Goal: Task Accomplishment & Management: Use online tool/utility

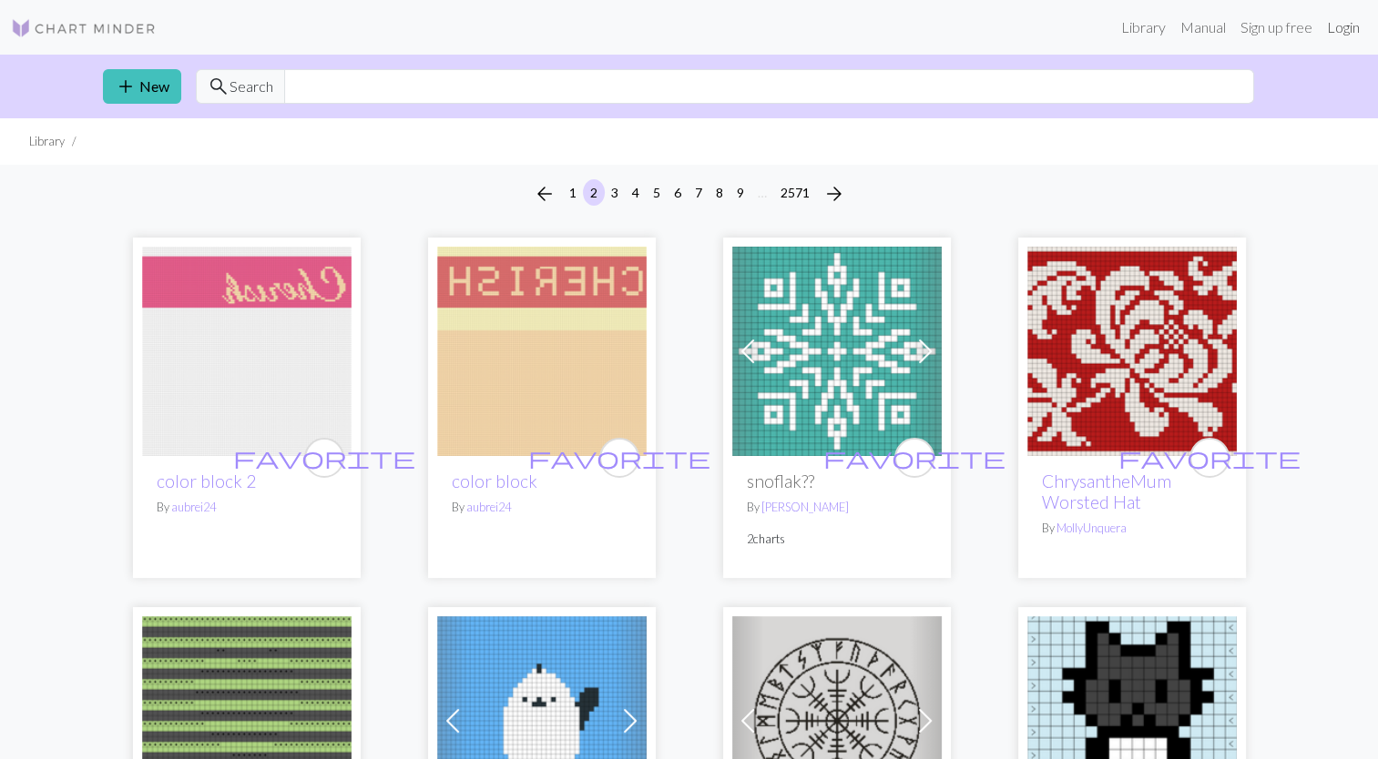
click at [1340, 33] on link "Login" at bounding box center [1342, 27] width 47 height 36
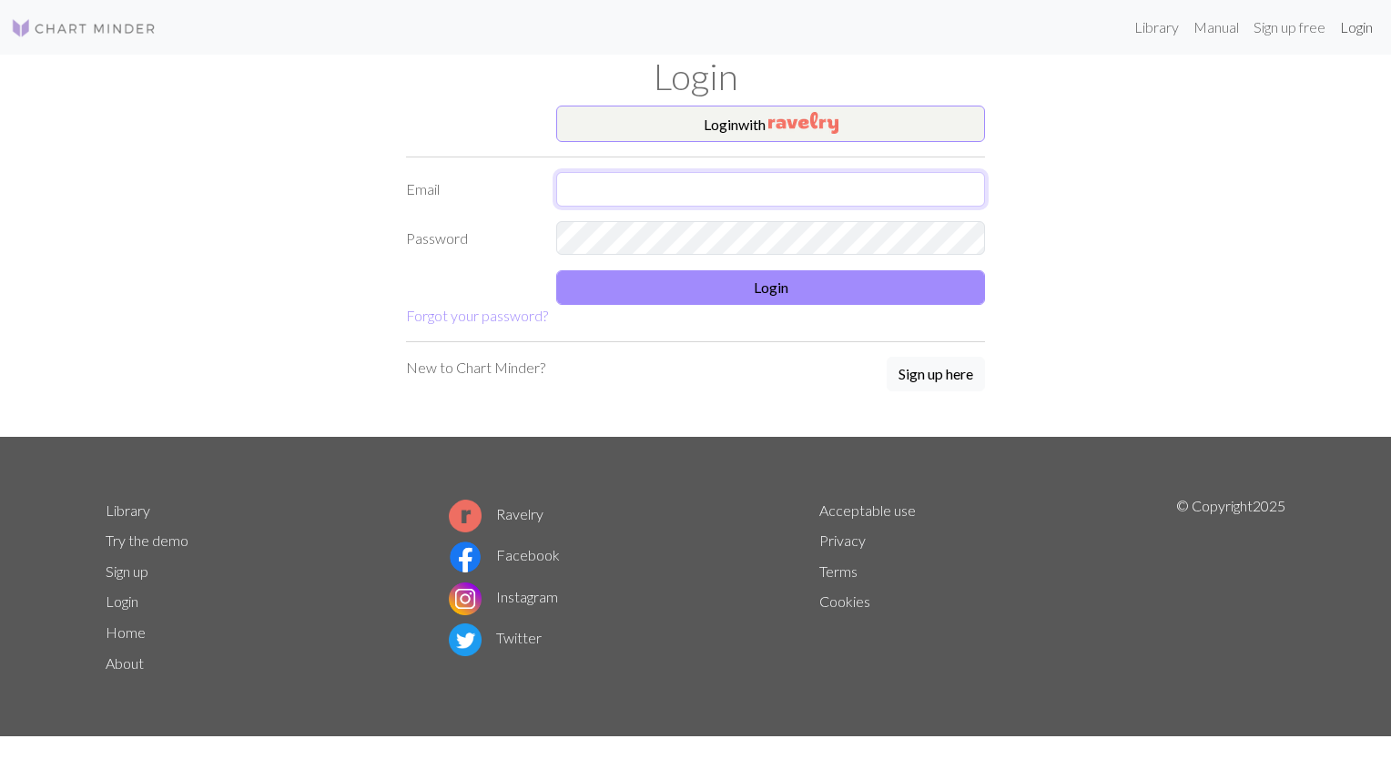
type input "jurene84@gmail.com"
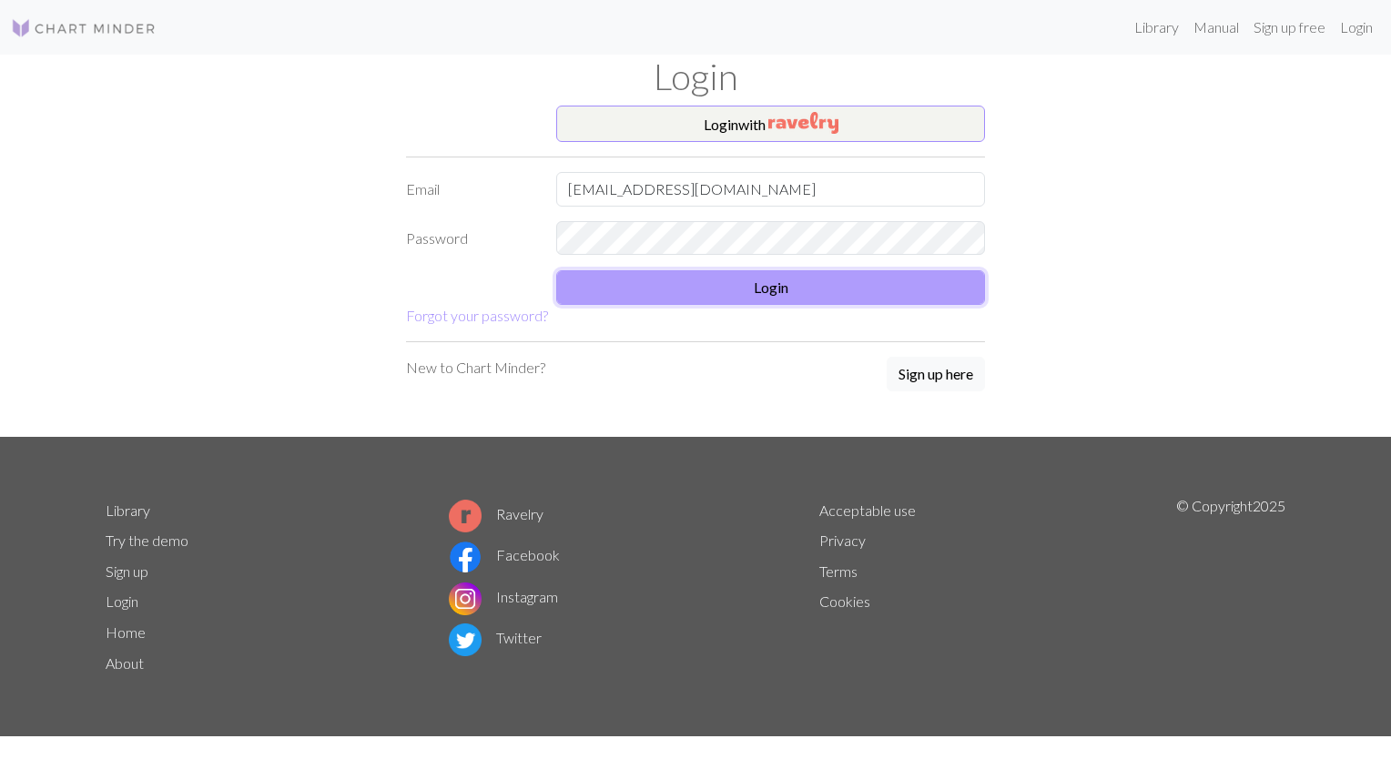
click at [779, 286] on button "Login" at bounding box center [770, 287] width 429 height 35
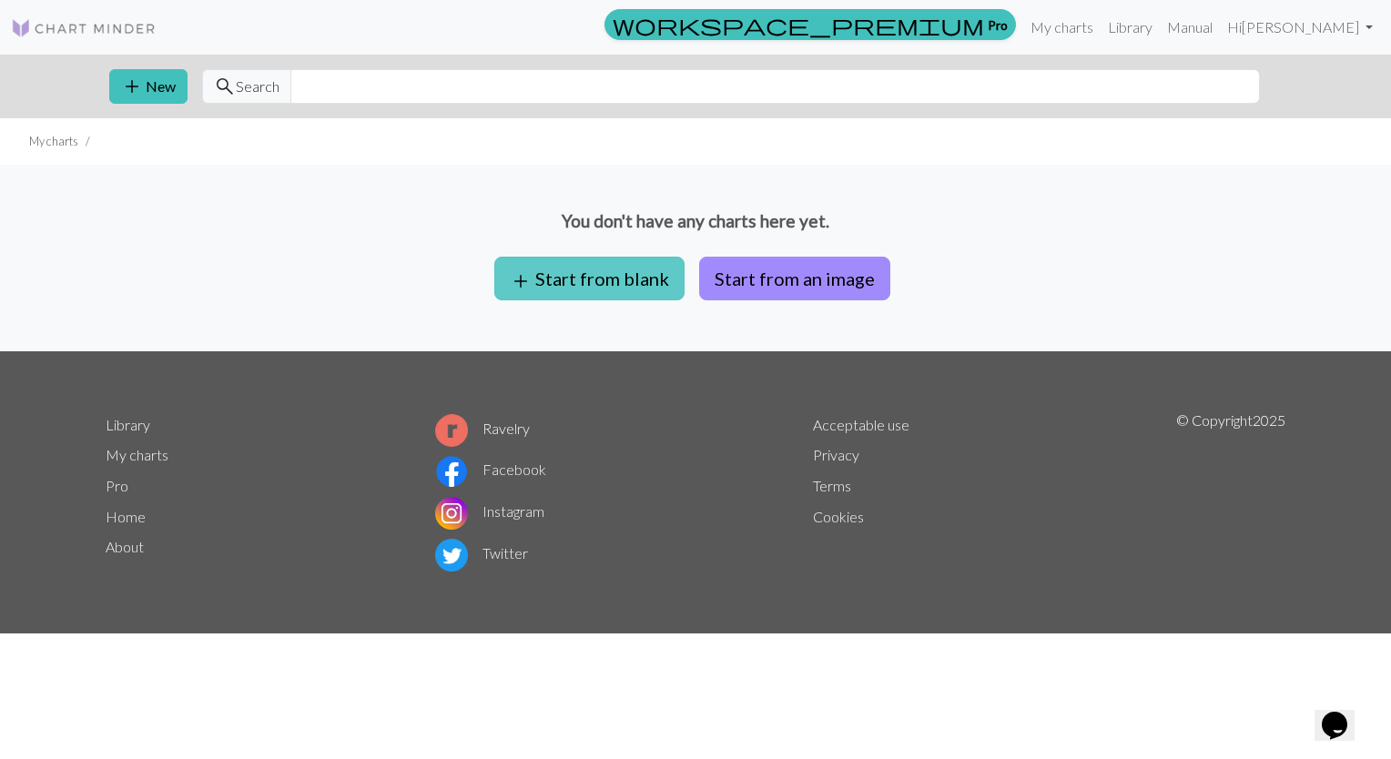
click at [550, 293] on button "add Start from blank" at bounding box center [589, 279] width 190 height 44
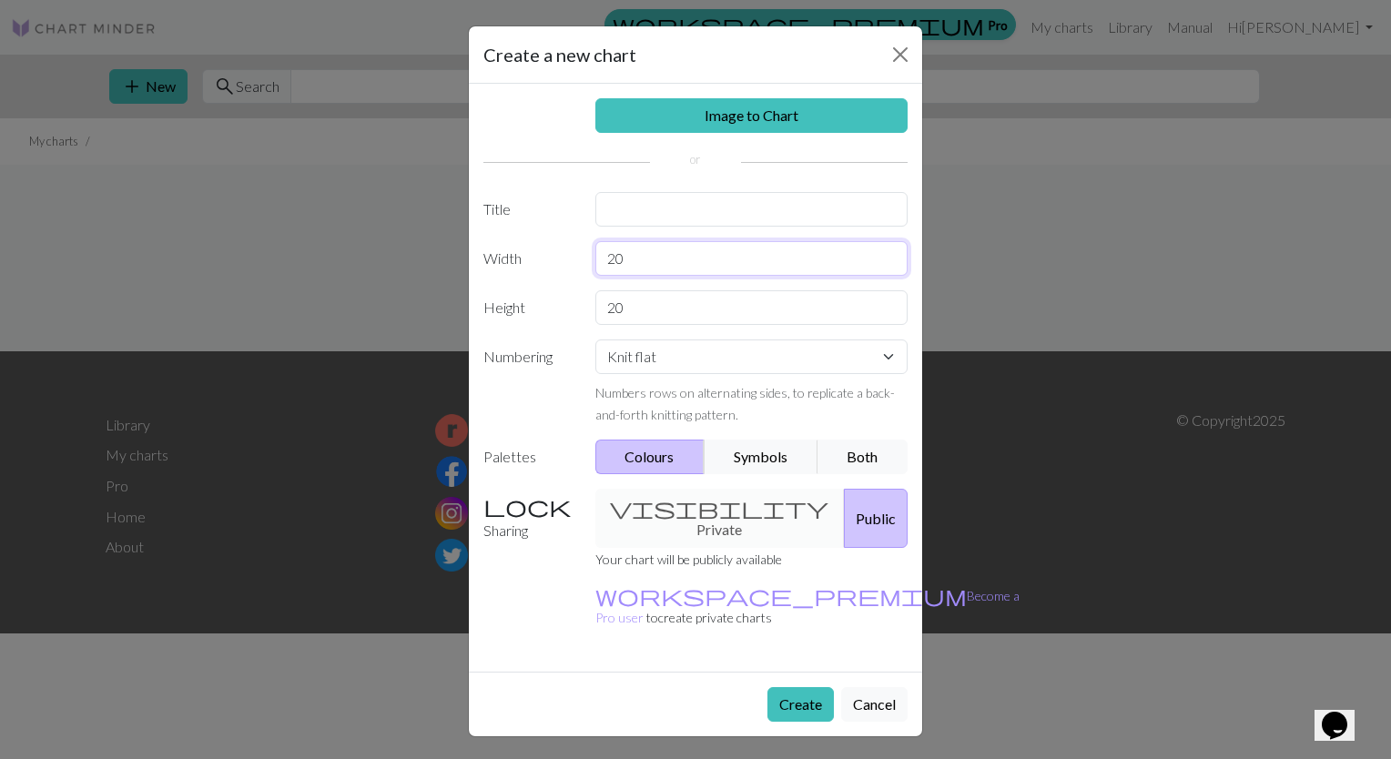
click at [707, 260] on input "20" at bounding box center [751, 258] width 313 height 35
click at [667, 217] on input "text" at bounding box center [751, 209] width 313 height 35
type input "Toy Story"
click at [677, 262] on input "20" at bounding box center [751, 258] width 313 height 35
type input "2"
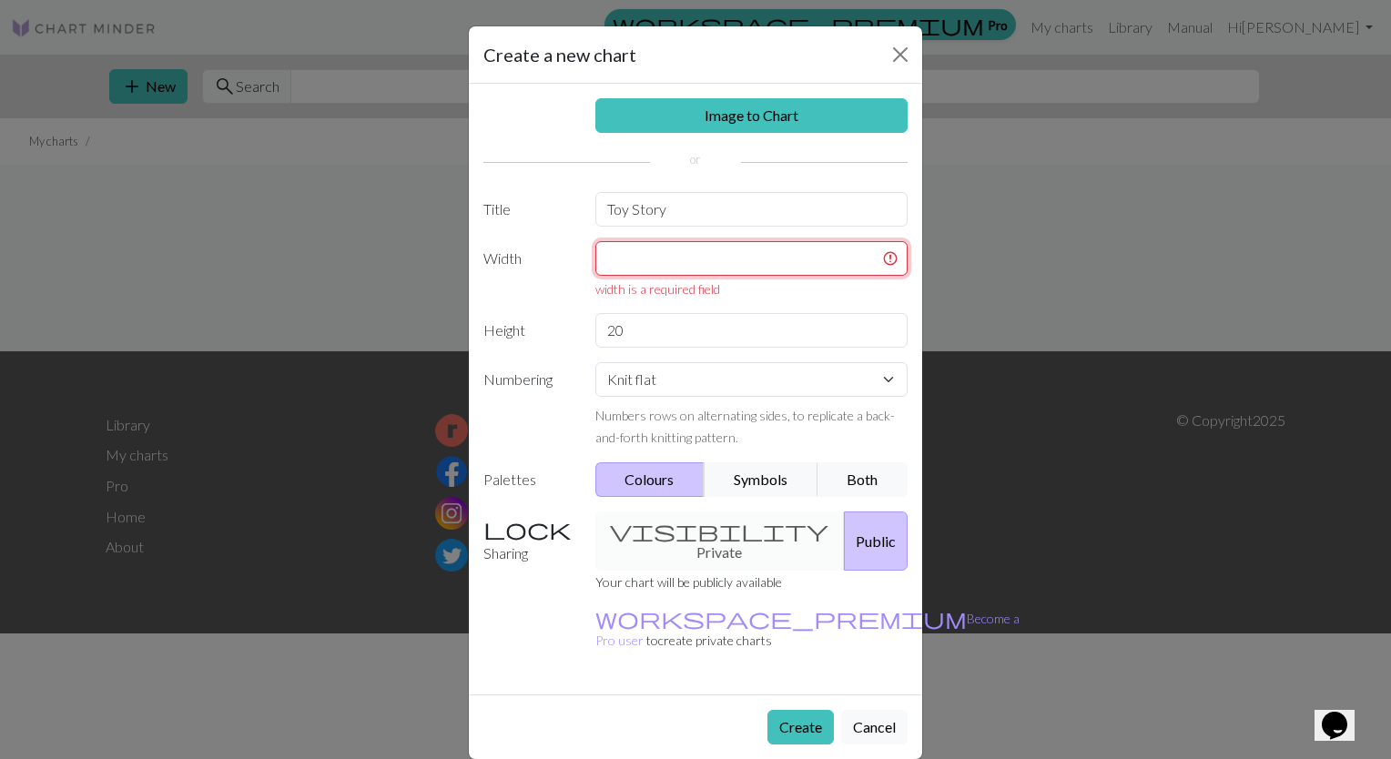
type input "3"
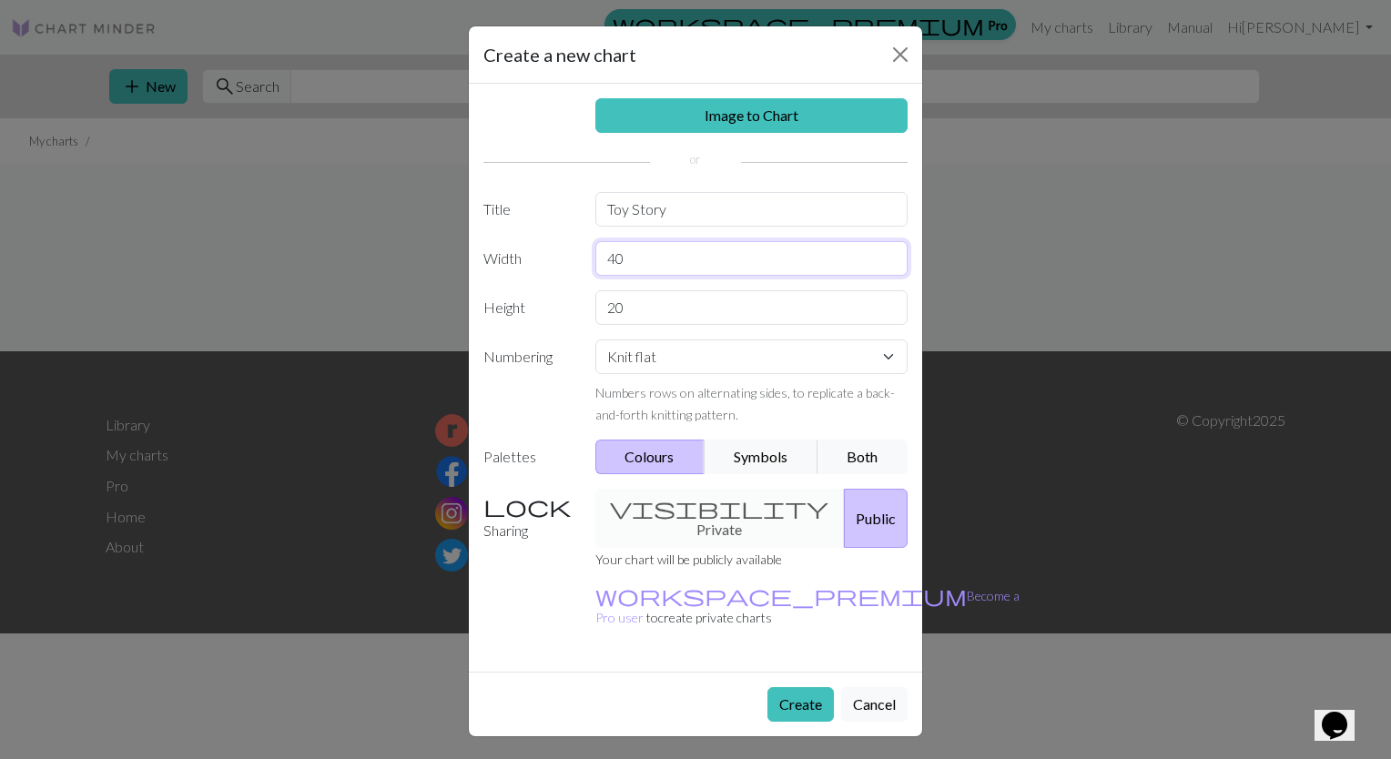
type input "40"
click at [666, 315] on input "20" at bounding box center [751, 307] width 313 height 35
click at [670, 299] on input "20" at bounding box center [751, 307] width 313 height 35
type input "2"
type input "65"
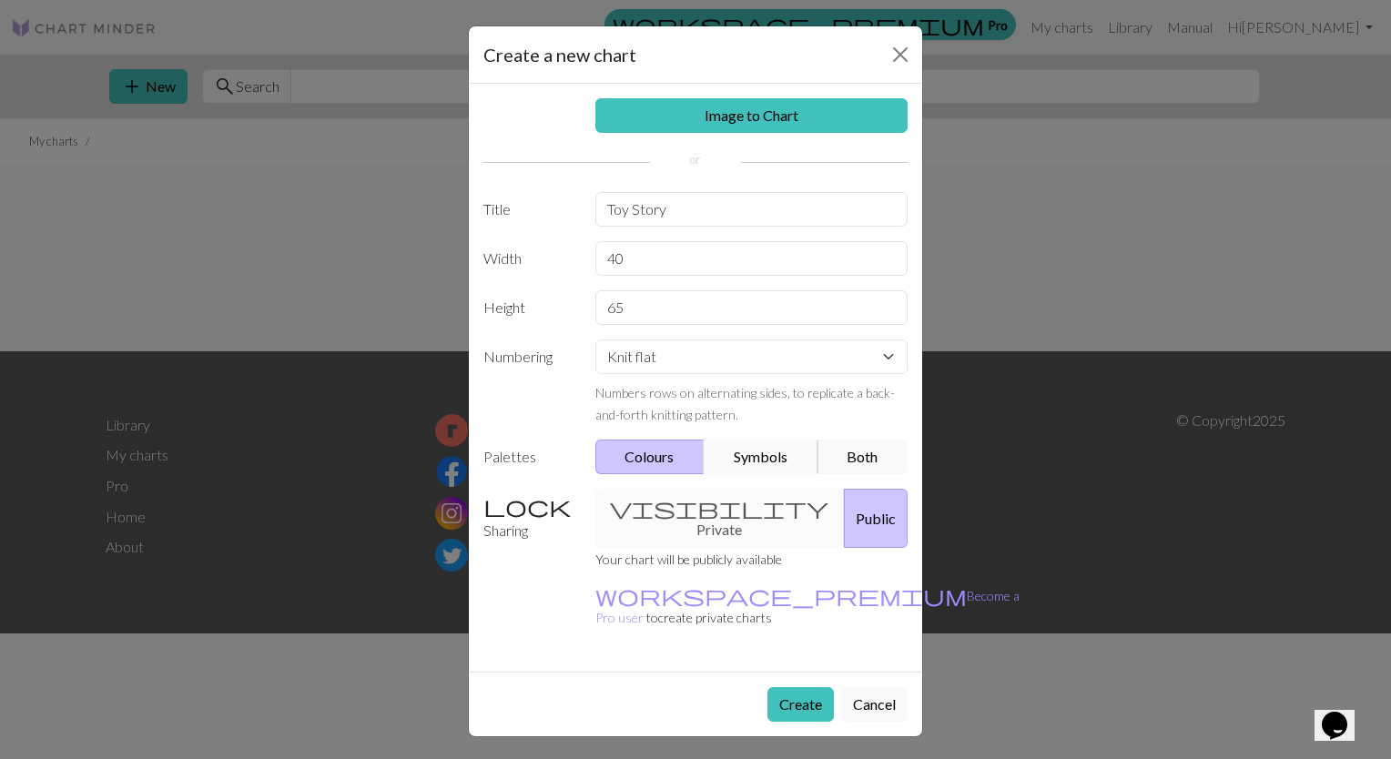
click at [736, 467] on button "Symbols" at bounding box center [761, 457] width 115 height 35
click at [657, 458] on button "Colours" at bounding box center [650, 457] width 110 height 35
click at [798, 687] on button "Create" at bounding box center [801, 704] width 66 height 35
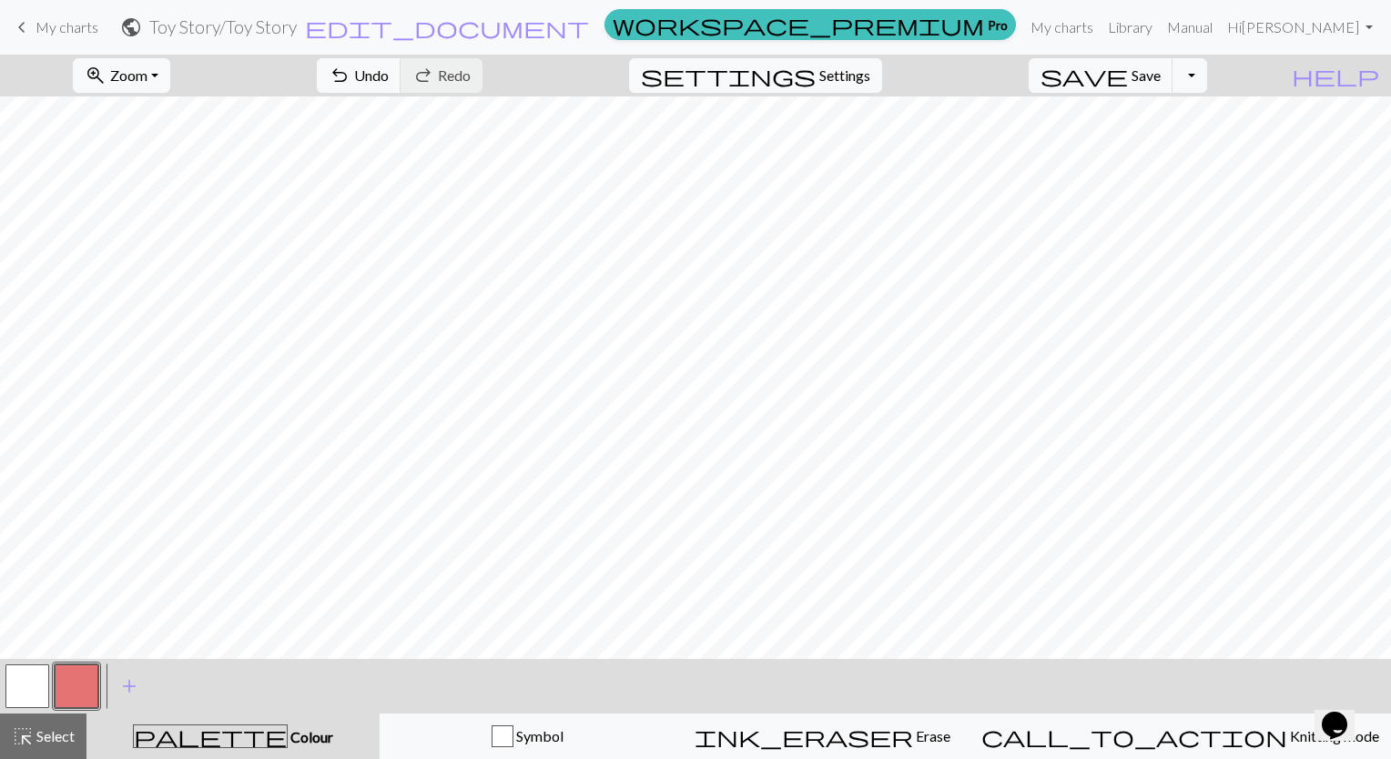
click at [22, 697] on button "button" at bounding box center [27, 687] width 44 height 44
click at [79, 688] on button "button" at bounding box center [77, 687] width 44 height 44
click at [91, 691] on button "button" at bounding box center [77, 687] width 44 height 44
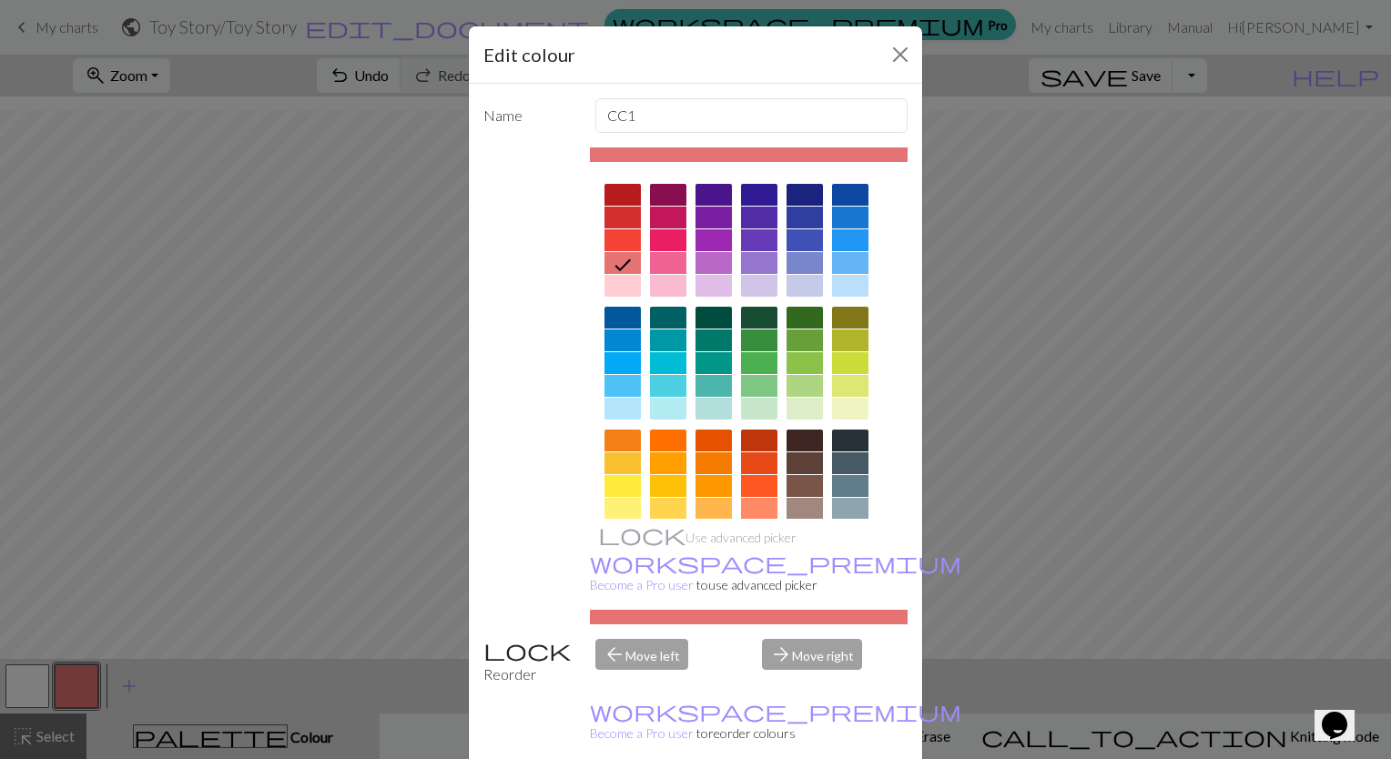
click at [798, 365] on div at bounding box center [805, 363] width 36 height 22
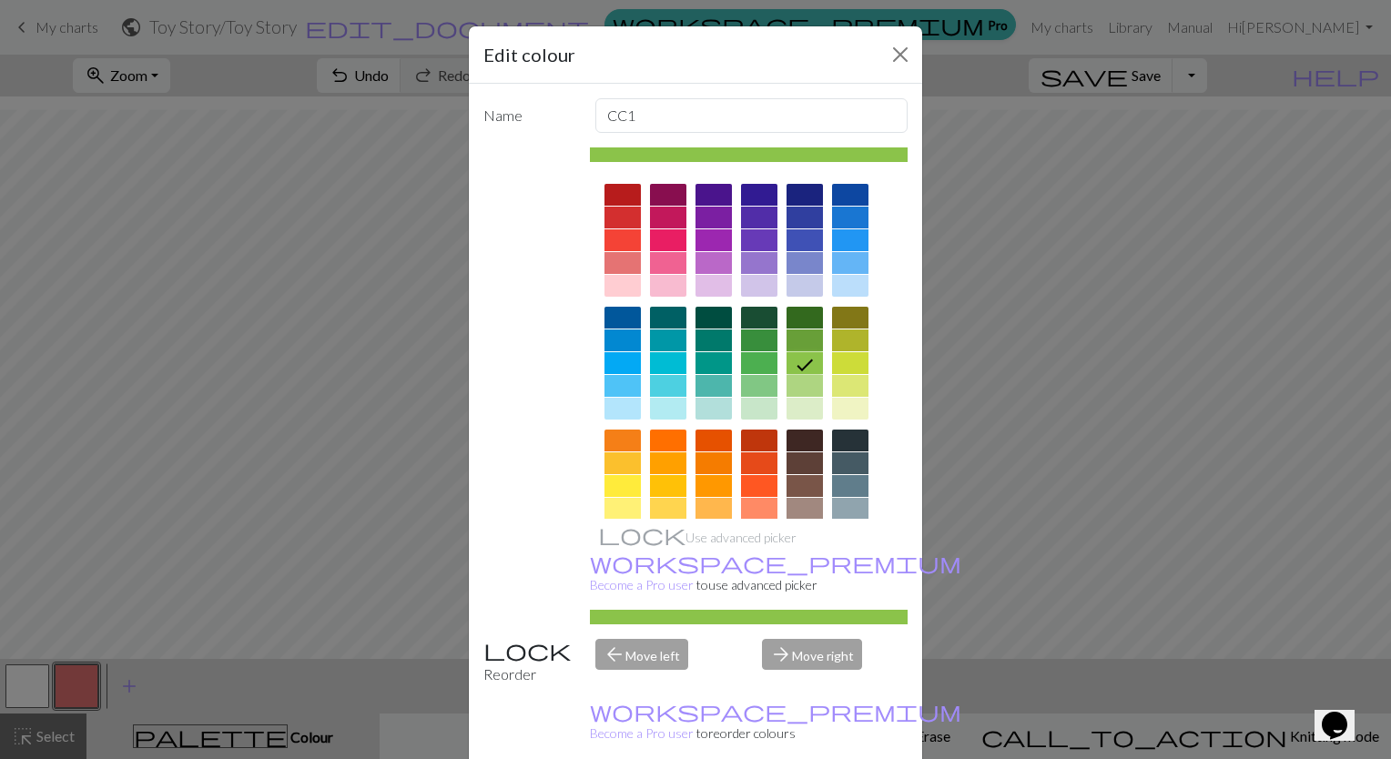
click at [792, 390] on div at bounding box center [805, 386] width 36 height 22
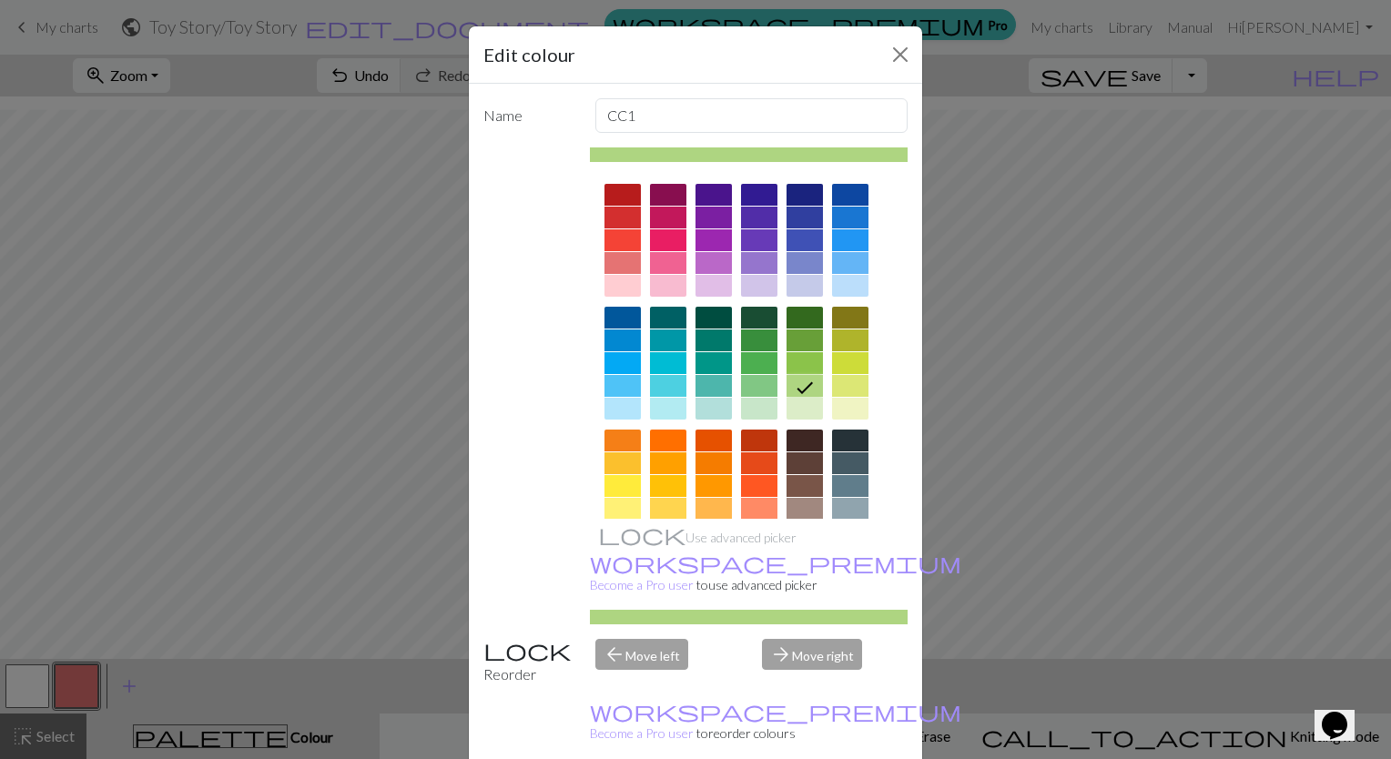
click at [800, 363] on div at bounding box center [805, 363] width 36 height 22
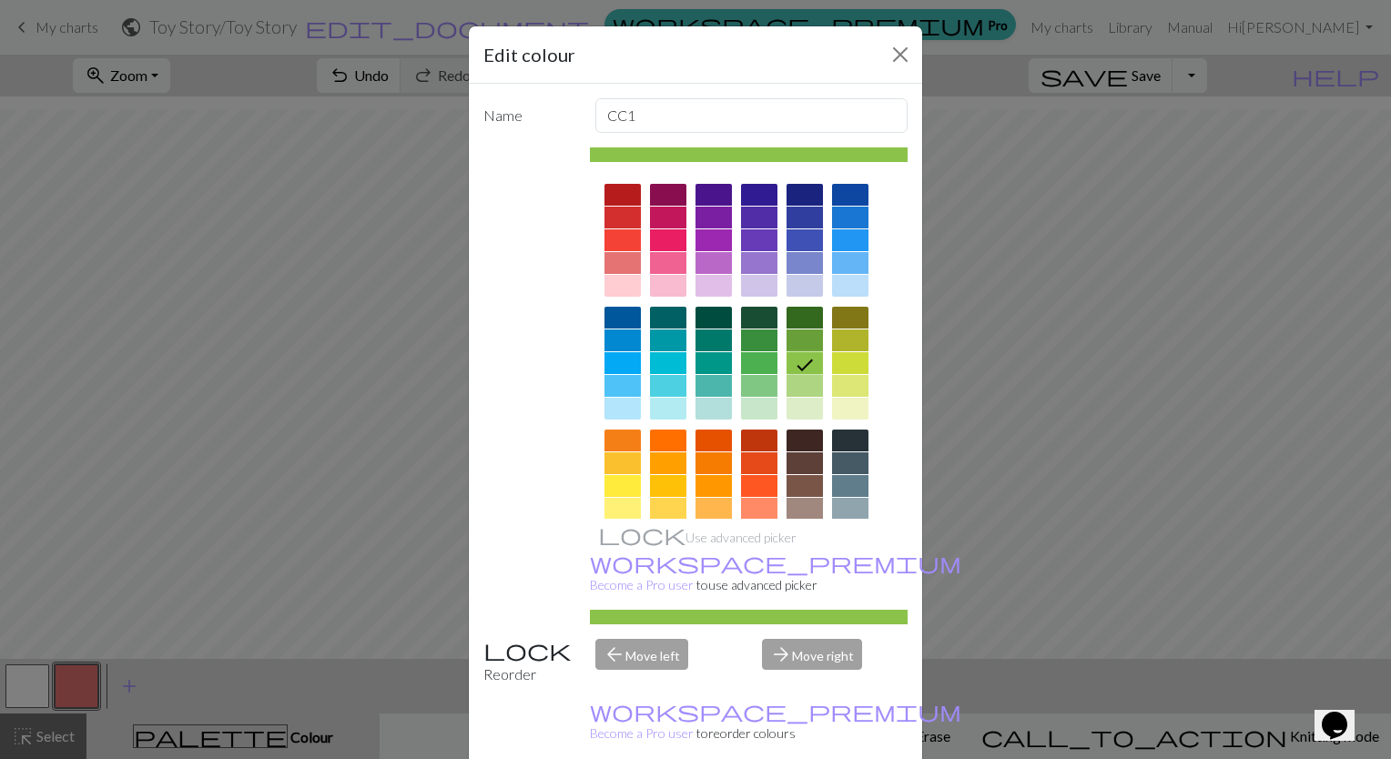
click at [1056, 605] on div "Edit colour Name CC1 Use advanced picker workspace_premium Become a Pro user to…" at bounding box center [695, 379] width 1391 height 759
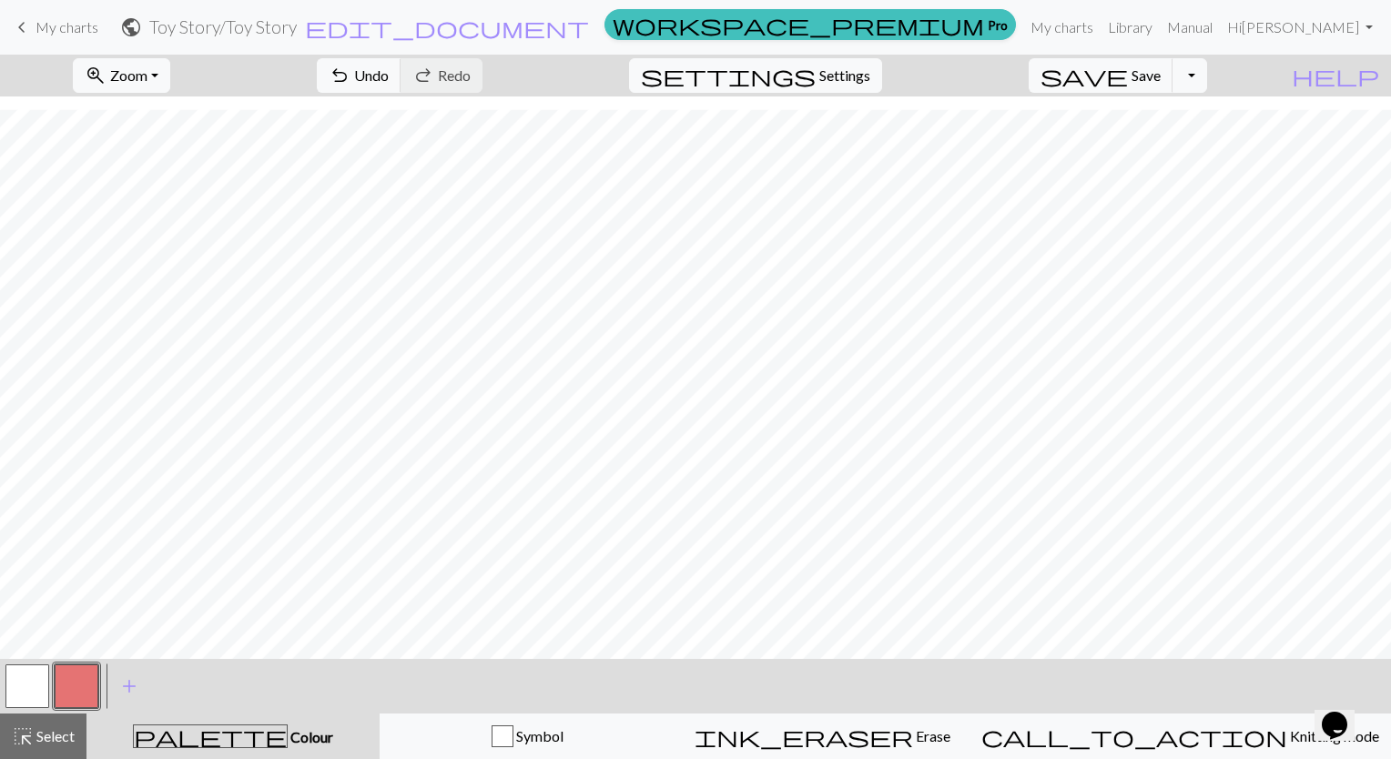
click at [85, 695] on button "button" at bounding box center [77, 687] width 44 height 44
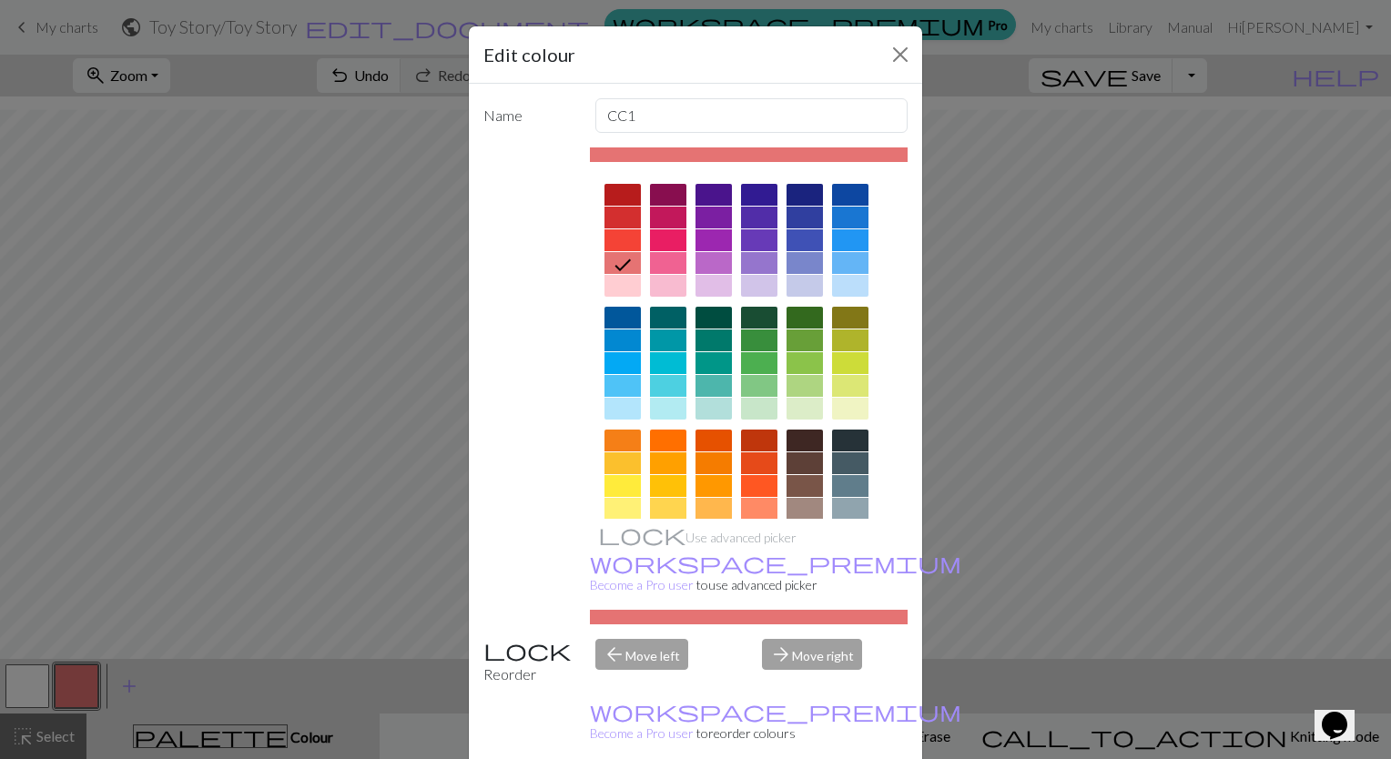
click at [748, 357] on div at bounding box center [759, 363] width 36 height 22
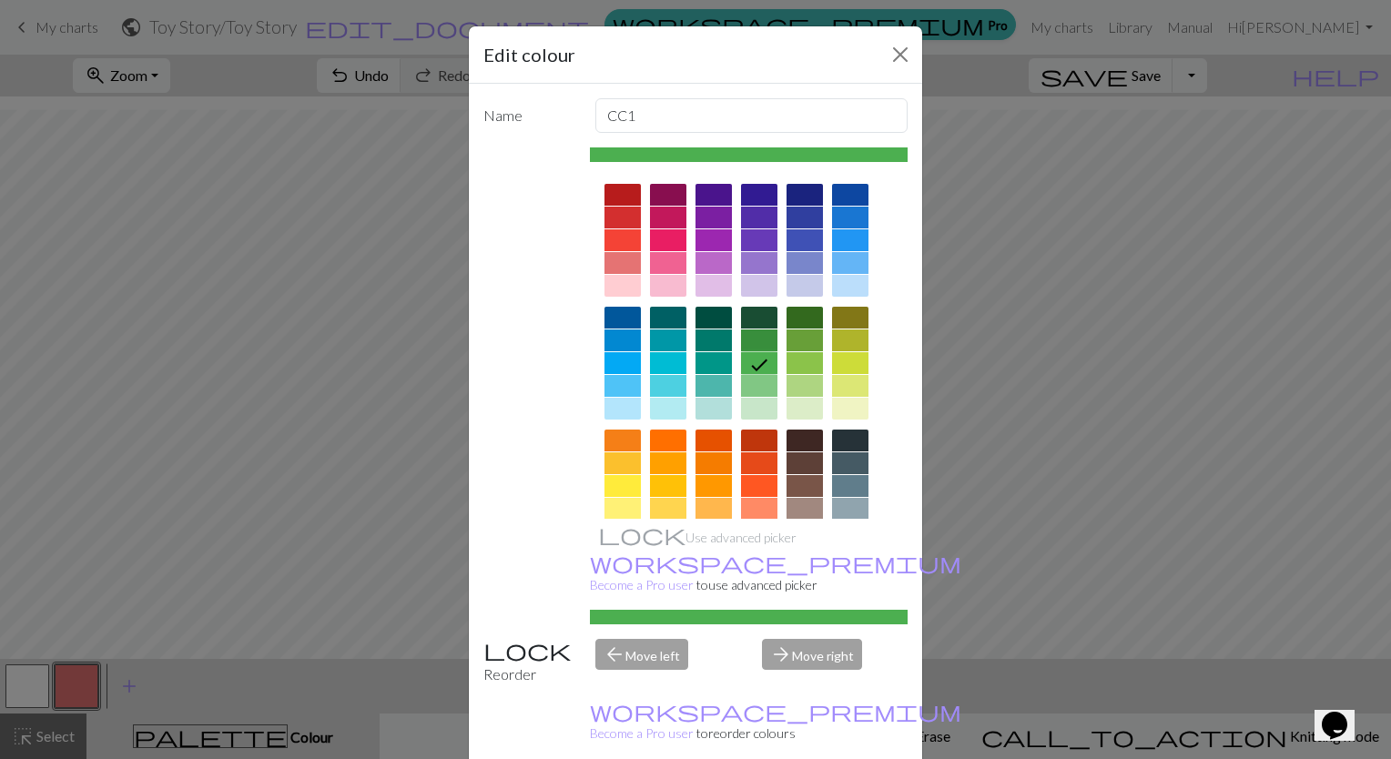
click at [800, 366] on div at bounding box center [805, 363] width 36 height 22
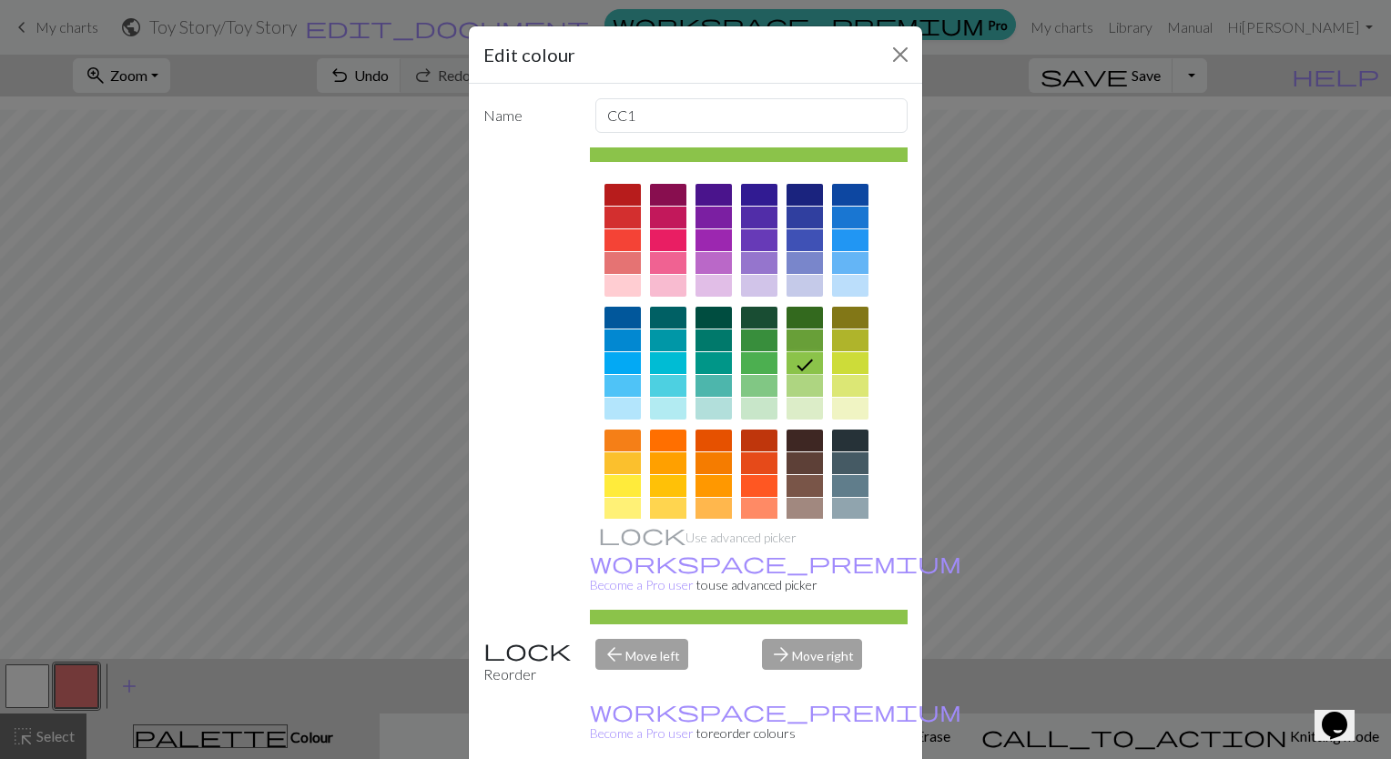
click at [798, 388] on div at bounding box center [805, 386] width 36 height 22
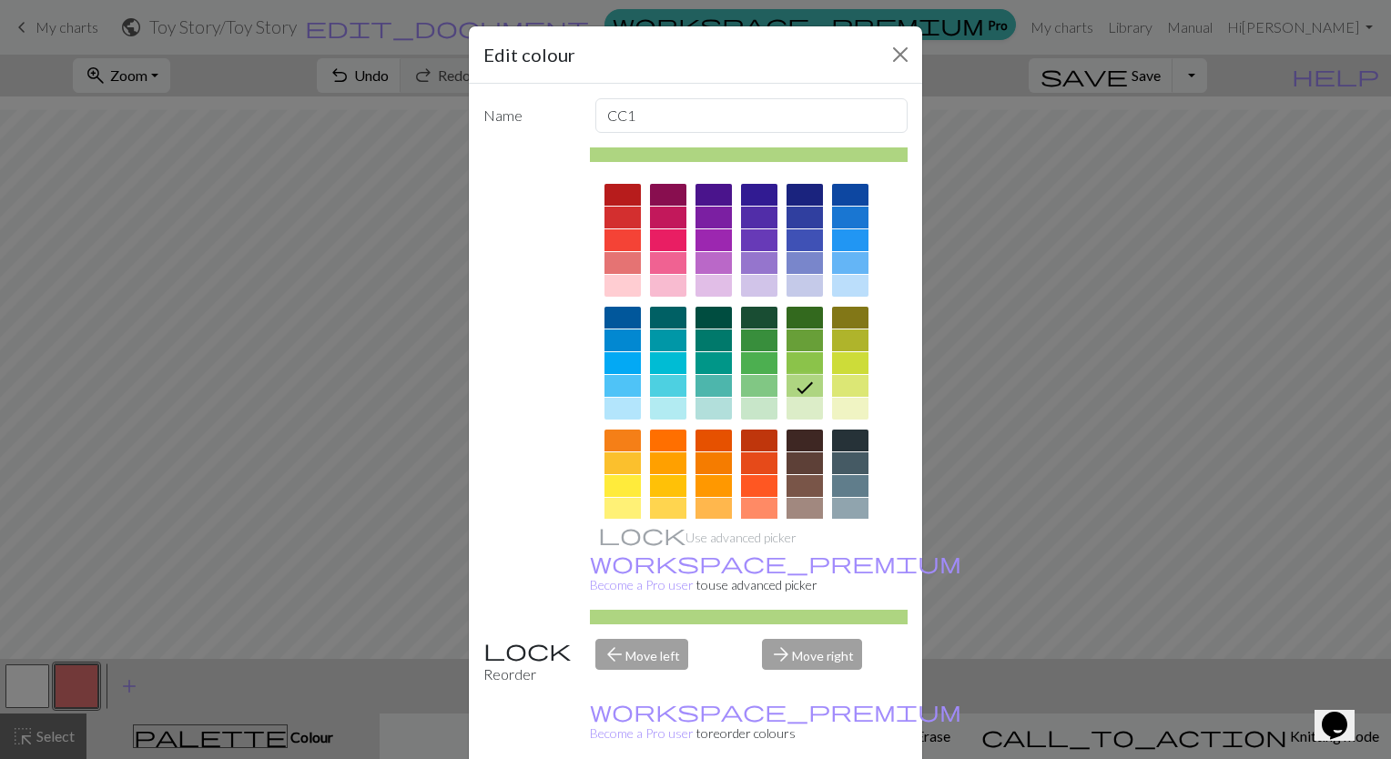
click at [806, 367] on div at bounding box center [805, 363] width 36 height 22
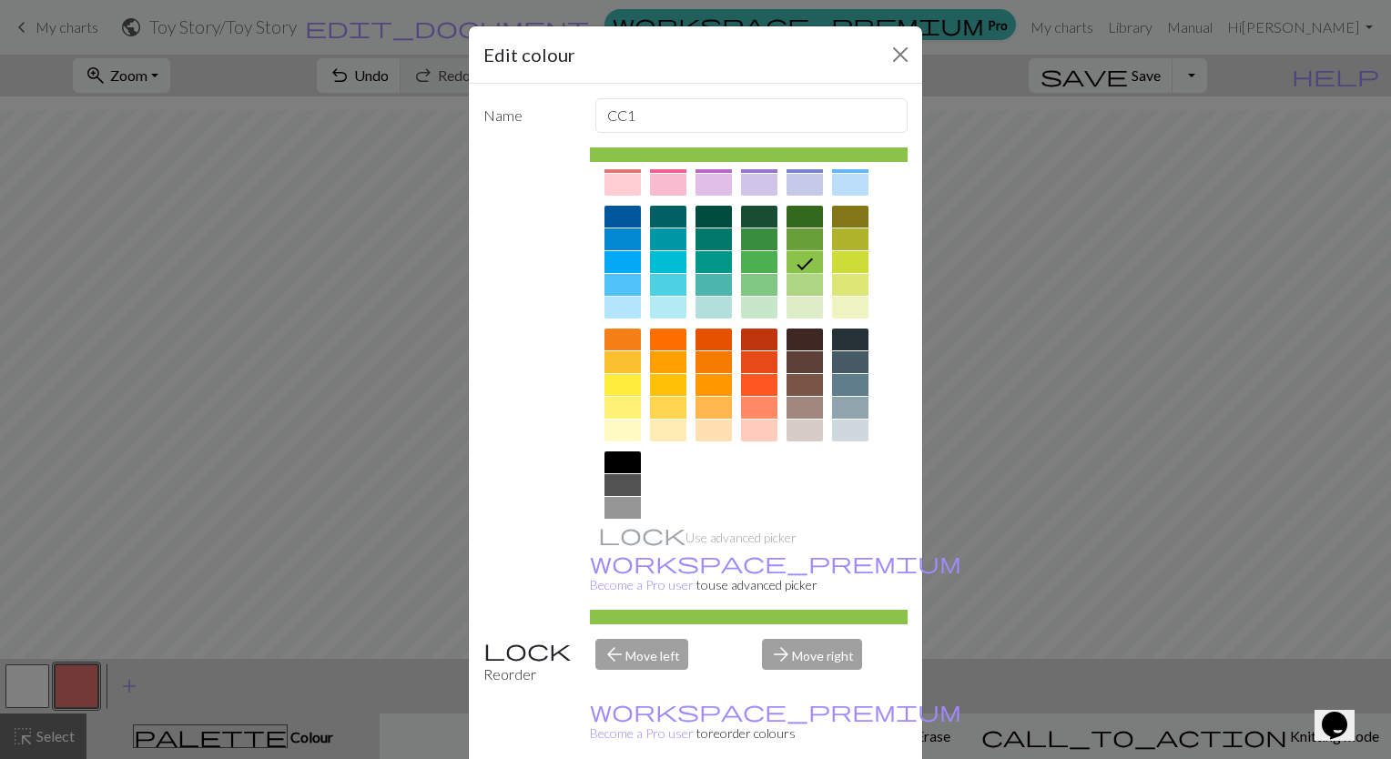
scroll to position [167, 0]
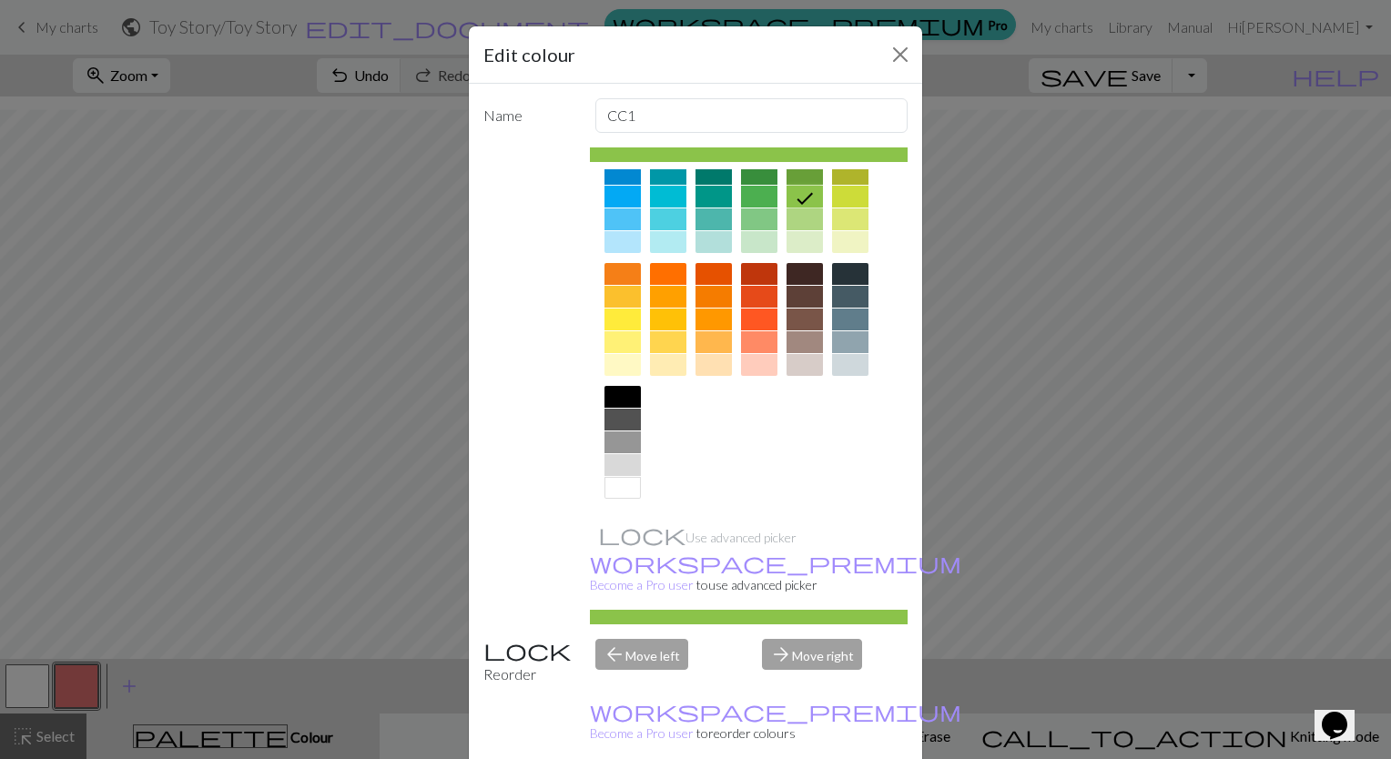
click at [612, 486] on div at bounding box center [623, 488] width 36 height 22
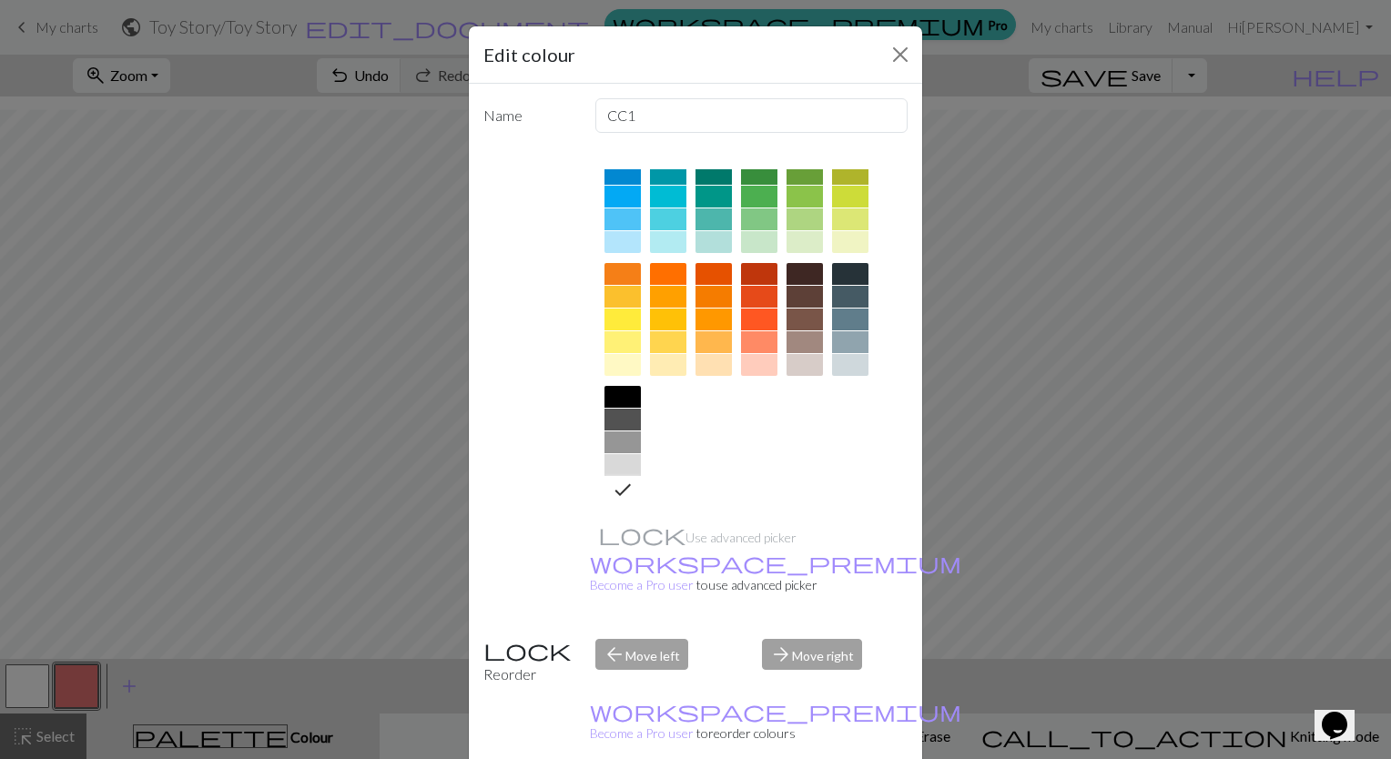
click at [809, 219] on div at bounding box center [805, 220] width 36 height 22
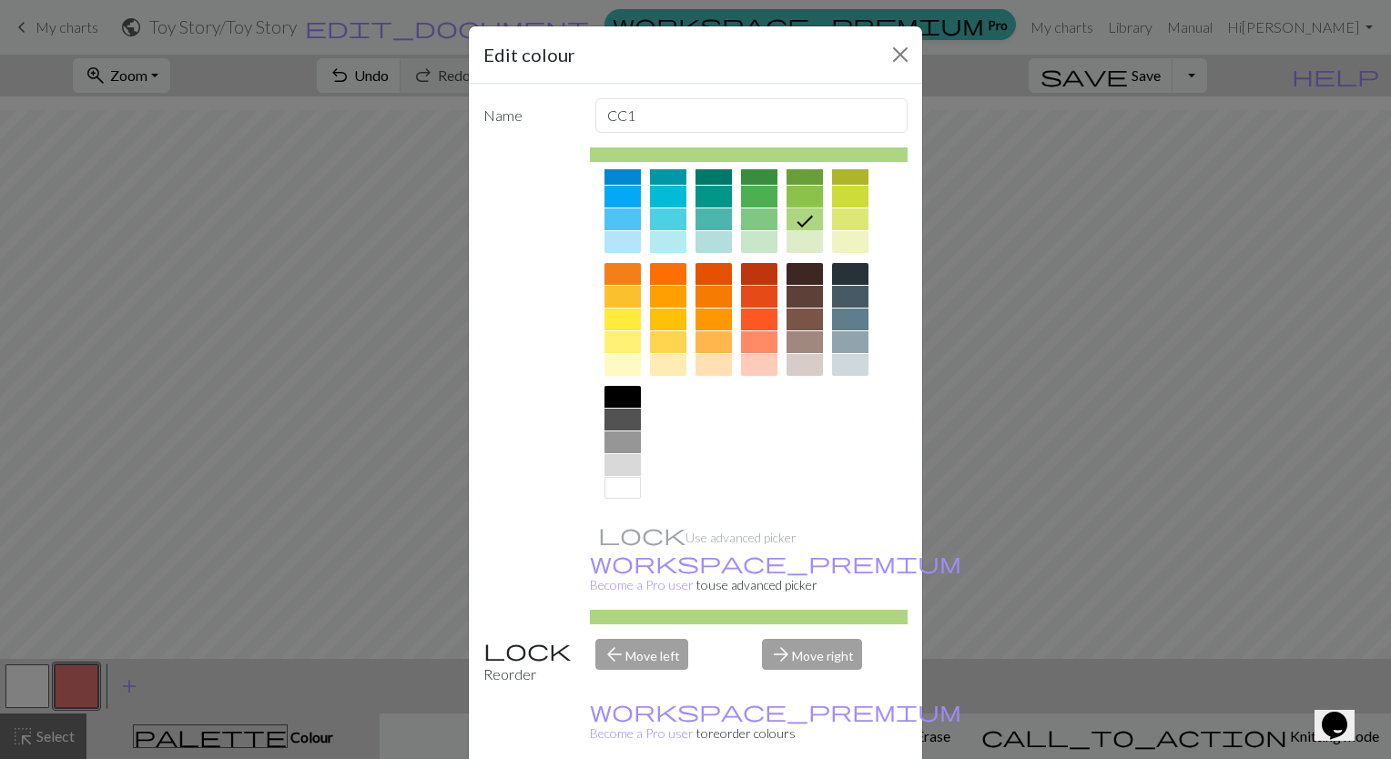
click at [802, 196] on div at bounding box center [805, 197] width 36 height 22
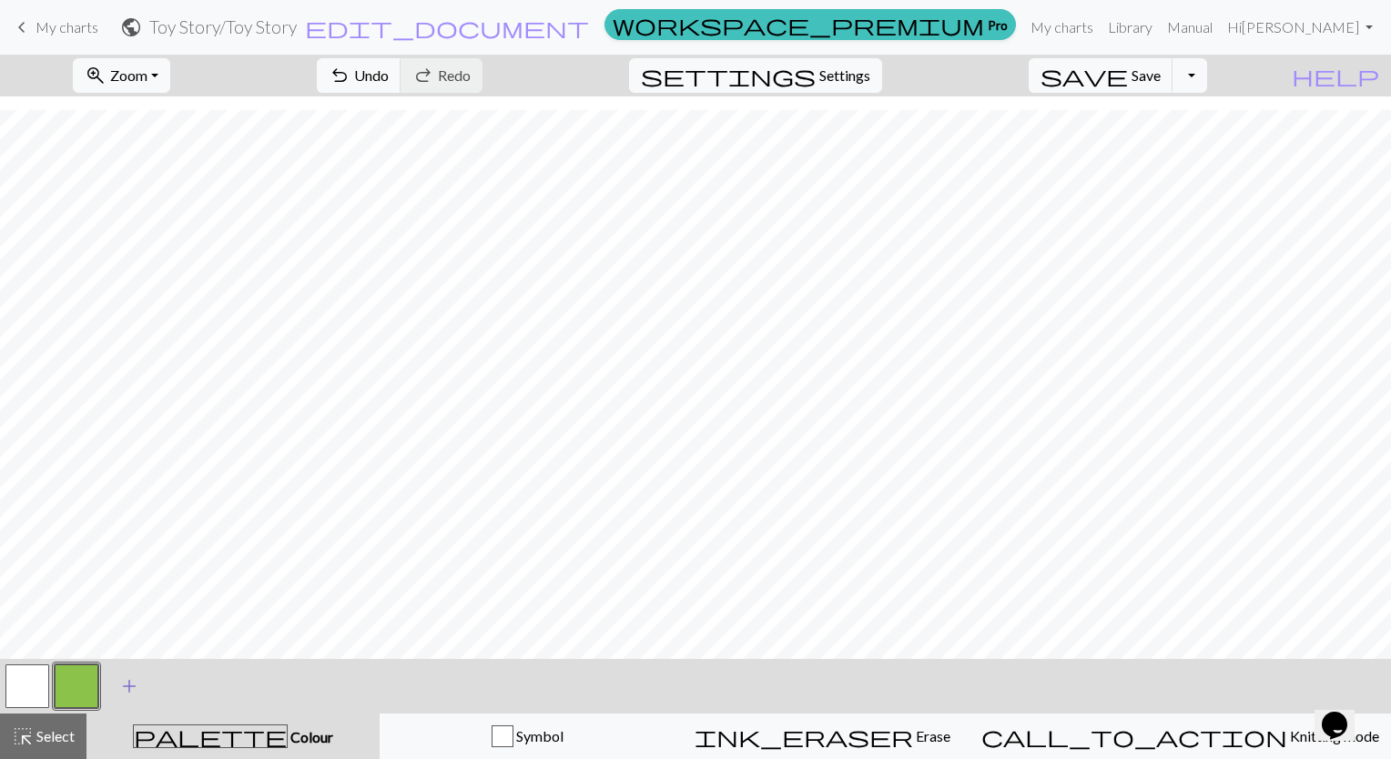
click at [132, 689] on span "add" at bounding box center [129, 686] width 22 height 25
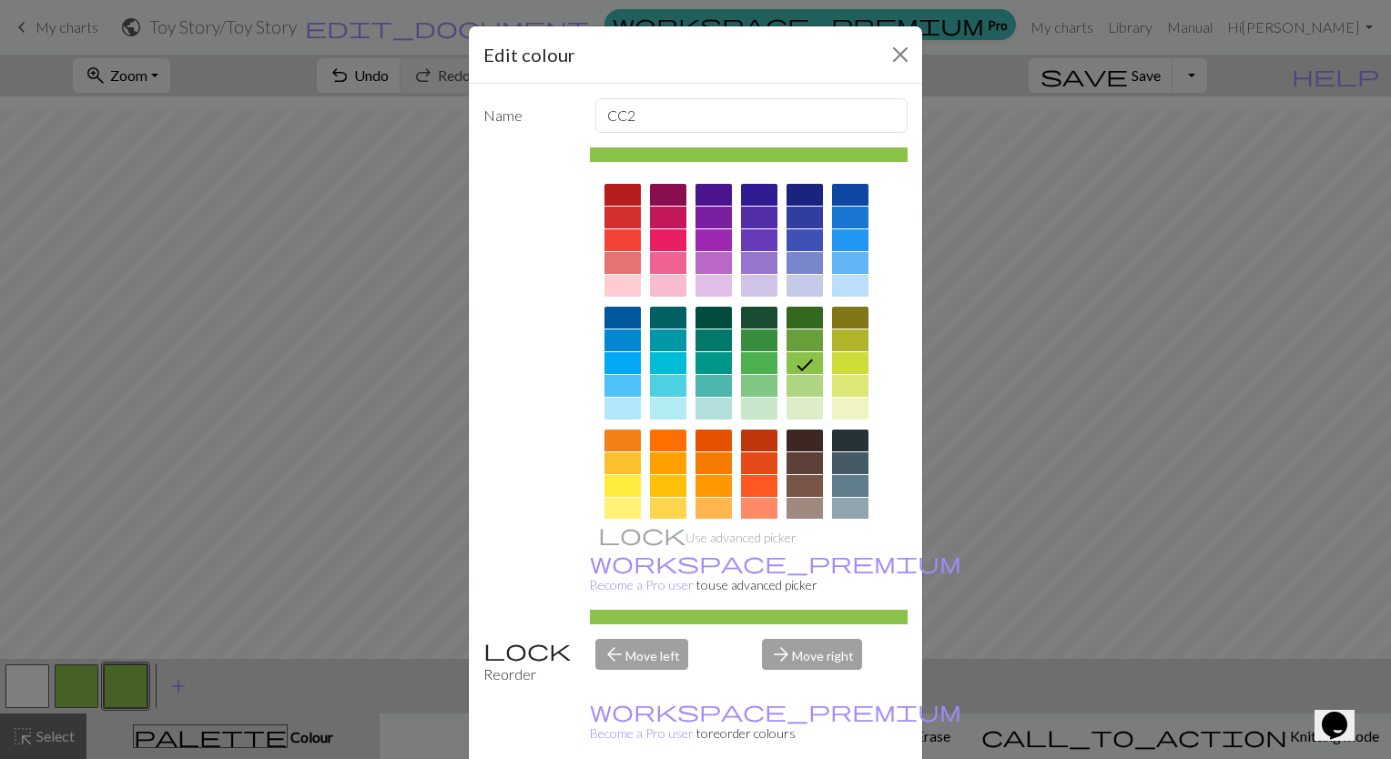
click at [619, 250] on div at bounding box center [623, 240] width 36 height 22
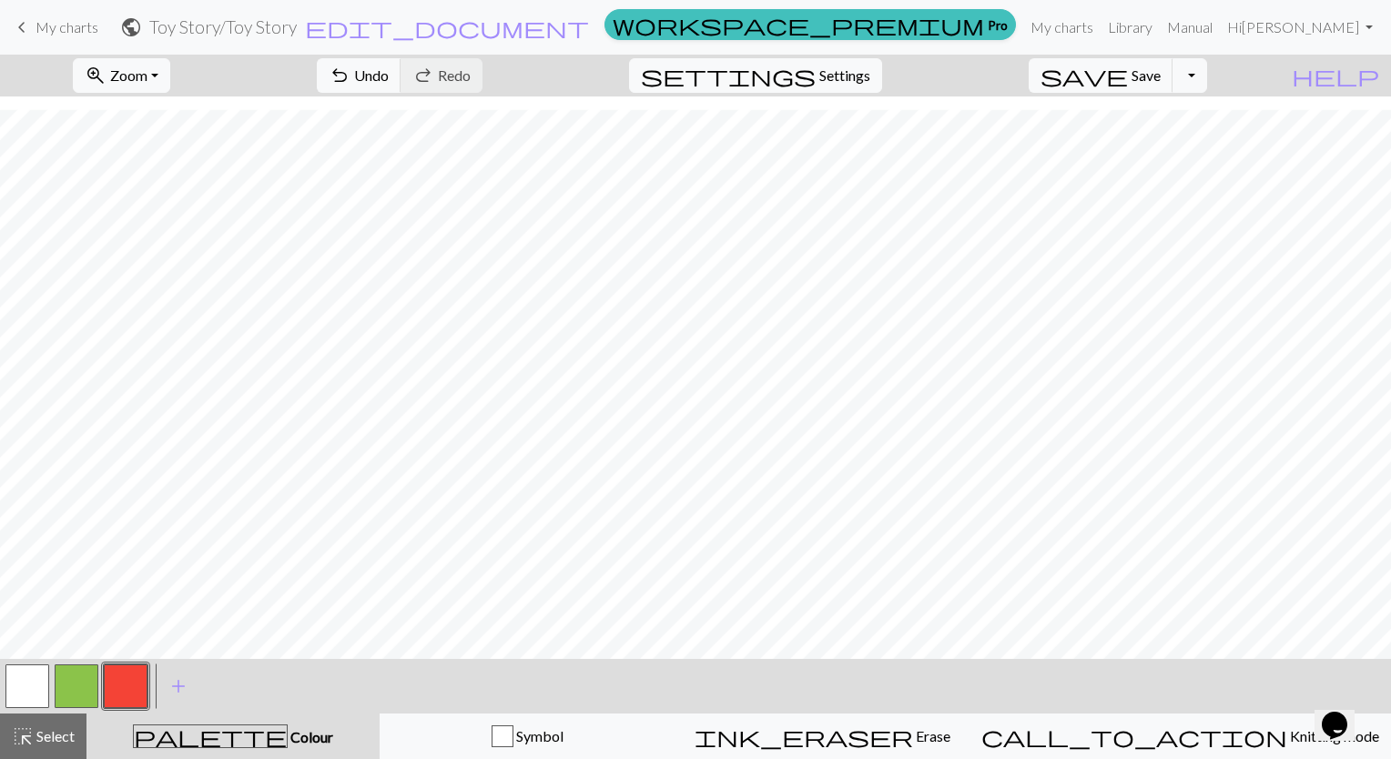
click at [80, 692] on button "button" at bounding box center [77, 687] width 44 height 44
click at [134, 688] on button "button" at bounding box center [126, 687] width 44 height 44
click at [870, 76] on span "Settings" at bounding box center [844, 76] width 51 height 22
select select "aran"
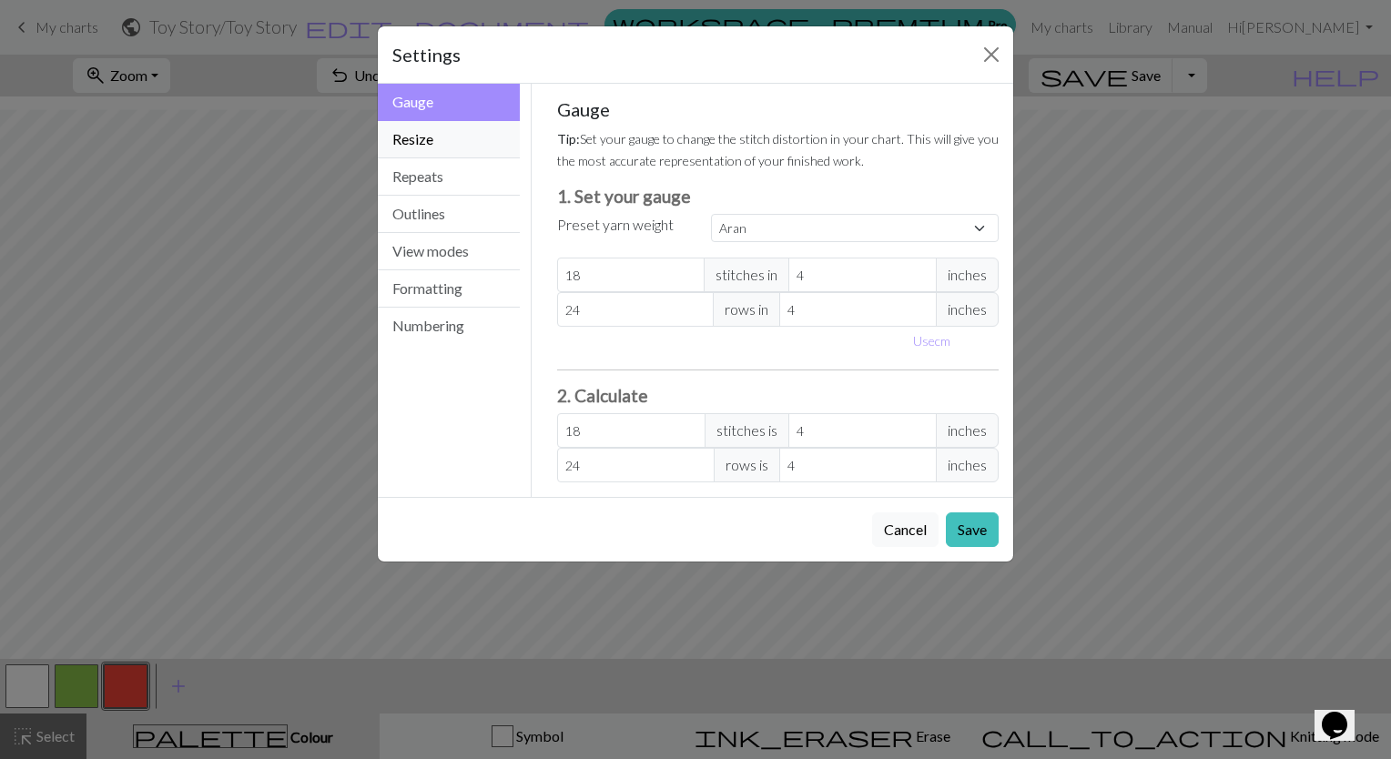
click at [466, 145] on button "Resize" at bounding box center [449, 139] width 142 height 37
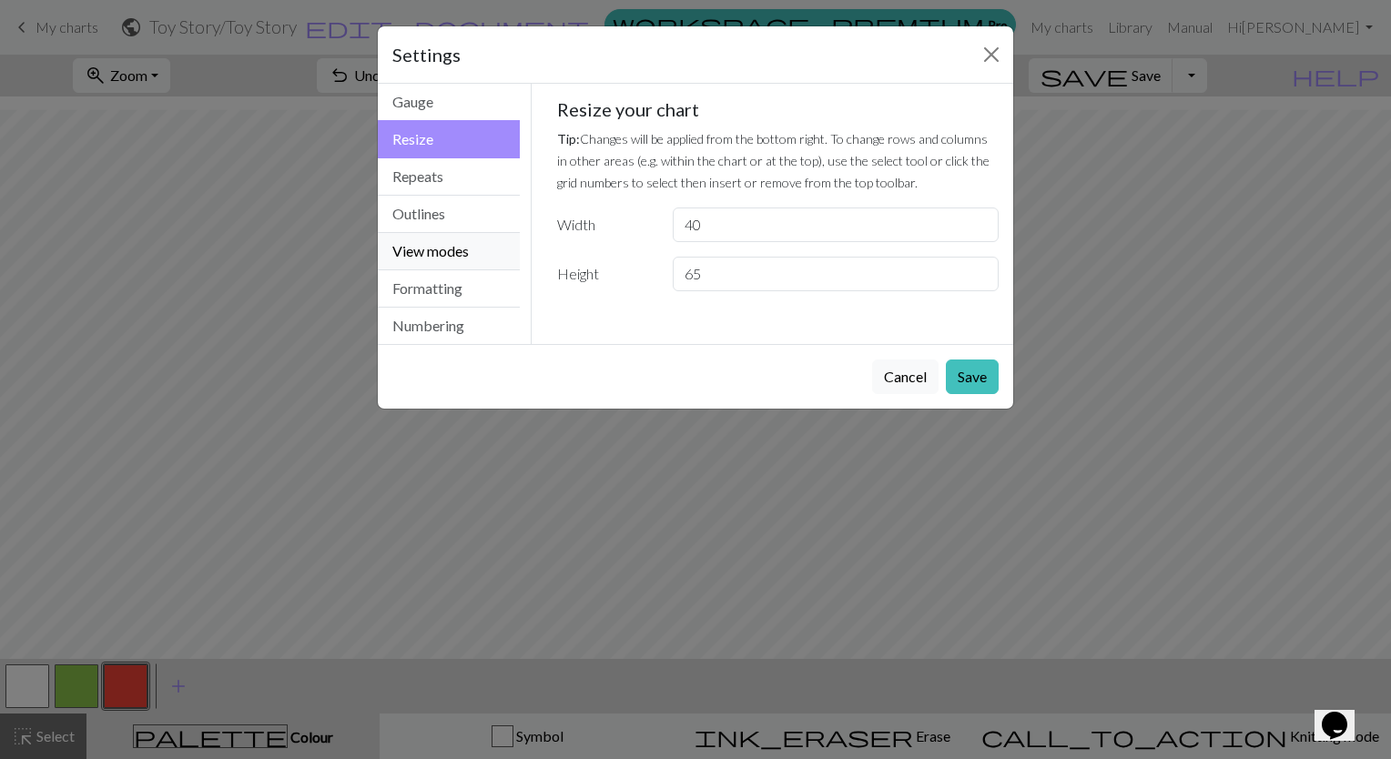
click at [437, 233] on button "View modes" at bounding box center [449, 251] width 142 height 37
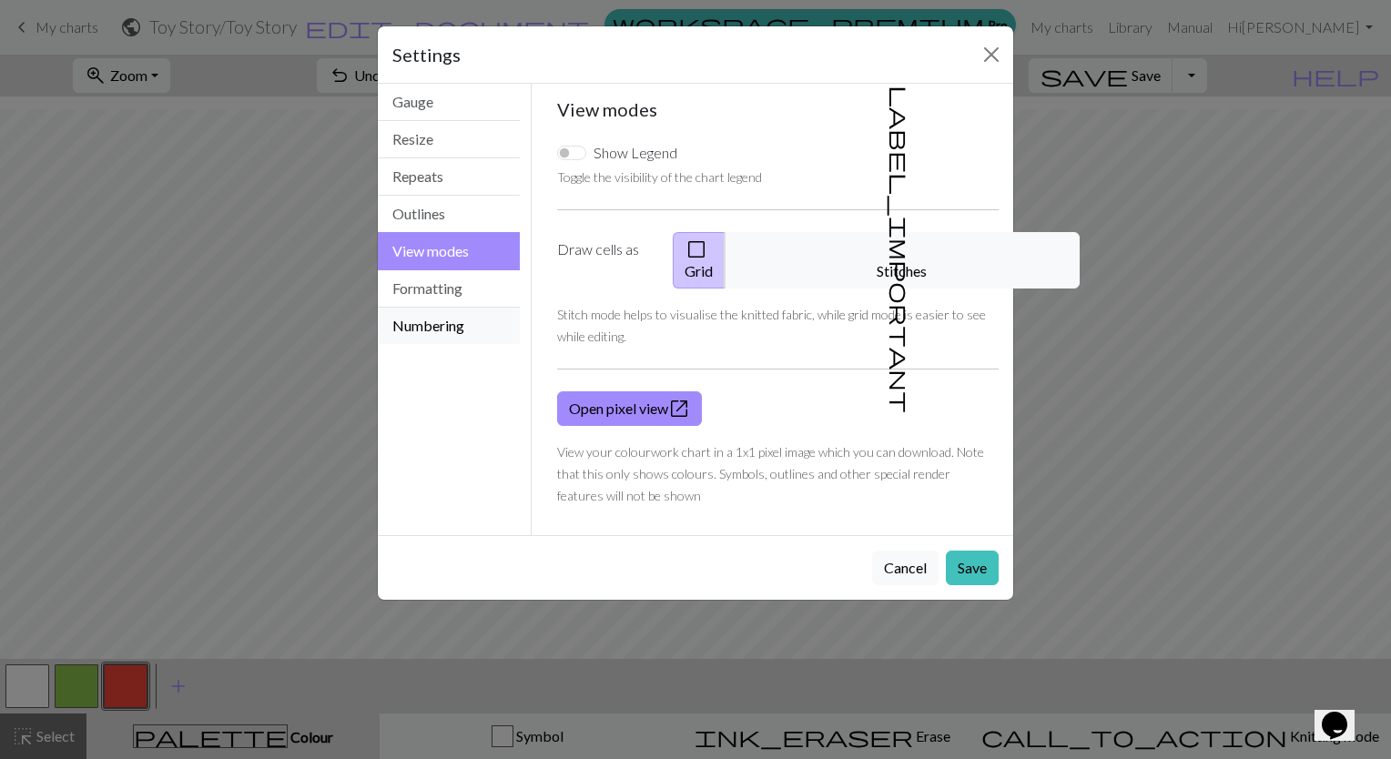
click at [457, 310] on button "Numbering" at bounding box center [449, 326] width 142 height 36
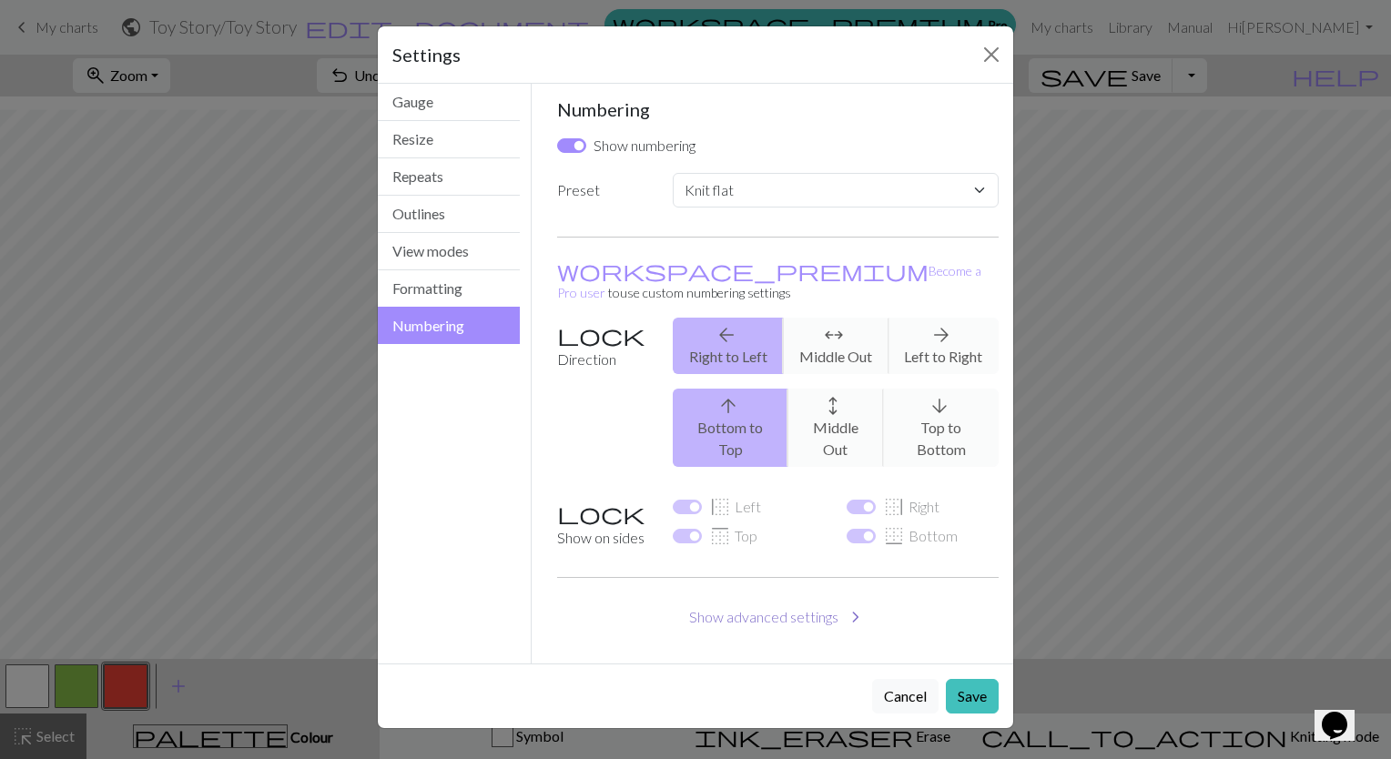
click at [813, 600] on button "Show advanced settings chevron_right" at bounding box center [778, 617] width 442 height 35
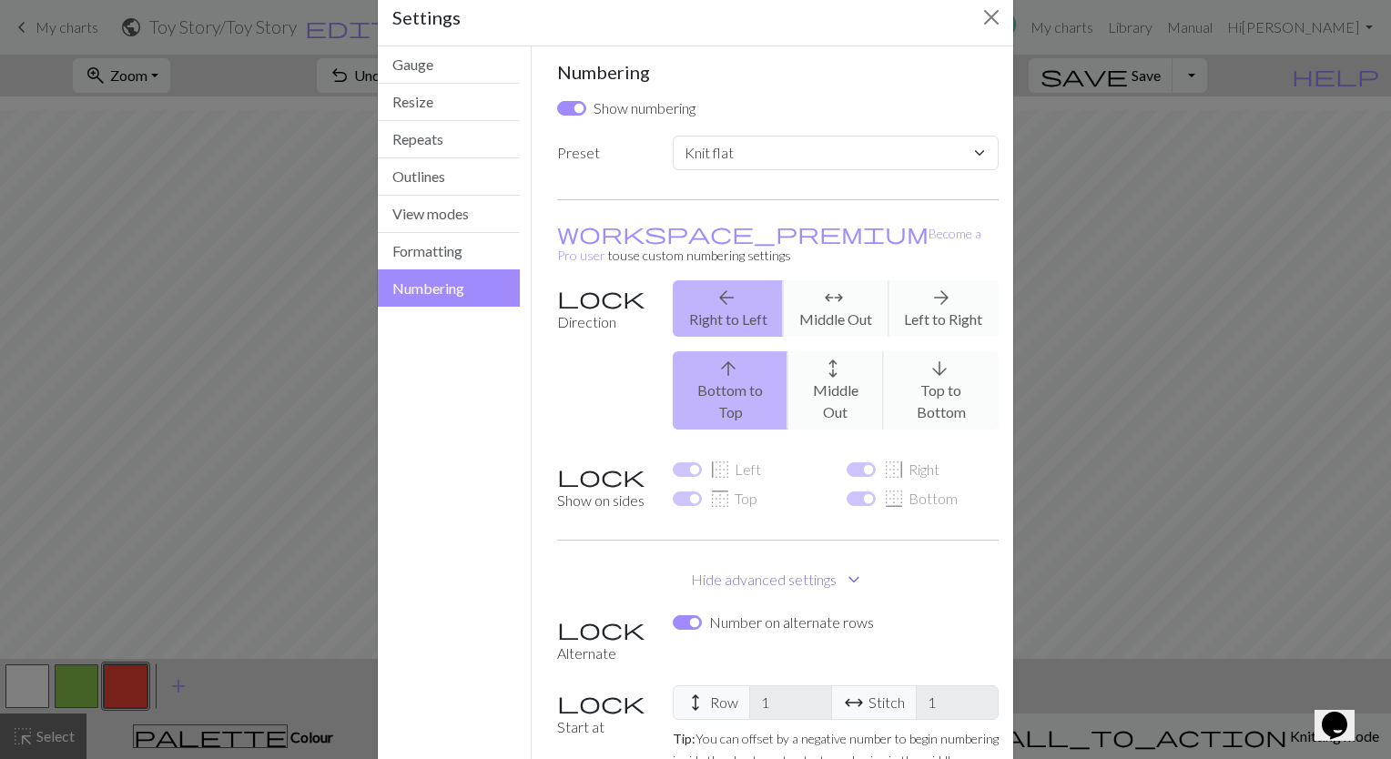
scroll to position [0, 0]
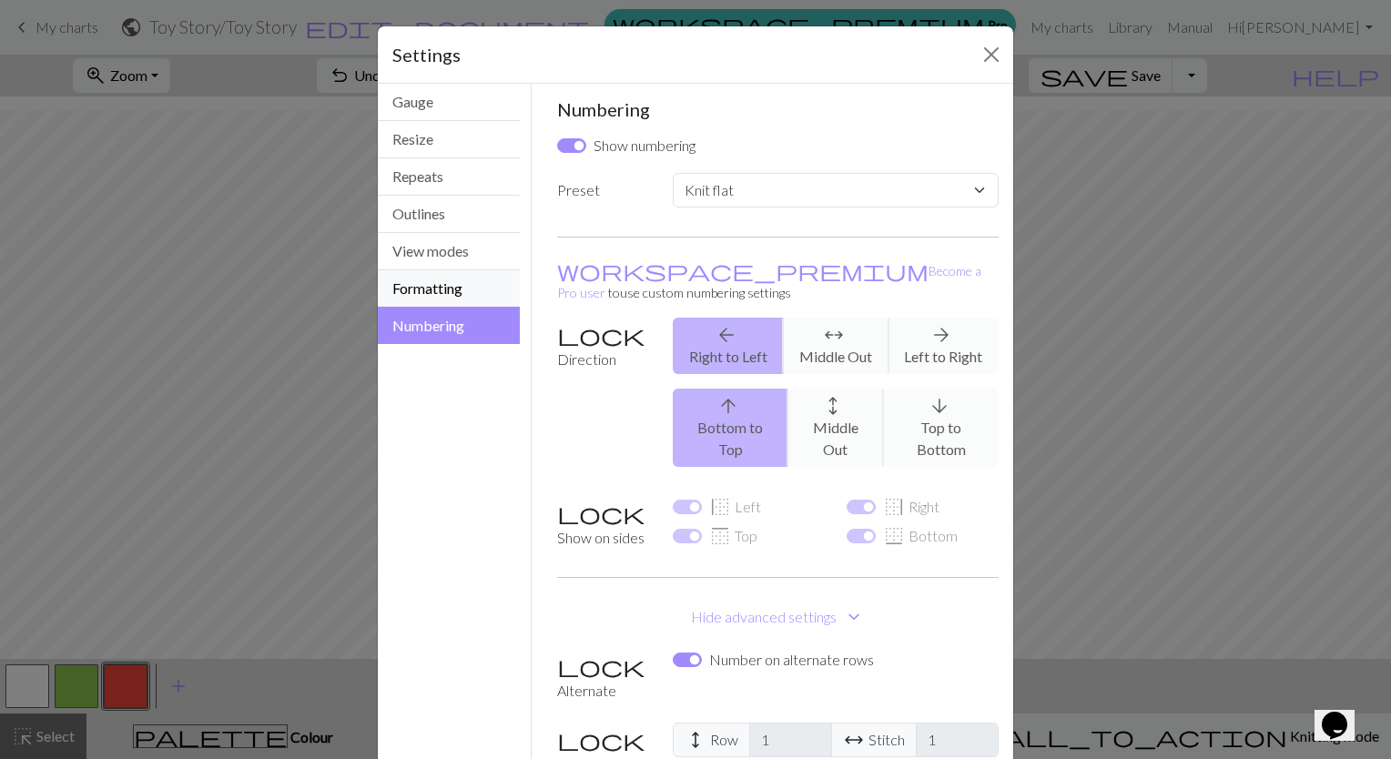
click at [430, 300] on button "Formatting" at bounding box center [449, 288] width 142 height 37
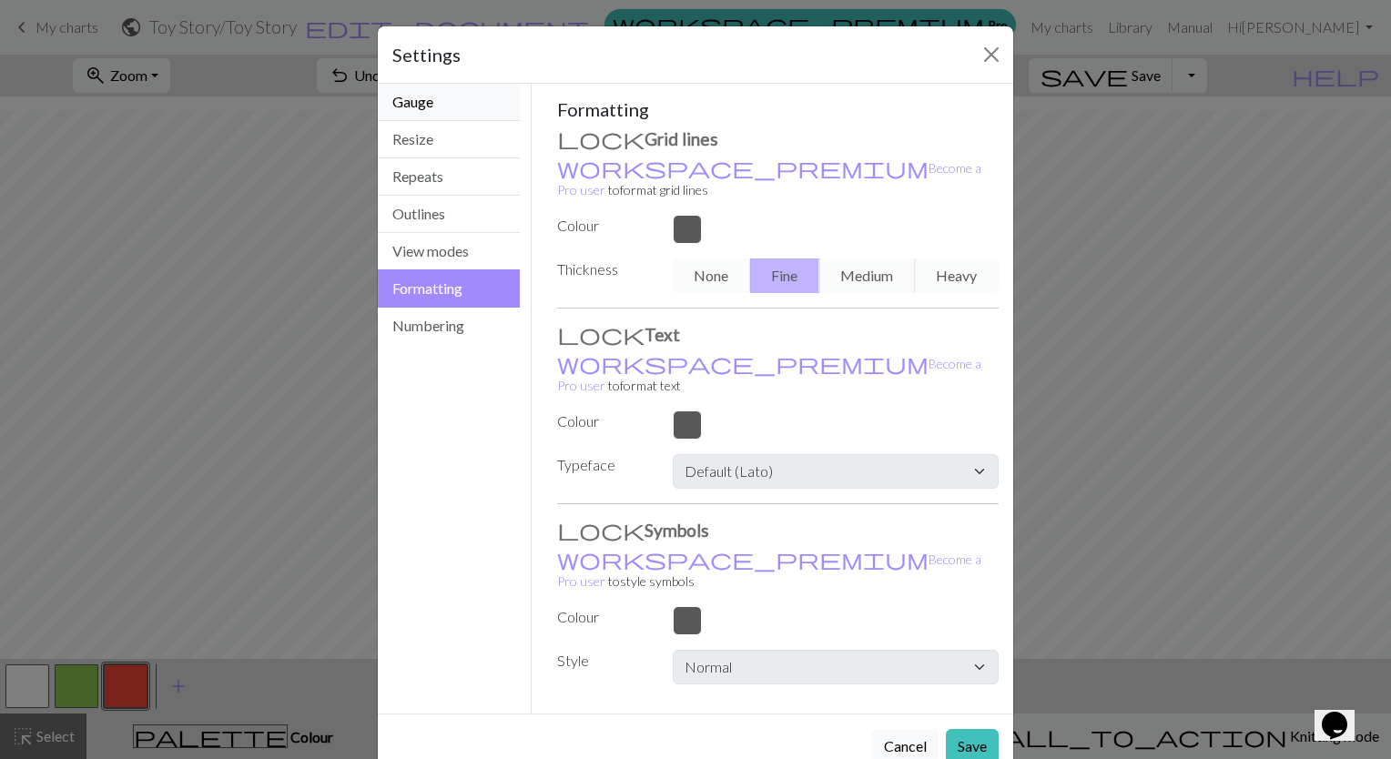
click at [432, 114] on button "Gauge" at bounding box center [449, 102] width 142 height 37
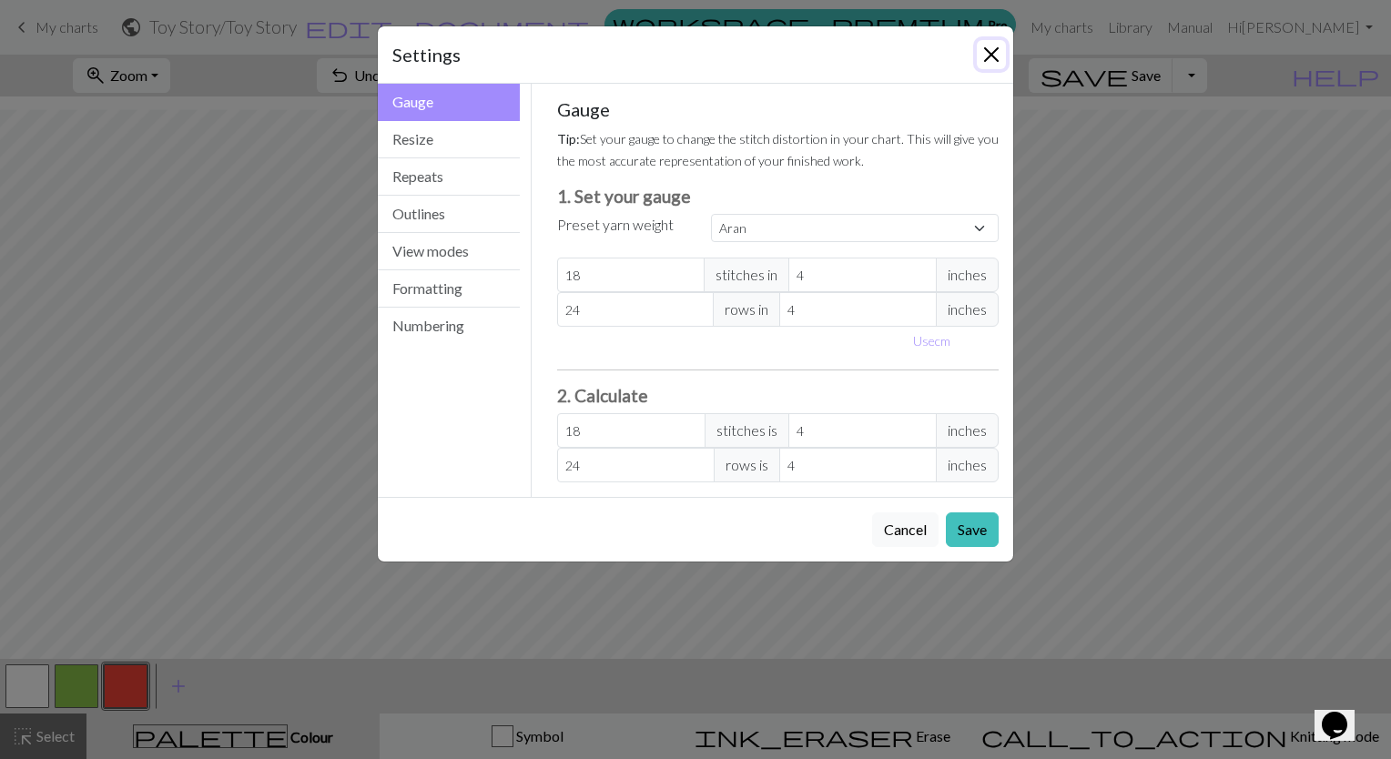
click at [994, 47] on button "Close" at bounding box center [991, 54] width 29 height 29
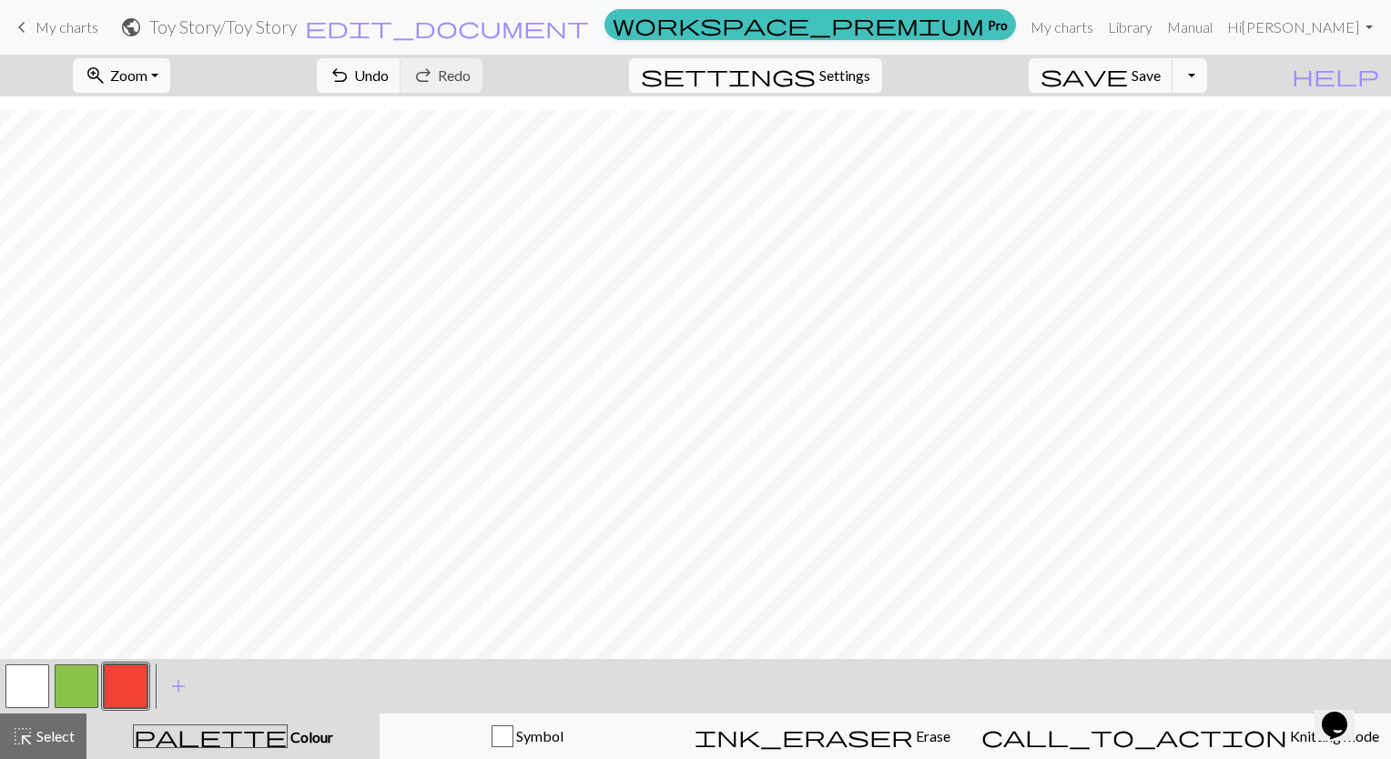
click at [861, 79] on span "Settings" at bounding box center [844, 76] width 51 height 22
select select "aran"
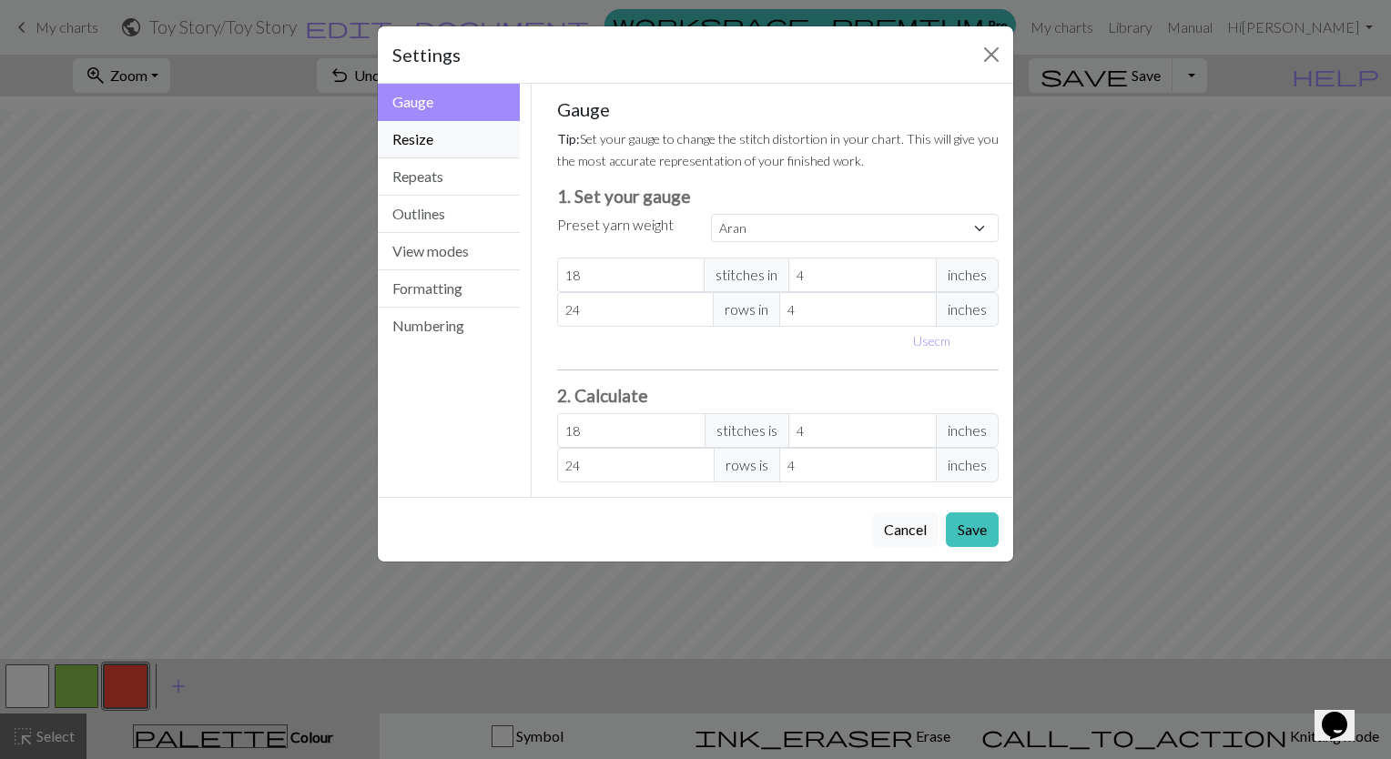
click at [452, 146] on button "Resize" at bounding box center [449, 139] width 142 height 37
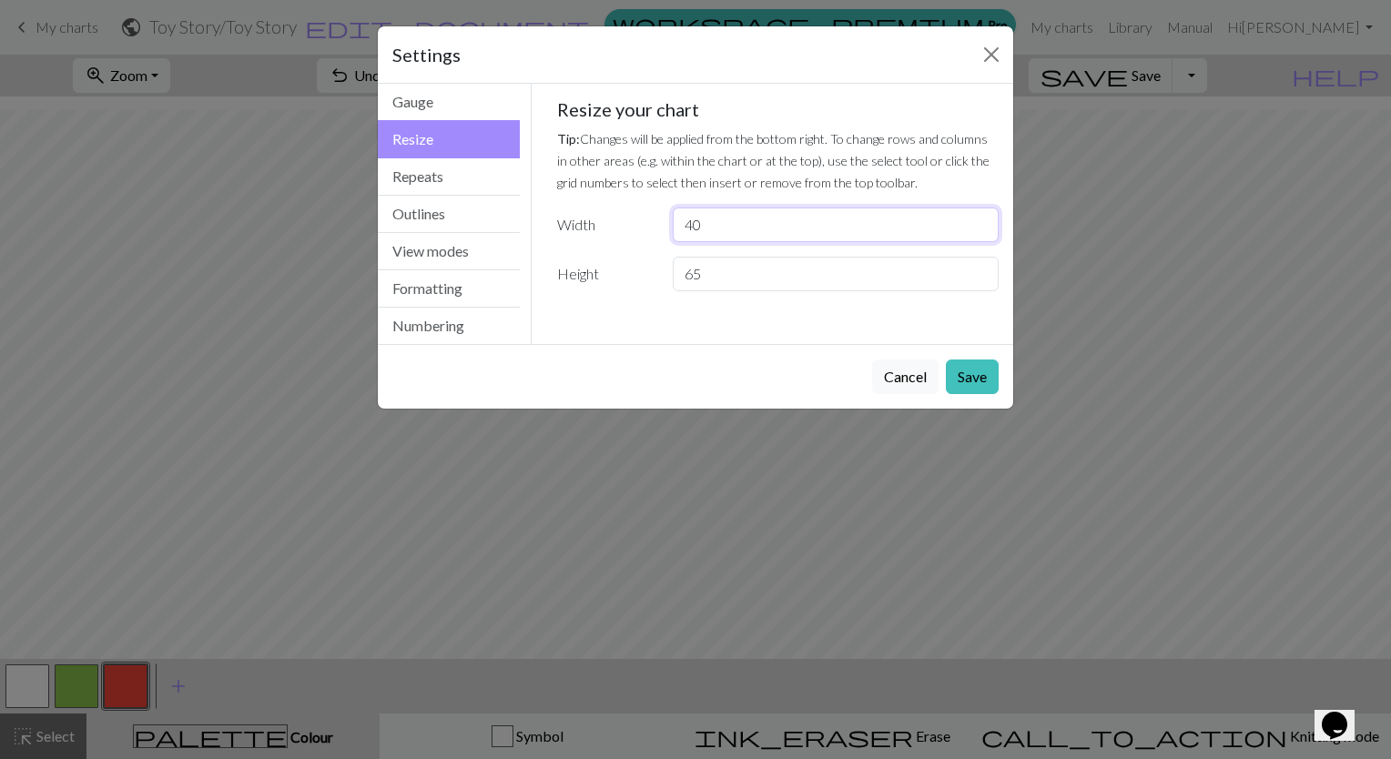
click at [727, 232] on input "40" at bounding box center [836, 225] width 326 height 35
type input "41"
click at [973, 379] on button "Save" at bounding box center [972, 377] width 53 height 35
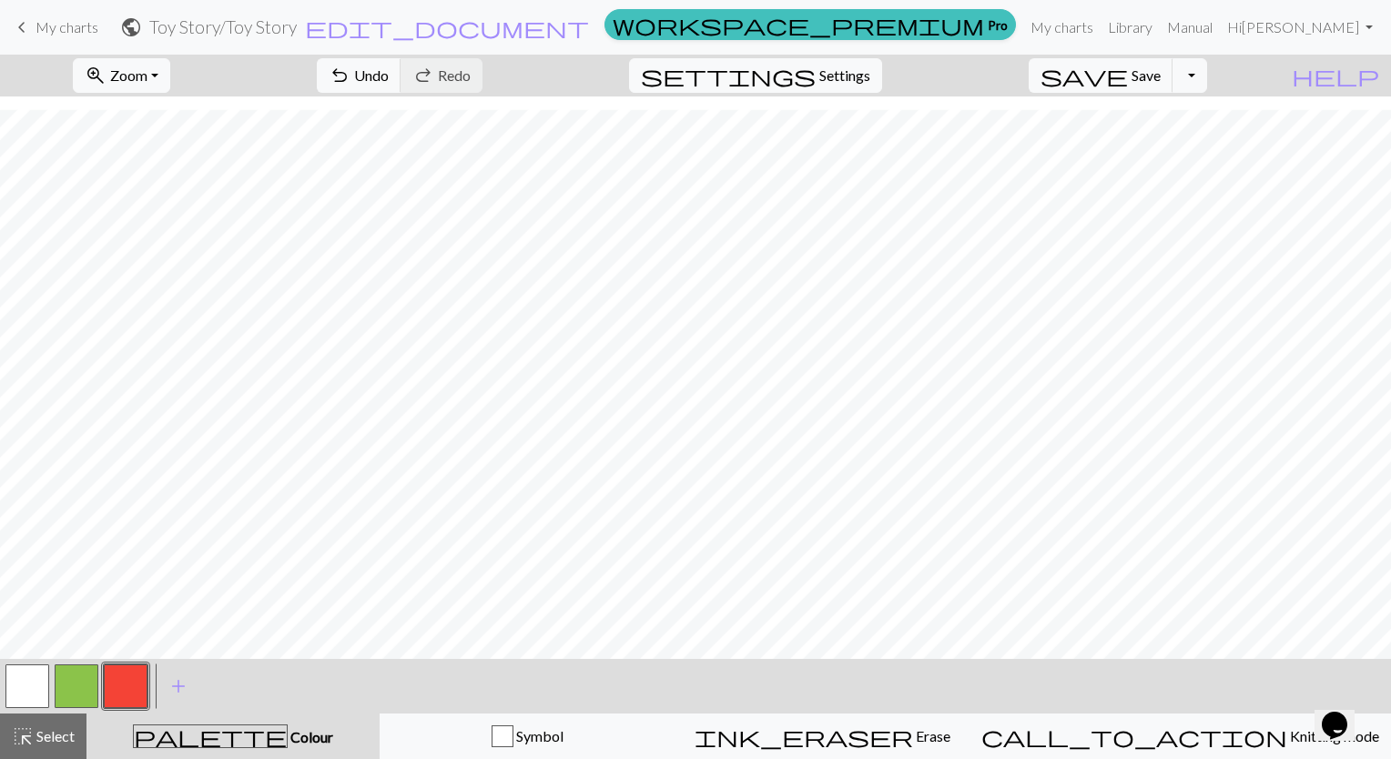
click at [137, 693] on button "button" at bounding box center [126, 687] width 44 height 44
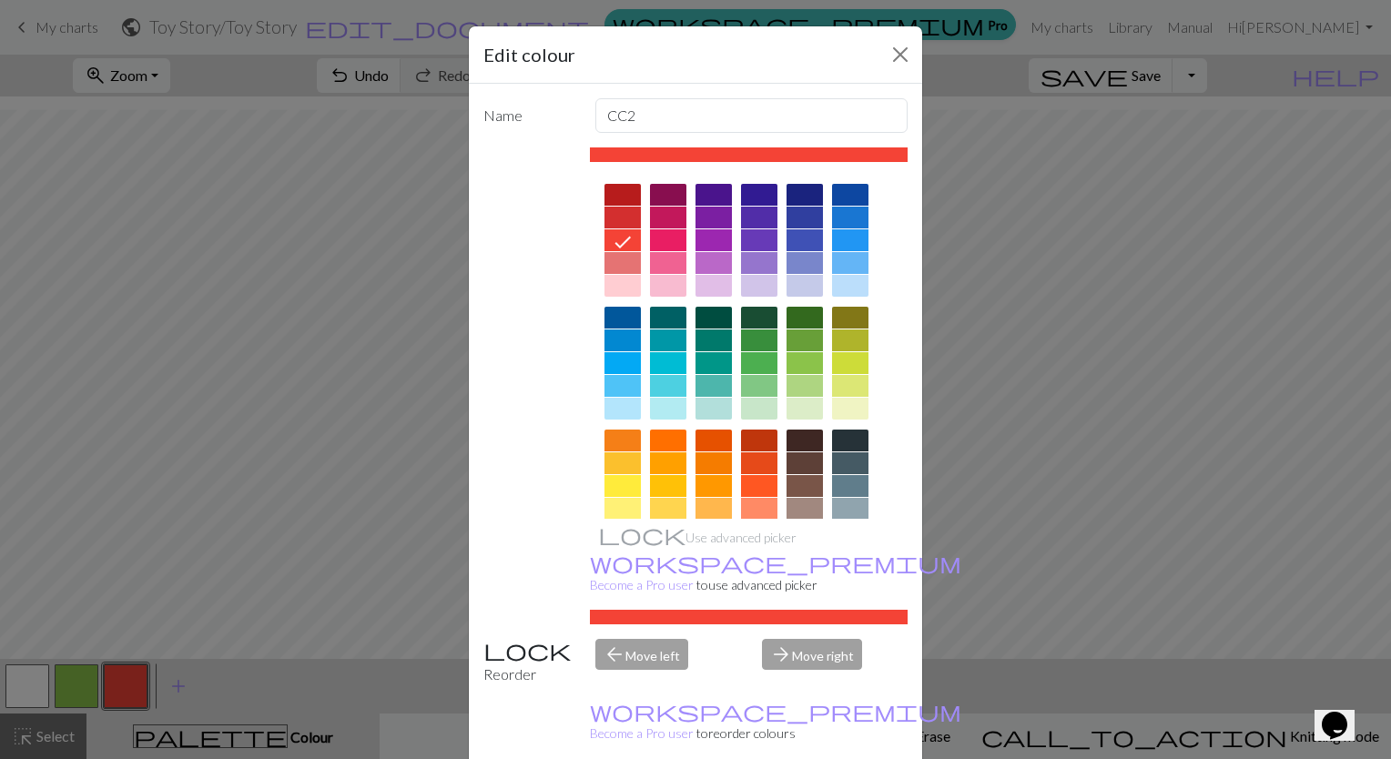
click at [621, 269] on div at bounding box center [623, 263] width 36 height 22
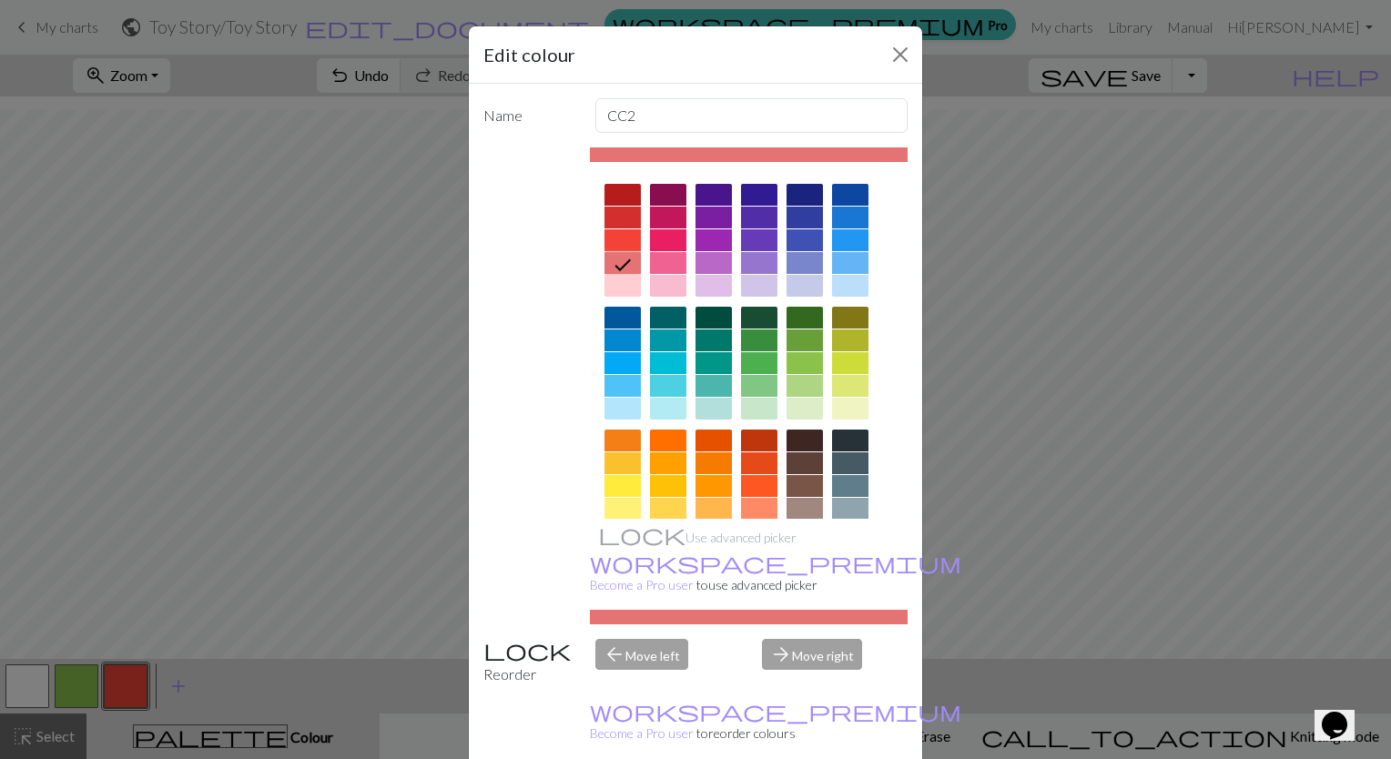
click at [615, 245] on div at bounding box center [623, 240] width 36 height 22
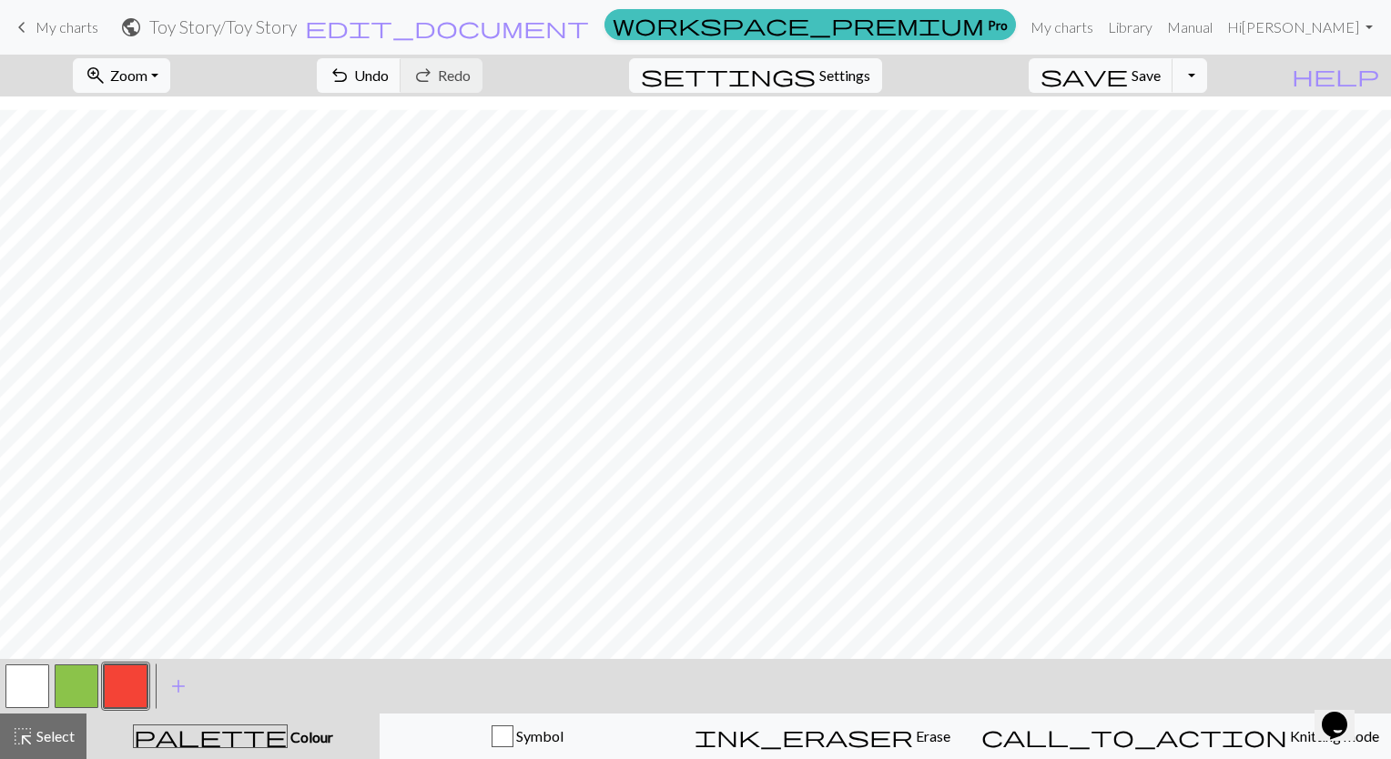
click at [70, 685] on button "button" at bounding box center [77, 687] width 44 height 44
click at [140, 698] on button "button" at bounding box center [126, 687] width 44 height 44
click at [83, 686] on button "button" at bounding box center [77, 687] width 44 height 44
click at [22, 694] on button "button" at bounding box center [27, 687] width 44 height 44
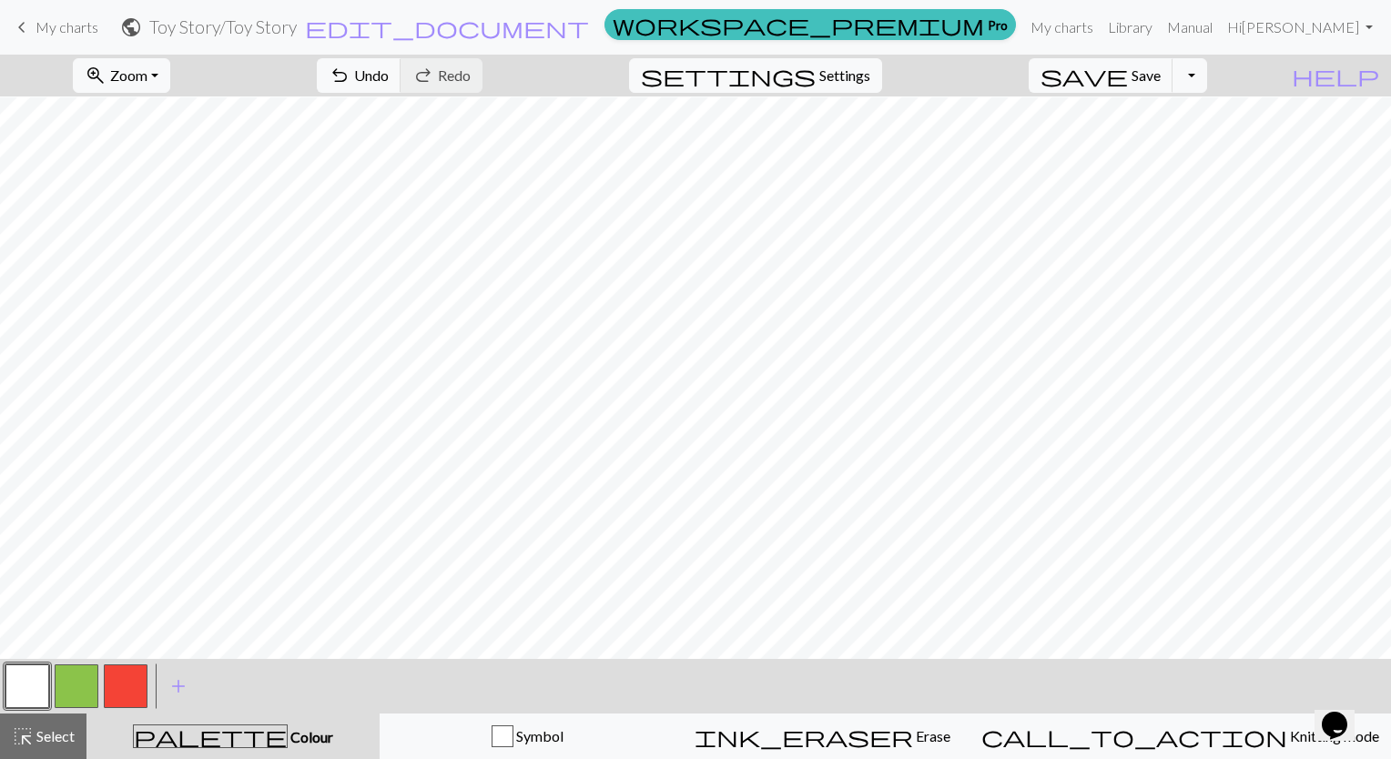
click at [83, 689] on button "button" at bounding box center [77, 687] width 44 height 44
click at [135, 685] on button "button" at bounding box center [126, 687] width 44 height 44
click at [77, 695] on button "button" at bounding box center [77, 687] width 44 height 44
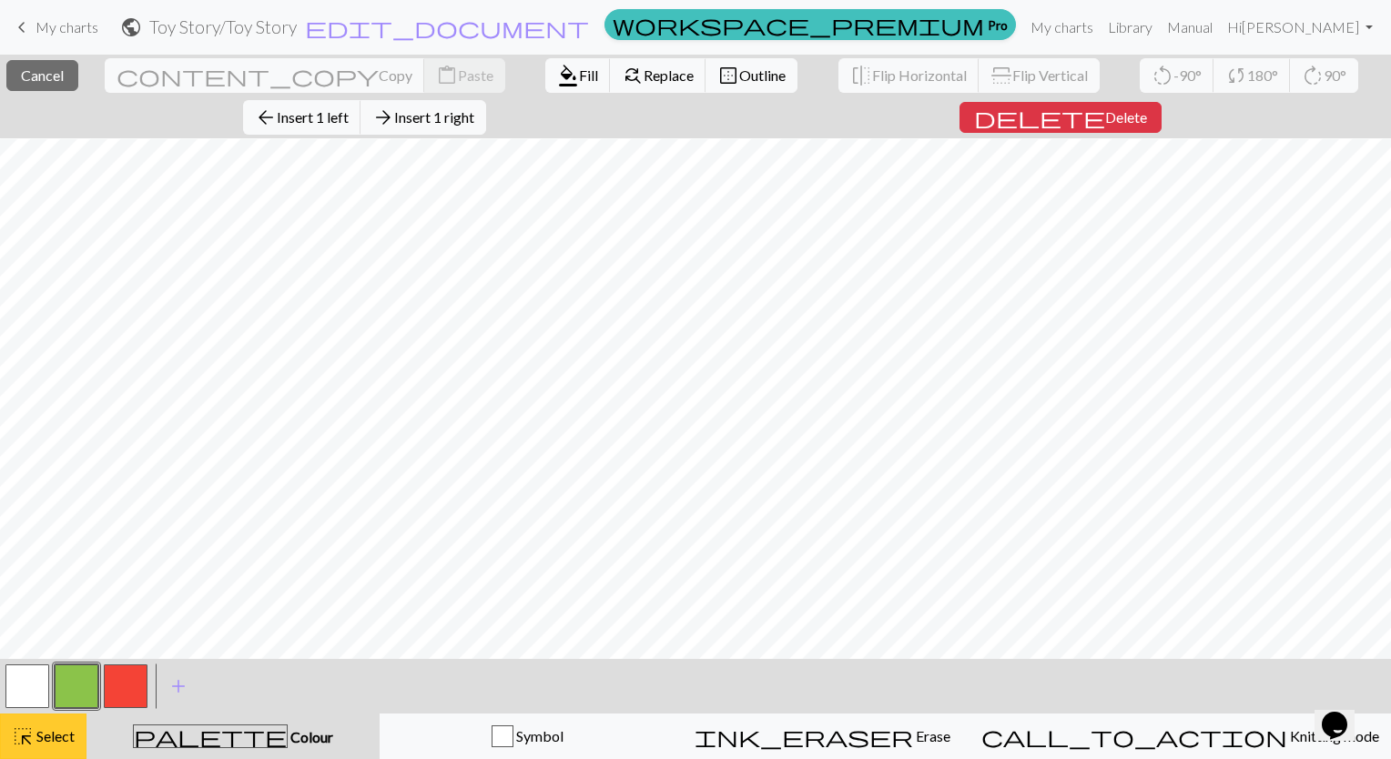
click at [58, 750] on button "highlight_alt Select Select" at bounding box center [43, 737] width 86 height 46
click at [50, 746] on div "highlight_alt Select Select" at bounding box center [43, 737] width 63 height 22
click at [48, 745] on span "Select" at bounding box center [54, 735] width 41 height 17
click at [62, 750] on button "highlight_alt Select Select" at bounding box center [43, 737] width 86 height 46
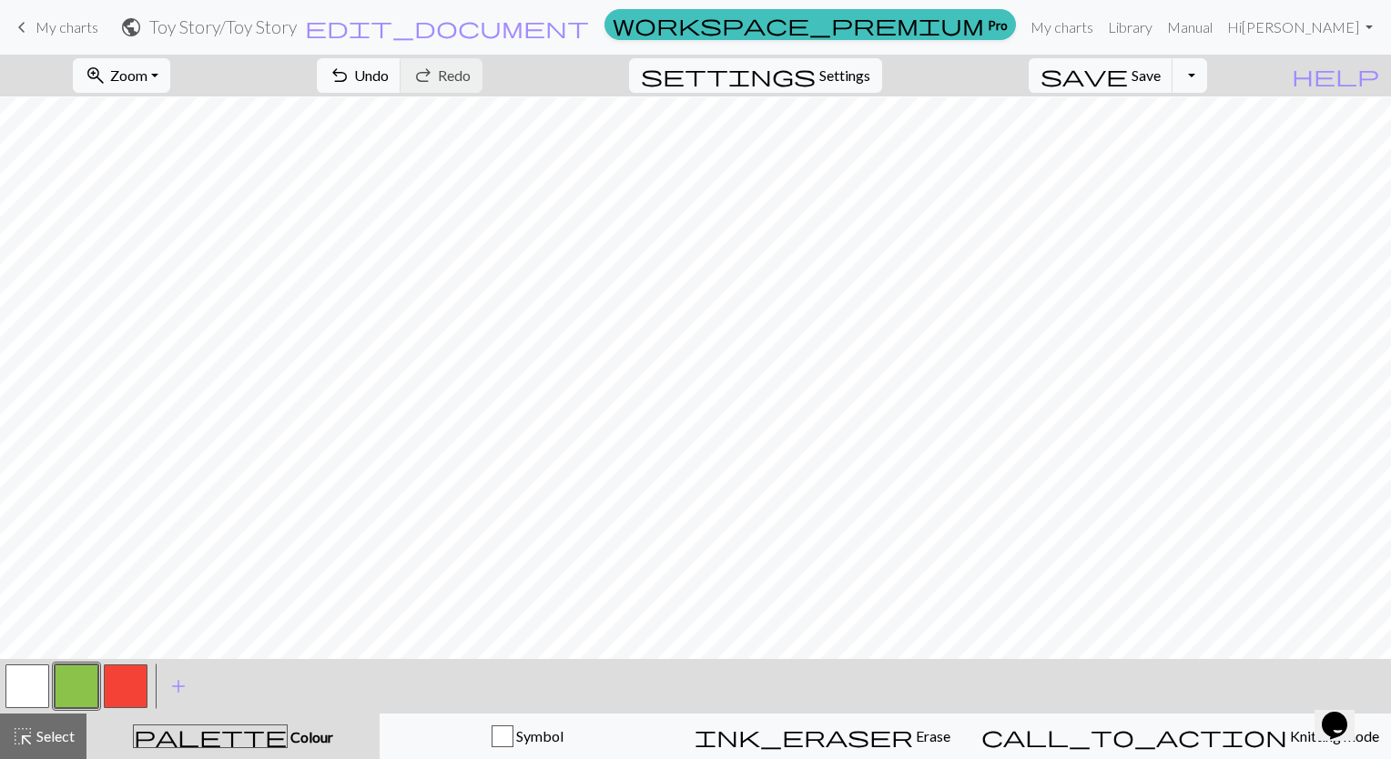
click at [140, 697] on button "button" at bounding box center [126, 687] width 44 height 44
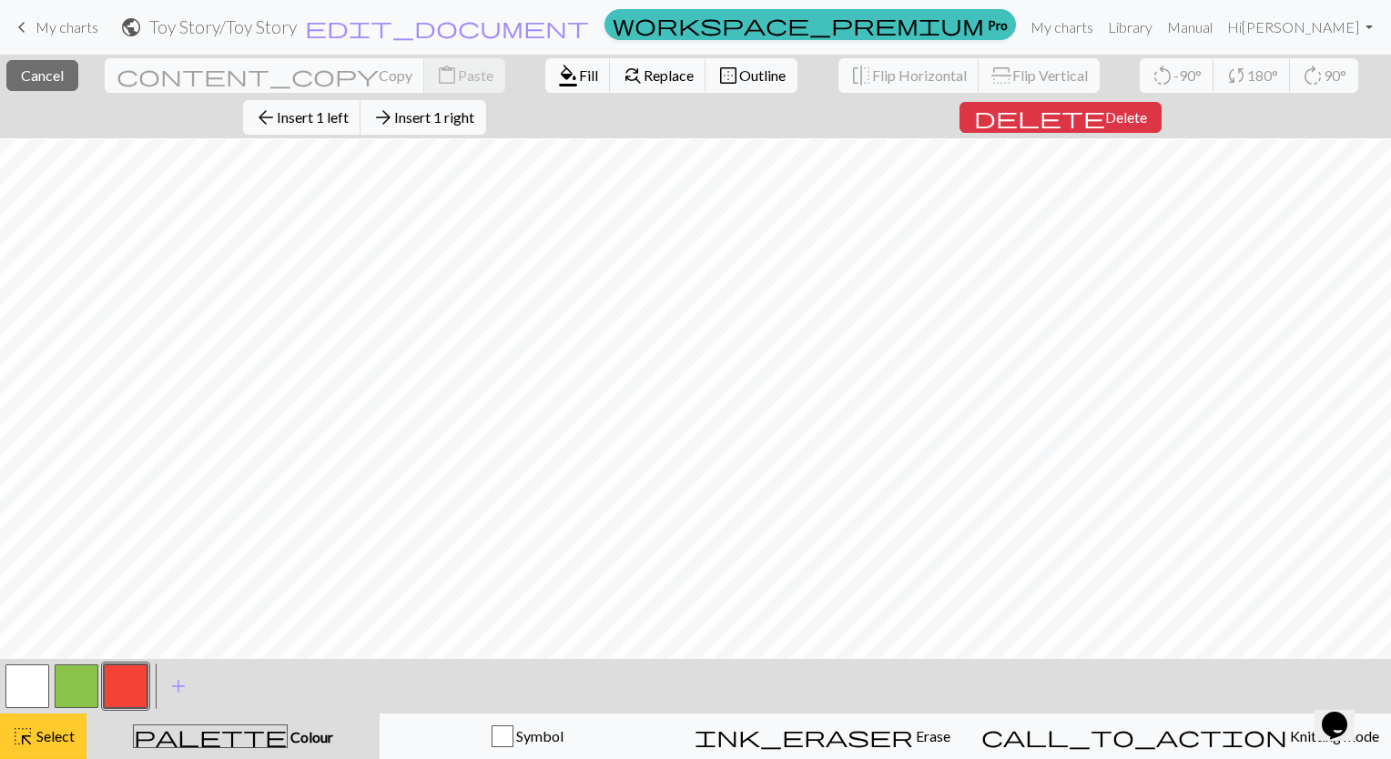
click at [65, 744] on span "Select" at bounding box center [54, 735] width 41 height 17
click at [62, 756] on button "highlight_alt Select Select" at bounding box center [43, 737] width 86 height 46
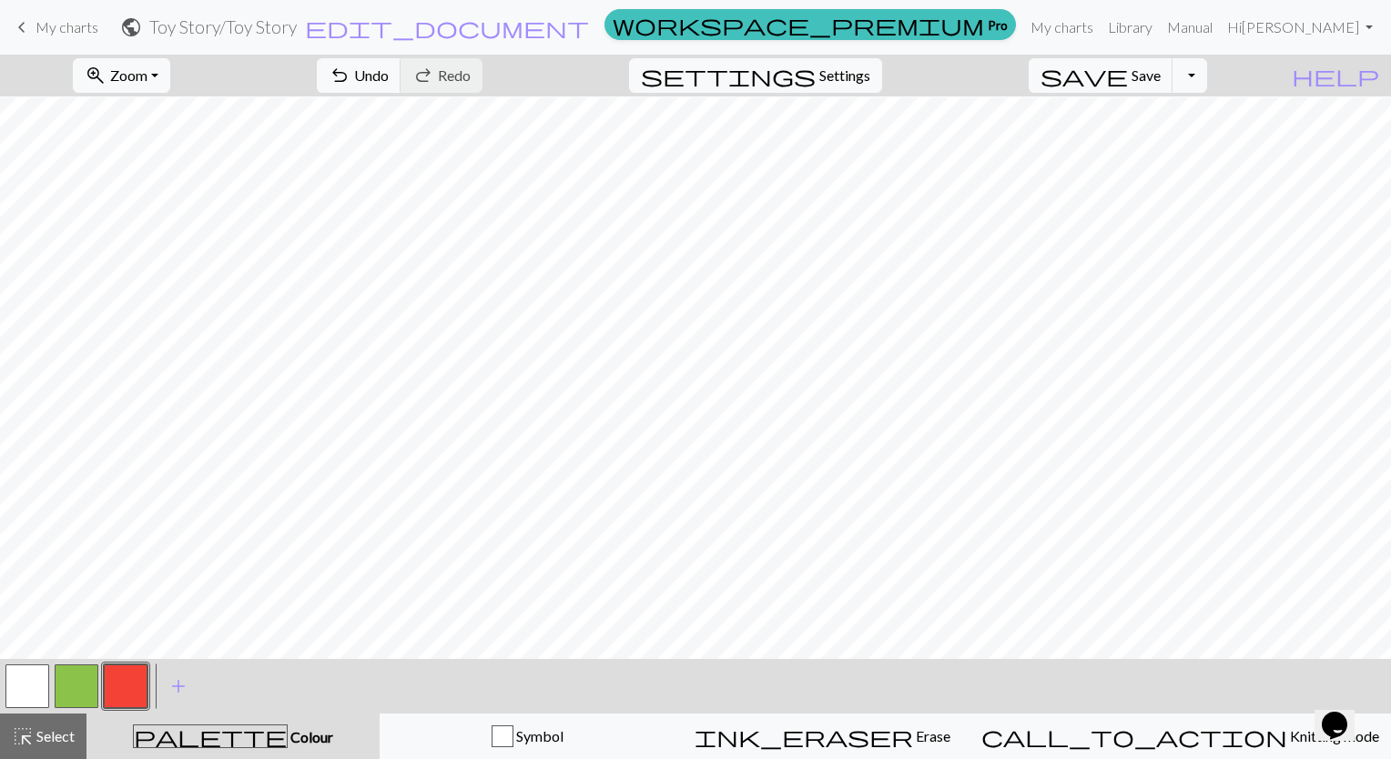
click at [78, 687] on button "button" at bounding box center [77, 687] width 44 height 44
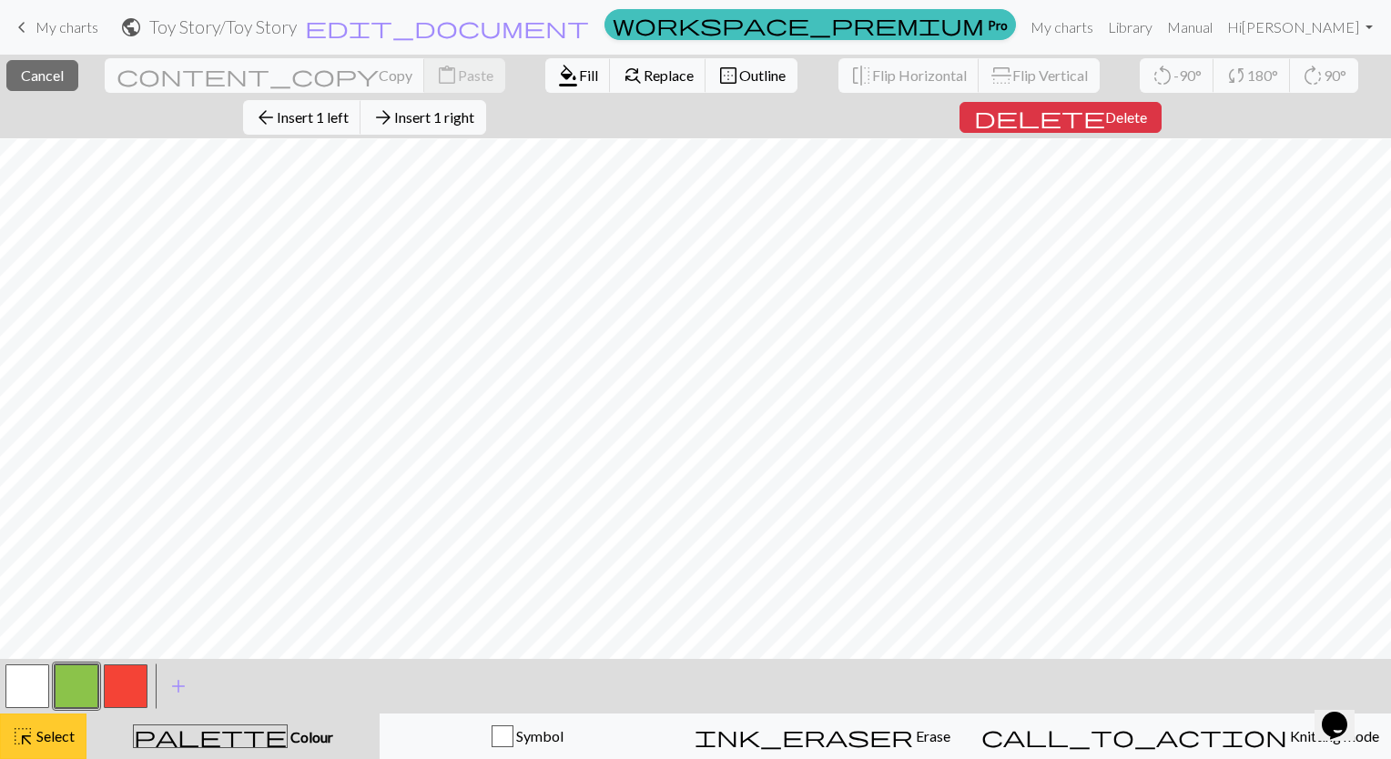
click at [42, 746] on div "highlight_alt Select Select" at bounding box center [43, 737] width 63 height 22
click at [51, 739] on span "Select" at bounding box center [54, 735] width 41 height 17
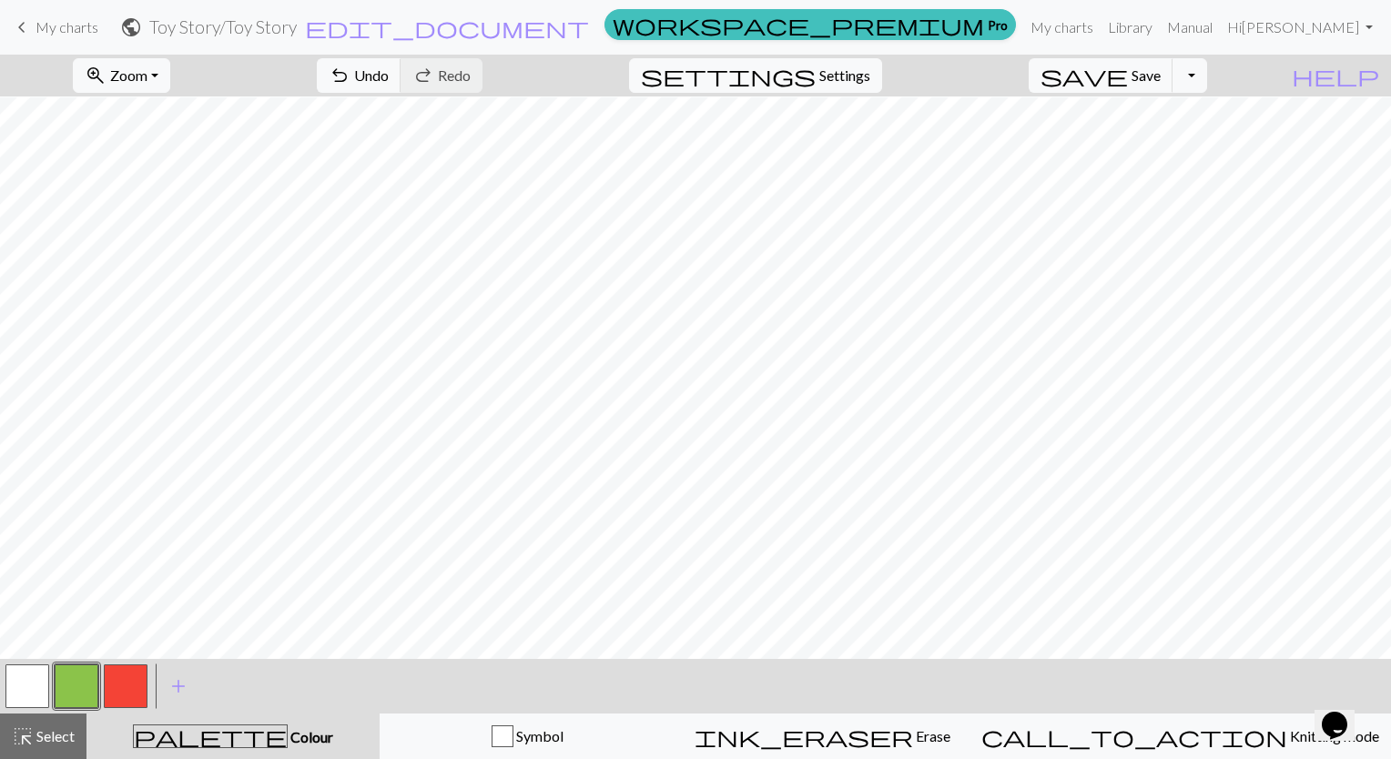
click at [142, 702] on button "button" at bounding box center [126, 687] width 44 height 44
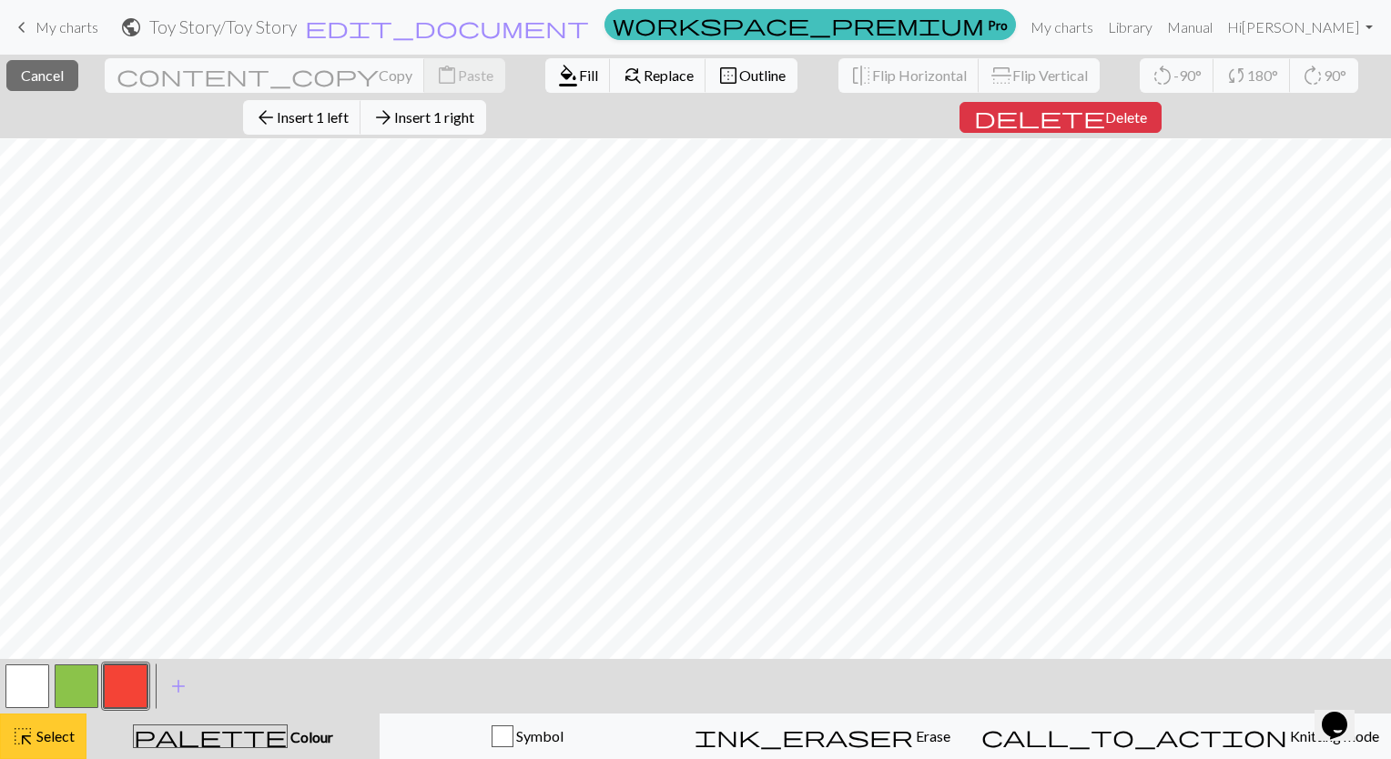
click at [47, 758] on button "highlight_alt Select Select" at bounding box center [43, 737] width 86 height 46
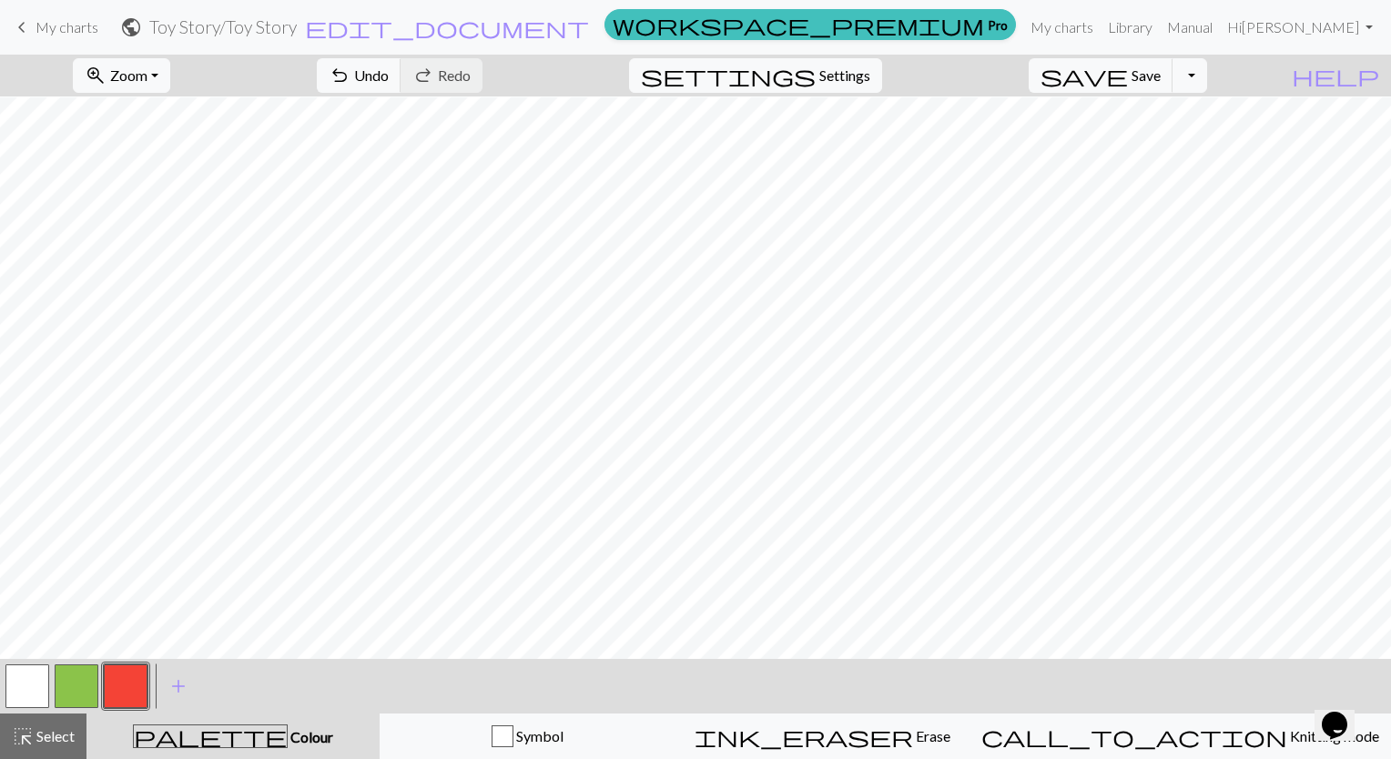
click at [79, 697] on button "button" at bounding box center [77, 687] width 44 height 44
click at [135, 694] on button "button" at bounding box center [126, 687] width 44 height 44
click at [89, 688] on button "button" at bounding box center [77, 687] width 44 height 44
click at [138, 703] on button "button" at bounding box center [126, 687] width 44 height 44
click at [80, 703] on button "button" at bounding box center [77, 687] width 44 height 44
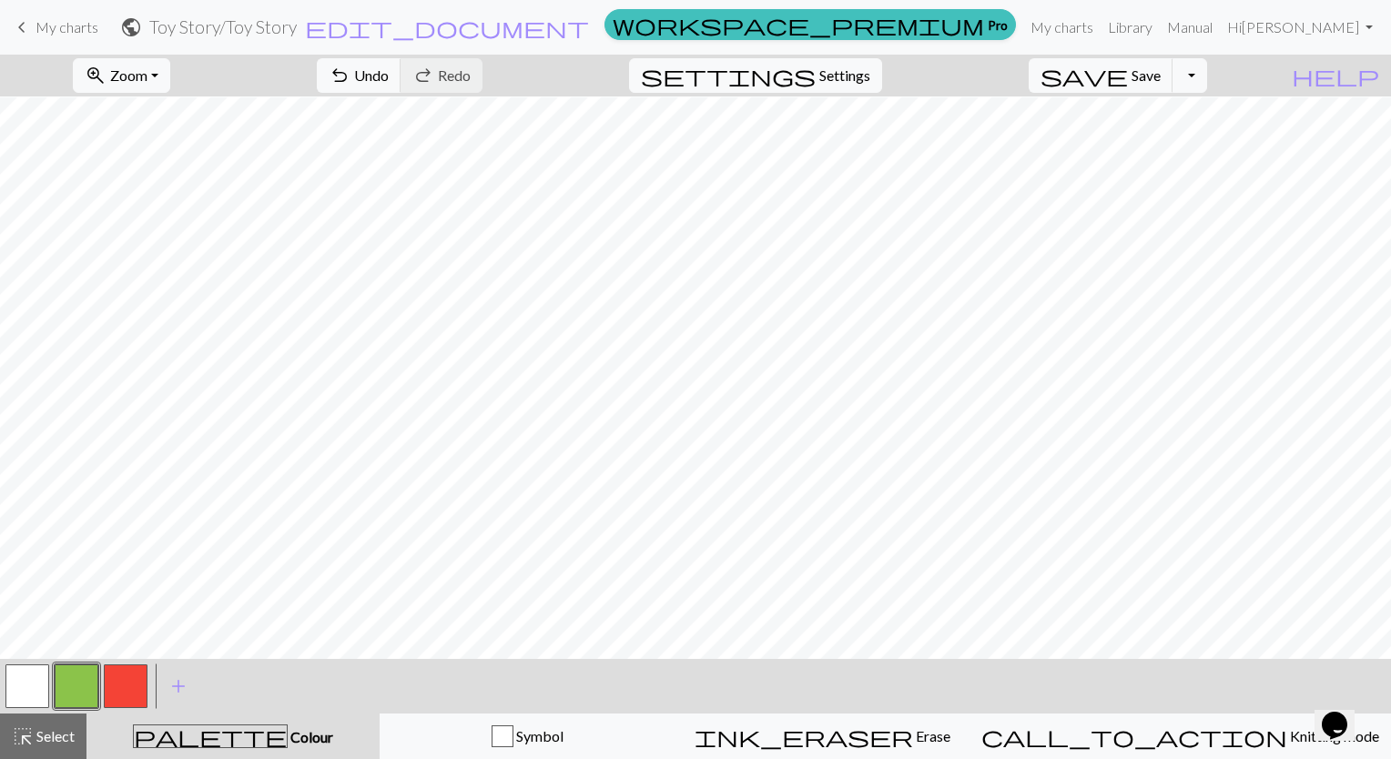
click at [123, 684] on button "button" at bounding box center [126, 687] width 44 height 44
click at [90, 692] on button "button" at bounding box center [77, 687] width 44 height 44
click at [137, 699] on button "button" at bounding box center [126, 687] width 44 height 44
click at [79, 697] on button "button" at bounding box center [77, 687] width 44 height 44
click at [82, 701] on button "button" at bounding box center [77, 687] width 44 height 44
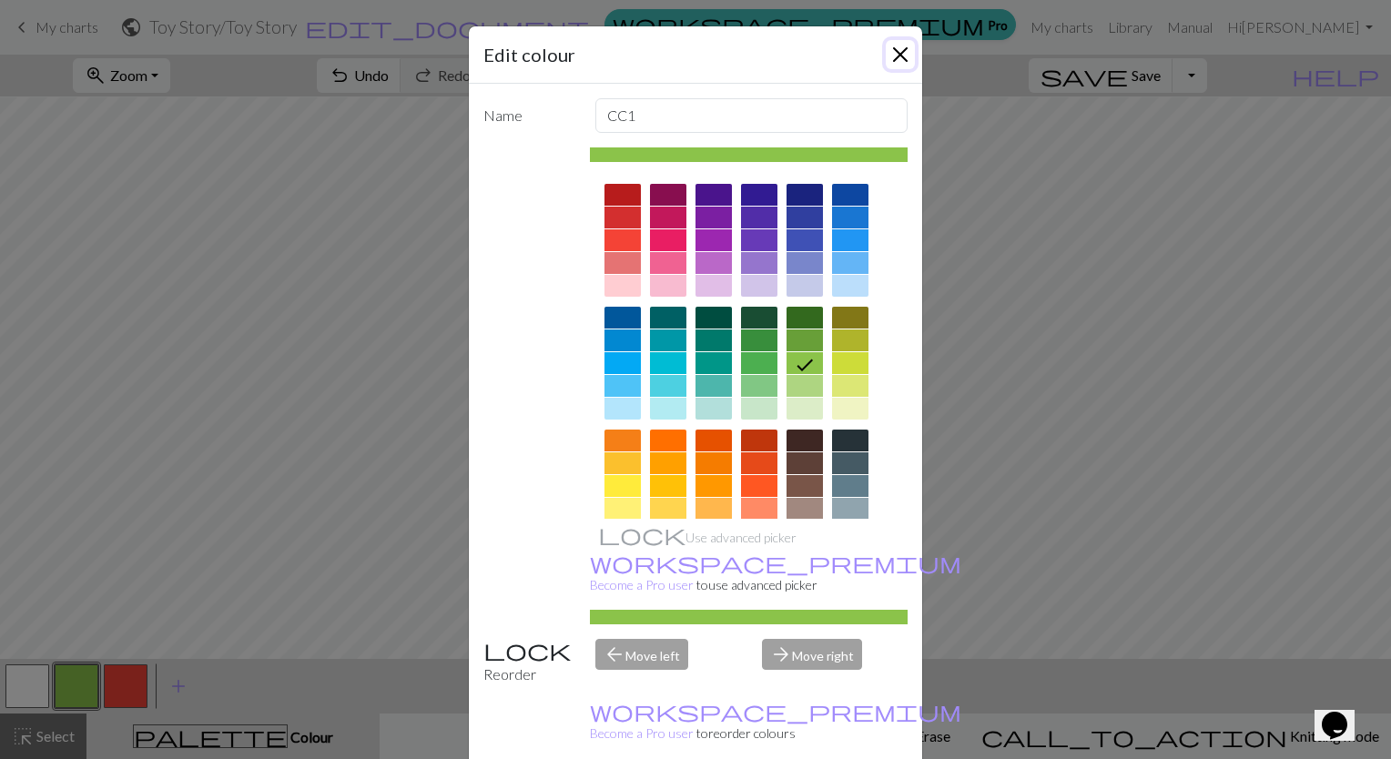
click at [900, 57] on button "Close" at bounding box center [900, 54] width 29 height 29
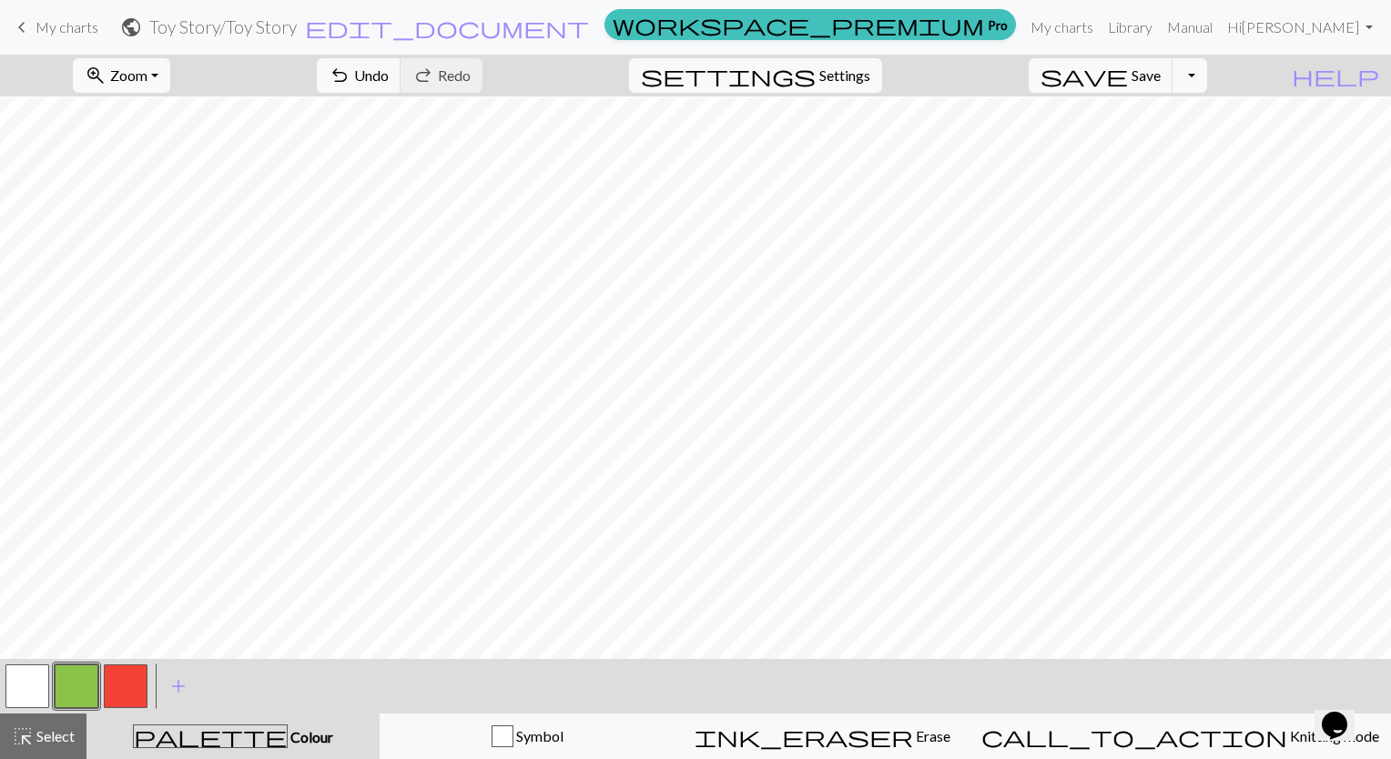
click at [23, 696] on button "button" at bounding box center [27, 687] width 44 height 44
click at [55, 743] on span "Select" at bounding box center [54, 735] width 41 height 17
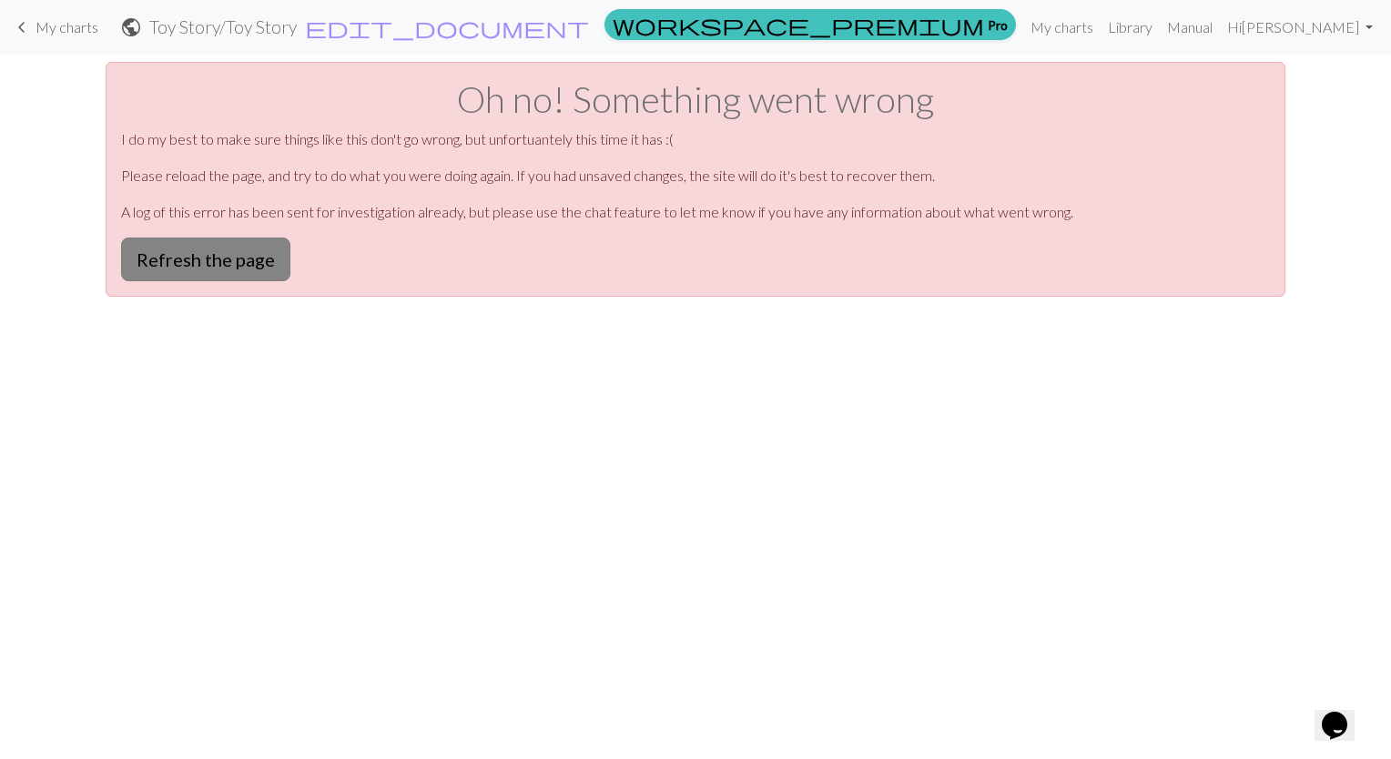
click at [219, 257] on button "Refresh the page" at bounding box center [205, 260] width 169 height 44
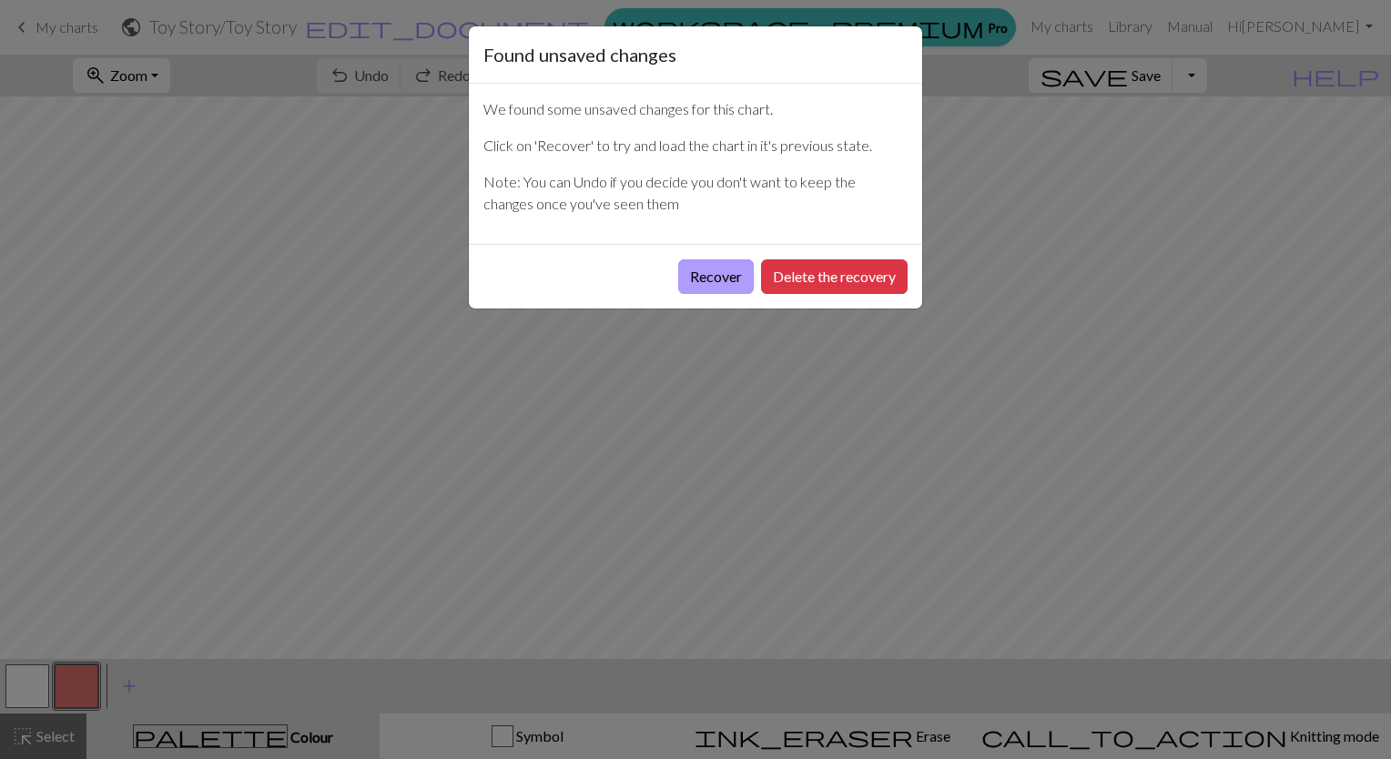
click at [699, 278] on button "Recover" at bounding box center [716, 276] width 76 height 35
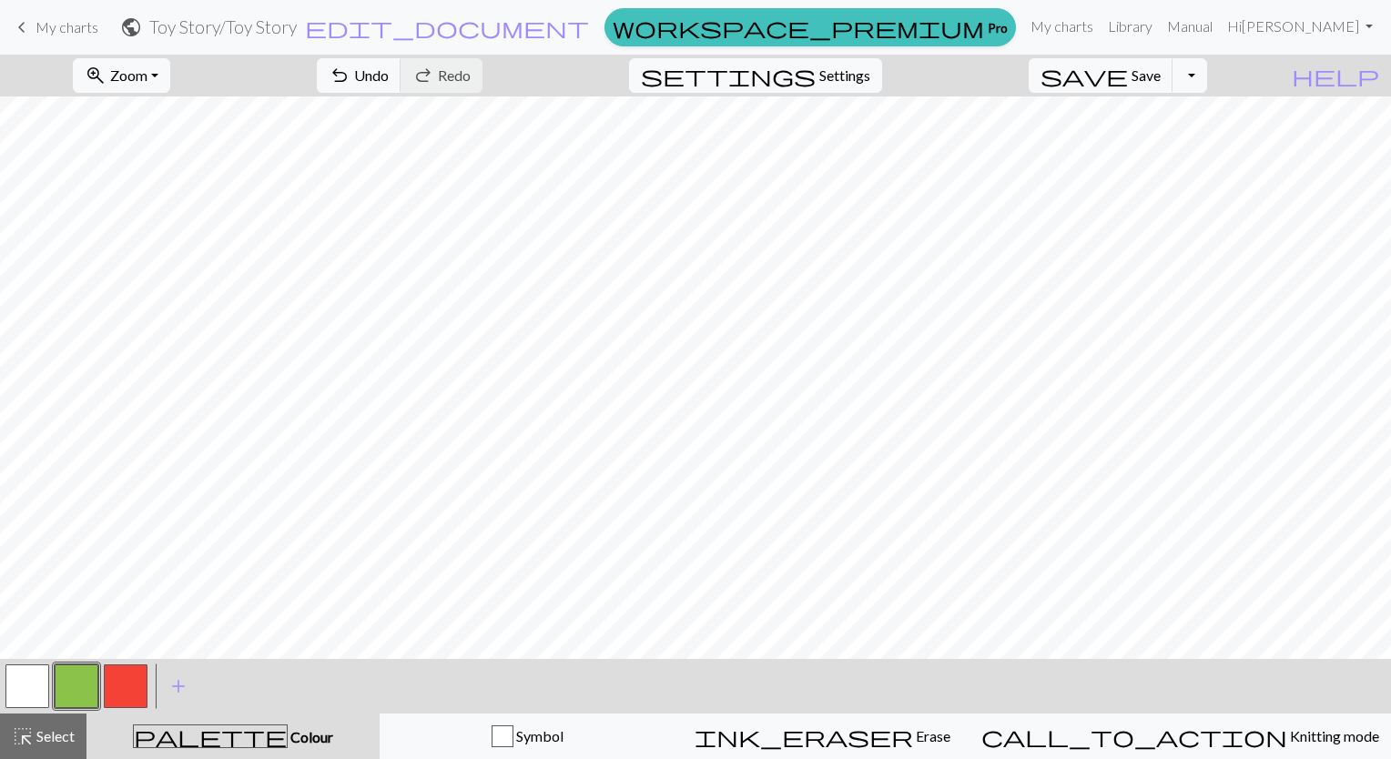
click at [16, 698] on button "button" at bounding box center [27, 687] width 44 height 44
click at [58, 743] on span "Select" at bounding box center [54, 735] width 41 height 17
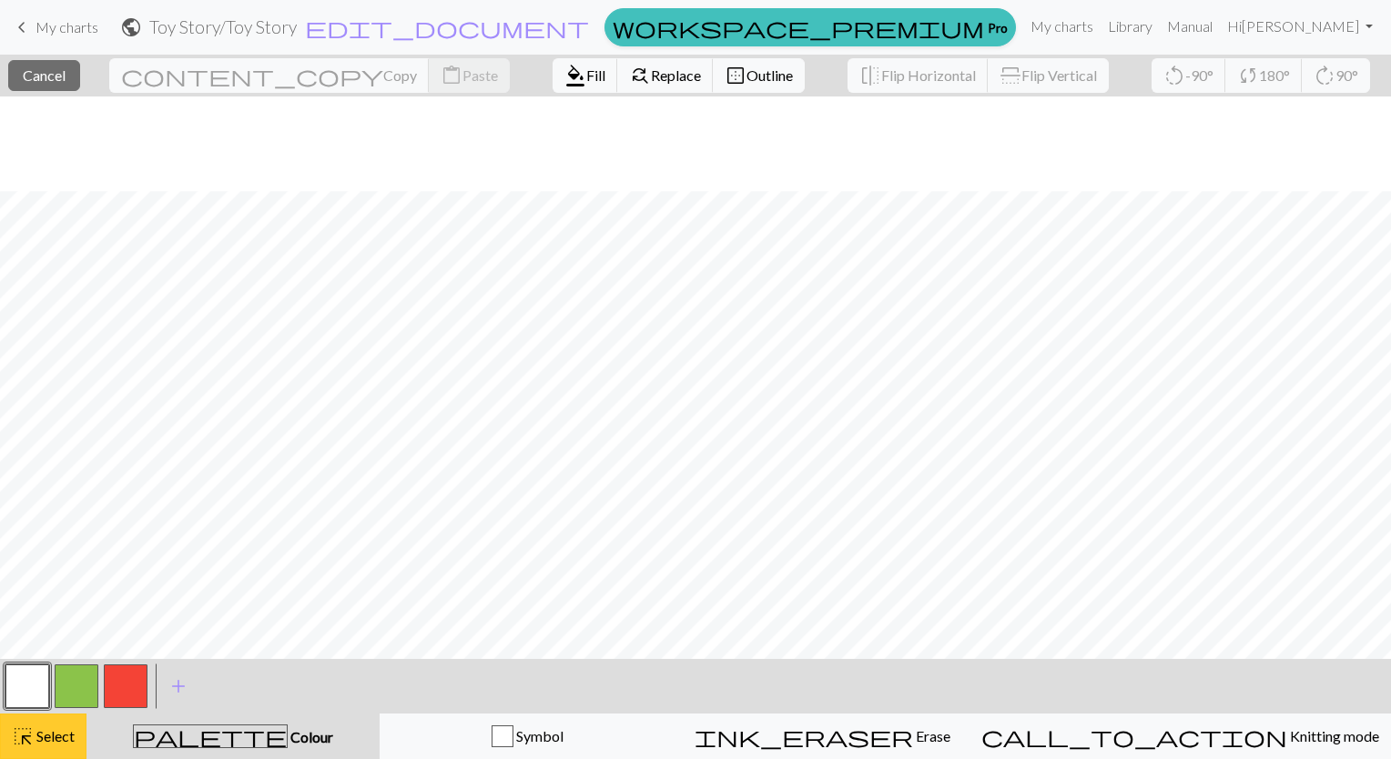
scroll to position [495, 0]
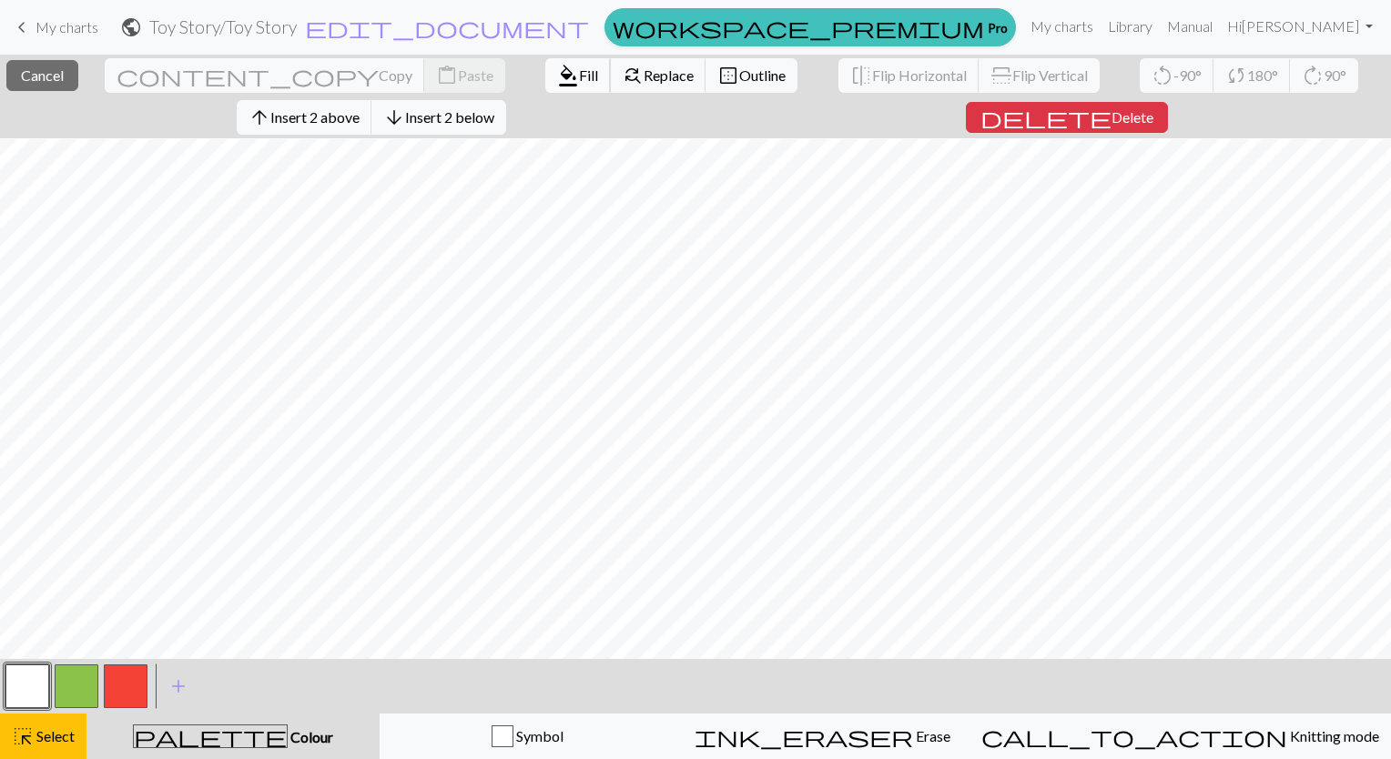
click at [579, 80] on span "Fill" at bounding box center [588, 74] width 19 height 17
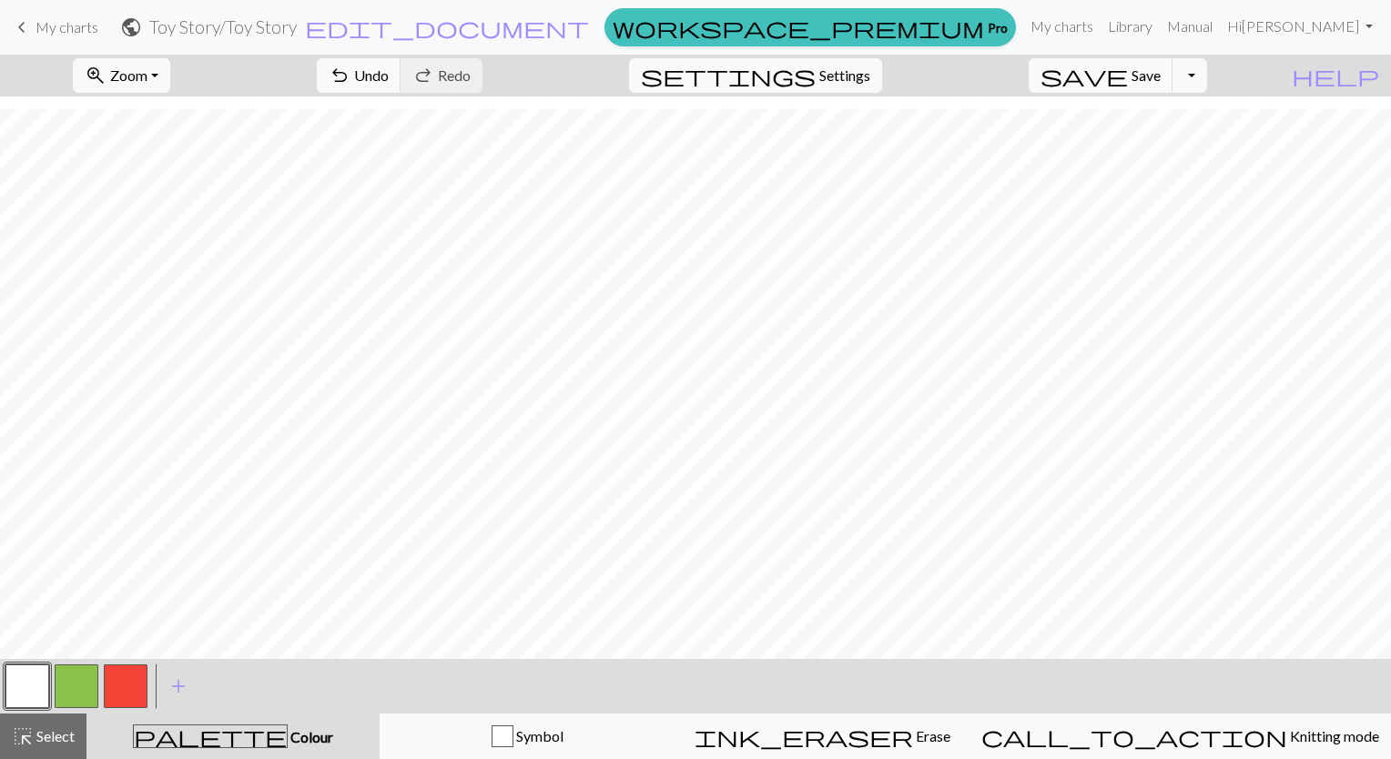
click at [29, 687] on button "button" at bounding box center [27, 687] width 44 height 44
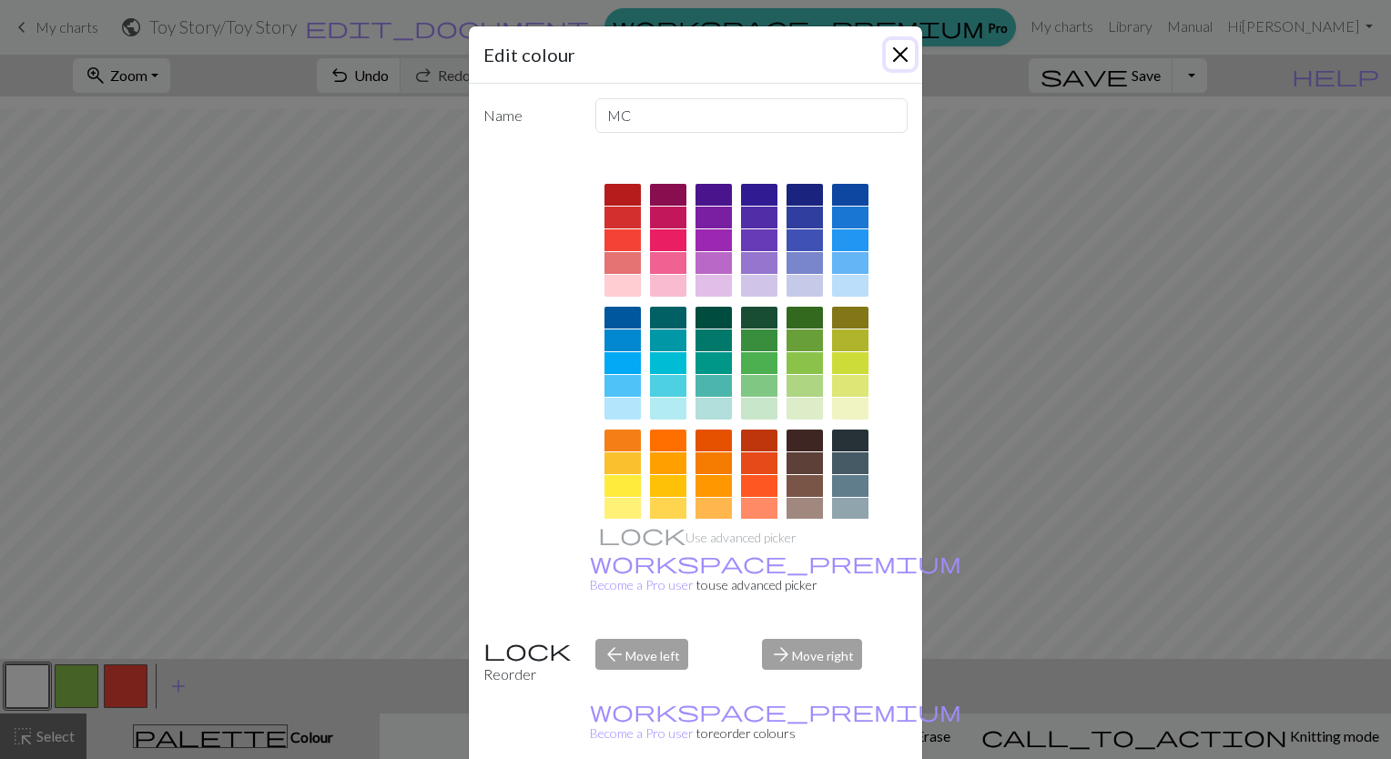
click at [899, 44] on button "Close" at bounding box center [900, 54] width 29 height 29
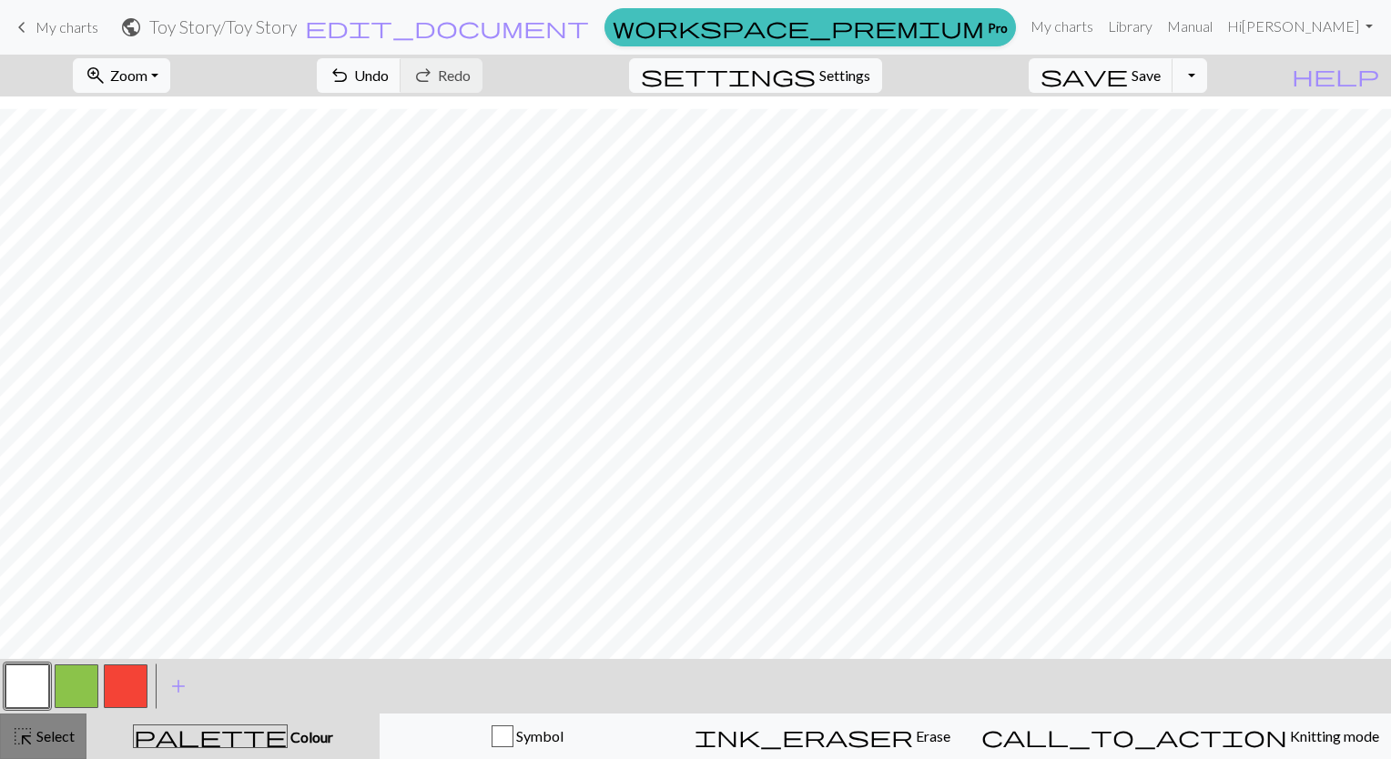
click at [50, 744] on span "Select" at bounding box center [54, 735] width 41 height 17
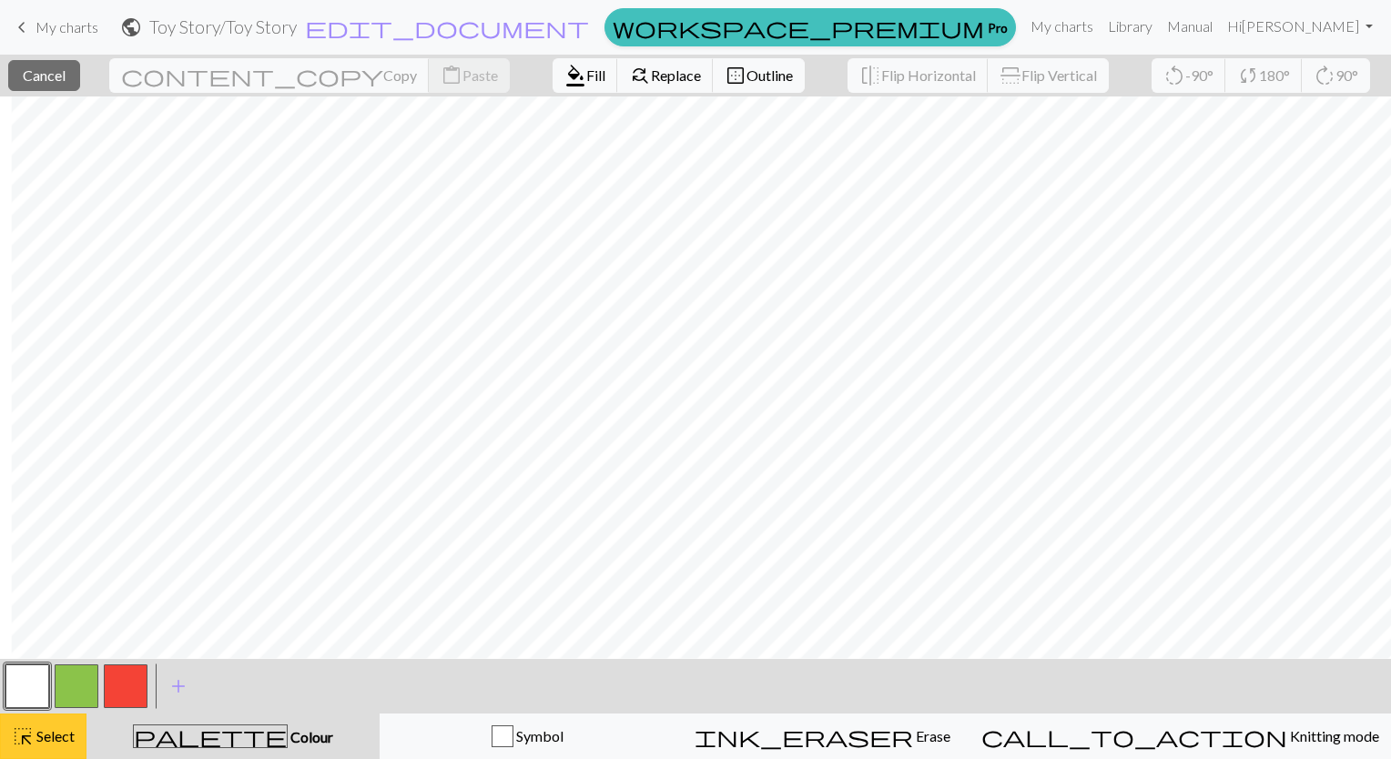
scroll to position [392, 11]
click at [43, 720] on button "highlight_alt Select Select" at bounding box center [43, 737] width 86 height 46
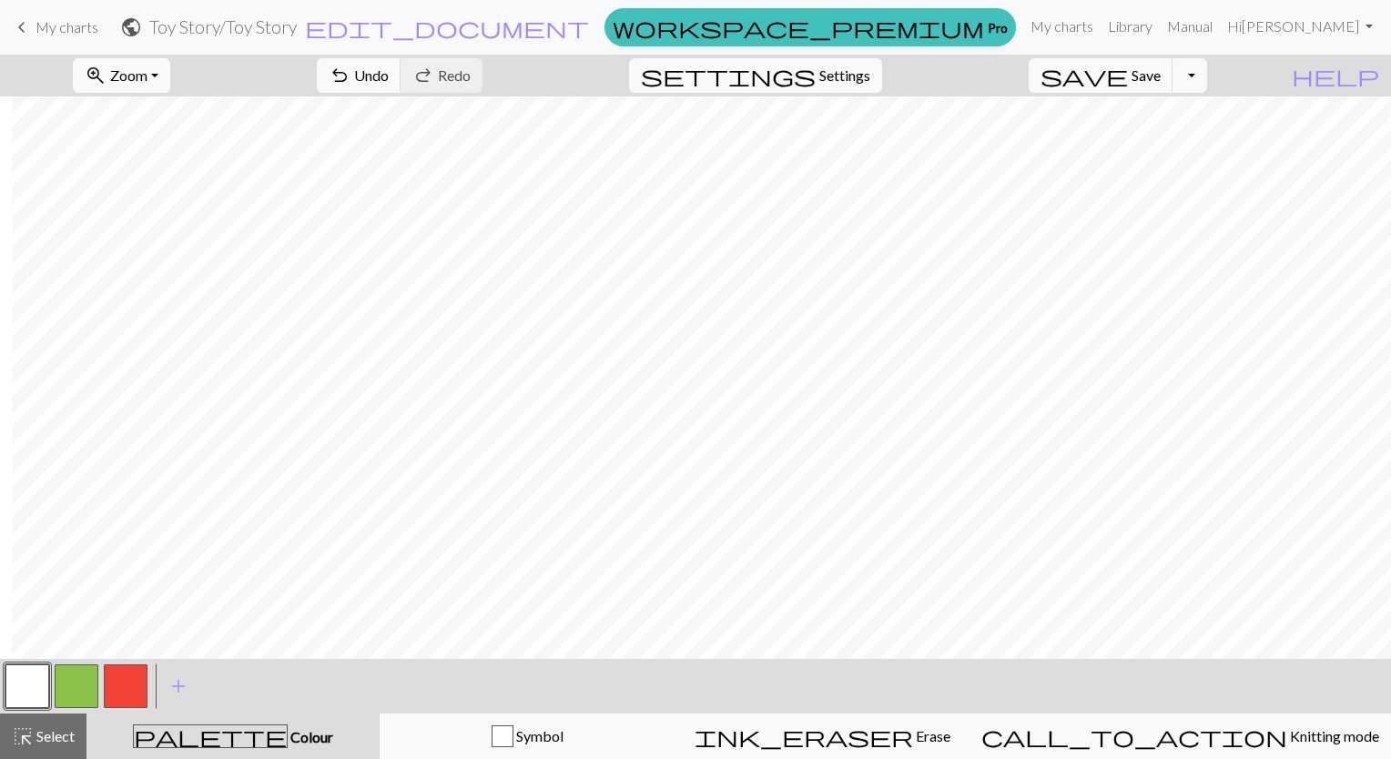
click at [147, 74] on span "Zoom" at bounding box center [128, 74] width 37 height 17
click at [175, 112] on button "Fit all" at bounding box center [147, 115] width 144 height 29
click at [57, 733] on span "Select" at bounding box center [54, 735] width 41 height 17
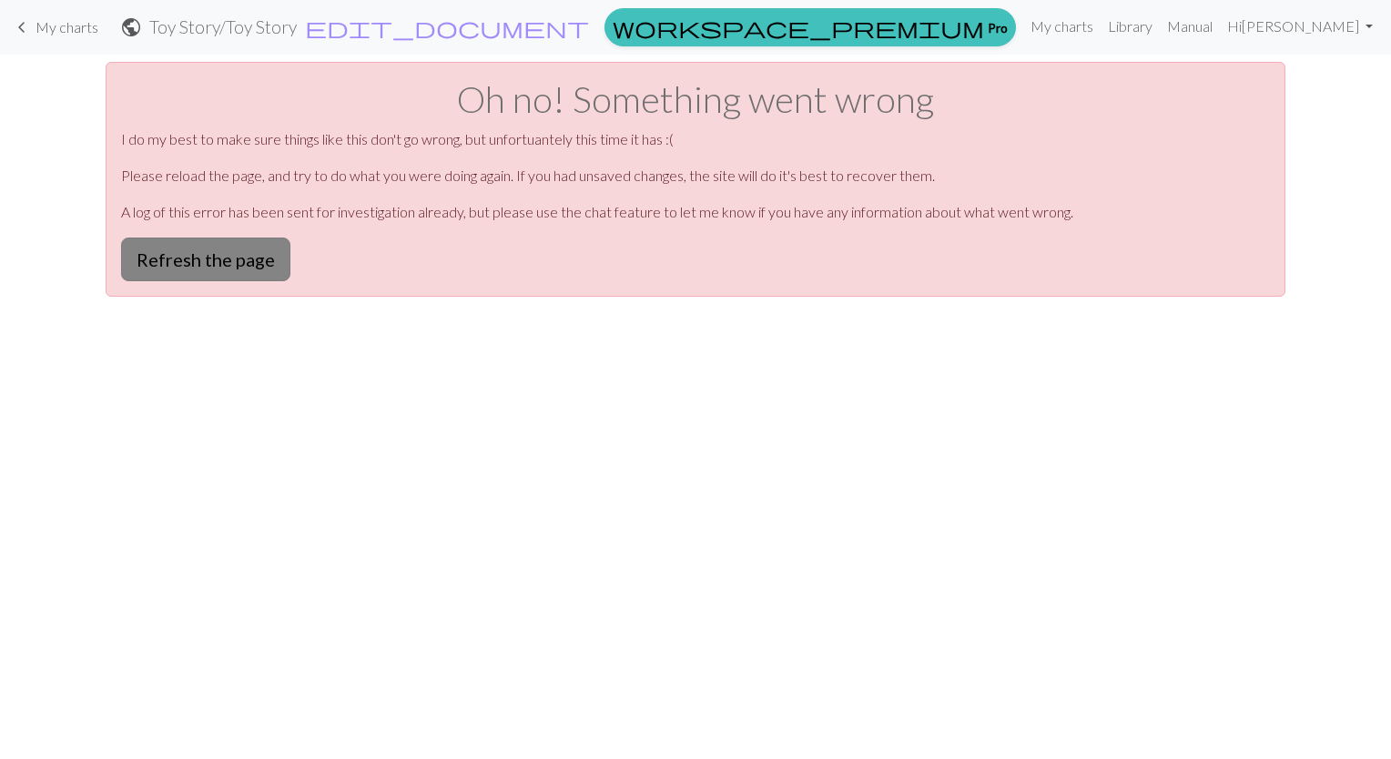
click at [219, 262] on button "Refresh the page" at bounding box center [205, 260] width 169 height 44
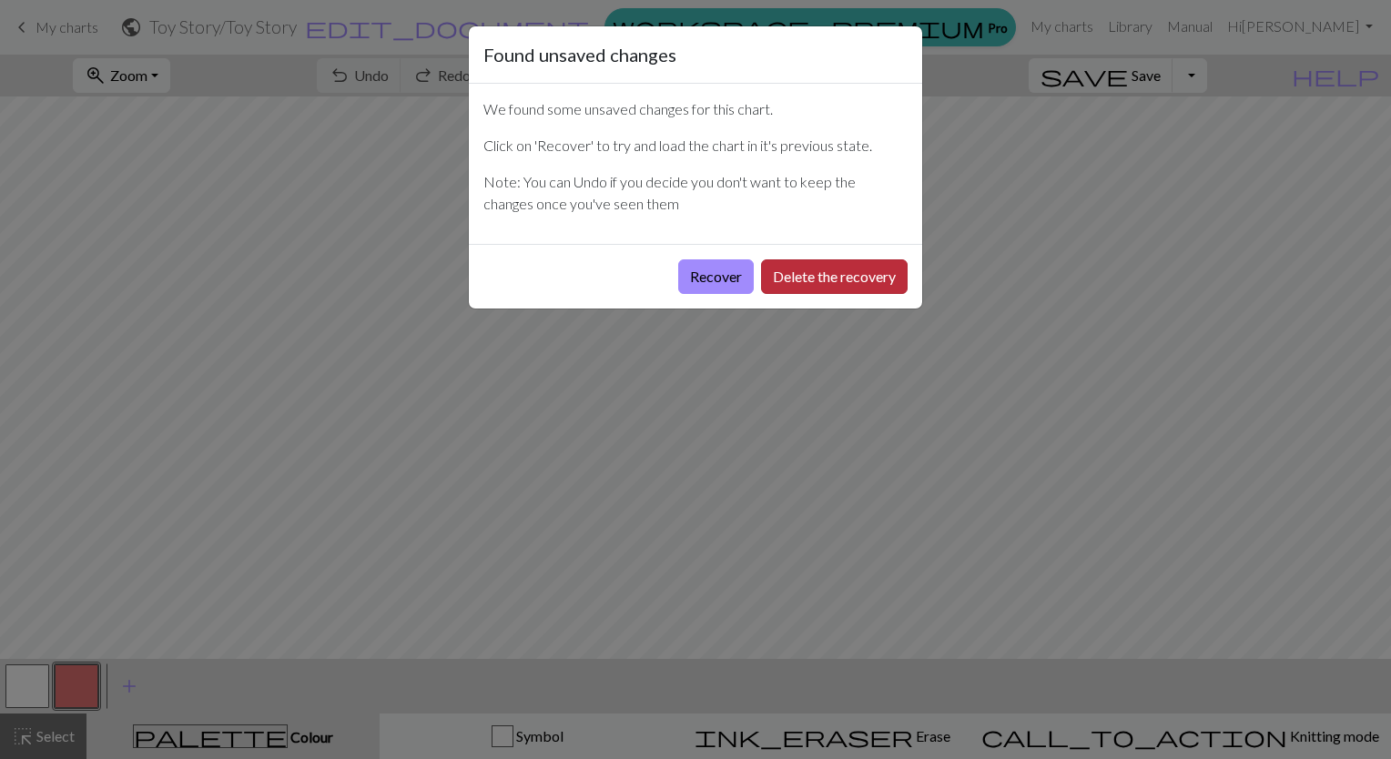
click at [821, 278] on button "Delete the recovery" at bounding box center [834, 276] width 147 height 35
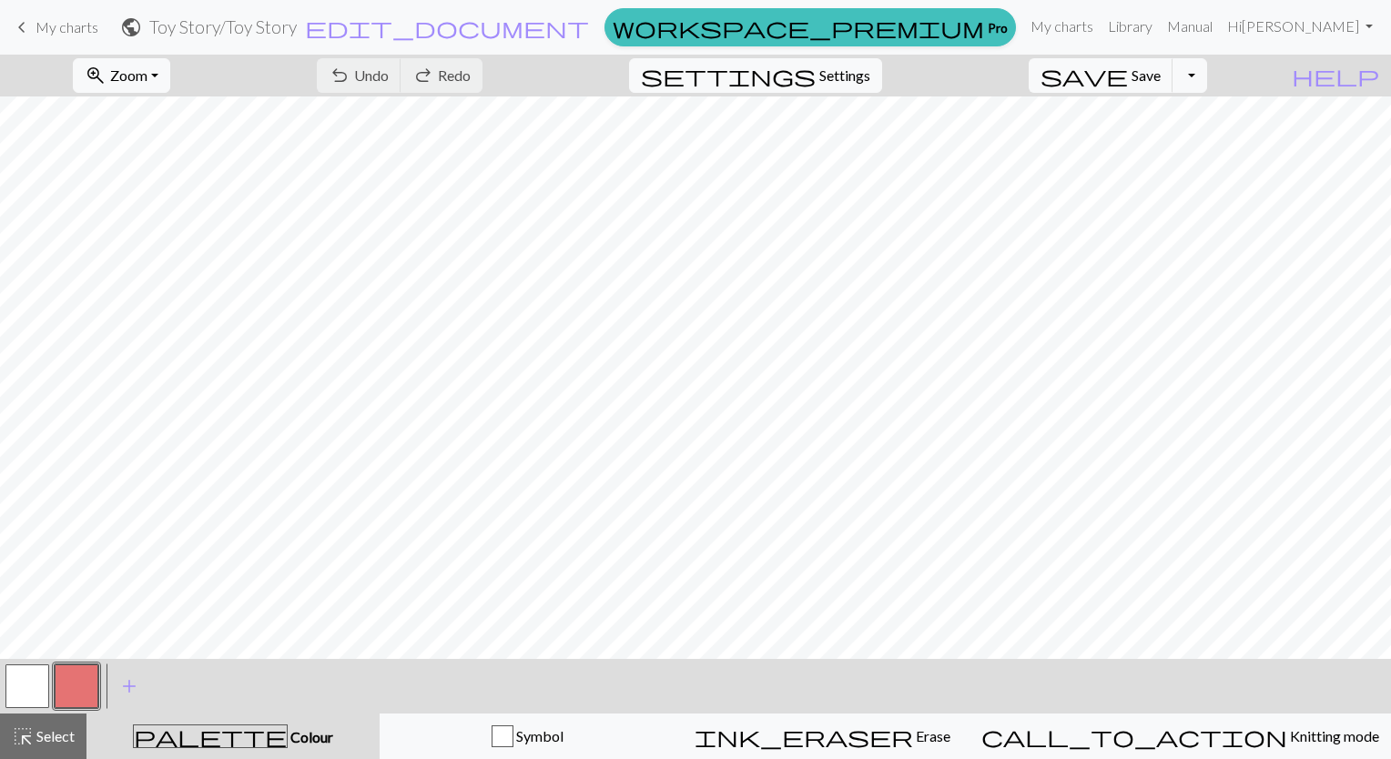
click at [91, 691] on button "button" at bounding box center [77, 687] width 44 height 44
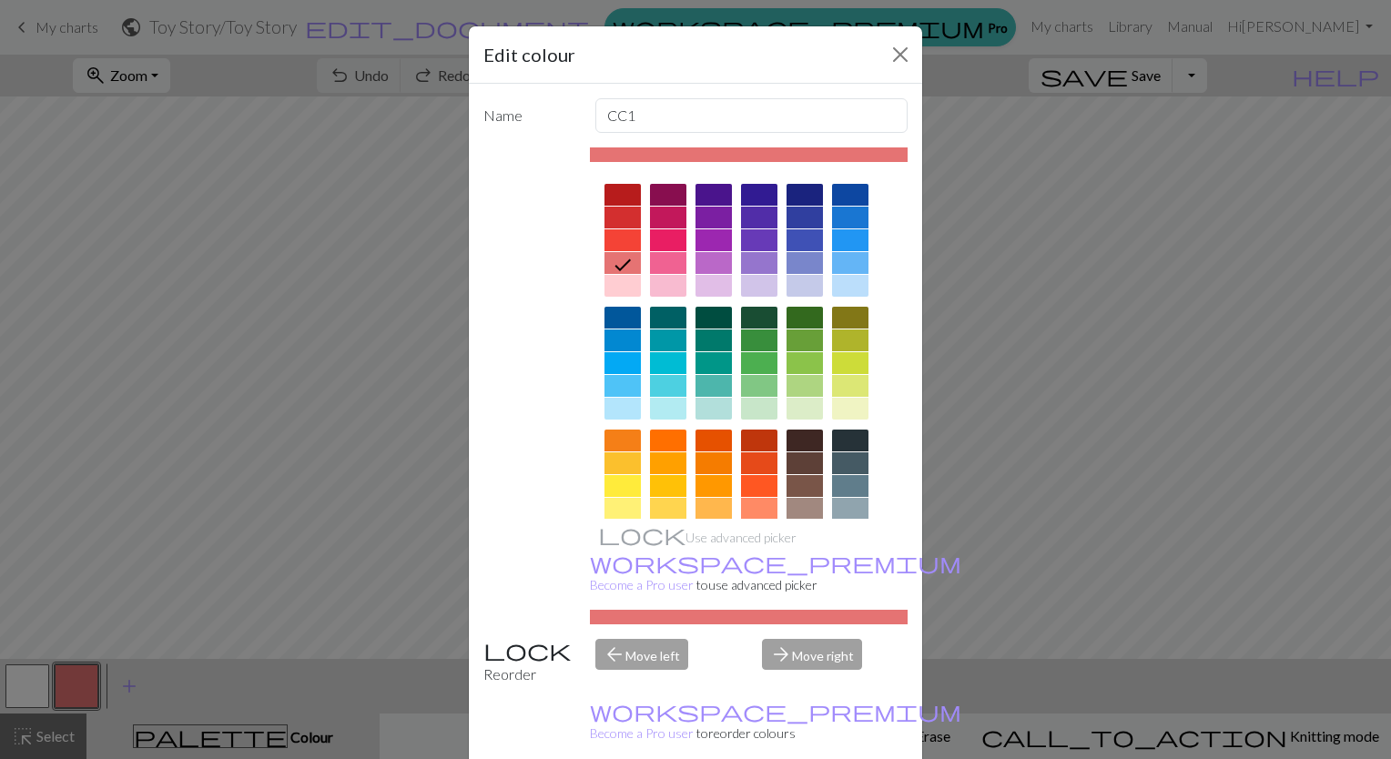
click at [752, 361] on div at bounding box center [759, 363] width 36 height 22
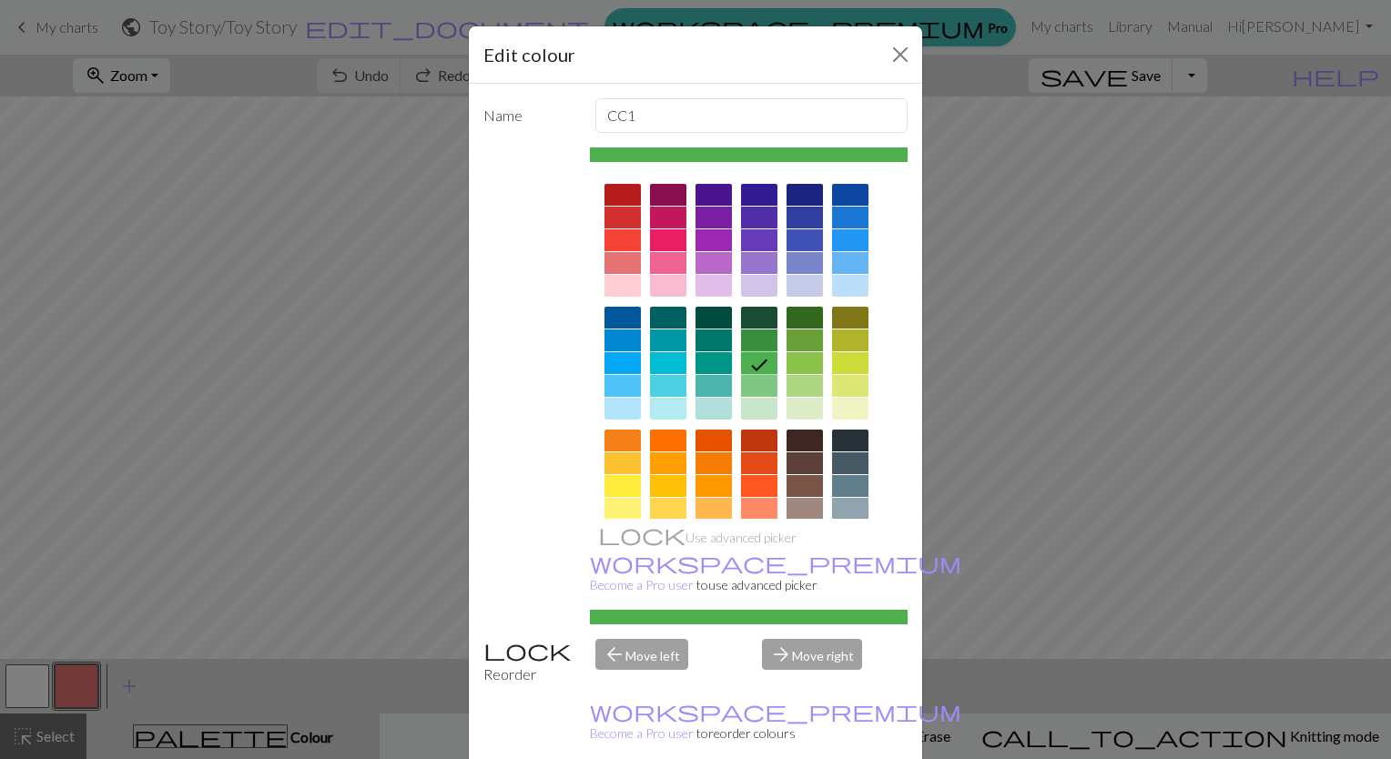
click at [798, 367] on div at bounding box center [805, 363] width 36 height 22
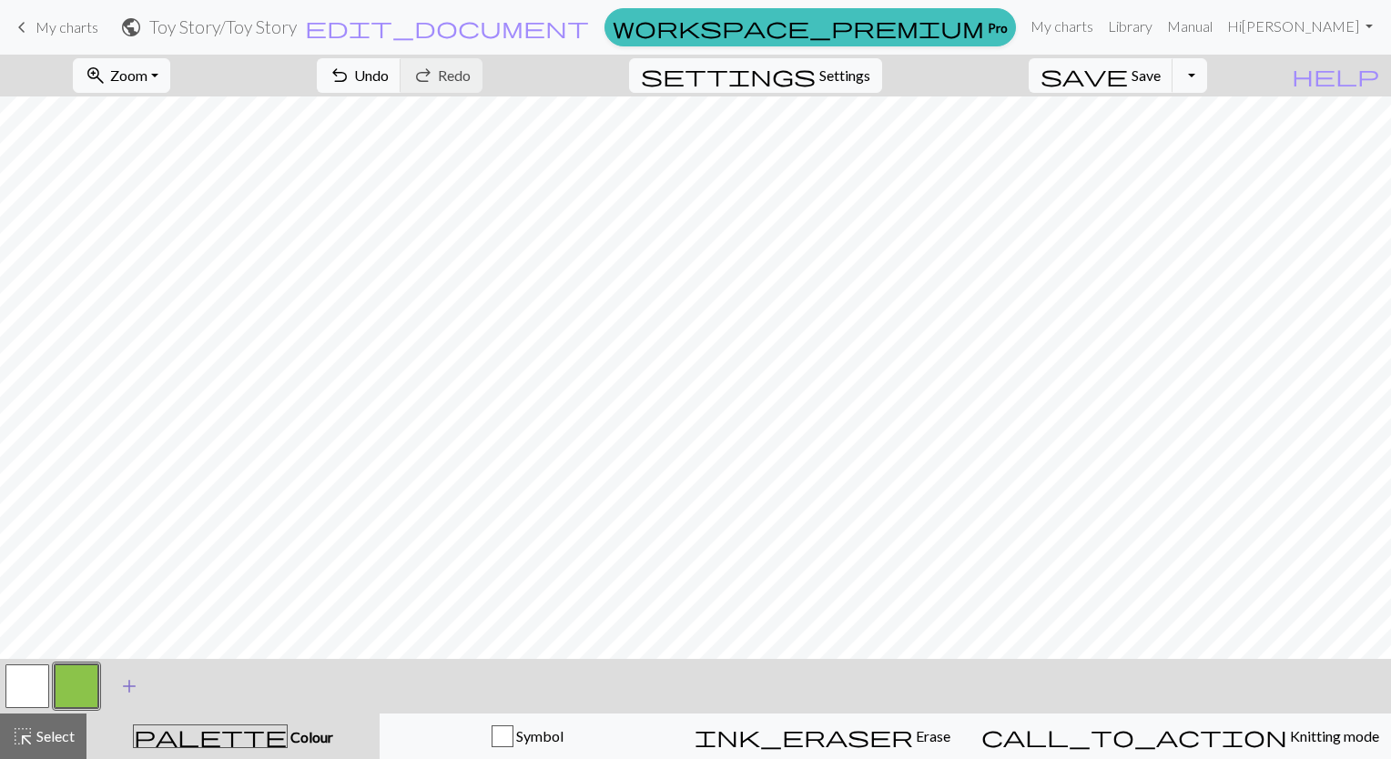
click at [134, 691] on span "add" at bounding box center [129, 686] width 22 height 25
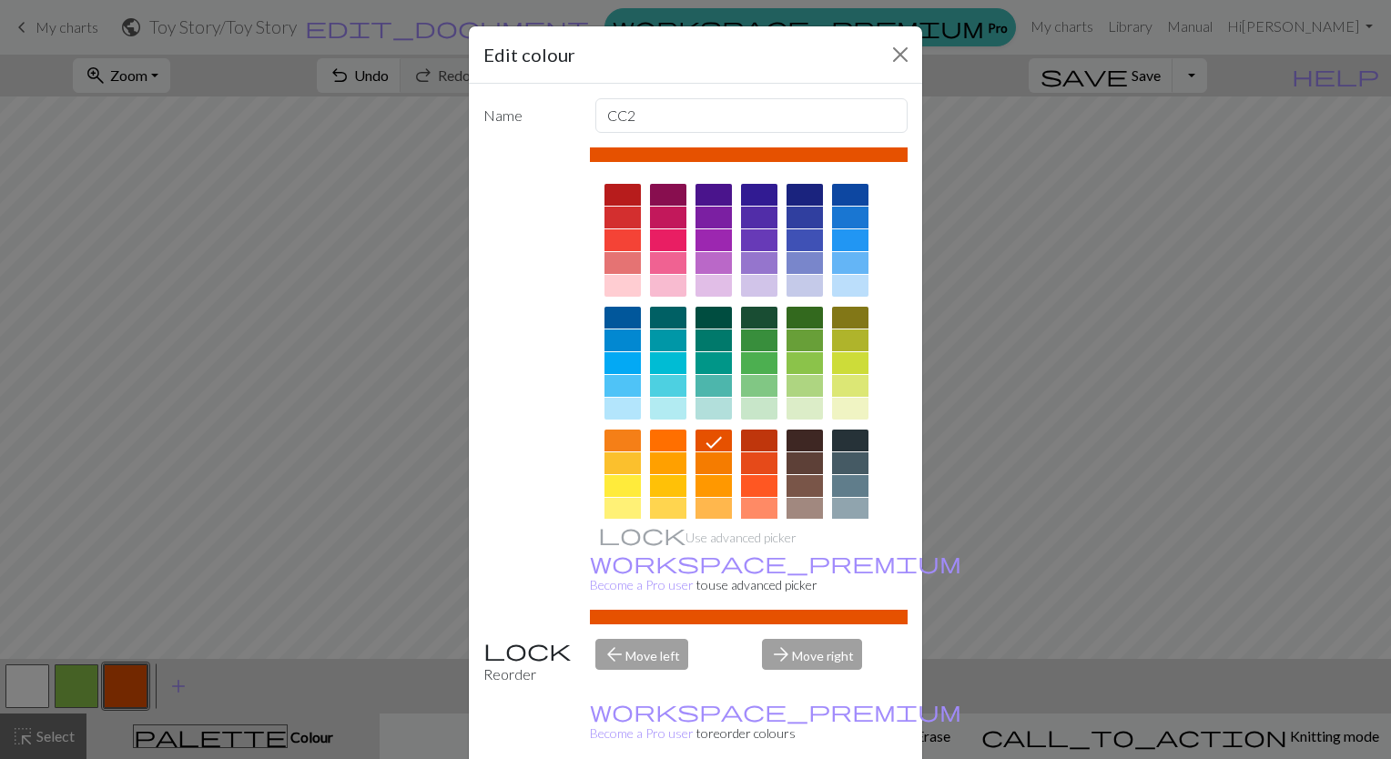
click at [839, 197] on div at bounding box center [850, 195] width 36 height 22
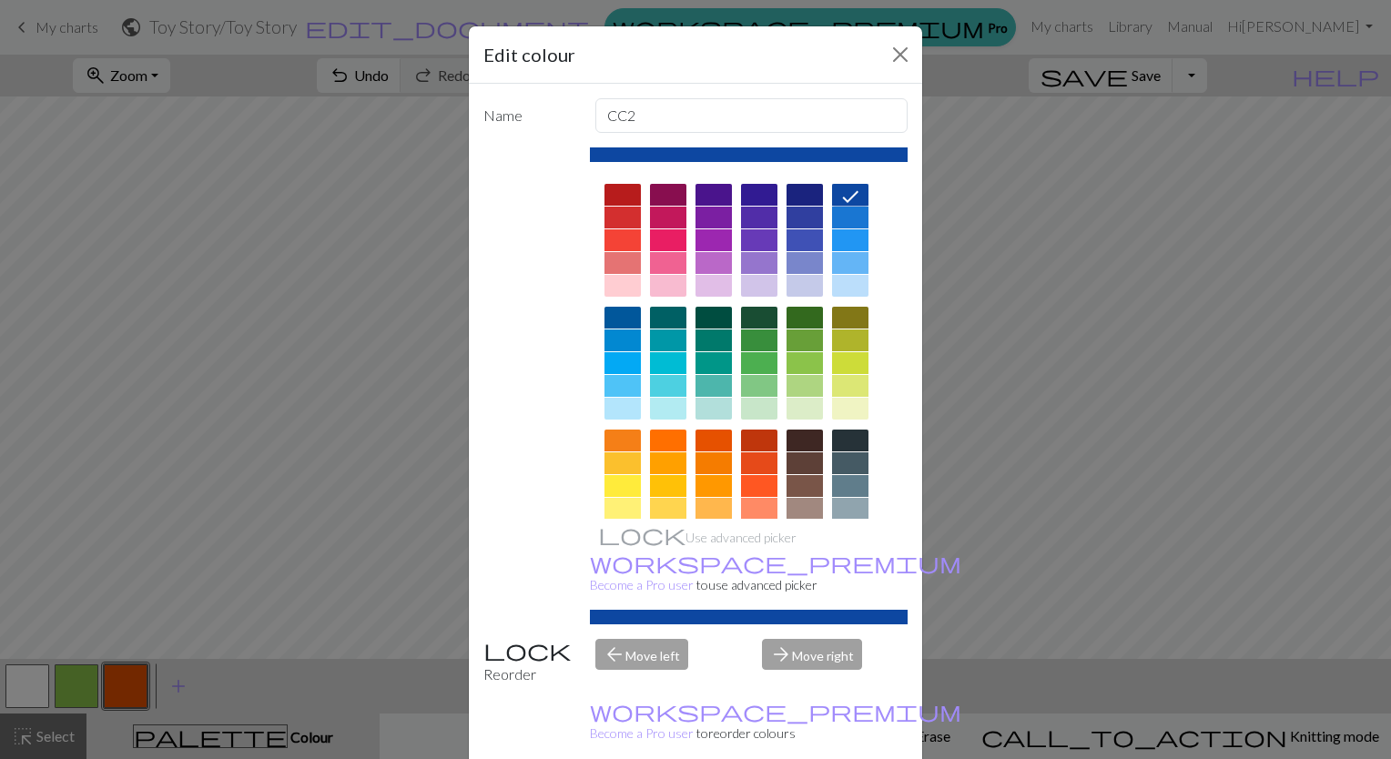
click at [838, 217] on div at bounding box center [850, 218] width 36 height 22
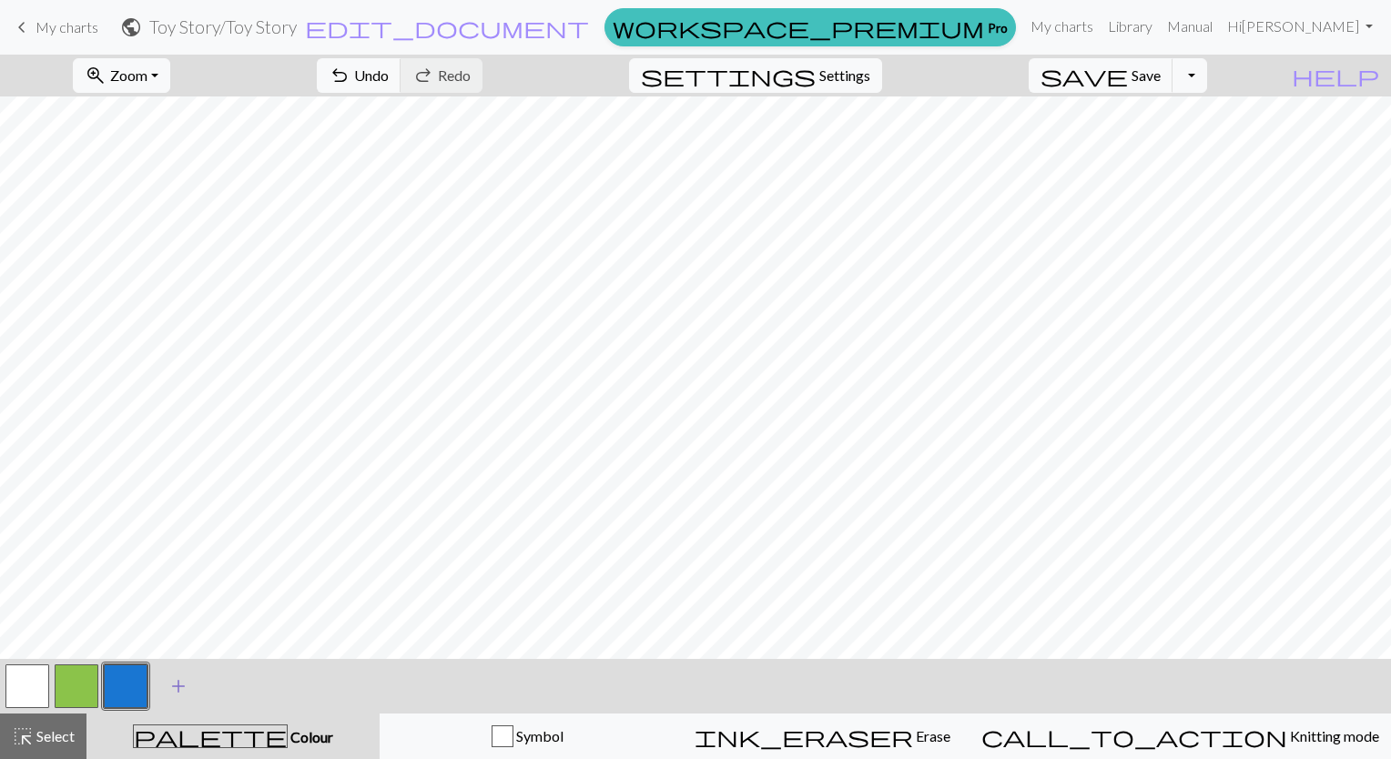
click at [186, 688] on span "add" at bounding box center [179, 686] width 22 height 25
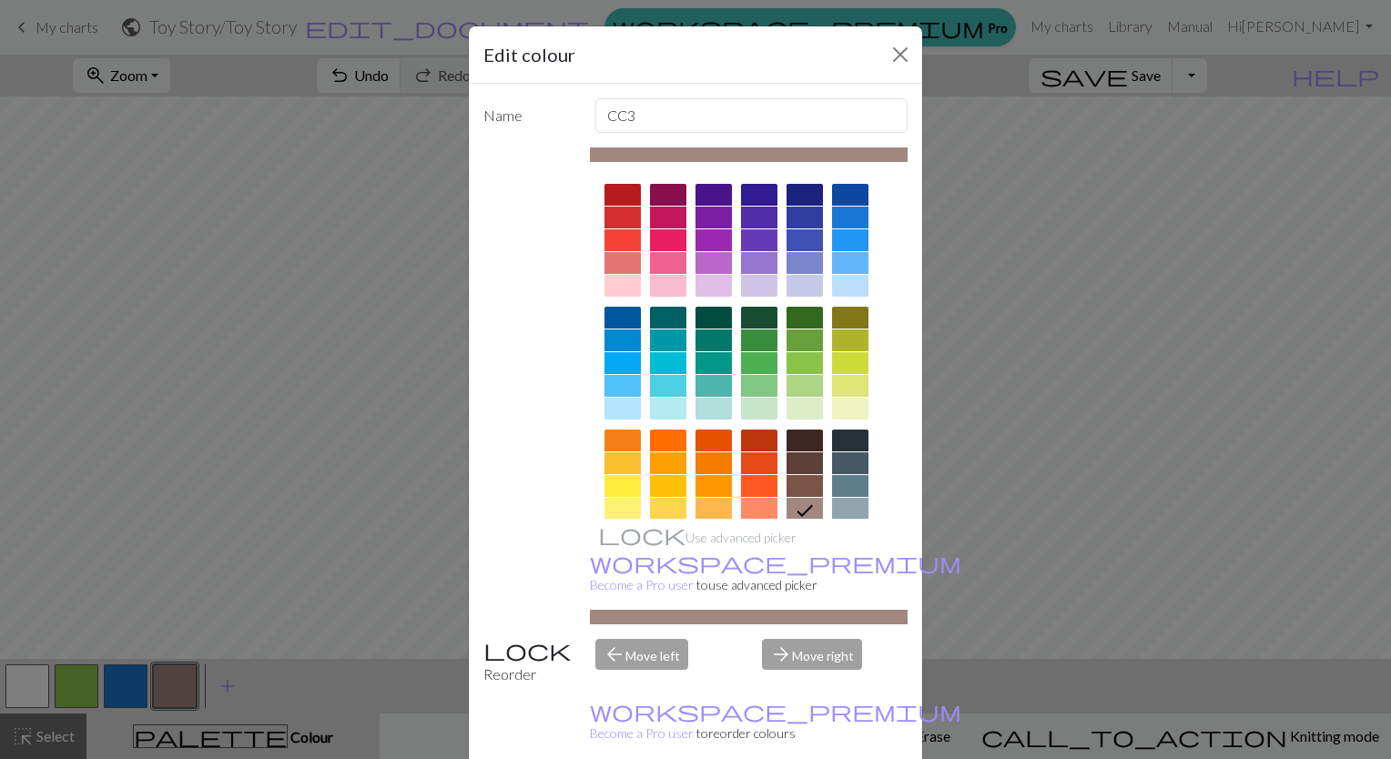
click at [615, 241] on div at bounding box center [623, 240] width 36 height 22
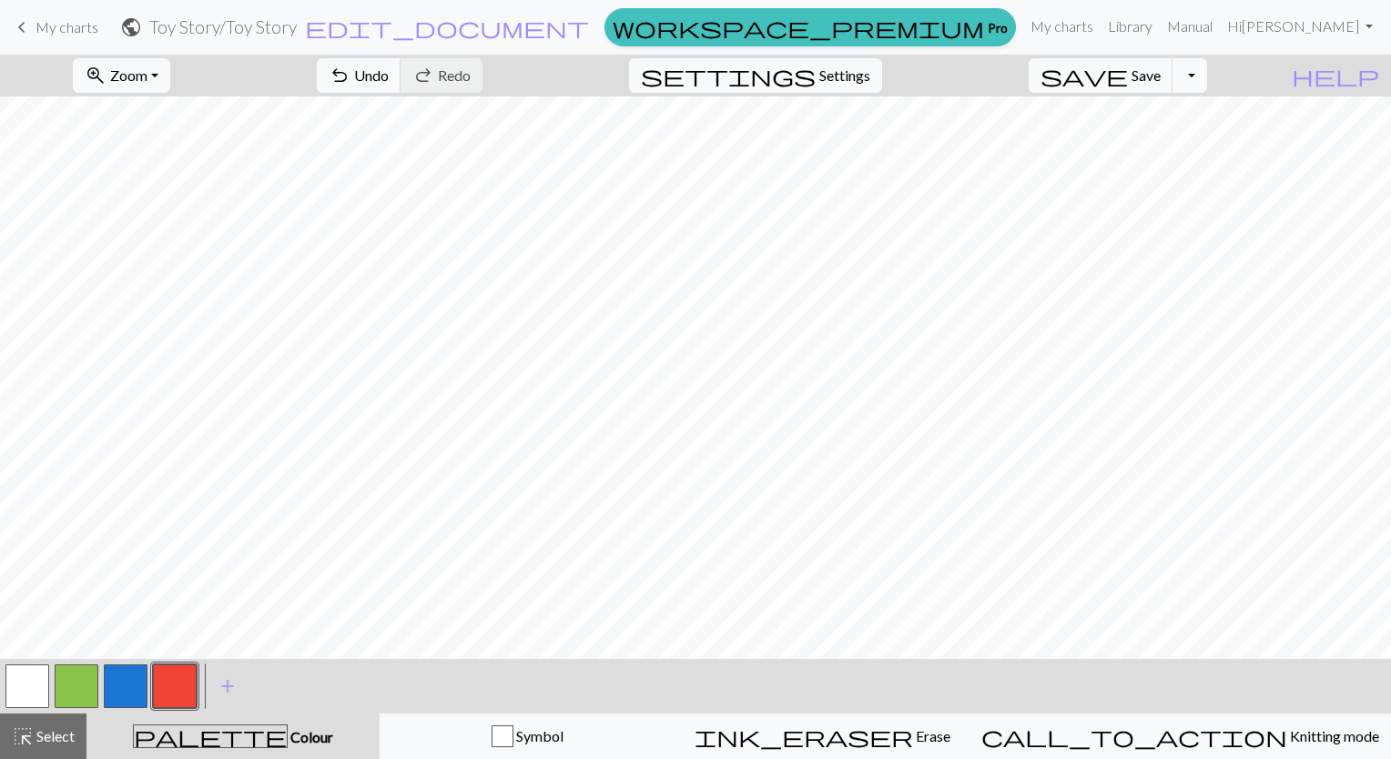
click at [232, 697] on span "add" at bounding box center [228, 686] width 22 height 25
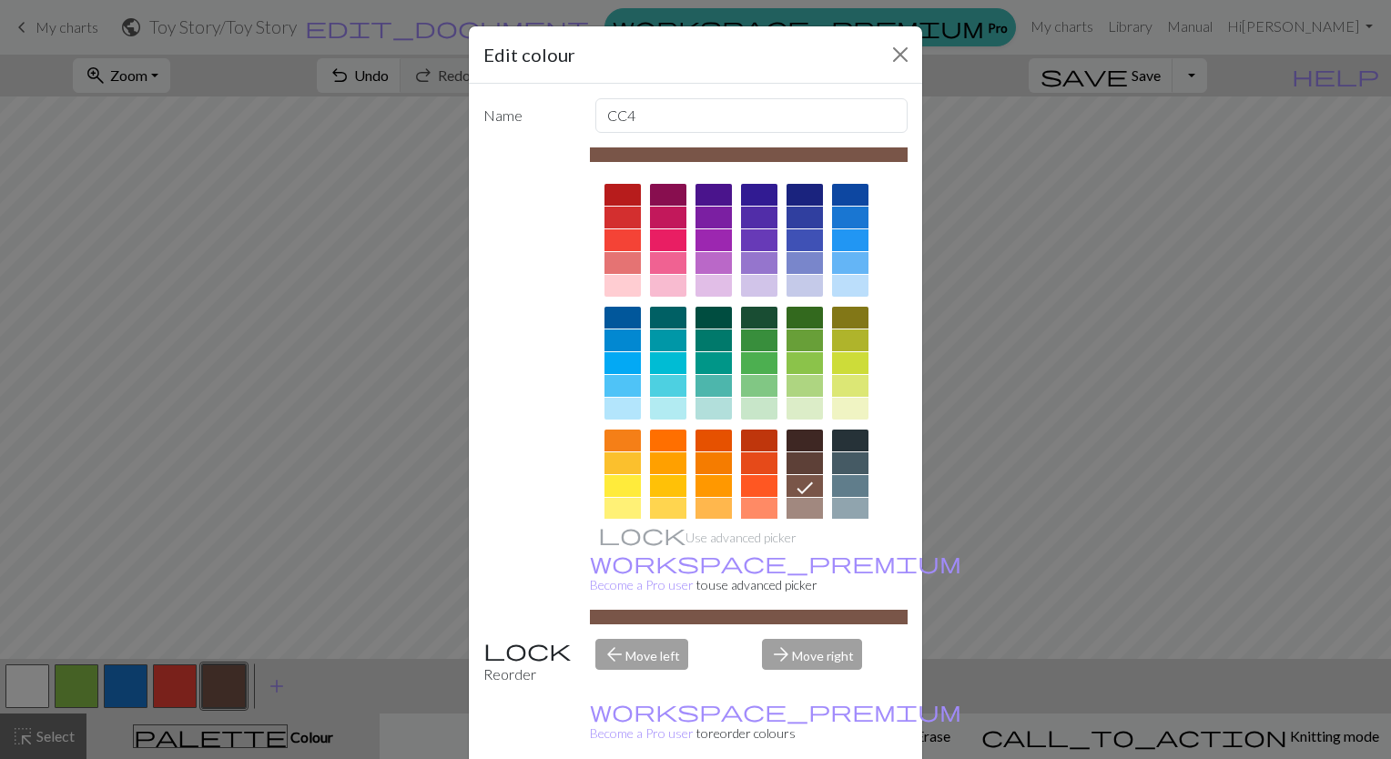
click at [623, 486] on div at bounding box center [623, 486] width 36 height 22
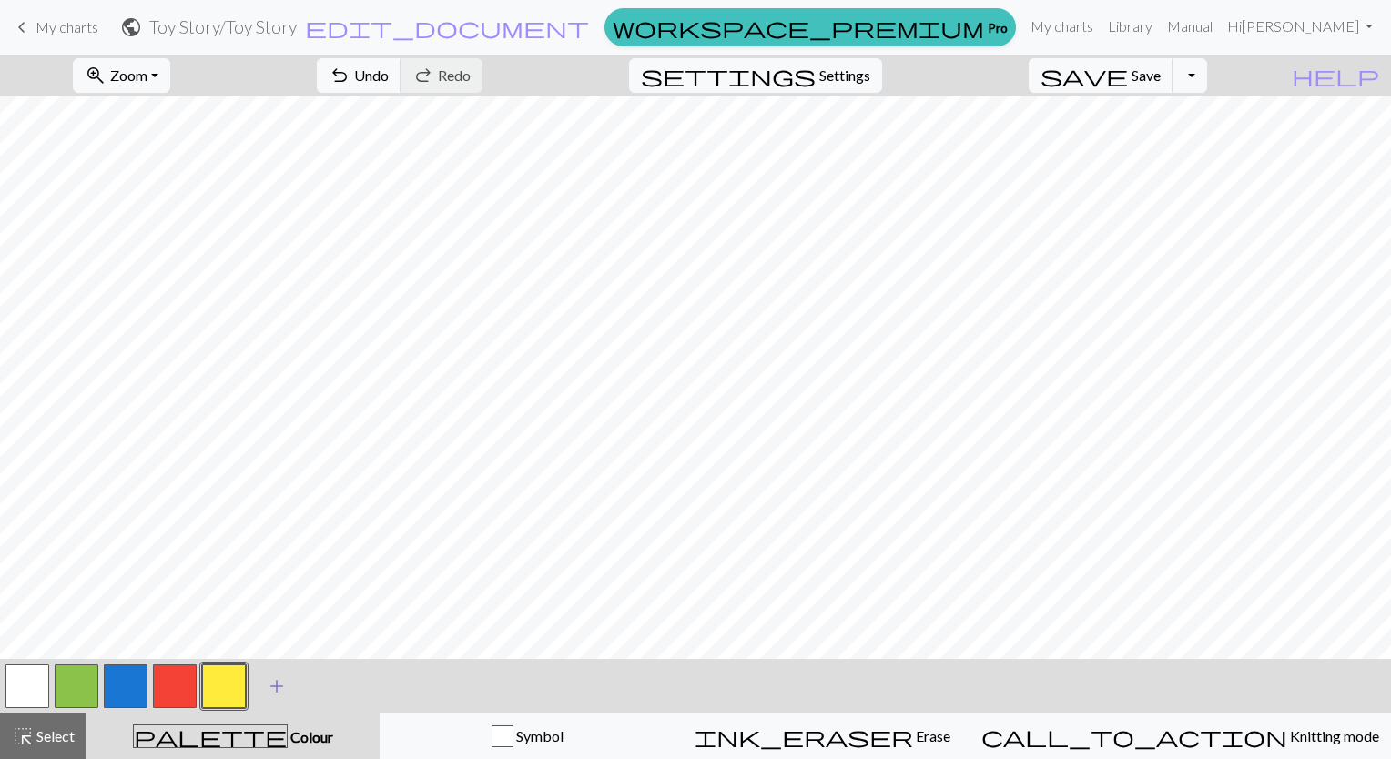
click at [274, 699] on span "add" at bounding box center [277, 686] width 22 height 25
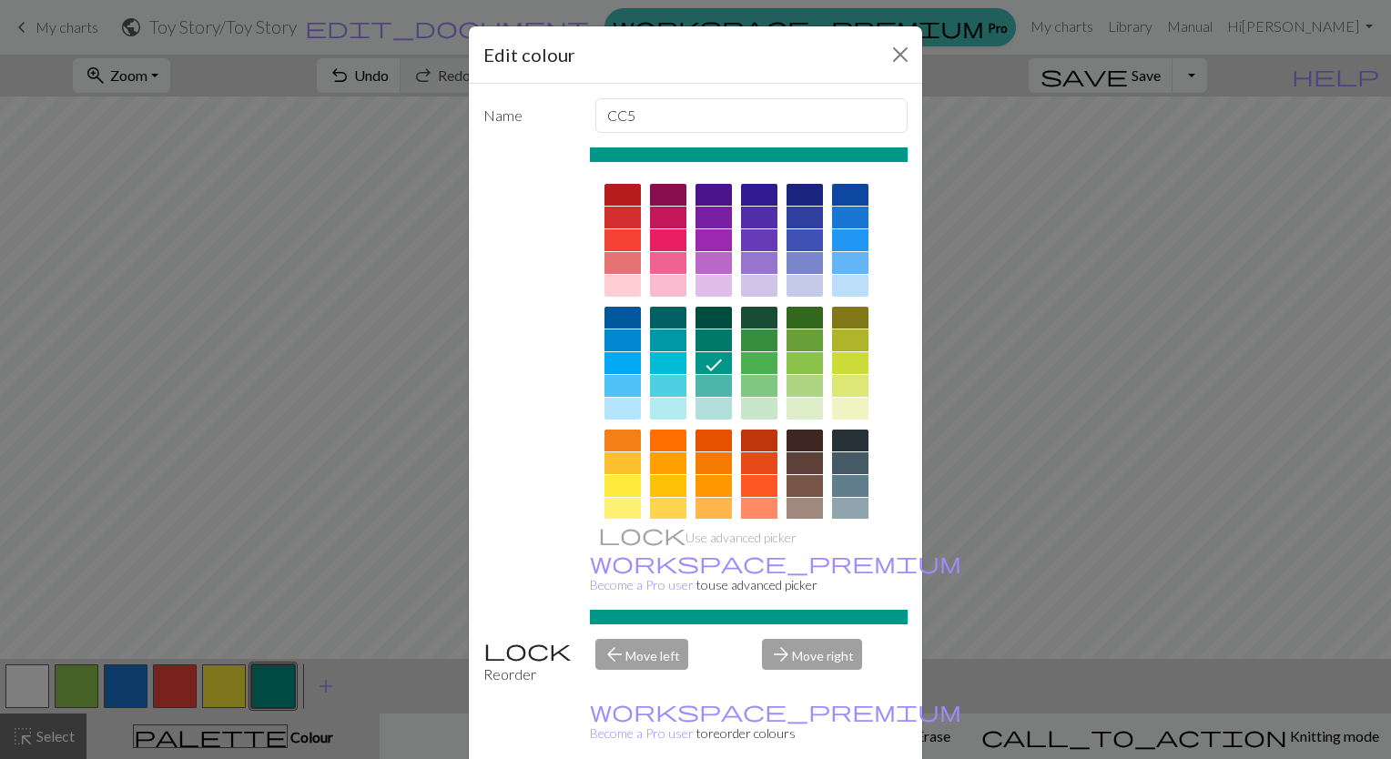
click at [660, 444] on div at bounding box center [668, 441] width 36 height 22
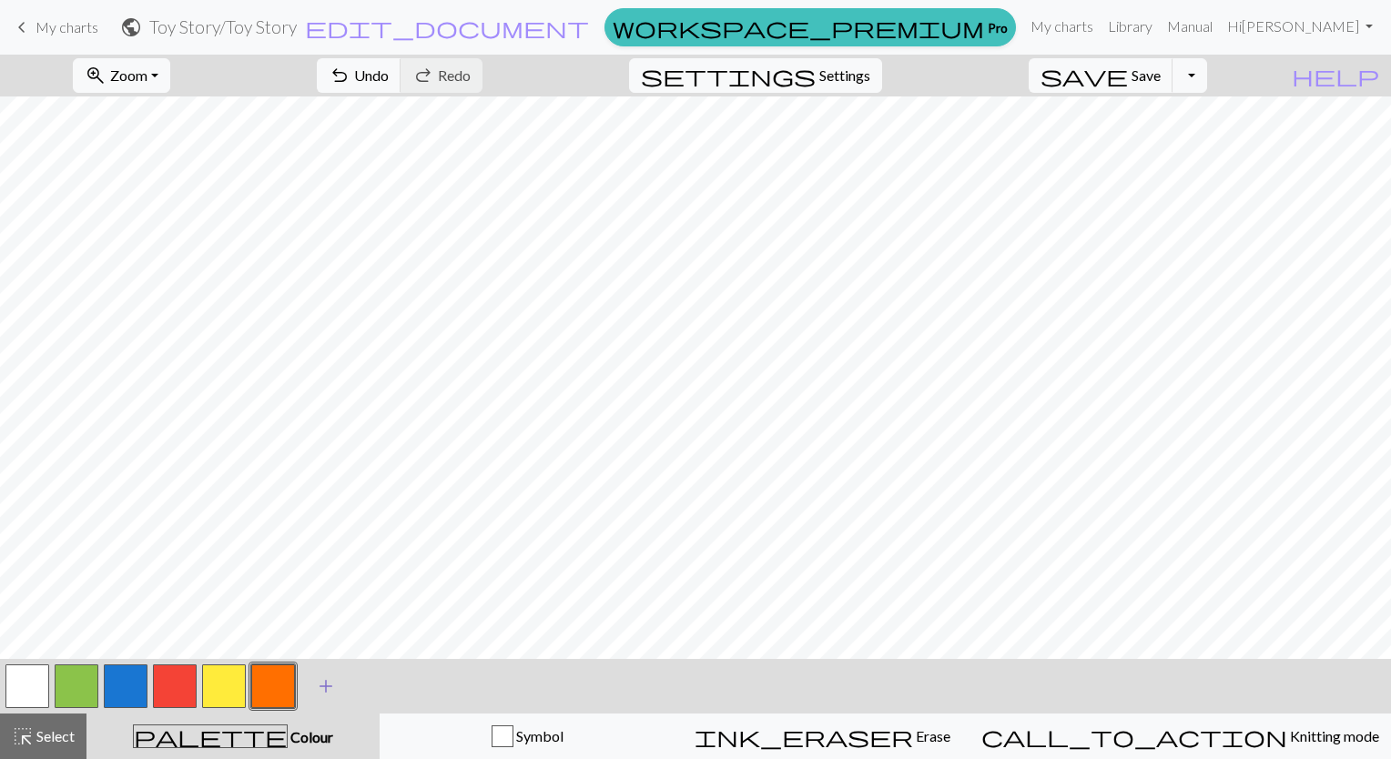
click at [332, 682] on span "add" at bounding box center [326, 686] width 22 height 25
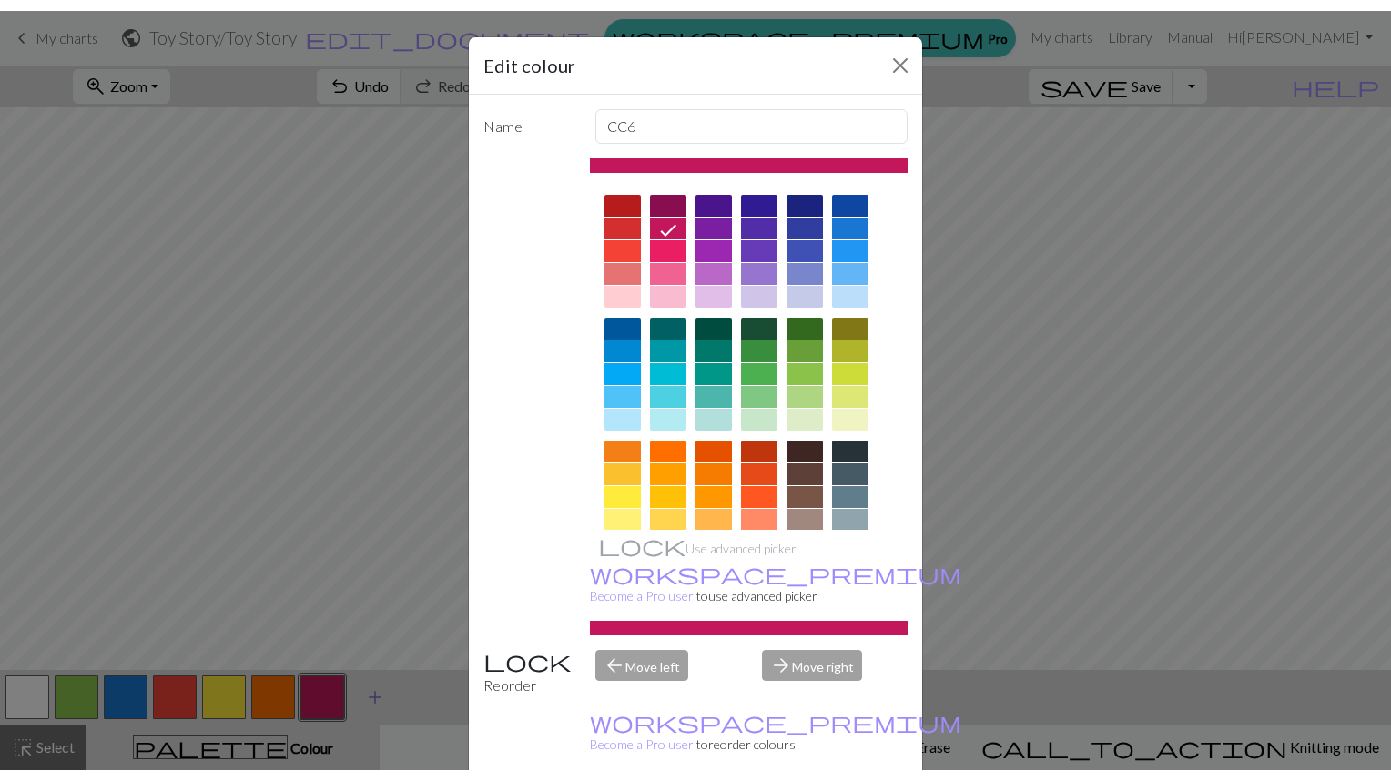
scroll to position [48, 0]
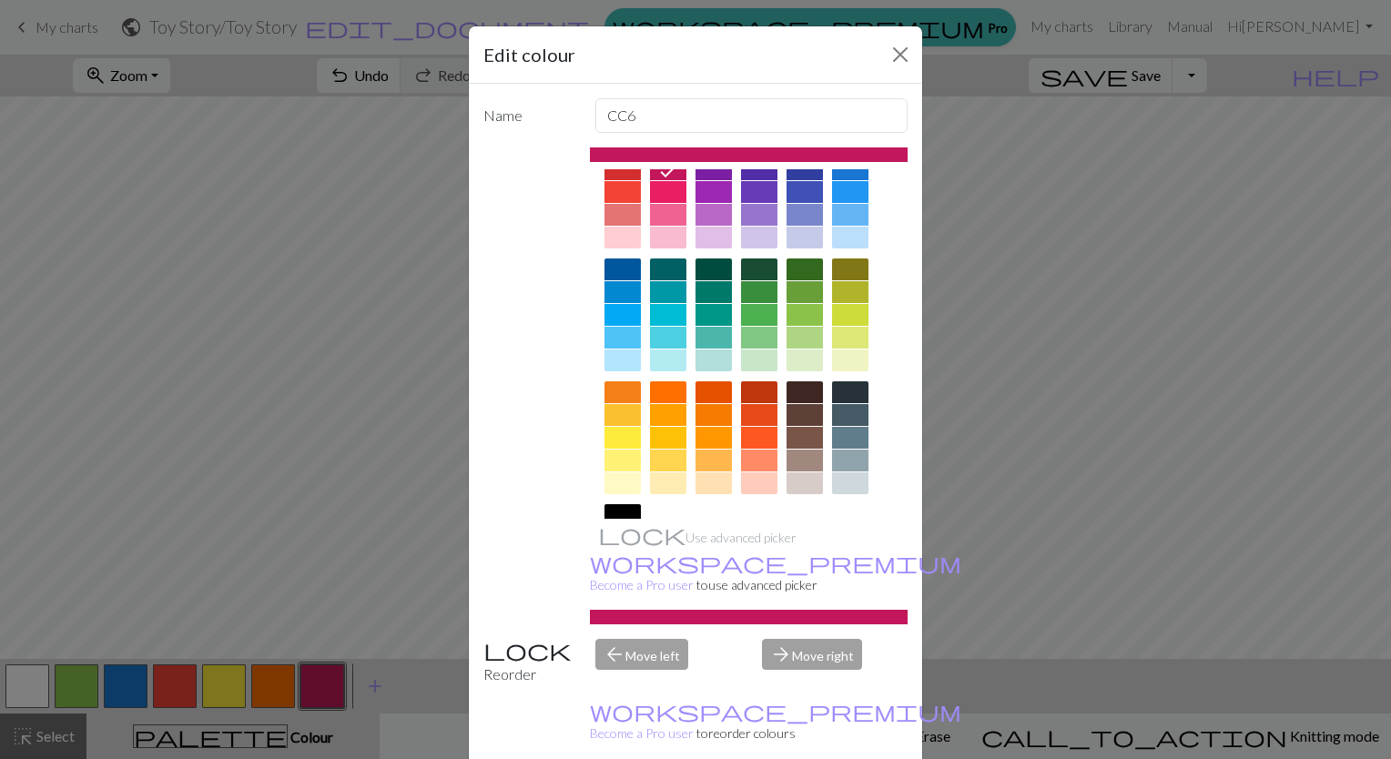
click at [616, 507] on div at bounding box center [623, 515] width 36 height 22
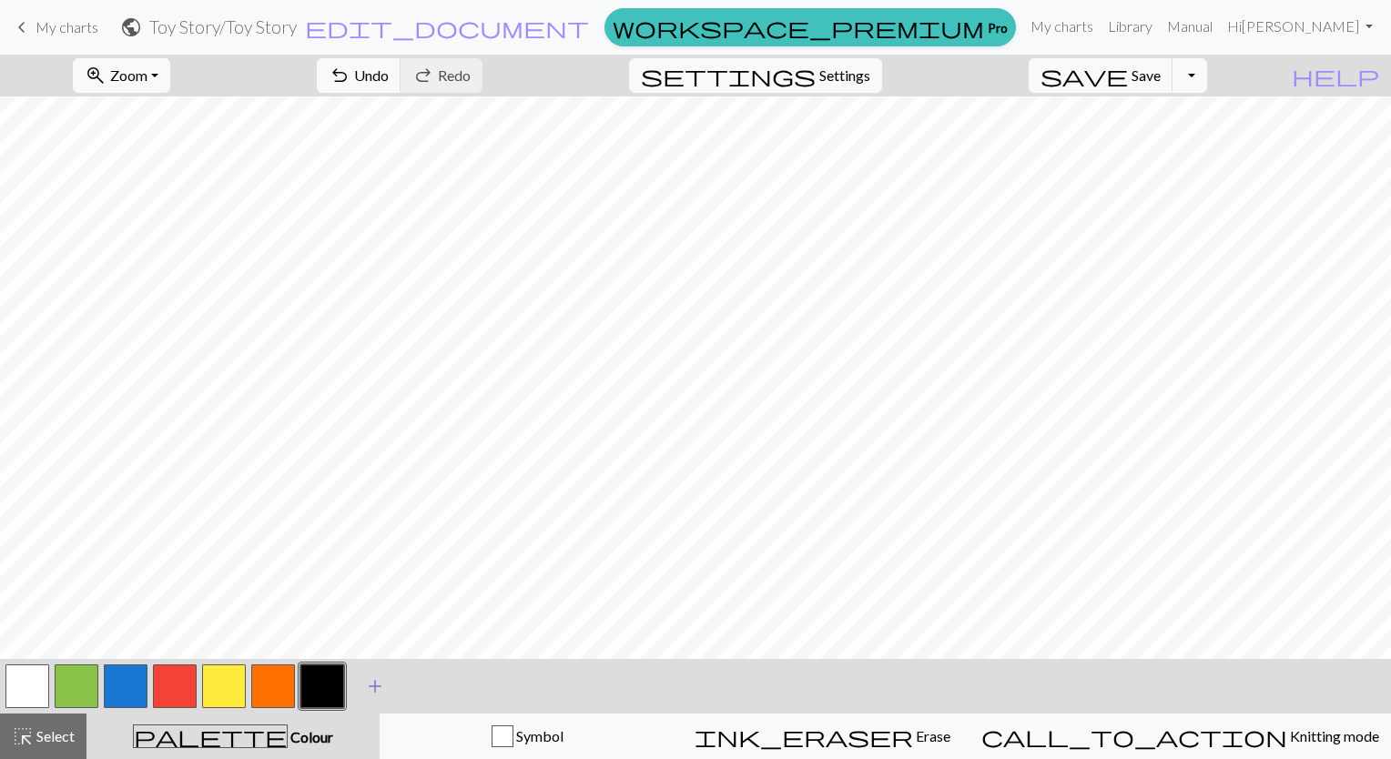
click at [390, 696] on button "add Add a colour" at bounding box center [375, 687] width 46 height 46
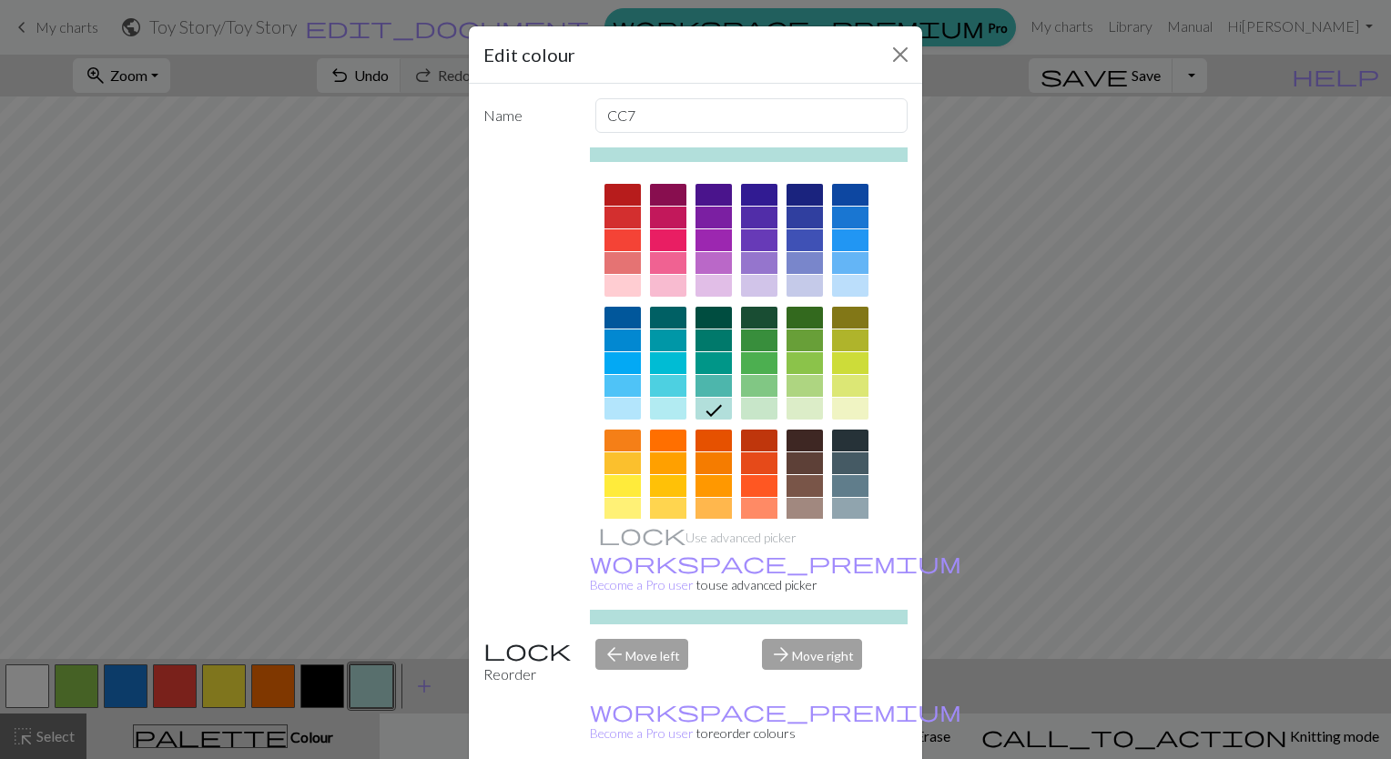
click at [707, 223] on div at bounding box center [714, 218] width 36 height 22
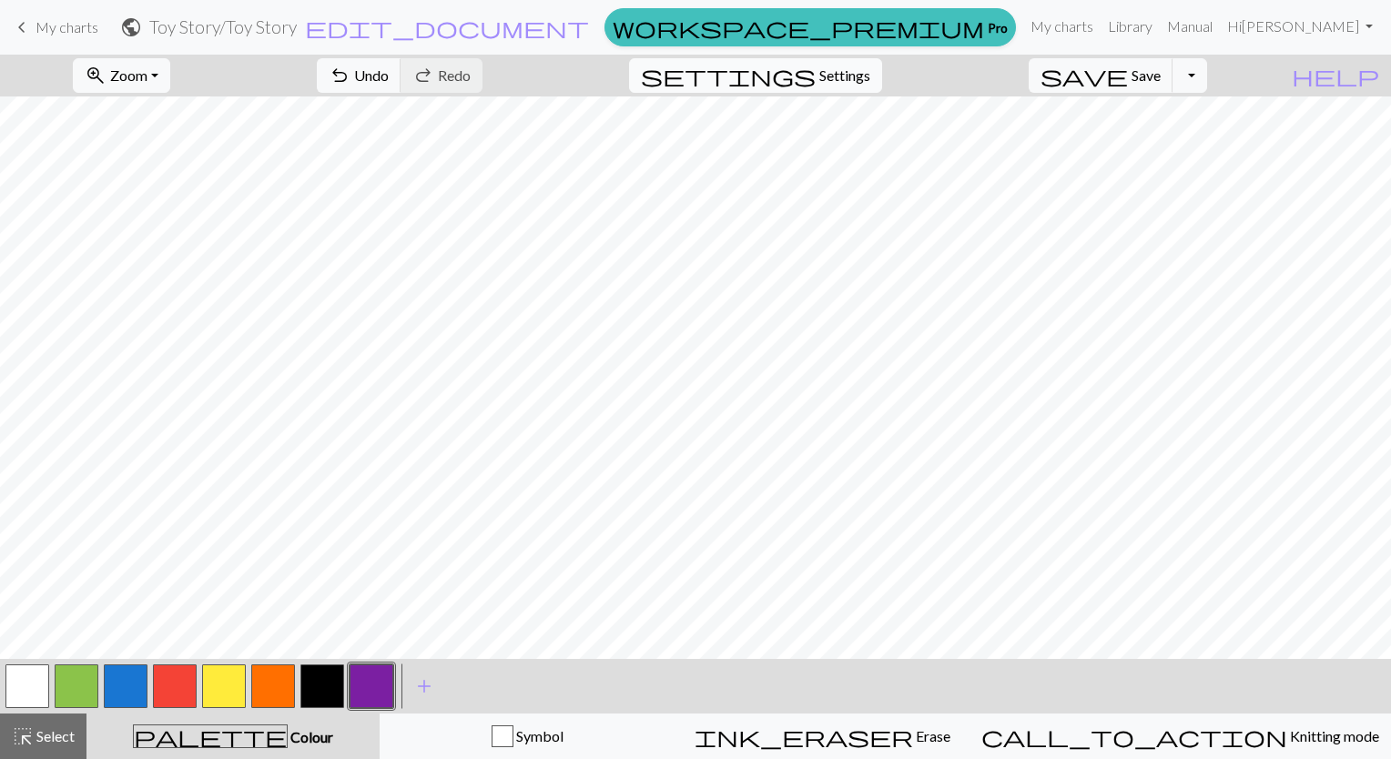
click at [854, 73] on span "Settings" at bounding box center [844, 76] width 51 height 22
select select "aran"
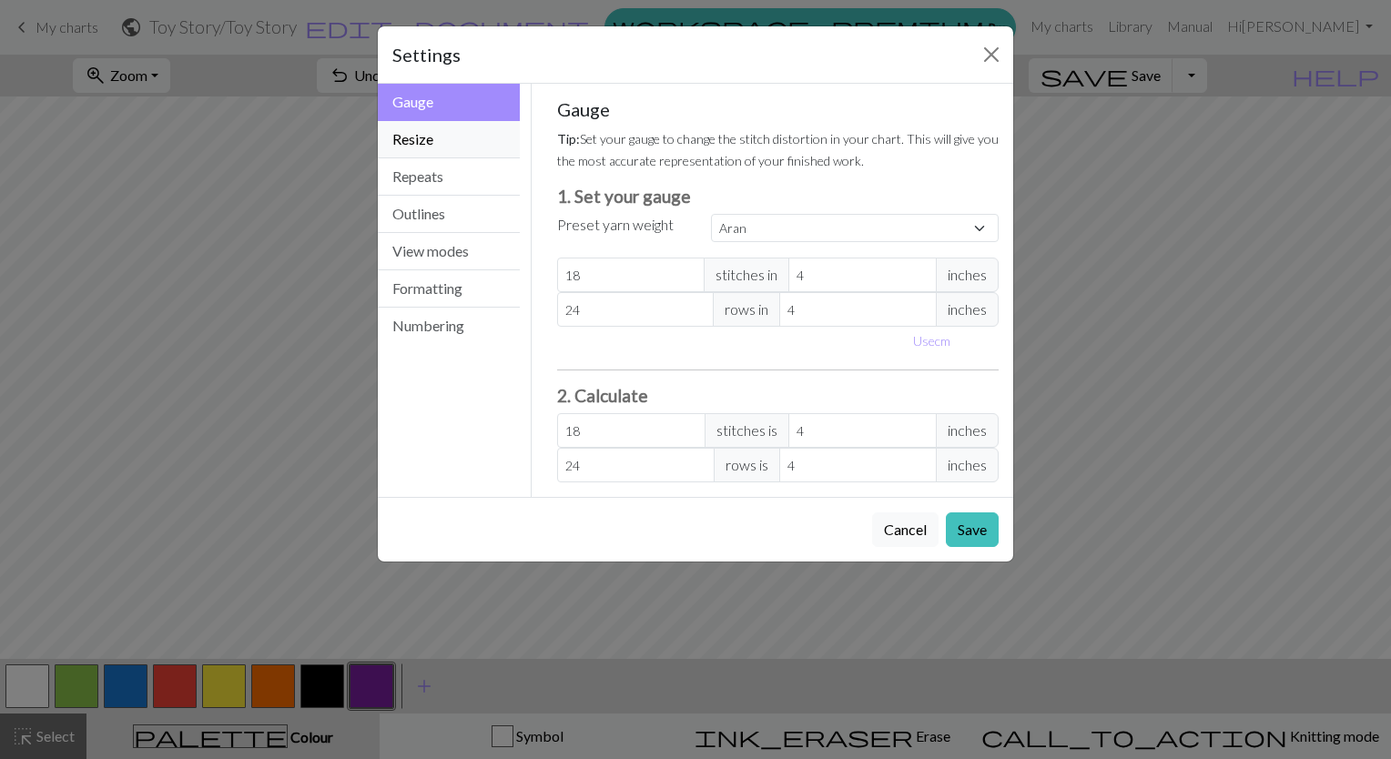
click at [455, 137] on button "Resize" at bounding box center [449, 139] width 142 height 37
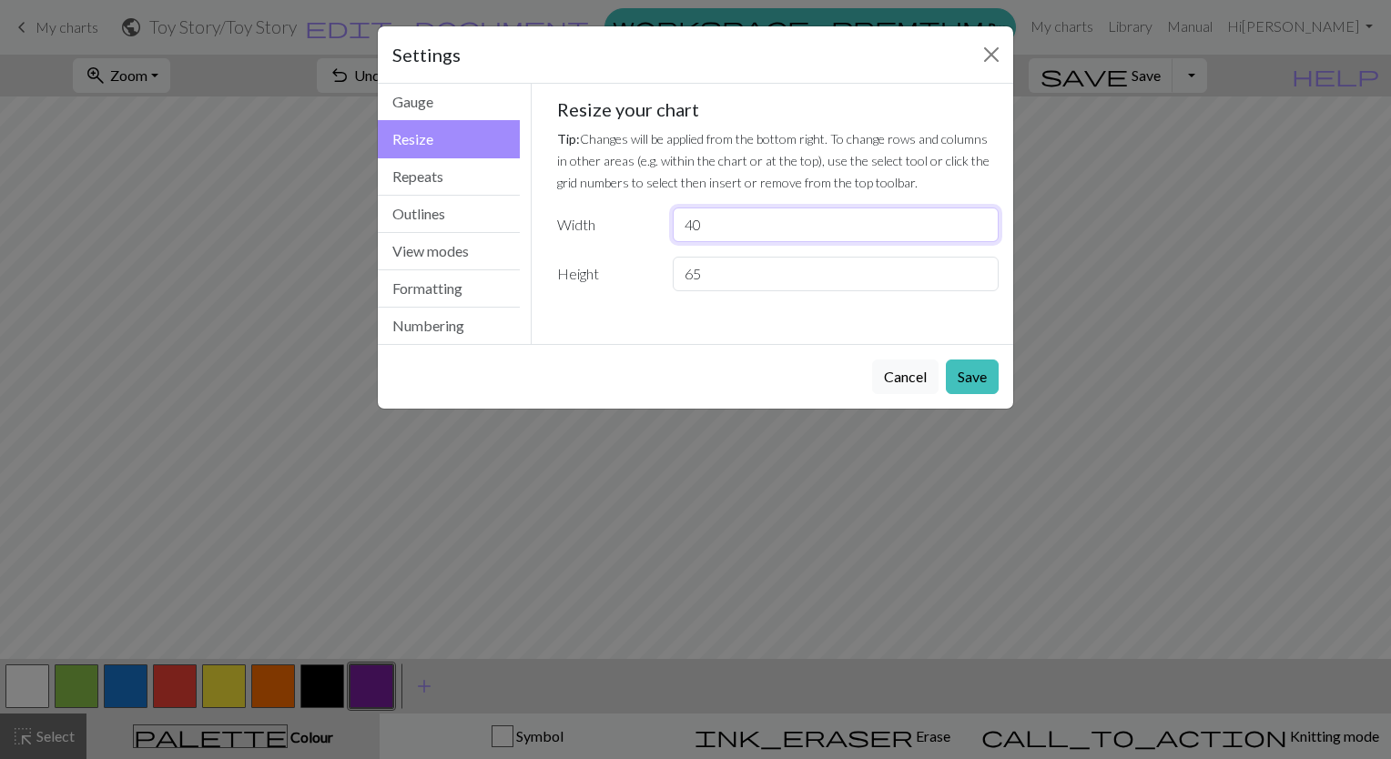
click at [755, 223] on input "40" at bounding box center [836, 225] width 326 height 35
type input "41"
click at [974, 378] on button "Save" at bounding box center [972, 377] width 53 height 35
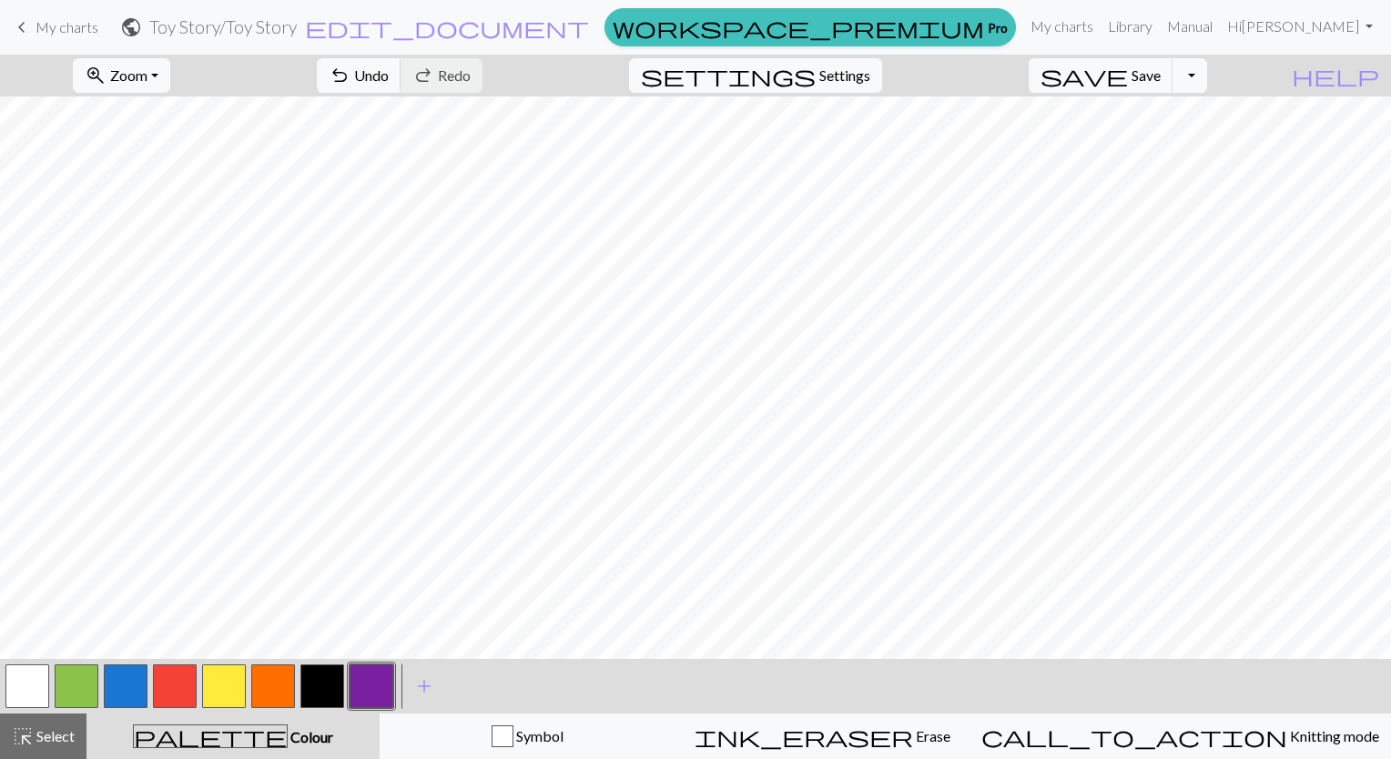
click at [81, 699] on button "button" at bounding box center [77, 687] width 44 height 44
click at [17, 685] on button "button" at bounding box center [27, 687] width 44 height 44
click at [82, 697] on button "button" at bounding box center [77, 687] width 44 height 44
click at [35, 688] on button "button" at bounding box center [27, 687] width 44 height 44
click at [80, 688] on button "button" at bounding box center [77, 687] width 44 height 44
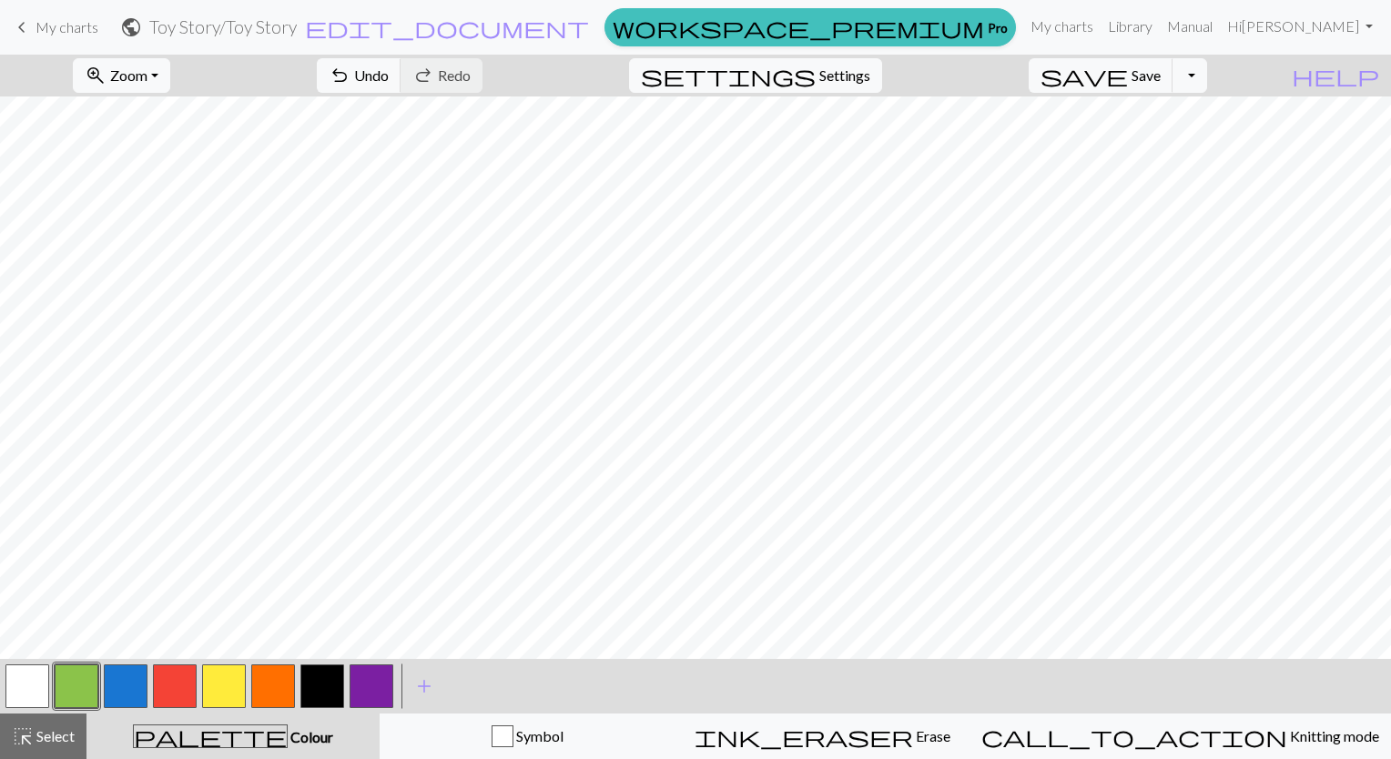
click at [40, 687] on button "button" at bounding box center [27, 687] width 44 height 44
click at [76, 694] on button "button" at bounding box center [77, 687] width 44 height 44
click at [331, 692] on button "button" at bounding box center [322, 687] width 44 height 44
click at [88, 688] on button "button" at bounding box center [77, 687] width 44 height 44
click at [335, 696] on button "button" at bounding box center [322, 687] width 44 height 44
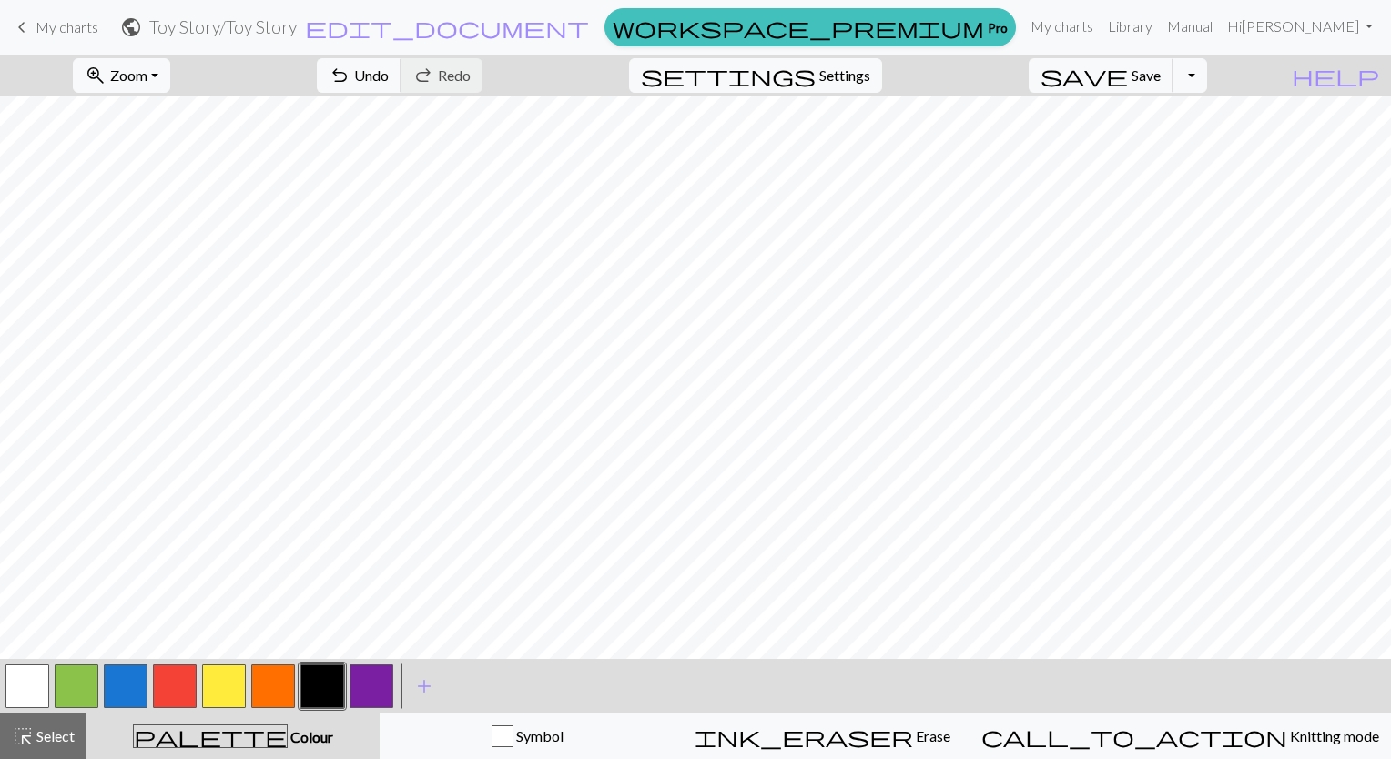
click at [34, 692] on button "button" at bounding box center [27, 687] width 44 height 44
click at [35, 688] on button "button" at bounding box center [27, 687] width 44 height 44
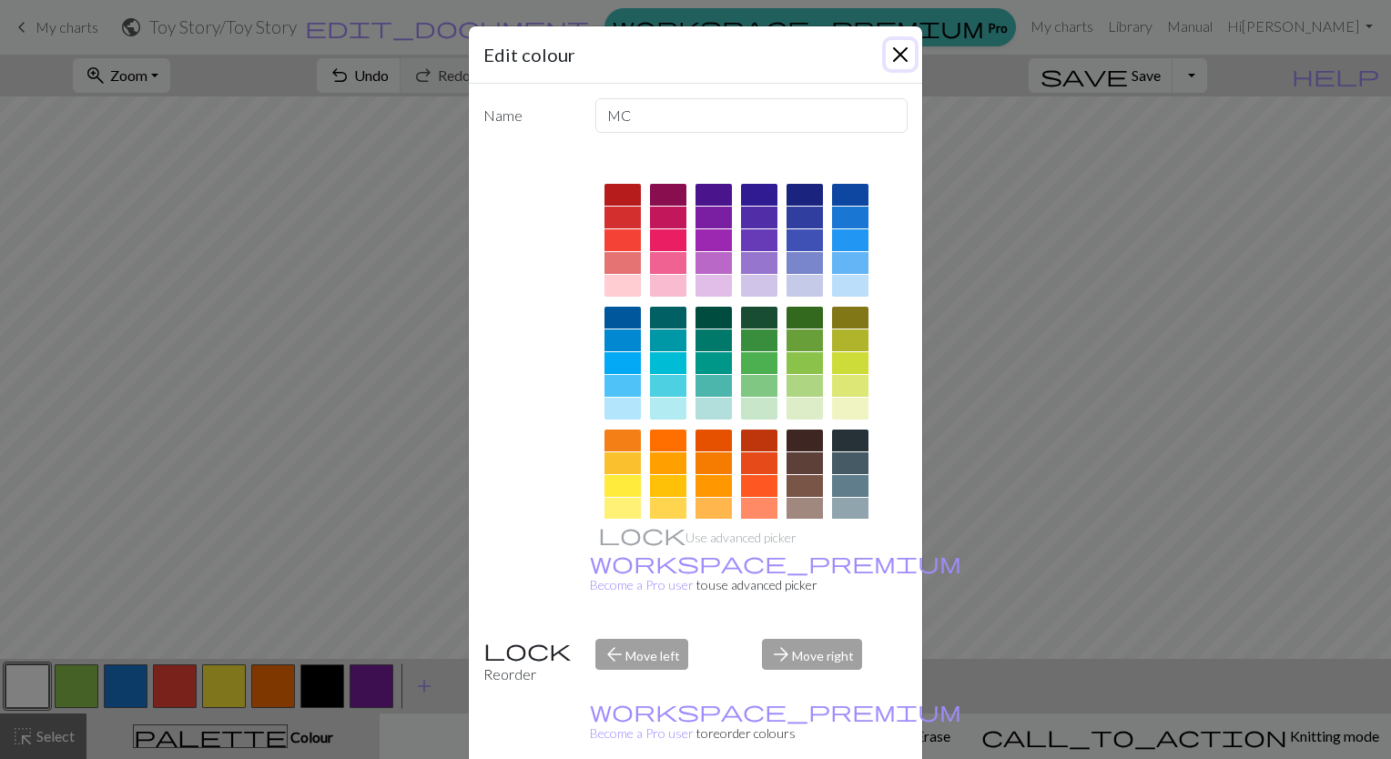
click at [895, 62] on button "Close" at bounding box center [900, 54] width 29 height 29
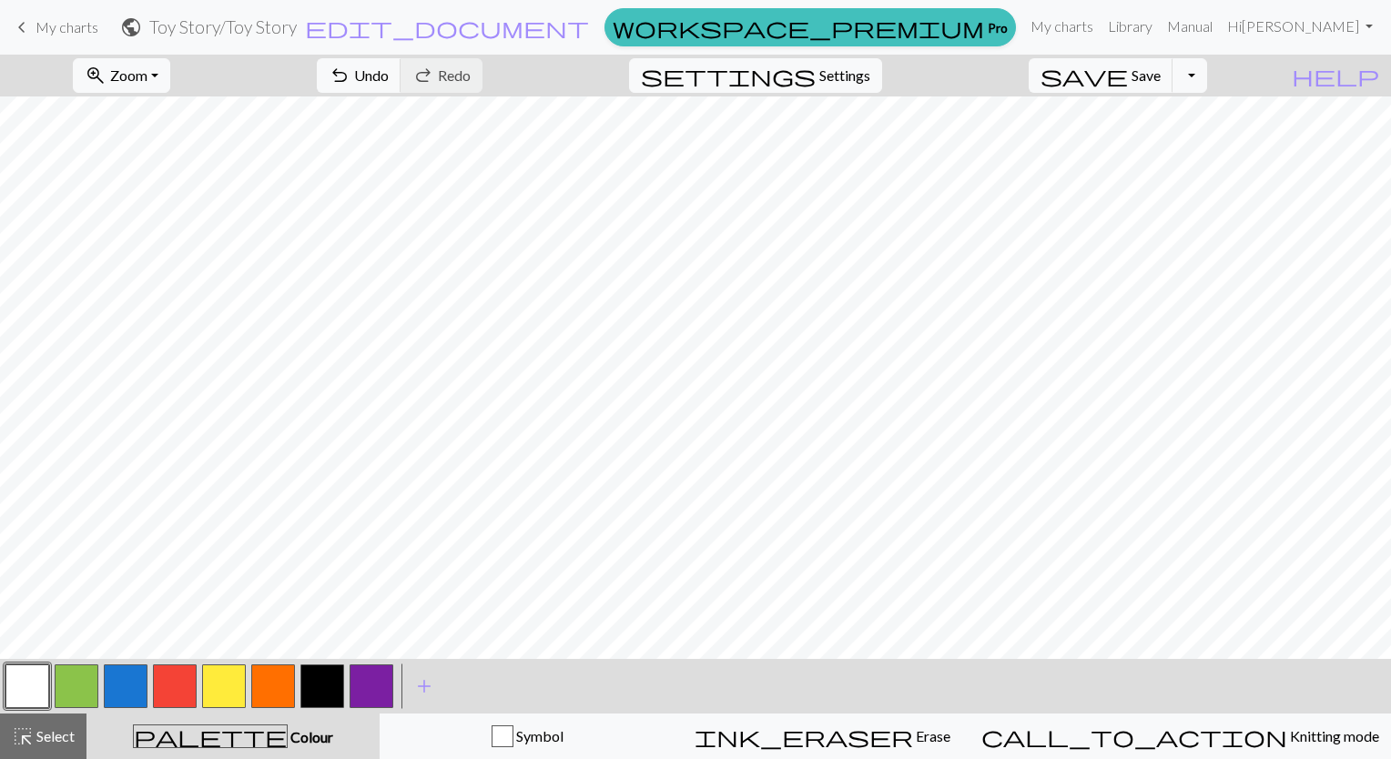
click at [85, 700] on button "button" at bounding box center [77, 687] width 44 height 44
click at [29, 689] on button "button" at bounding box center [27, 687] width 44 height 44
click at [328, 686] on button "button" at bounding box center [322, 687] width 44 height 44
click at [332, 695] on button "button" at bounding box center [322, 687] width 44 height 44
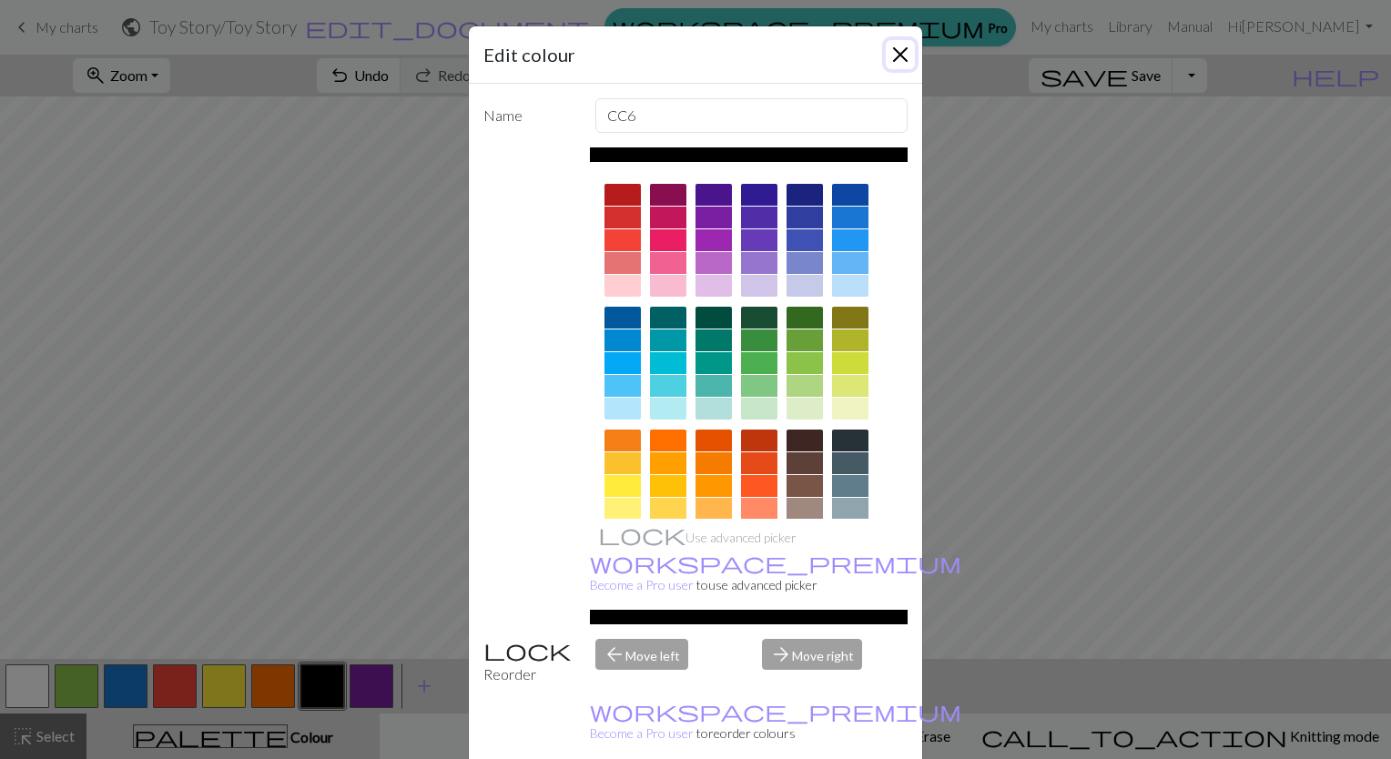
click at [900, 67] on button "Close" at bounding box center [900, 54] width 29 height 29
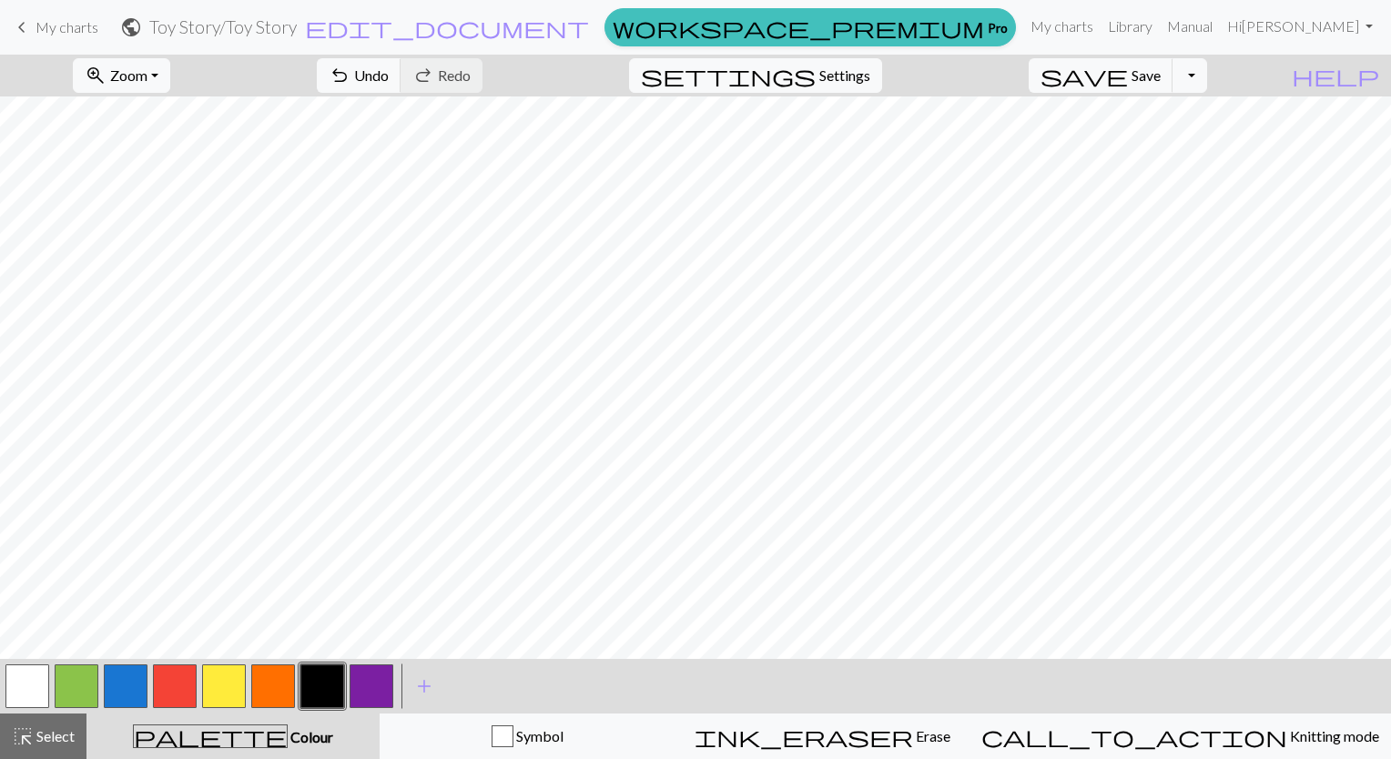
click at [25, 685] on button "button" at bounding box center [27, 687] width 44 height 44
click at [316, 696] on button "button" at bounding box center [322, 687] width 44 height 44
click at [86, 687] on button "button" at bounding box center [77, 687] width 44 height 44
click at [181, 701] on button "button" at bounding box center [175, 687] width 44 height 44
click at [87, 690] on button "button" at bounding box center [77, 687] width 44 height 44
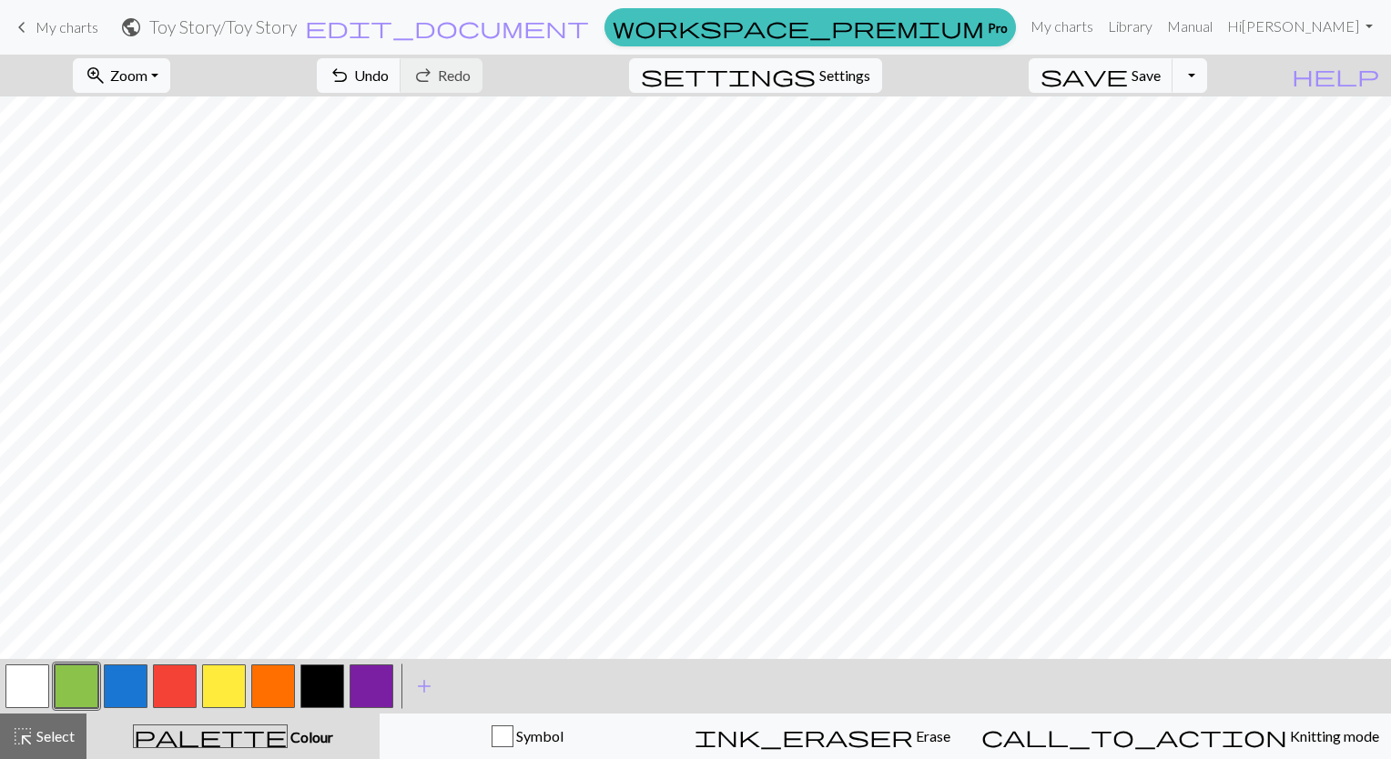
click at [182, 697] on button "button" at bounding box center [175, 687] width 44 height 44
click at [402, 87] on button "undo Undo Undo" at bounding box center [359, 75] width 85 height 35
click at [327, 697] on button "button" at bounding box center [322, 687] width 44 height 44
click at [27, 687] on button "button" at bounding box center [27, 687] width 44 height 44
click at [341, 699] on button "button" at bounding box center [322, 687] width 44 height 44
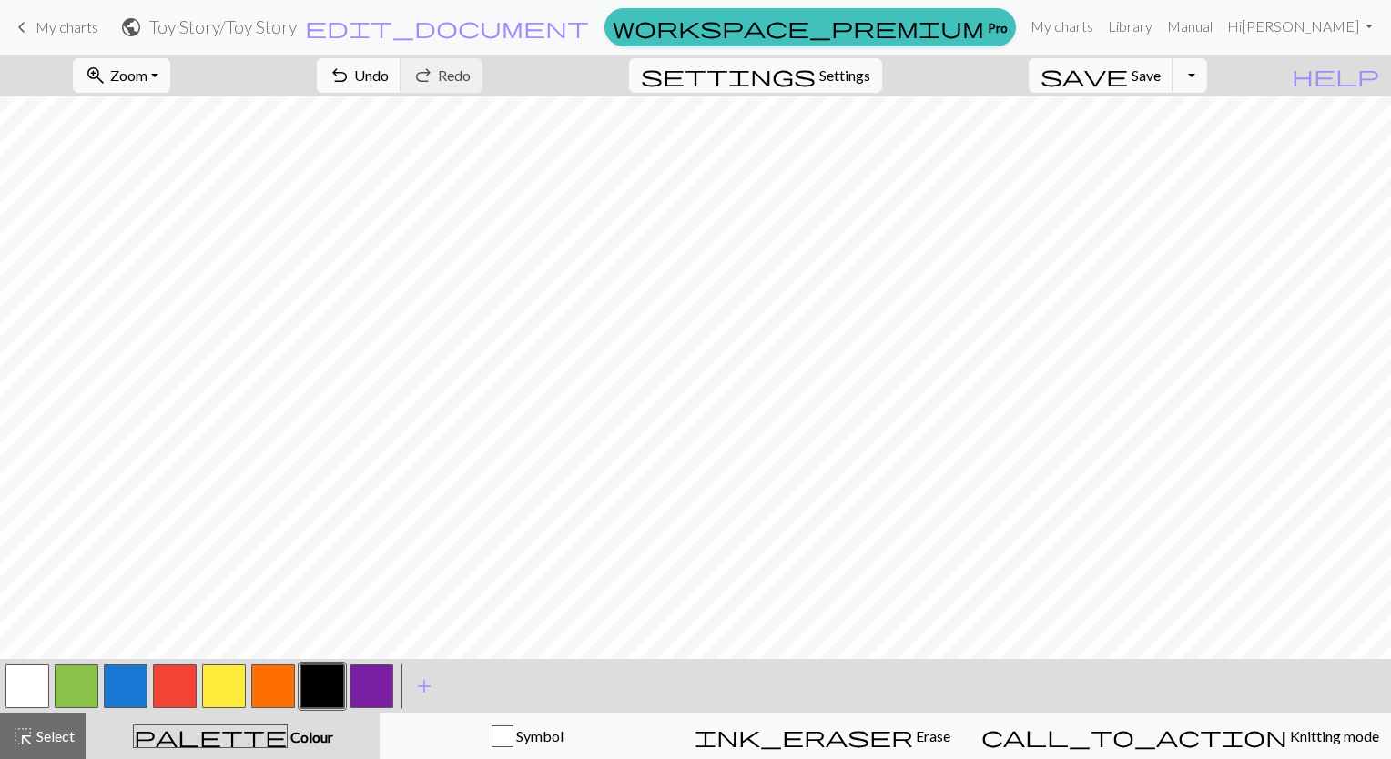
click at [87, 693] on button "button" at bounding box center [77, 687] width 44 height 44
click at [28, 695] on button "button" at bounding box center [27, 687] width 44 height 44
click at [88, 694] on button "button" at bounding box center [77, 687] width 44 height 44
click at [29, 690] on button "button" at bounding box center [27, 687] width 44 height 44
click at [76, 690] on button "button" at bounding box center [77, 687] width 44 height 44
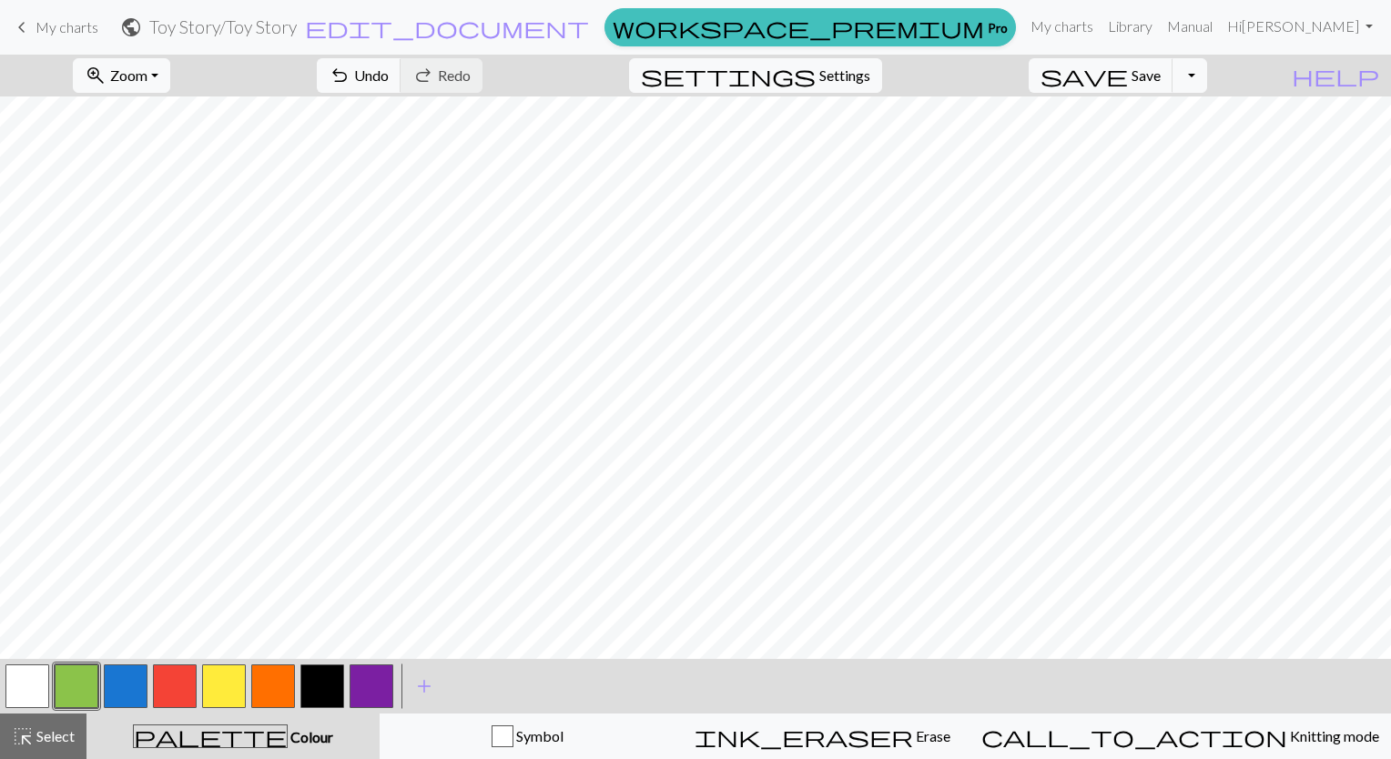
click at [36, 694] on button "button" at bounding box center [27, 687] width 44 height 44
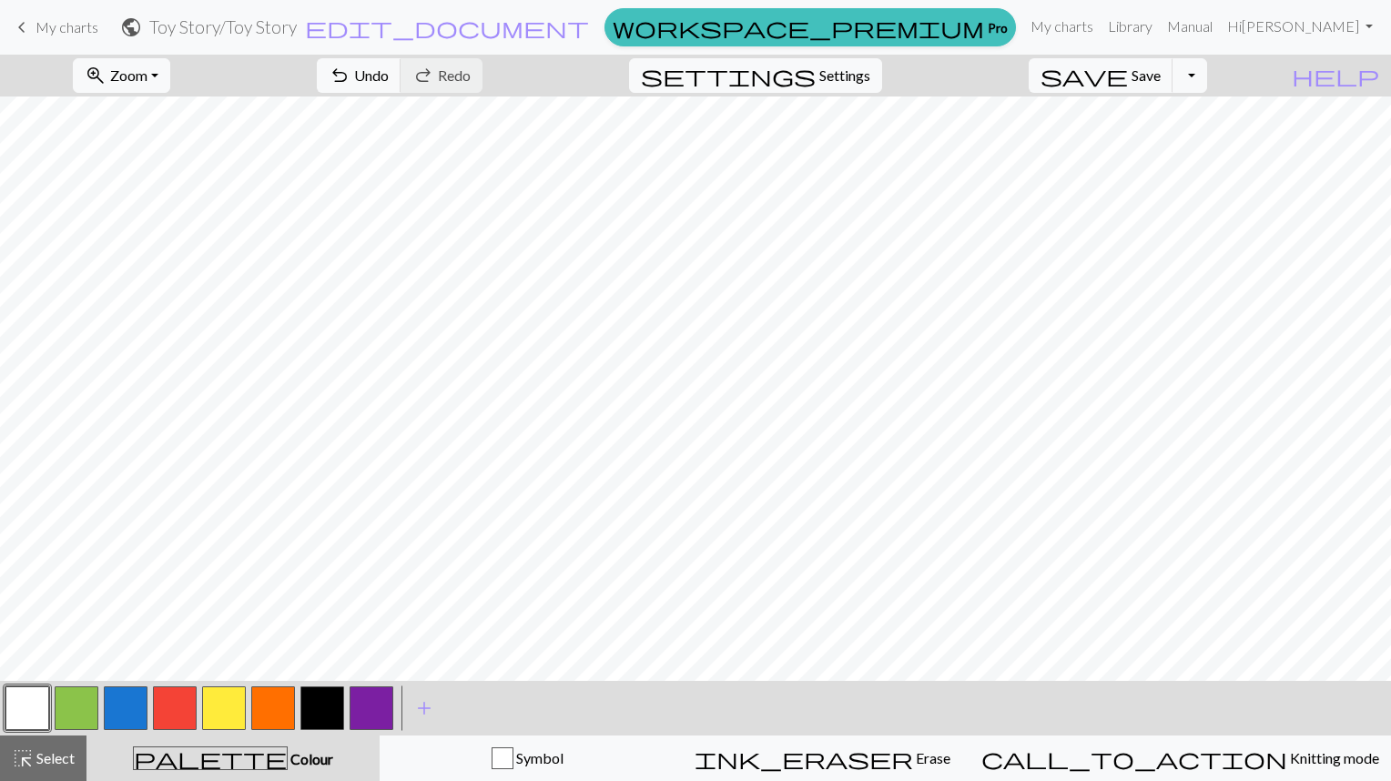
click at [79, 717] on button "button" at bounding box center [77, 709] width 44 height 44
click at [22, 708] on button "button" at bounding box center [27, 709] width 44 height 44
click at [84, 709] on button "button" at bounding box center [77, 709] width 44 height 44
click at [192, 717] on button "button" at bounding box center [175, 709] width 44 height 44
click at [23, 705] on button "button" at bounding box center [27, 709] width 44 height 44
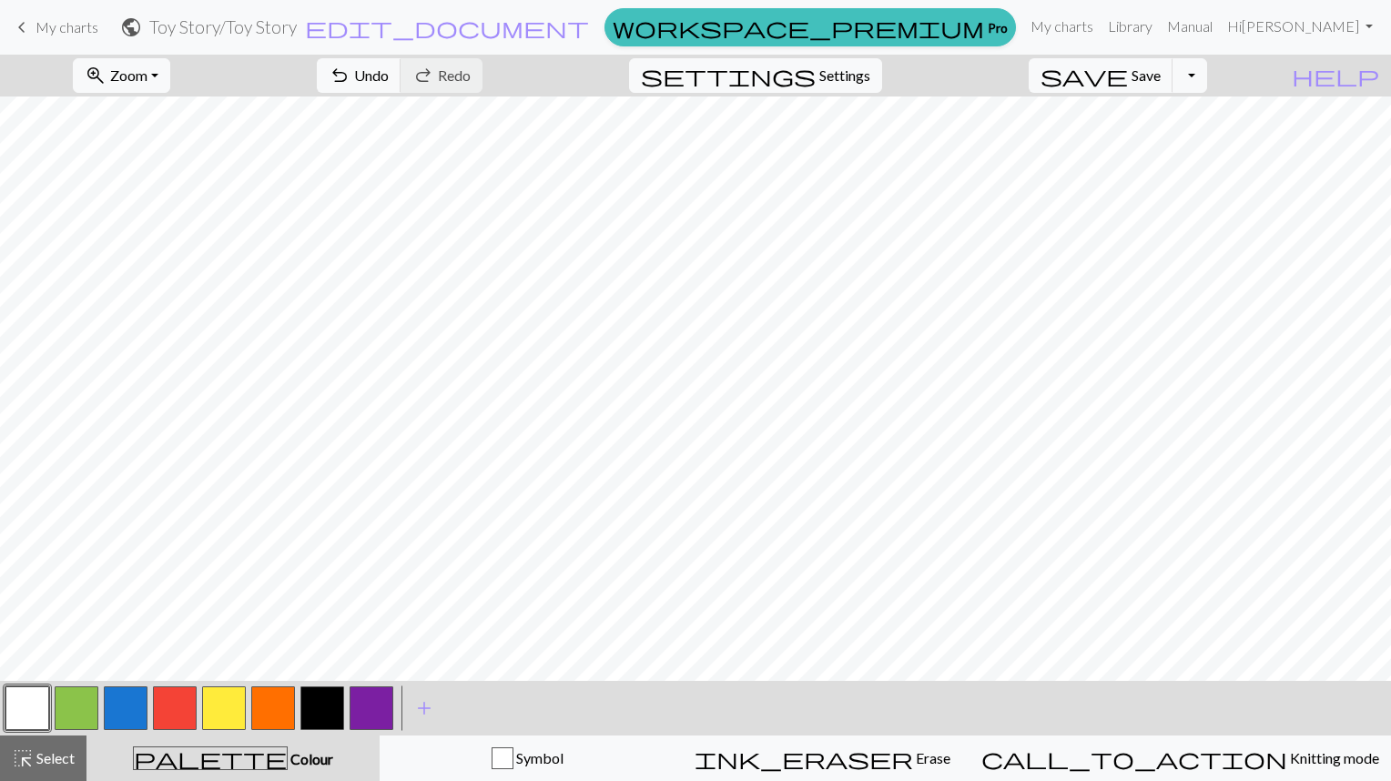
click at [87, 710] on button "button" at bounding box center [77, 709] width 44 height 44
click at [181, 716] on button "button" at bounding box center [175, 709] width 44 height 44
click at [86, 707] on button "button" at bounding box center [77, 709] width 44 height 44
click at [15, 715] on button "button" at bounding box center [27, 709] width 44 height 44
click at [178, 719] on button "button" at bounding box center [175, 709] width 44 height 44
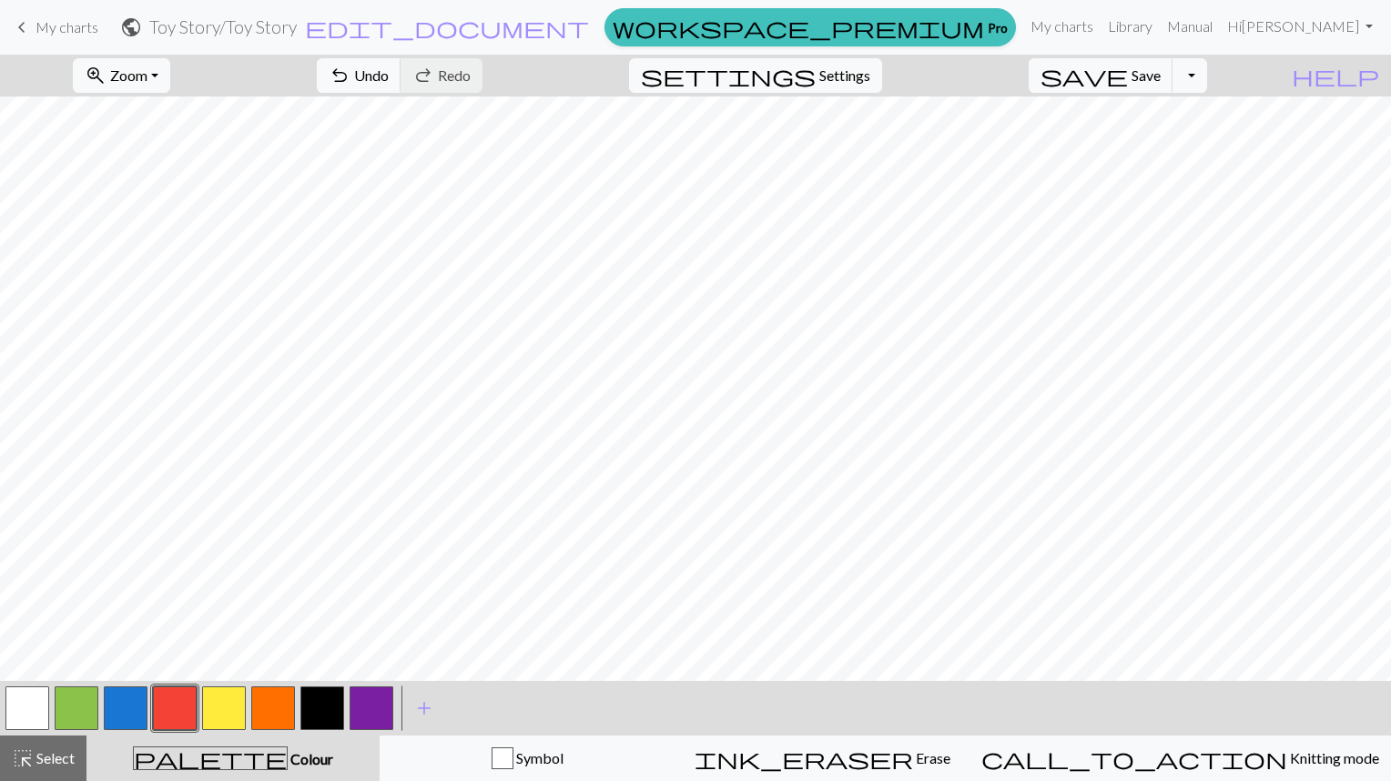
click at [84, 710] on button "button" at bounding box center [77, 709] width 44 height 44
click at [179, 709] on button "button" at bounding box center [175, 709] width 44 height 44
click at [76, 714] on button "button" at bounding box center [77, 709] width 44 height 44
click at [168, 720] on button "button" at bounding box center [175, 709] width 44 height 44
click at [92, 707] on button "button" at bounding box center [77, 709] width 44 height 44
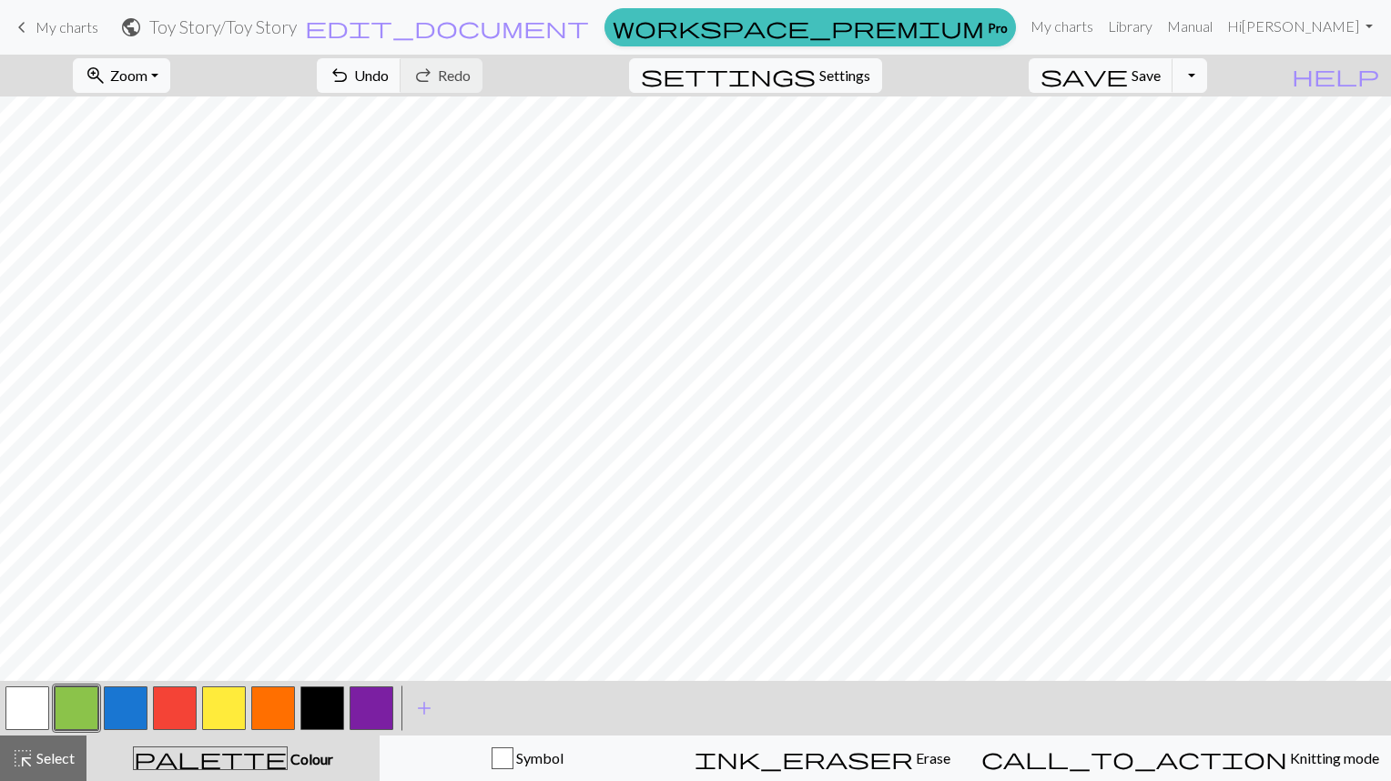
click at [183, 717] on button "button" at bounding box center [175, 709] width 44 height 44
click at [80, 707] on button "button" at bounding box center [77, 709] width 44 height 44
click at [29, 717] on button "button" at bounding box center [27, 709] width 44 height 44
click at [87, 714] on button "button" at bounding box center [77, 709] width 44 height 44
click at [34, 714] on button "button" at bounding box center [27, 709] width 44 height 44
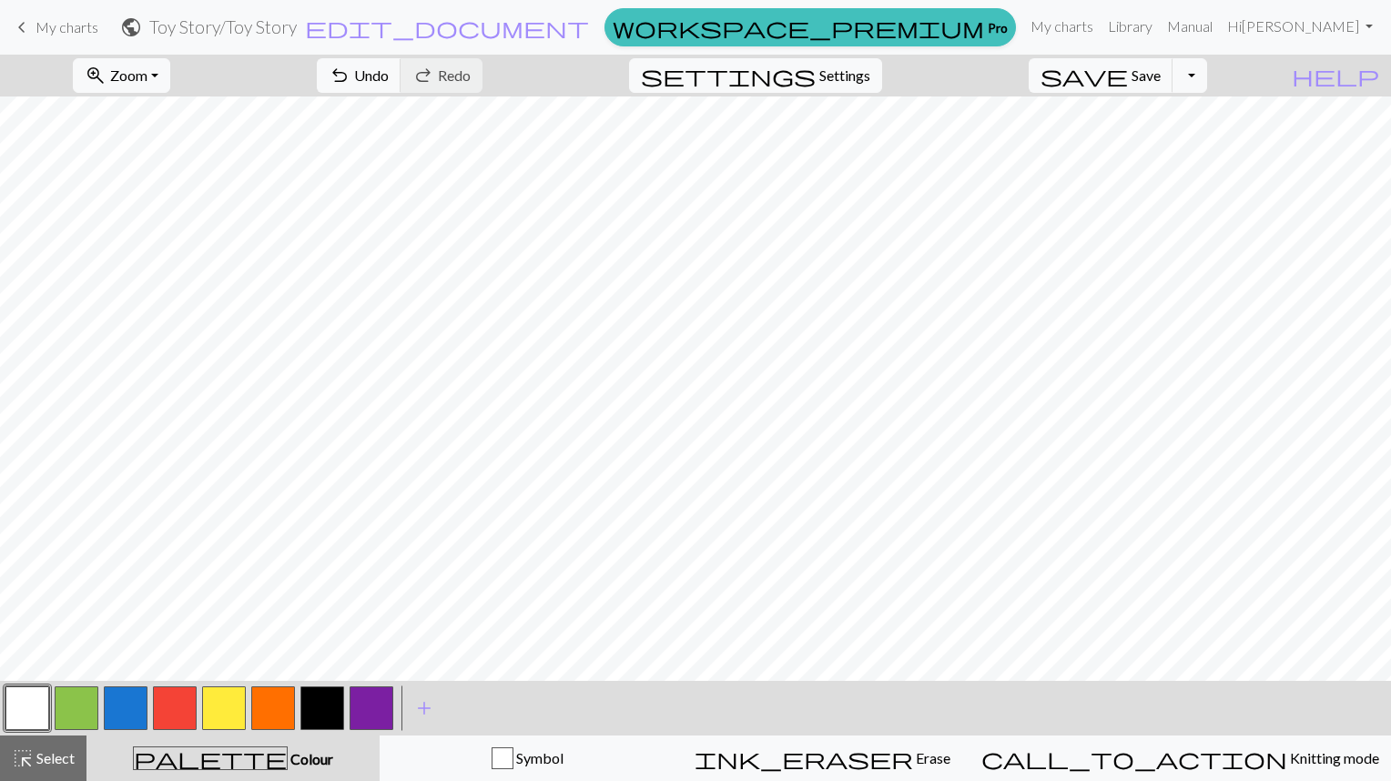
click at [74, 703] on button "button" at bounding box center [77, 709] width 44 height 44
click at [338, 719] on button "button" at bounding box center [322, 709] width 44 height 44
click at [79, 711] on button "button" at bounding box center [77, 709] width 44 height 44
click at [178, 707] on button "button" at bounding box center [175, 709] width 44 height 44
click at [81, 713] on button "button" at bounding box center [77, 709] width 44 height 44
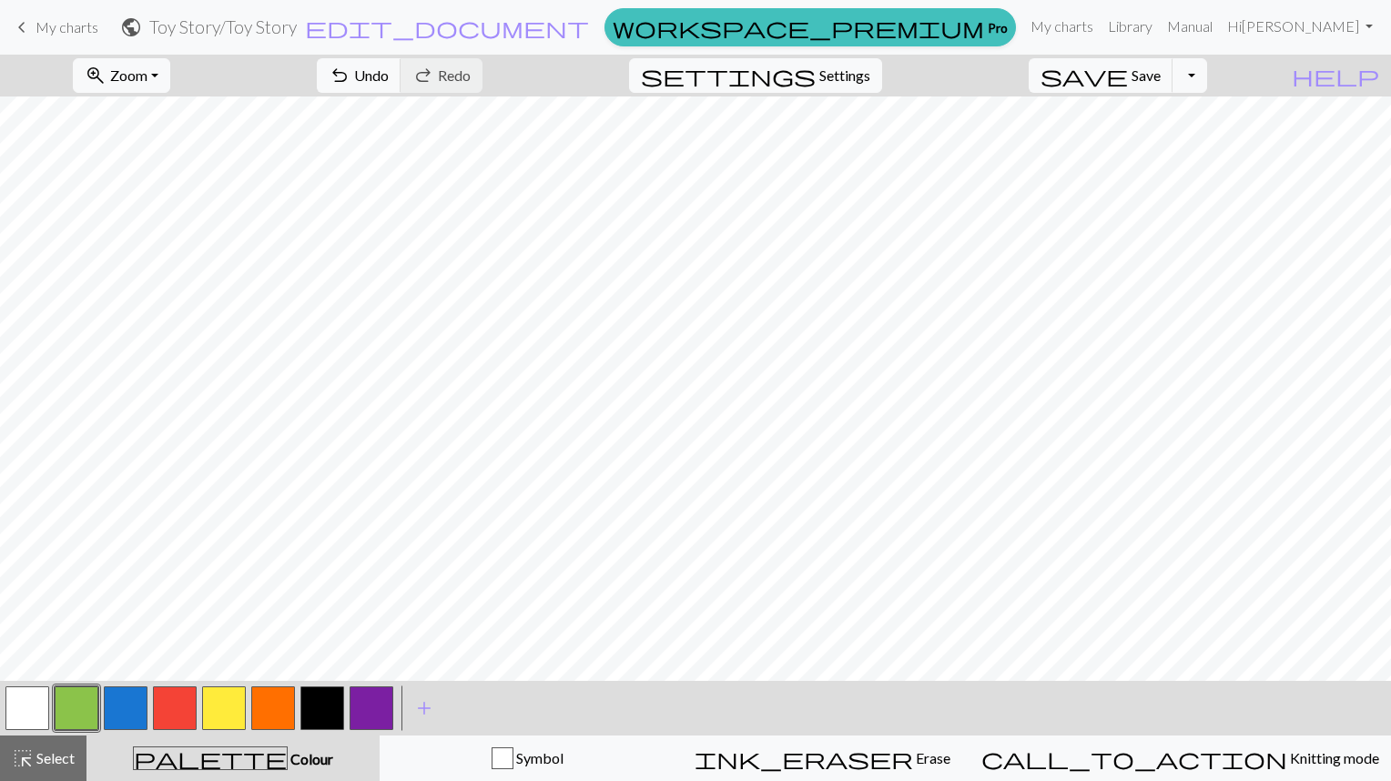
click at [41, 714] on button "button" at bounding box center [27, 709] width 44 height 44
click at [89, 708] on button "button" at bounding box center [77, 709] width 44 height 44
click at [332, 717] on button "button" at bounding box center [322, 709] width 44 height 44
click at [73, 704] on button "button" at bounding box center [77, 709] width 44 height 44
click at [35, 720] on button "button" at bounding box center [27, 709] width 44 height 44
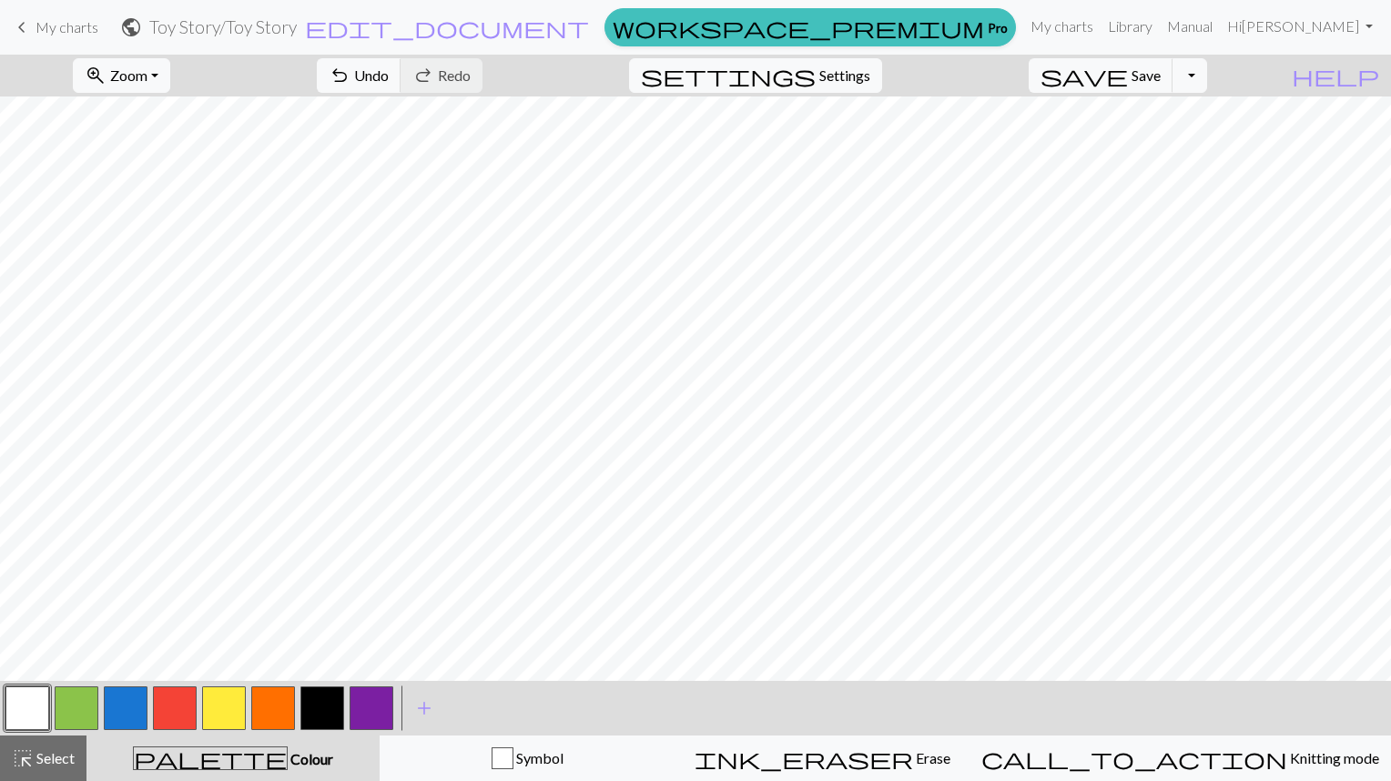
click at [84, 710] on button "button" at bounding box center [77, 709] width 44 height 44
click at [37, 704] on button "button" at bounding box center [27, 709] width 44 height 44
click at [86, 709] on button "button" at bounding box center [77, 709] width 44 height 44
click at [182, 710] on button "button" at bounding box center [175, 709] width 44 height 44
click at [389, 78] on span "Undo" at bounding box center [371, 74] width 35 height 17
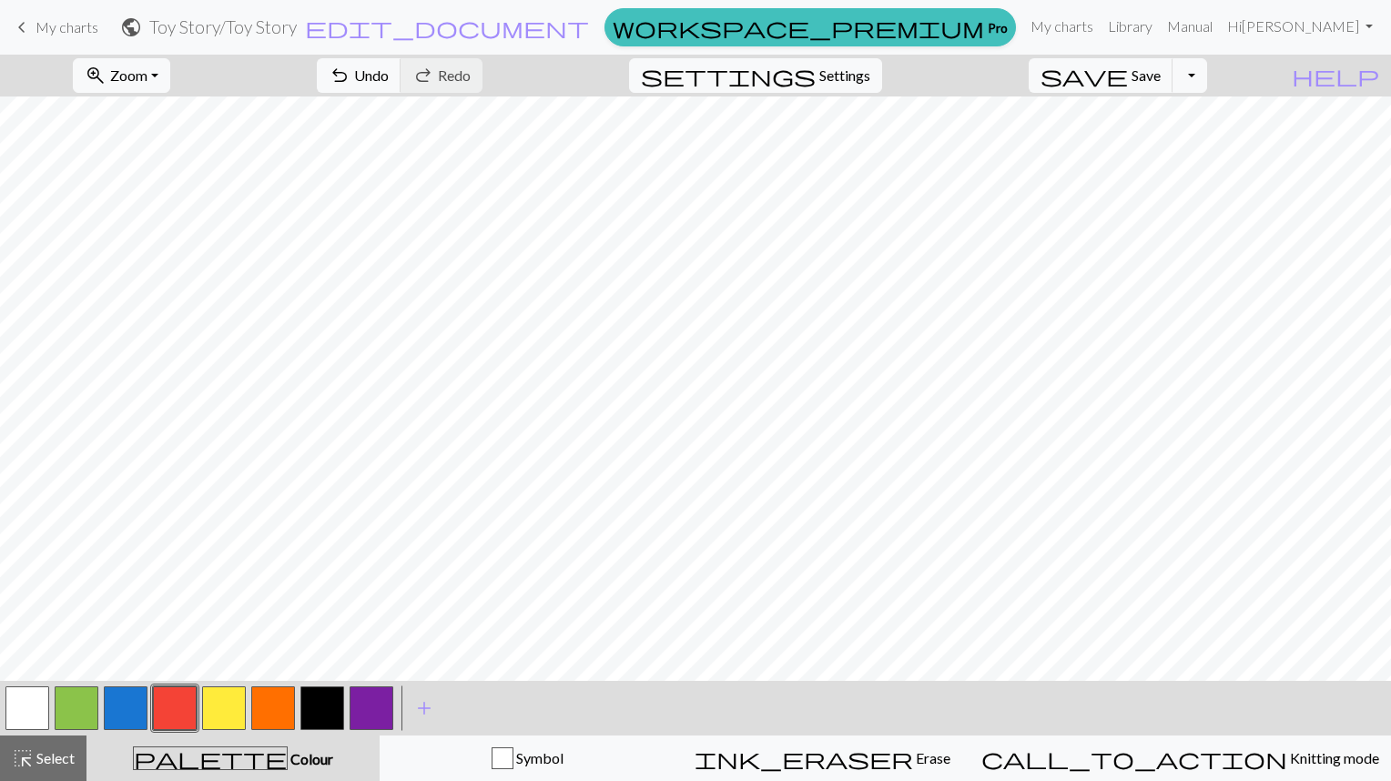
click at [320, 716] on button "button" at bounding box center [322, 709] width 44 height 44
click at [389, 76] on span "Undo" at bounding box center [371, 74] width 35 height 17
click at [30, 709] on button "button" at bounding box center [27, 709] width 44 height 44
click at [335, 717] on button "button" at bounding box center [322, 709] width 44 height 44
click at [34, 714] on button "button" at bounding box center [27, 709] width 44 height 44
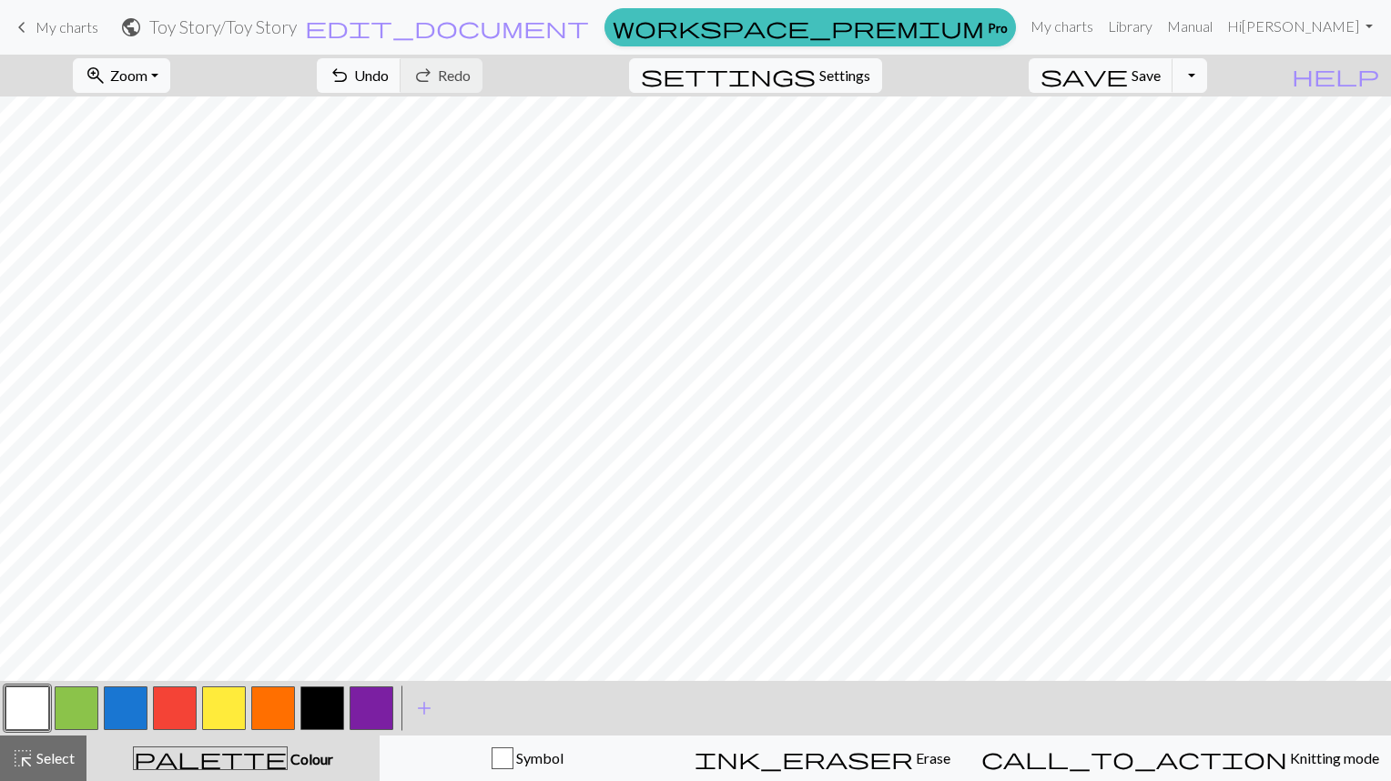
click at [335, 718] on button "button" at bounding box center [322, 709] width 44 height 44
click at [389, 84] on span "Undo" at bounding box center [371, 74] width 35 height 17
click at [80, 712] on button "button" at bounding box center [77, 709] width 44 height 44
click at [389, 75] on span "Undo" at bounding box center [371, 74] width 35 height 17
click at [386, 713] on button "button" at bounding box center [372, 709] width 44 height 44
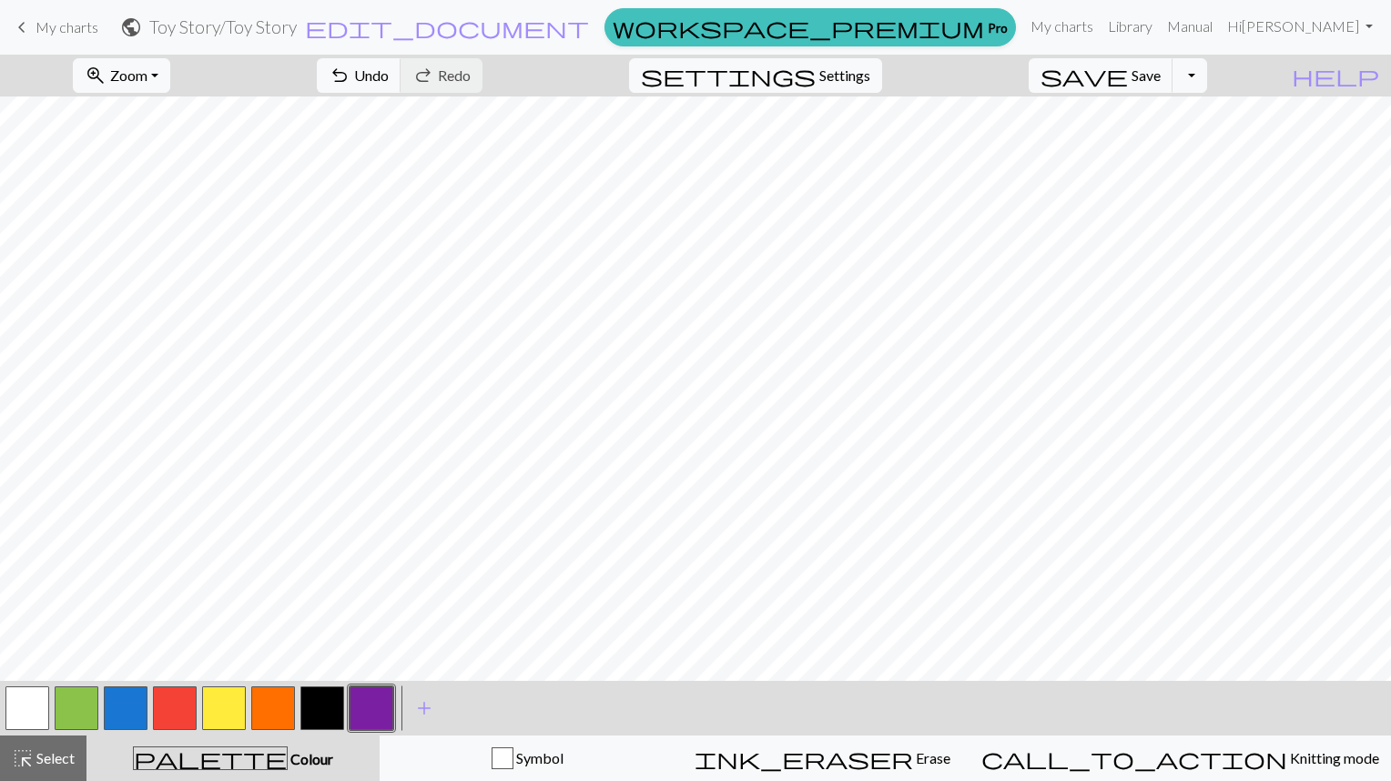
click at [37, 714] on button "button" at bounding box center [27, 709] width 44 height 44
click at [381, 707] on button "button" at bounding box center [372, 709] width 44 height 44
click at [86, 714] on button "button" at bounding box center [77, 709] width 44 height 44
click at [379, 720] on button "button" at bounding box center [372, 709] width 44 height 44
click at [86, 705] on button "button" at bounding box center [77, 709] width 44 height 44
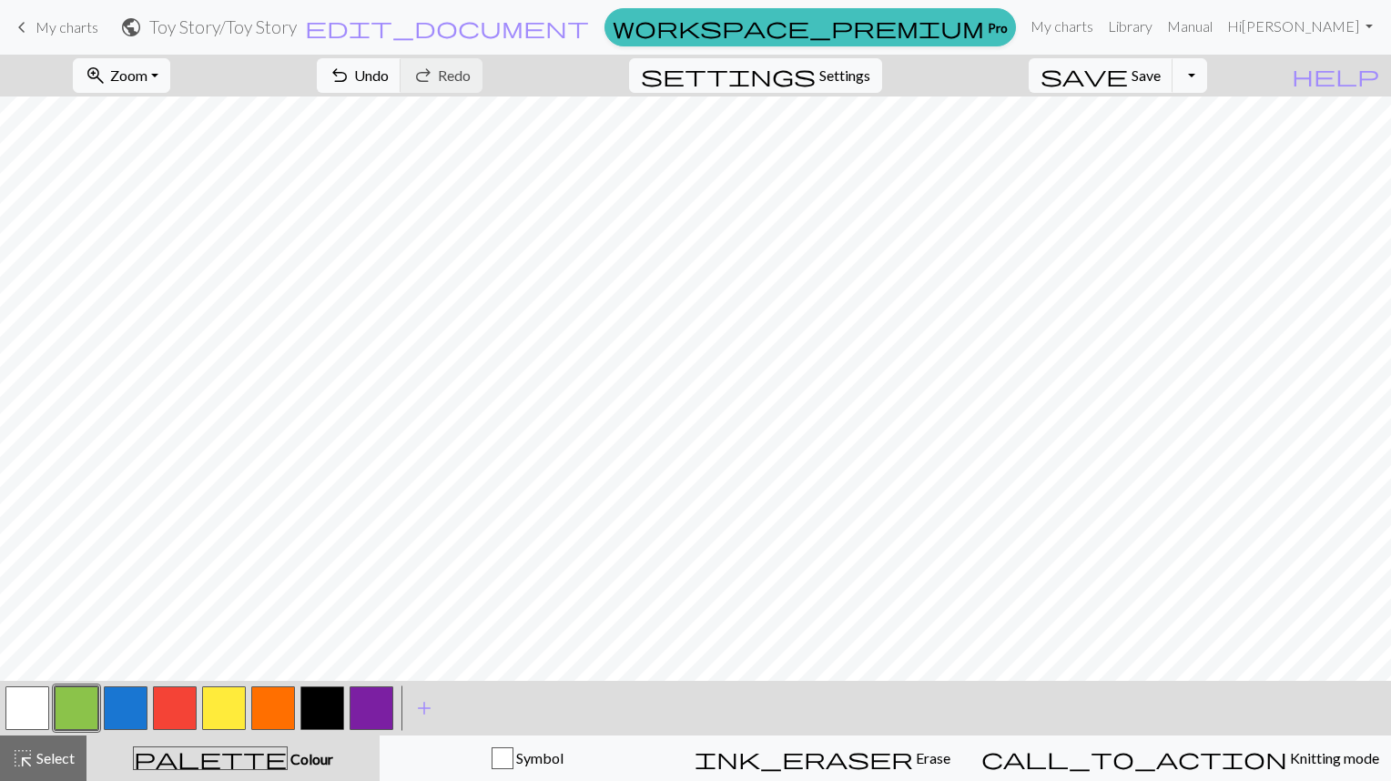
click at [384, 721] on button "button" at bounding box center [372, 709] width 44 height 44
click at [84, 710] on button "button" at bounding box center [77, 709] width 44 height 44
click at [30, 707] on button "button" at bounding box center [27, 709] width 44 height 44
click at [88, 707] on button "button" at bounding box center [77, 709] width 44 height 44
click at [30, 711] on button "button" at bounding box center [27, 709] width 44 height 44
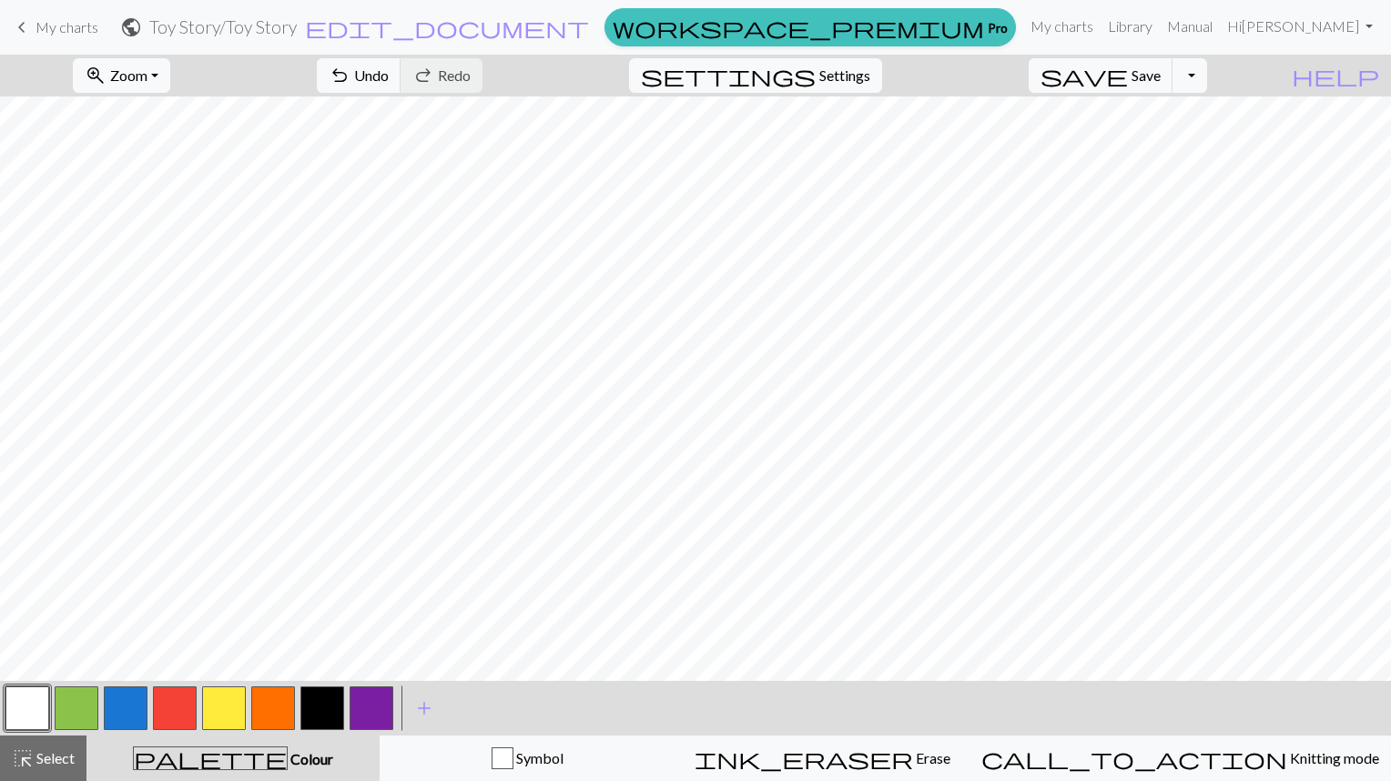
click at [336, 719] on button "button" at bounding box center [322, 709] width 44 height 44
click at [81, 710] on button "button" at bounding box center [77, 709] width 44 height 44
click at [22, 713] on button "button" at bounding box center [27, 709] width 44 height 44
click at [83, 714] on button "button" at bounding box center [77, 709] width 44 height 44
click at [186, 710] on button "button" at bounding box center [175, 709] width 44 height 44
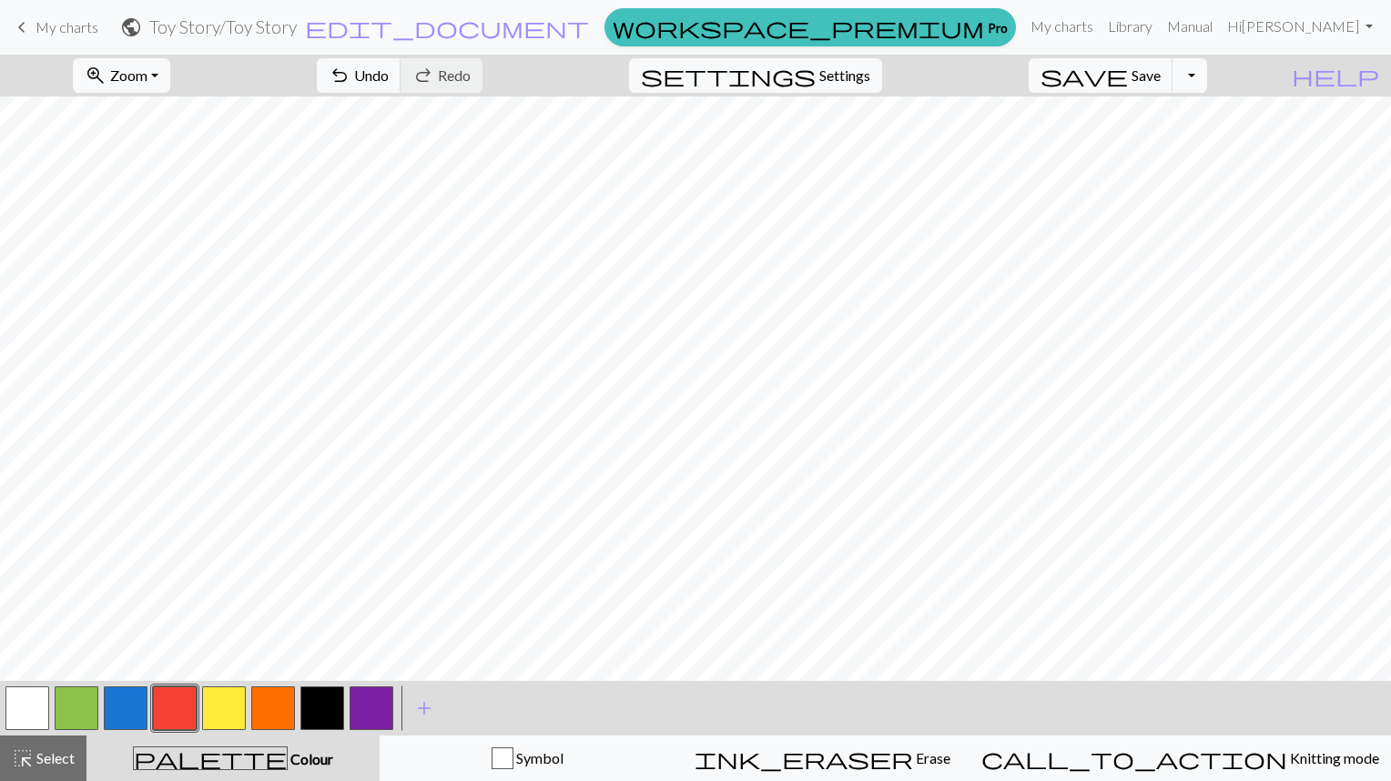
click at [387, 715] on button "button" at bounding box center [372, 709] width 44 height 44
click at [138, 710] on button "button" at bounding box center [126, 709] width 44 height 44
click at [29, 706] on button "button" at bounding box center [27, 709] width 44 height 44
click at [80, 715] on button "button" at bounding box center [77, 709] width 44 height 44
click at [389, 714] on button "button" at bounding box center [372, 709] width 44 height 44
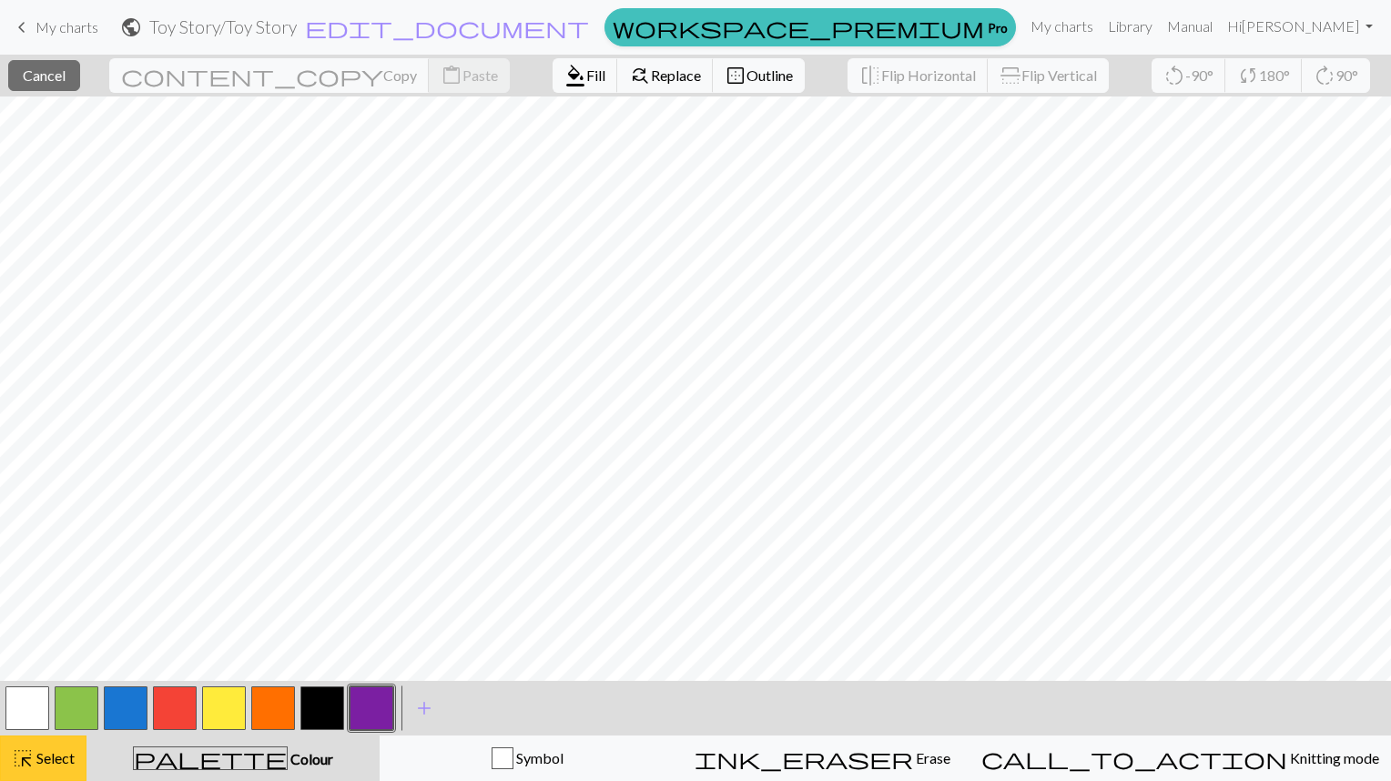
click at [53, 758] on span "Select" at bounding box center [54, 757] width 41 height 17
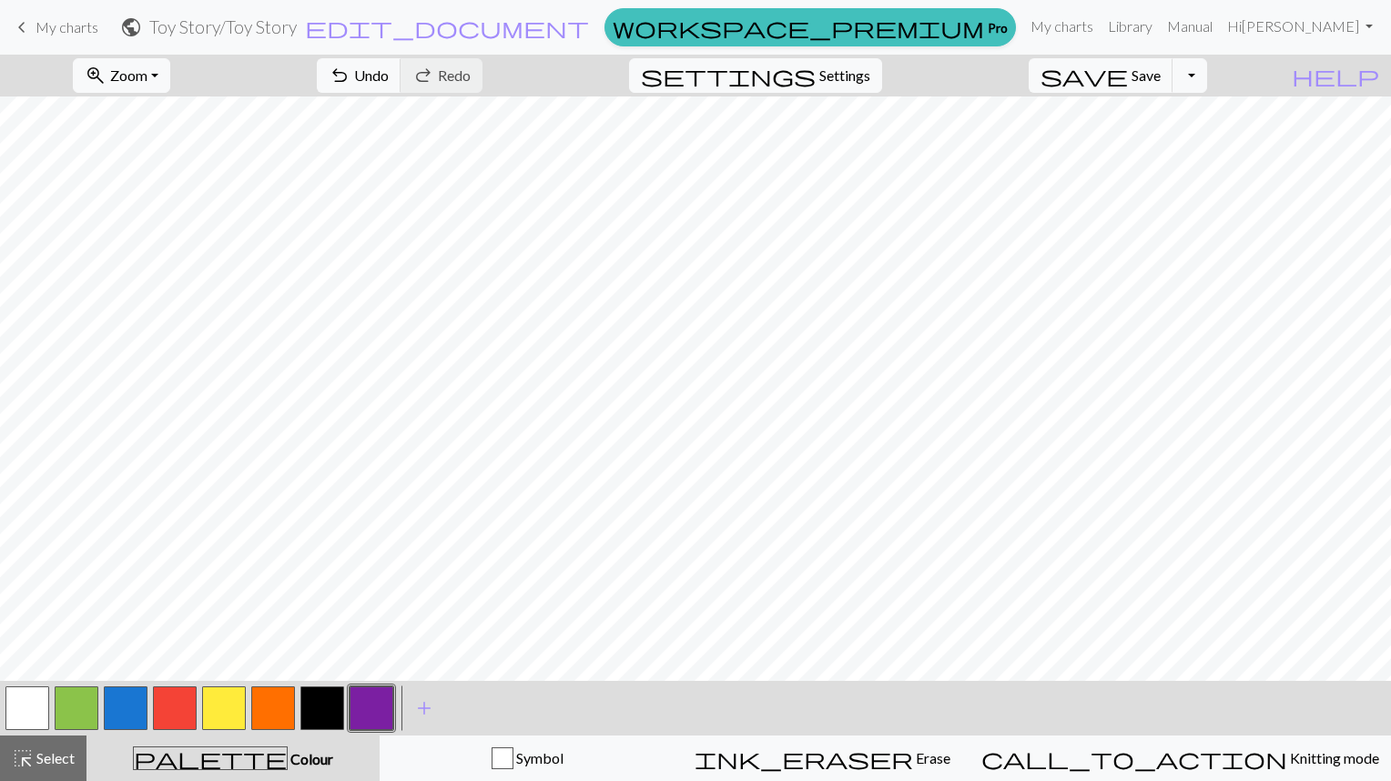
click at [141, 707] on button "button" at bounding box center [126, 709] width 44 height 44
click at [137, 711] on button "button" at bounding box center [126, 709] width 44 height 44
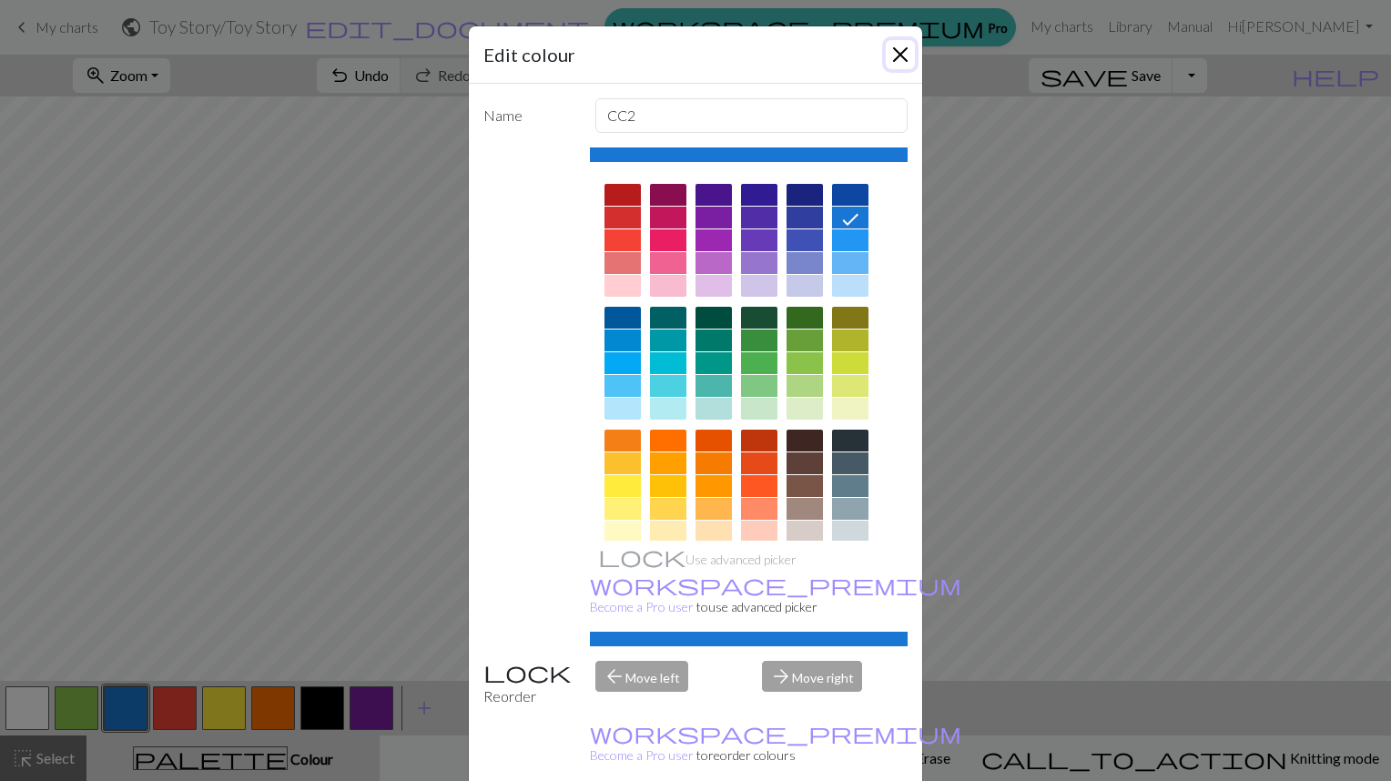
click at [892, 59] on button "Close" at bounding box center [900, 54] width 29 height 29
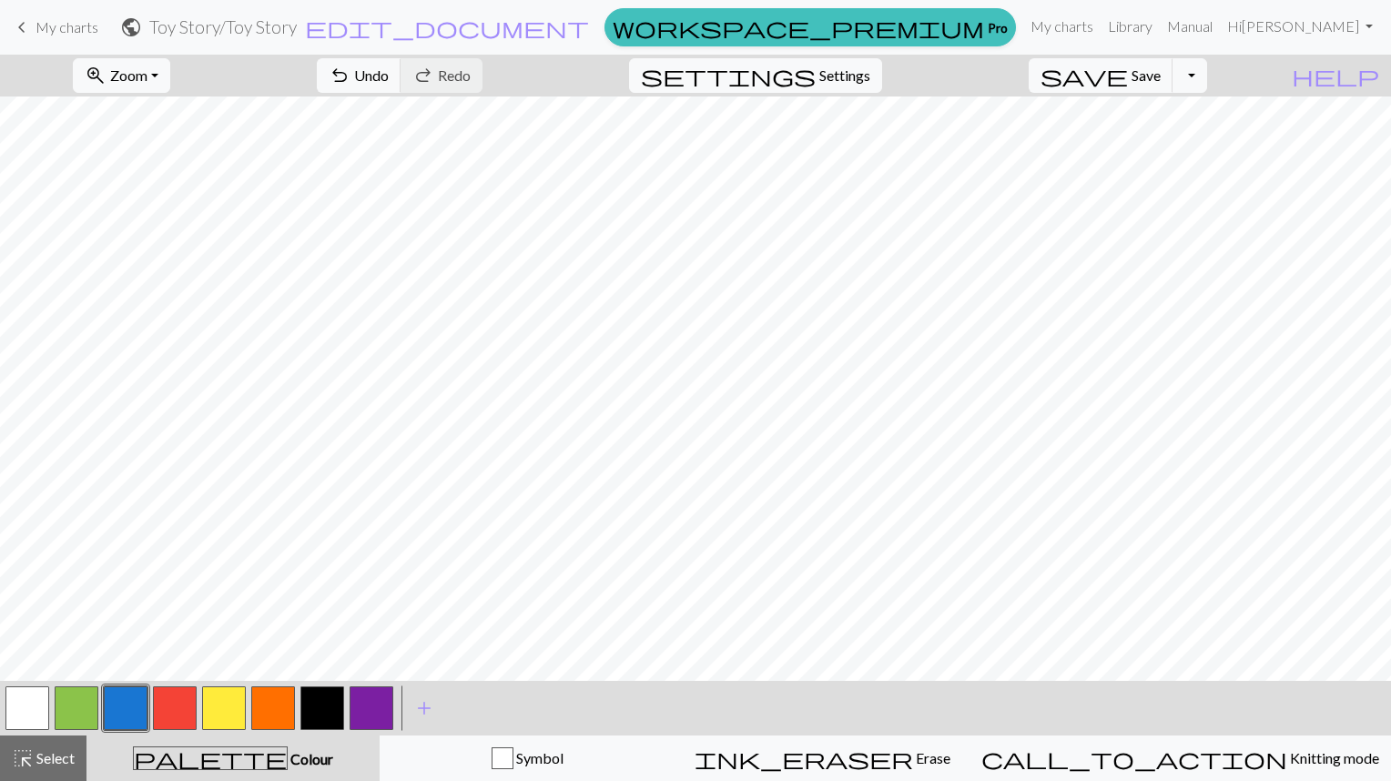
click at [25, 709] on button "button" at bounding box center [27, 709] width 44 height 44
click at [382, 715] on button "button" at bounding box center [372, 709] width 44 height 44
click at [80, 707] on button "button" at bounding box center [77, 709] width 44 height 44
click at [20, 716] on button "button" at bounding box center [27, 709] width 44 height 44
click at [175, 721] on button "button" at bounding box center [175, 709] width 44 height 44
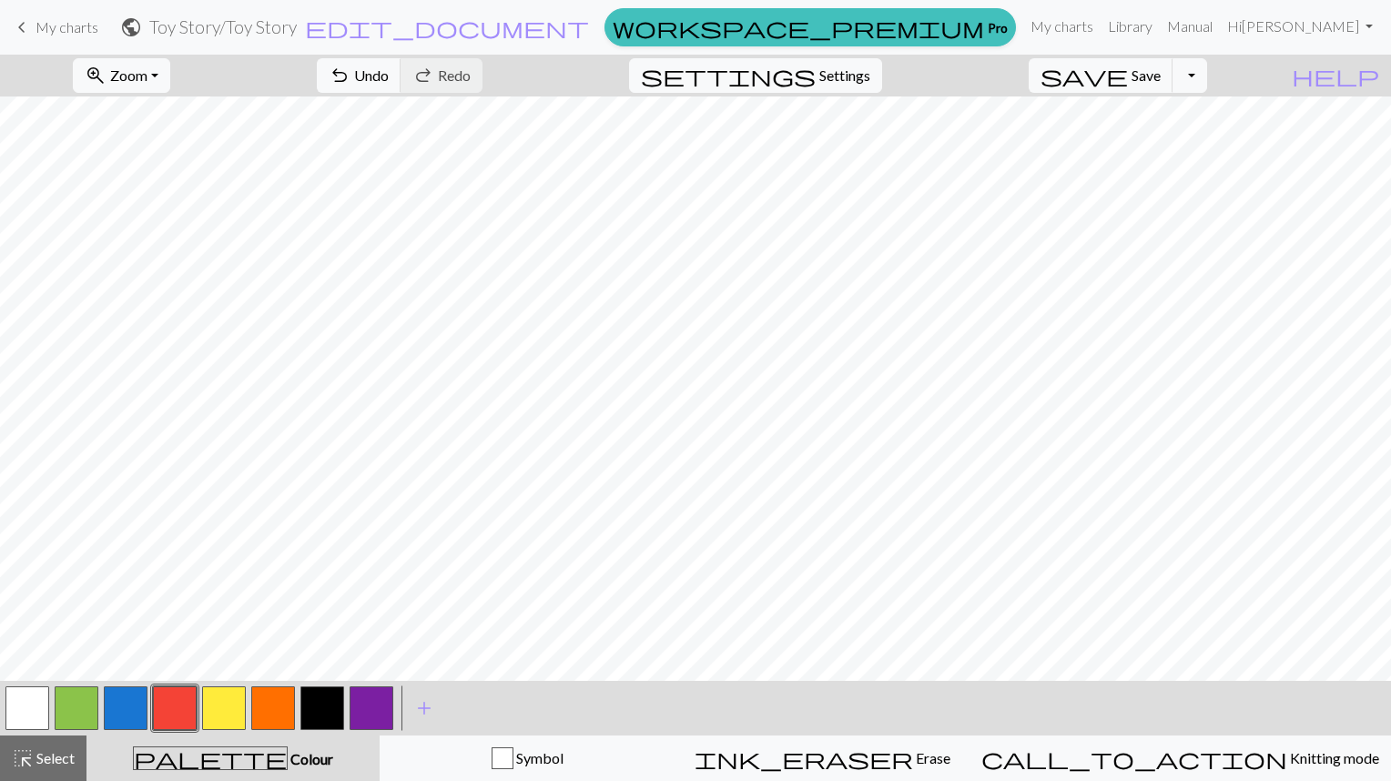
click at [80, 713] on button "button" at bounding box center [77, 709] width 44 height 44
click at [182, 715] on button "button" at bounding box center [175, 709] width 44 height 44
click at [77, 705] on button "button" at bounding box center [77, 709] width 44 height 44
click at [25, 709] on button "button" at bounding box center [27, 709] width 44 height 44
click at [83, 712] on button "button" at bounding box center [77, 709] width 44 height 44
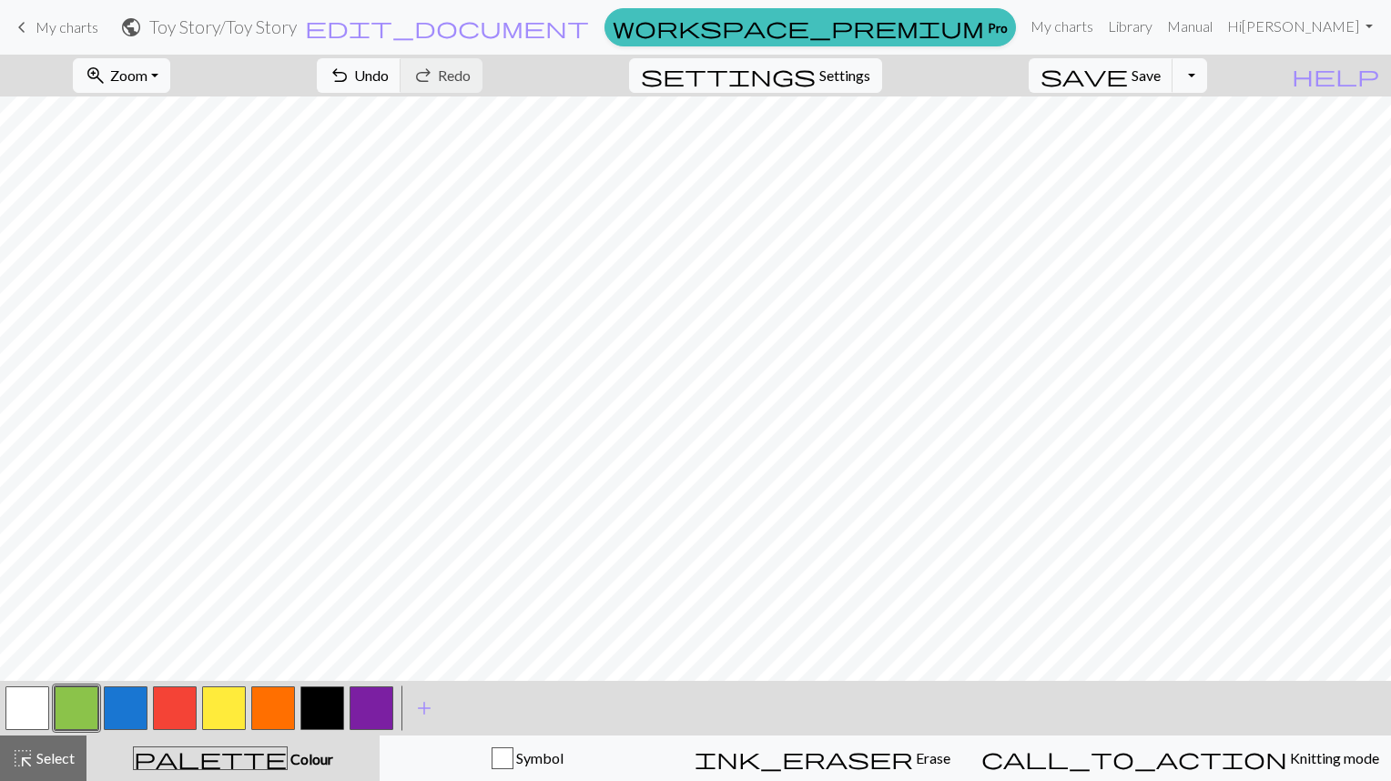
click at [33, 707] on button "button" at bounding box center [27, 709] width 44 height 44
click at [91, 707] on button "button" at bounding box center [77, 709] width 44 height 44
click at [182, 714] on button "button" at bounding box center [175, 709] width 44 height 44
click at [80, 709] on button "button" at bounding box center [77, 709] width 44 height 44
click at [137, 718] on button "button" at bounding box center [126, 709] width 44 height 44
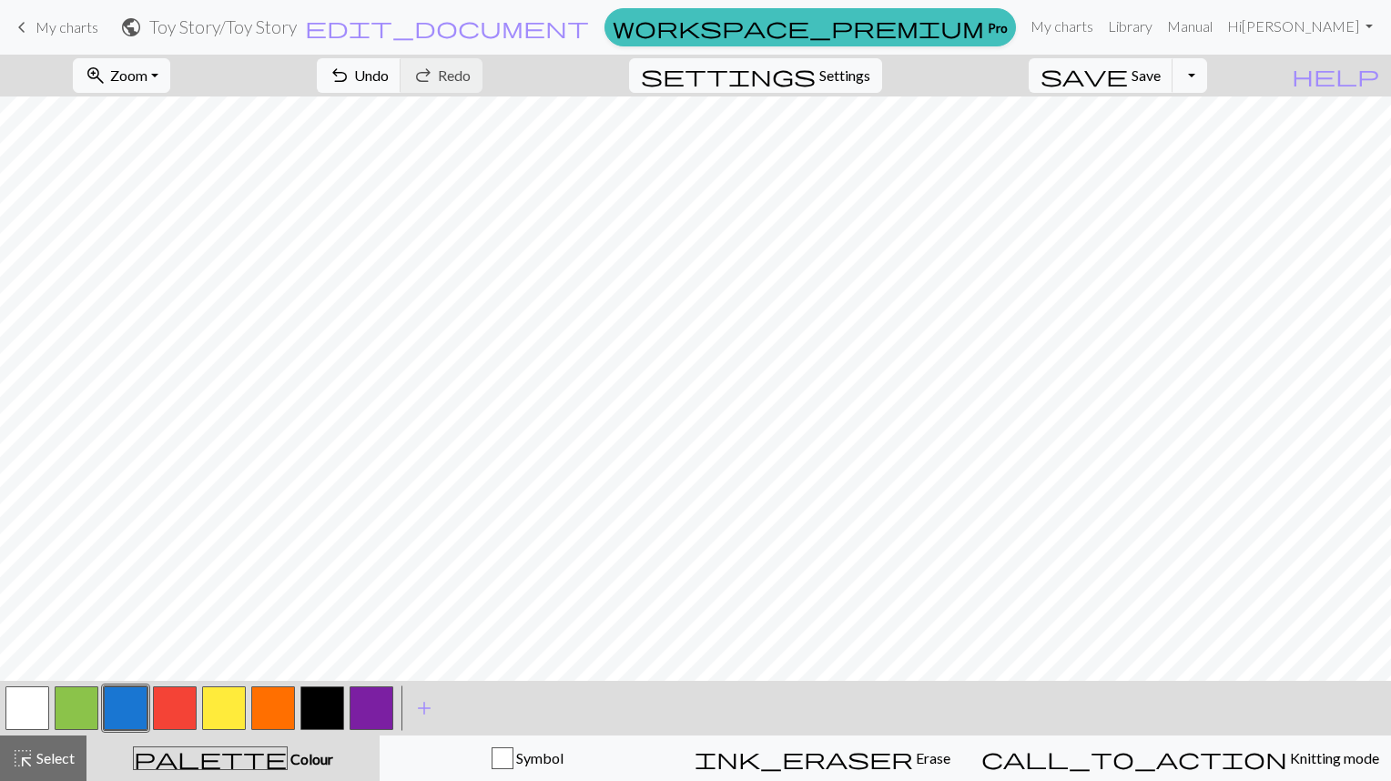
click at [18, 713] on button "button" at bounding box center [27, 709] width 44 height 44
click at [139, 712] on button "button" at bounding box center [126, 709] width 44 height 44
click at [35, 703] on button "button" at bounding box center [27, 709] width 44 height 44
click at [122, 714] on button "button" at bounding box center [126, 709] width 44 height 44
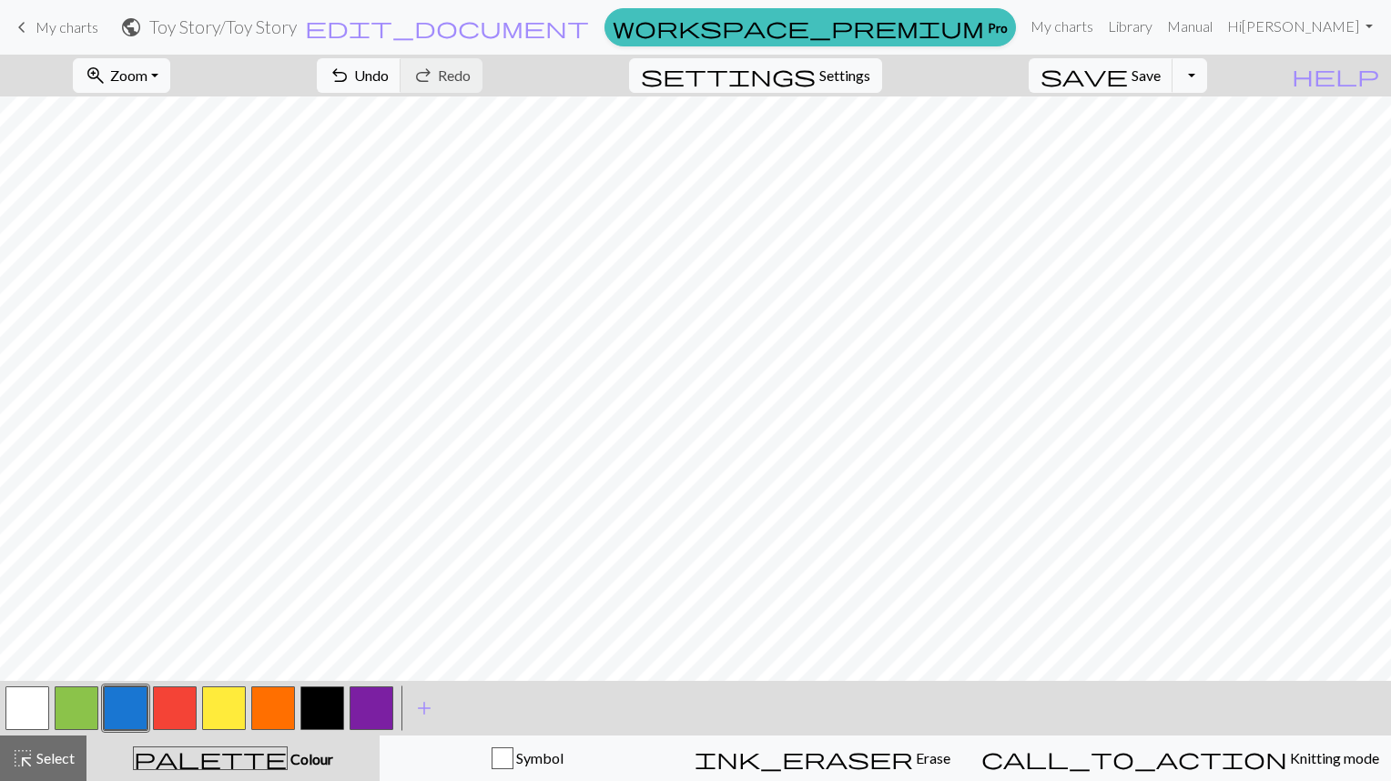
click at [231, 712] on button "button" at bounding box center [224, 709] width 44 height 44
click at [134, 722] on button "button" at bounding box center [126, 709] width 44 height 44
click at [35, 710] on button "button" at bounding box center [27, 709] width 44 height 44
click at [135, 707] on button "button" at bounding box center [126, 709] width 44 height 44
click at [235, 720] on button "button" at bounding box center [224, 709] width 44 height 44
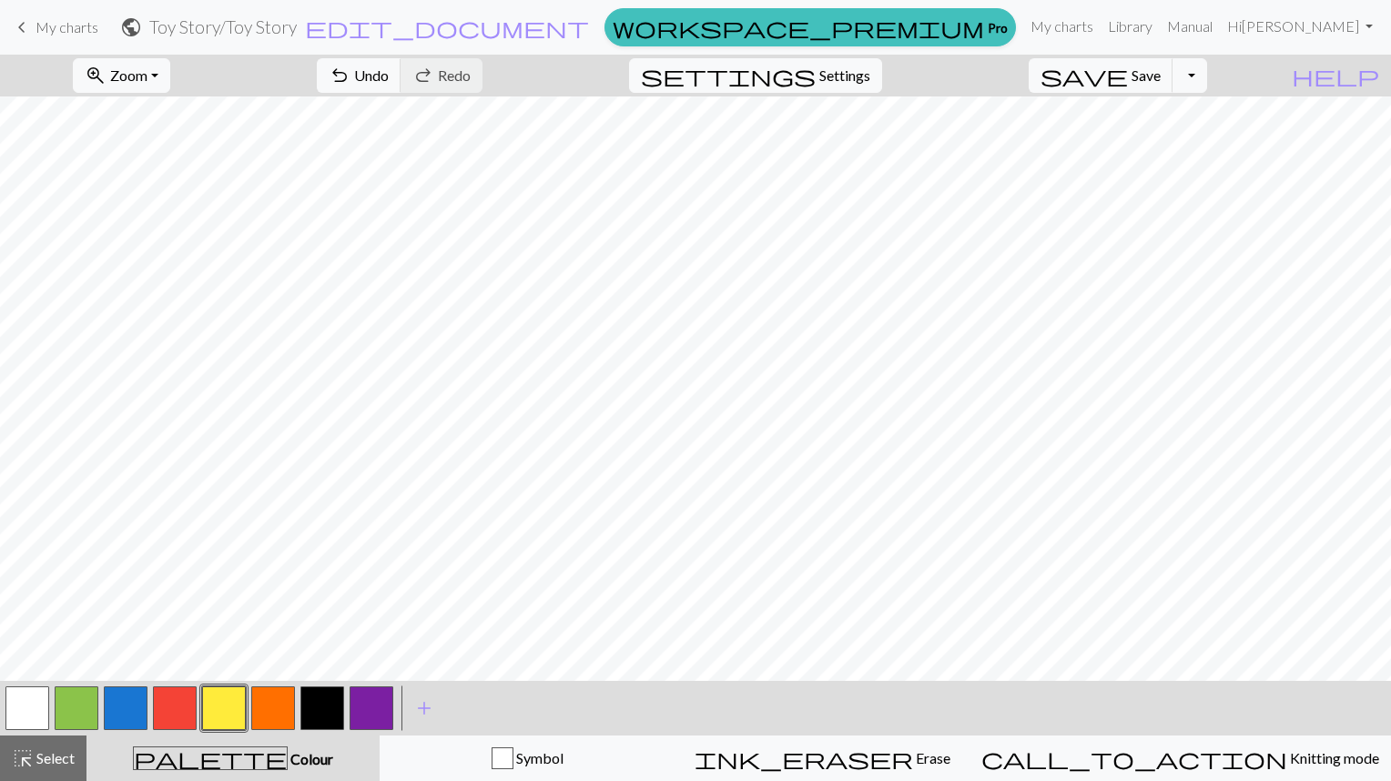
click at [136, 714] on button "button" at bounding box center [126, 709] width 44 height 44
click at [27, 707] on button "button" at bounding box center [27, 709] width 44 height 44
click at [276, 714] on button "button" at bounding box center [273, 709] width 44 height 44
click at [222, 713] on button "button" at bounding box center [224, 709] width 44 height 44
click at [134, 707] on button "button" at bounding box center [126, 709] width 44 height 44
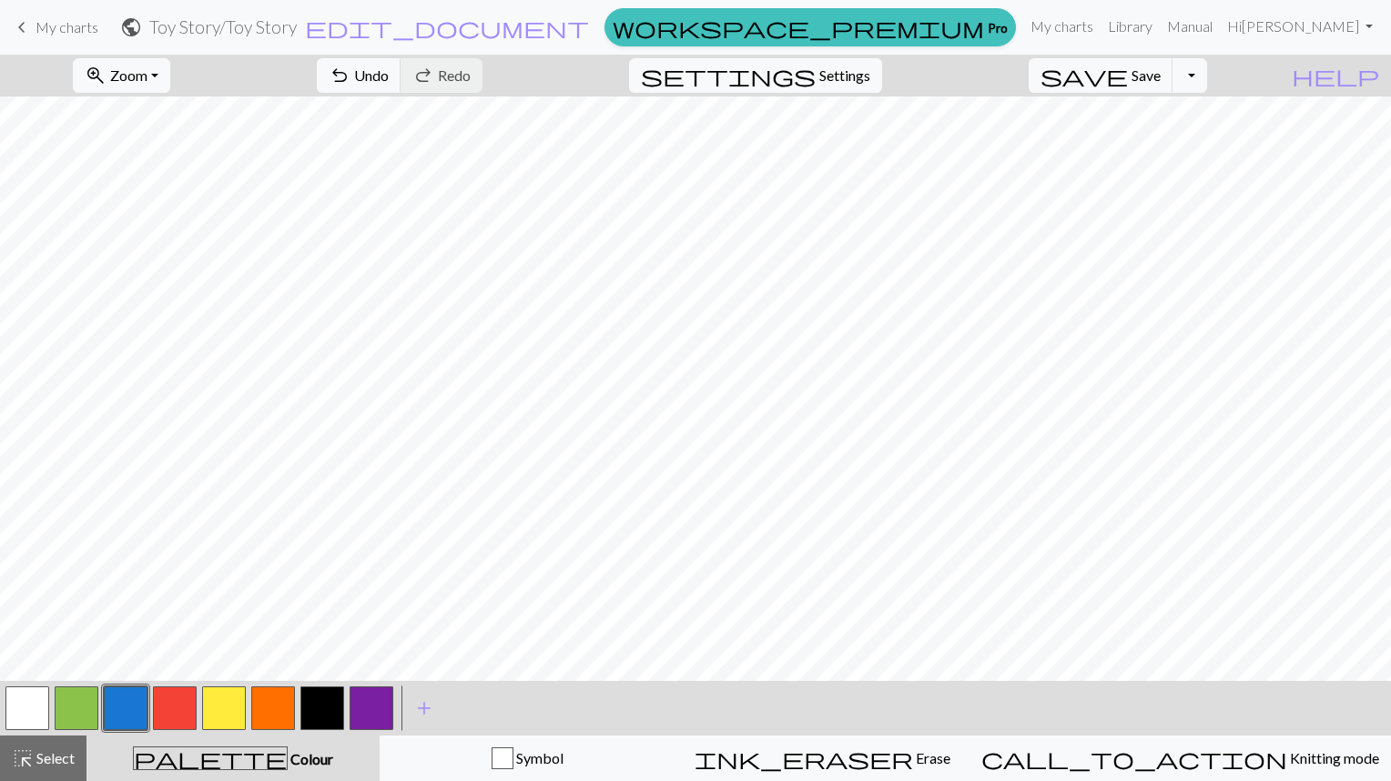
click at [236, 715] on button "button" at bounding box center [224, 709] width 44 height 44
click at [133, 715] on button "button" at bounding box center [126, 709] width 44 height 44
click at [24, 710] on button "button" at bounding box center [27, 709] width 44 height 44
click at [135, 715] on button "button" at bounding box center [126, 709] width 44 height 44
click at [234, 719] on button "button" at bounding box center [224, 709] width 44 height 44
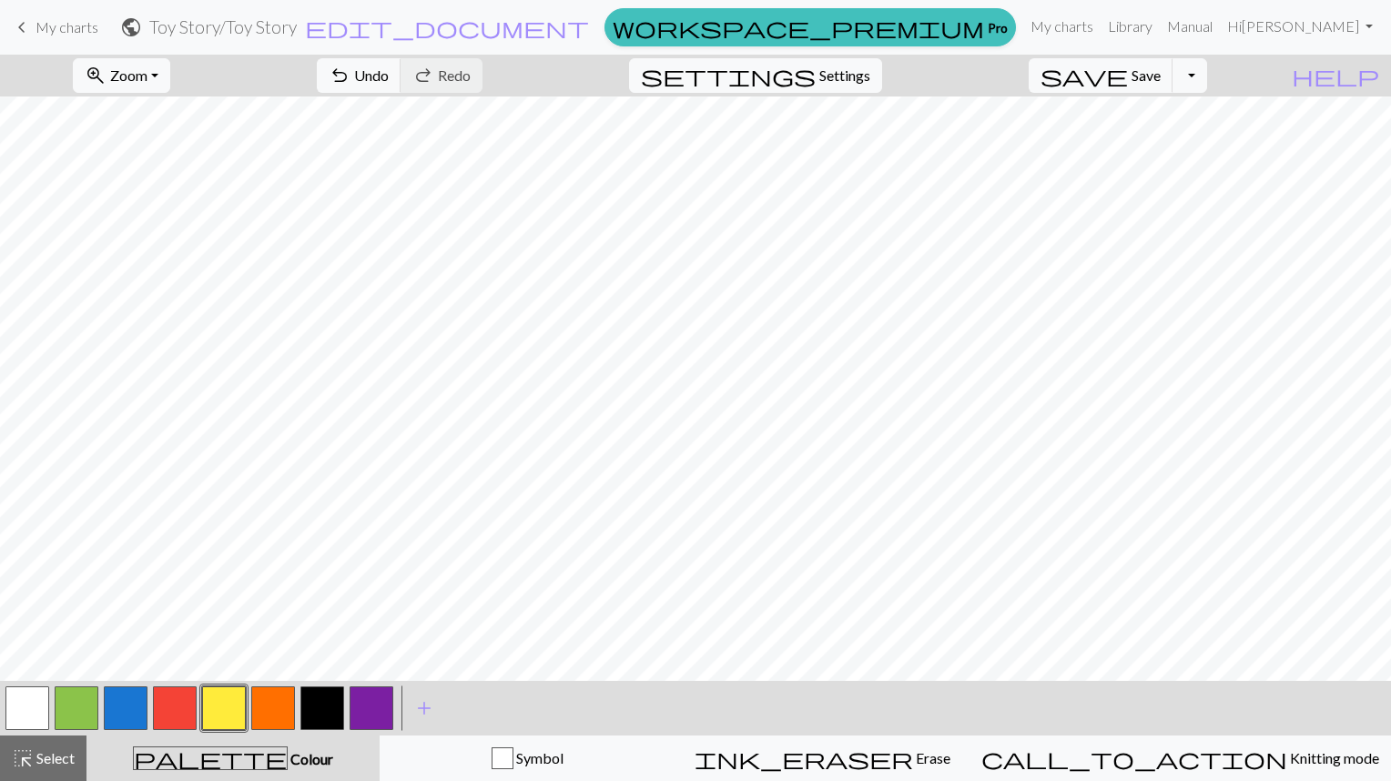
click at [277, 714] on button "button" at bounding box center [273, 709] width 44 height 44
click at [124, 715] on button "button" at bounding box center [126, 709] width 44 height 44
click at [29, 697] on button "button" at bounding box center [27, 709] width 44 height 44
click at [127, 712] on button "button" at bounding box center [126, 709] width 44 height 44
click at [282, 716] on button "button" at bounding box center [273, 709] width 44 height 44
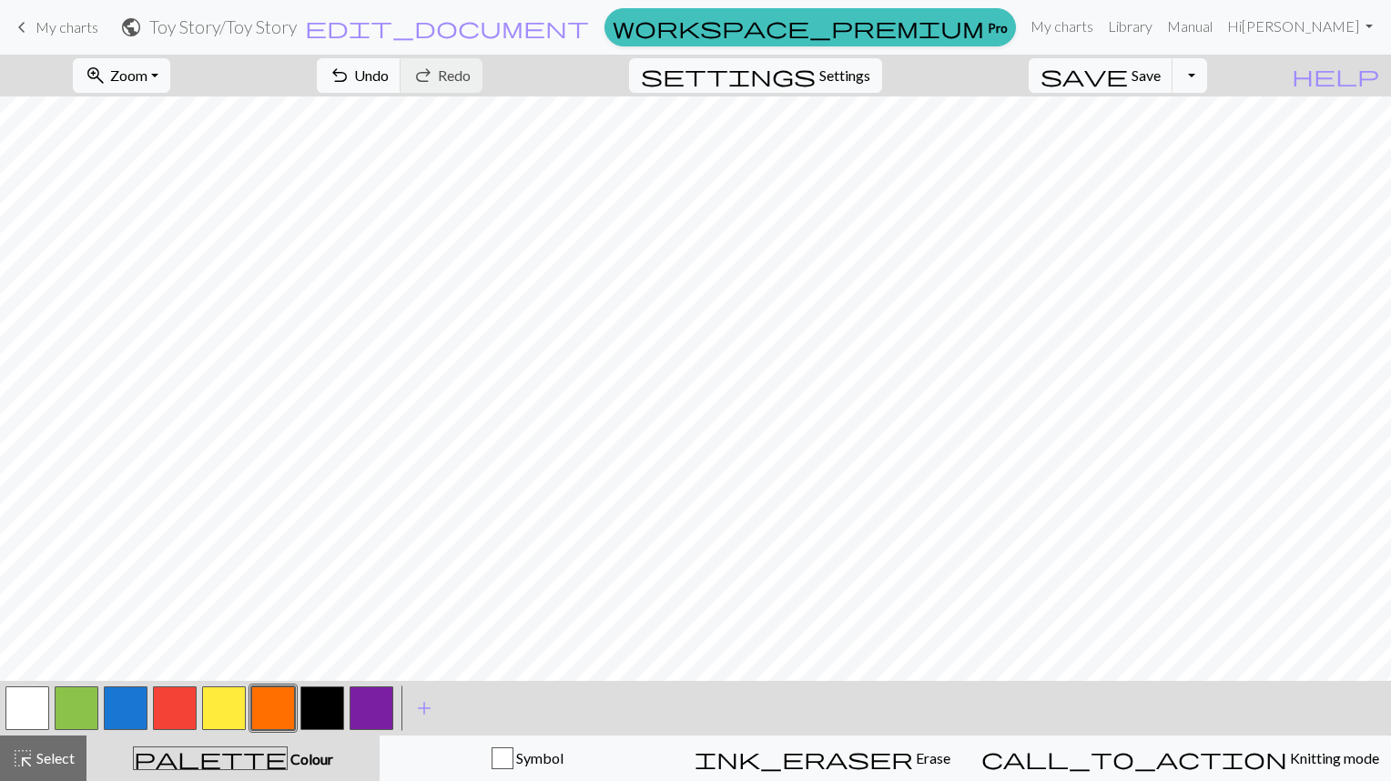
click at [127, 717] on button "button" at bounding box center [126, 709] width 44 height 44
click at [386, 714] on button "button" at bounding box center [372, 709] width 44 height 44
click at [132, 717] on button "button" at bounding box center [126, 709] width 44 height 44
click at [433, 710] on span "add" at bounding box center [424, 708] width 22 height 25
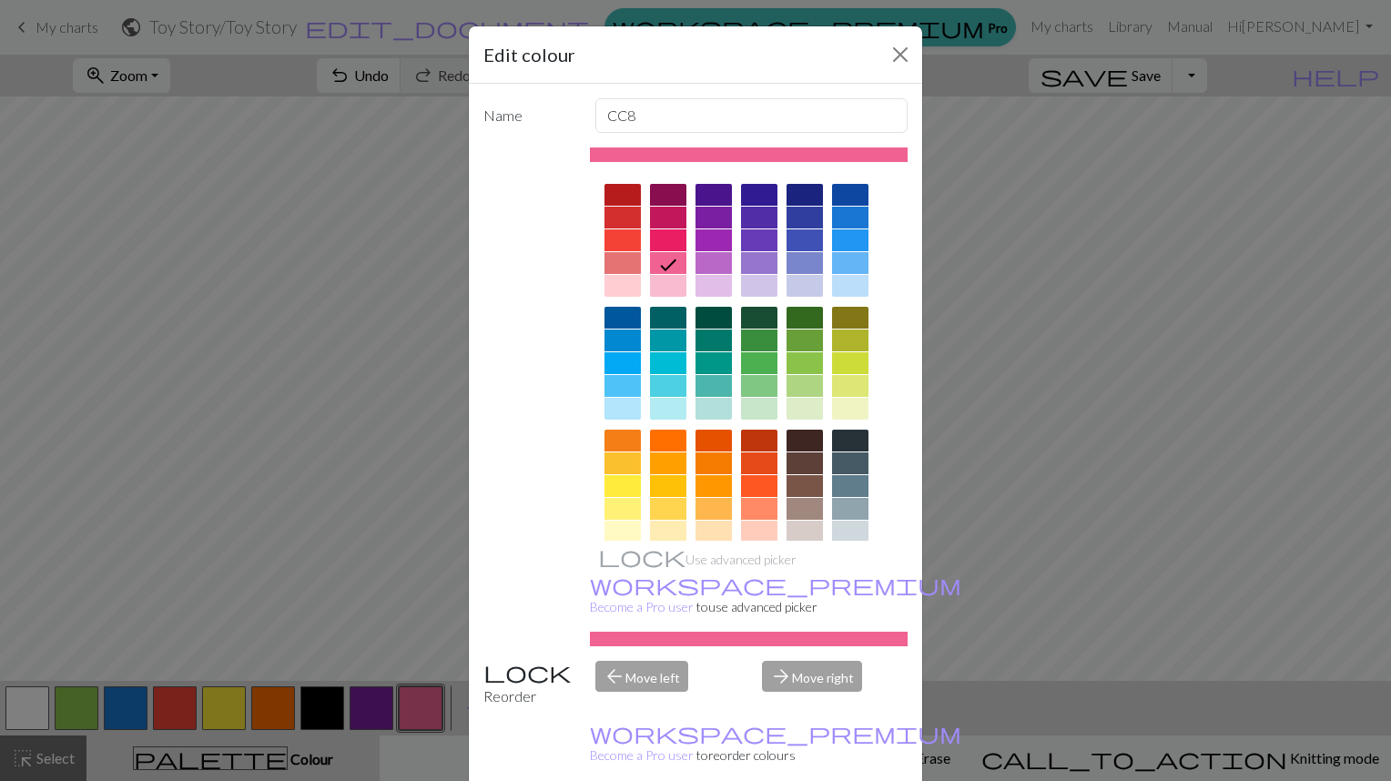
click at [617, 200] on div at bounding box center [623, 195] width 36 height 22
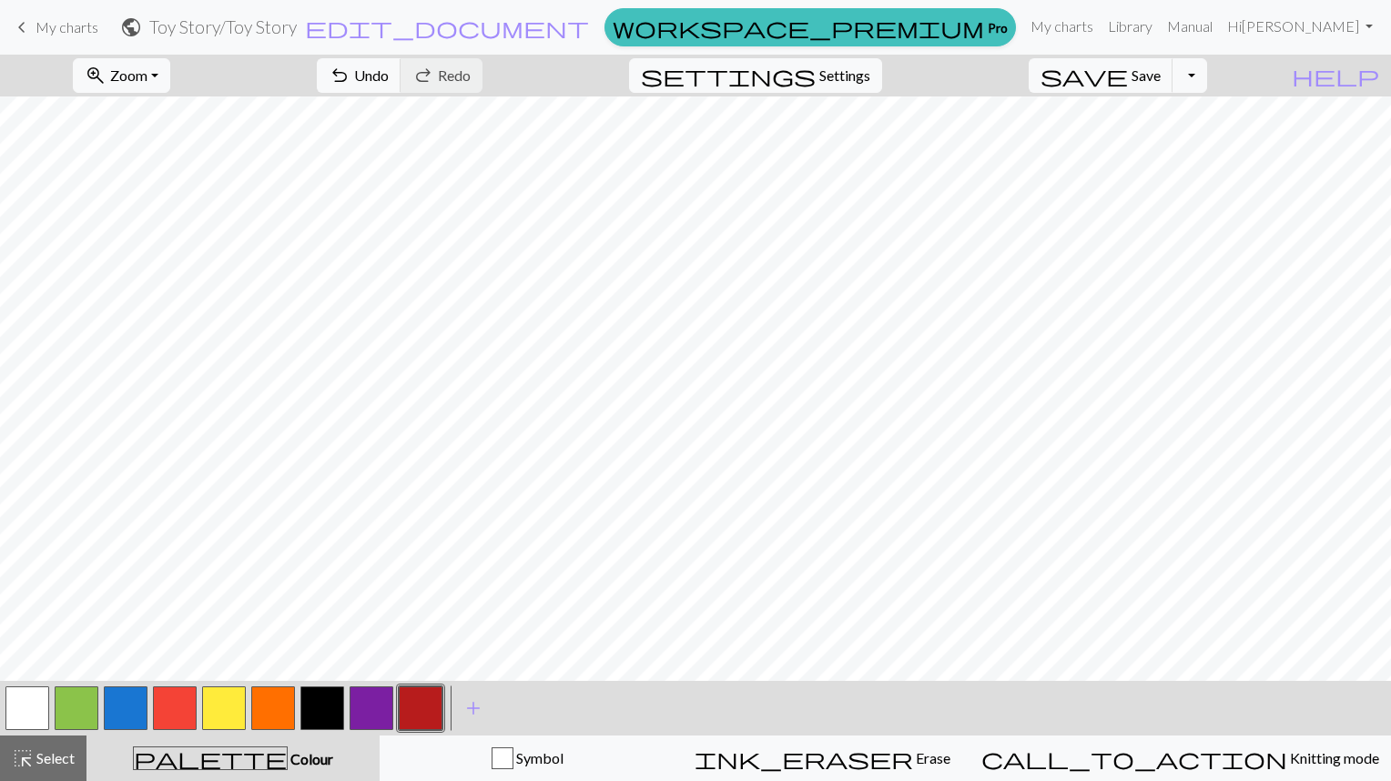
click at [183, 717] on button "button" at bounding box center [175, 709] width 44 height 44
click at [36, 707] on button "button" at bounding box center [27, 709] width 44 height 44
click at [234, 716] on button "button" at bounding box center [224, 709] width 44 height 44
click at [133, 707] on button "button" at bounding box center [126, 709] width 44 height 44
click at [24, 710] on button "button" at bounding box center [27, 709] width 44 height 44
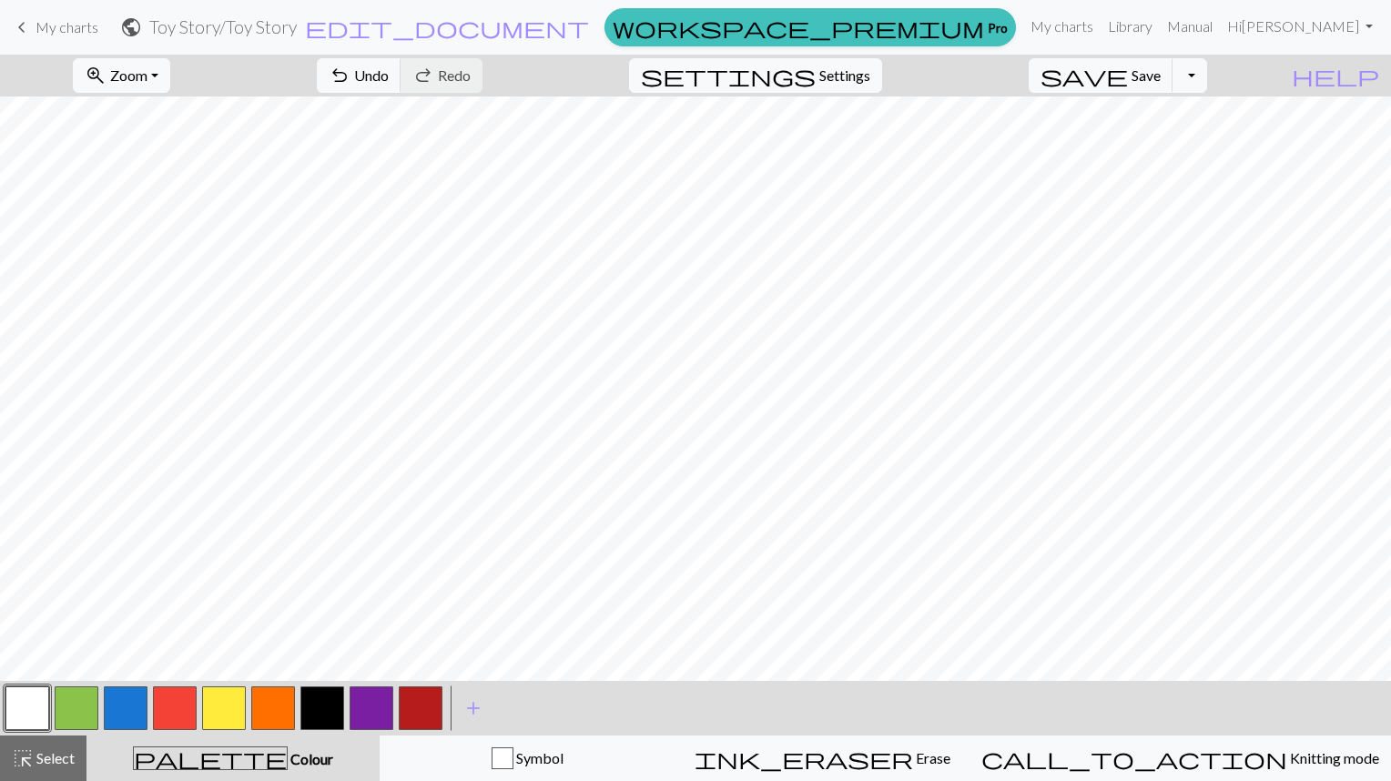
click at [278, 717] on button "button" at bounding box center [273, 709] width 44 height 44
click at [30, 712] on button "button" at bounding box center [27, 709] width 44 height 44
click at [131, 704] on button "button" at bounding box center [126, 709] width 44 height 44
click at [29, 709] on button "button" at bounding box center [27, 709] width 44 height 44
click at [131, 710] on button "button" at bounding box center [126, 709] width 44 height 44
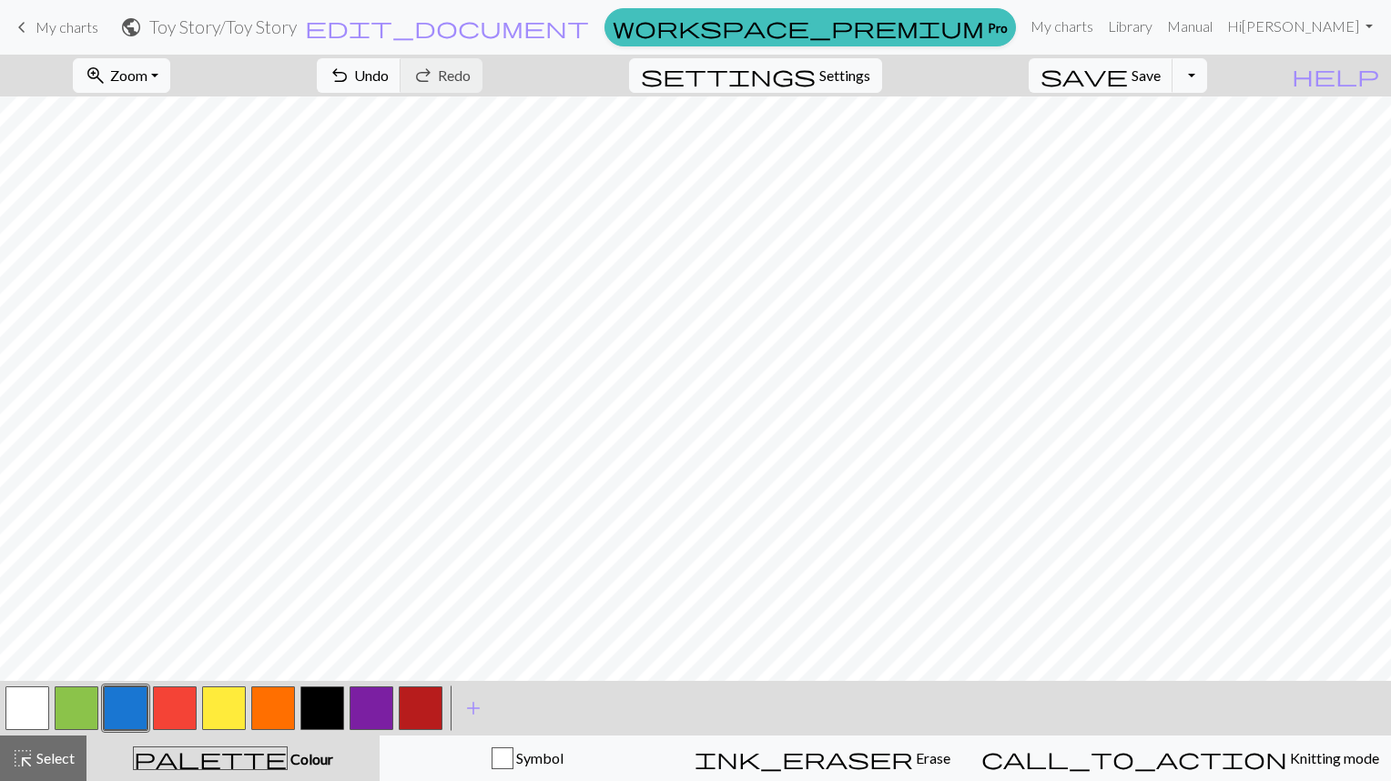
click at [26, 710] on button "button" at bounding box center [27, 709] width 44 height 44
click at [379, 713] on button "button" at bounding box center [372, 709] width 44 height 44
click at [136, 712] on button "button" at bounding box center [126, 709] width 44 height 44
click at [278, 706] on button "button" at bounding box center [273, 709] width 44 height 44
click at [124, 715] on button "button" at bounding box center [126, 709] width 44 height 44
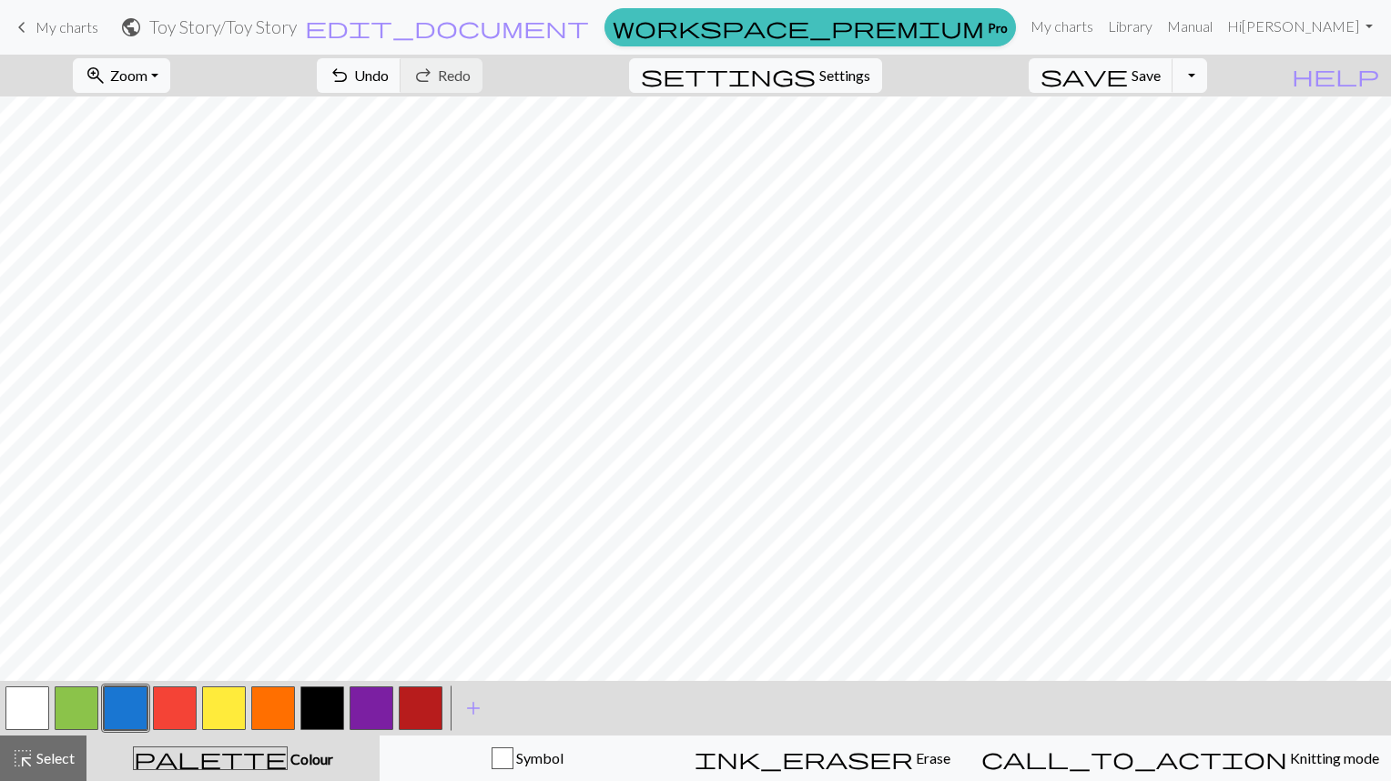
click at [233, 712] on button "button" at bounding box center [224, 709] width 44 height 44
click at [182, 712] on button "button" at bounding box center [175, 709] width 44 height 44
click at [381, 717] on button "button" at bounding box center [372, 709] width 44 height 44
click at [38, 707] on button "button" at bounding box center [27, 709] width 44 height 44
click at [386, 712] on button "button" at bounding box center [372, 709] width 44 height 44
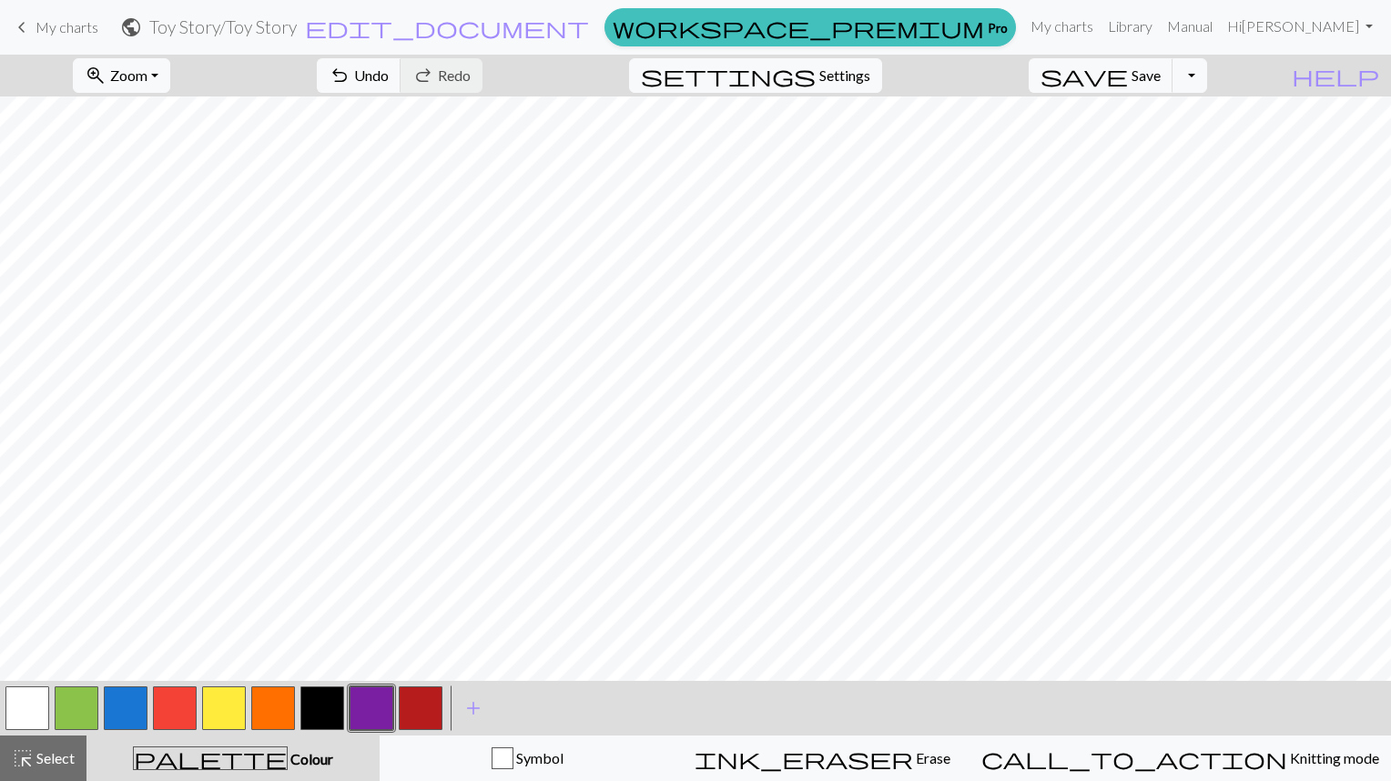
click at [133, 707] on button "button" at bounding box center [126, 709] width 44 height 44
click at [187, 707] on button "button" at bounding box center [175, 709] width 44 height 44
click at [129, 711] on button "button" at bounding box center [126, 709] width 44 height 44
click at [229, 707] on button "button" at bounding box center [224, 709] width 44 height 44
click at [127, 714] on button "button" at bounding box center [126, 709] width 44 height 44
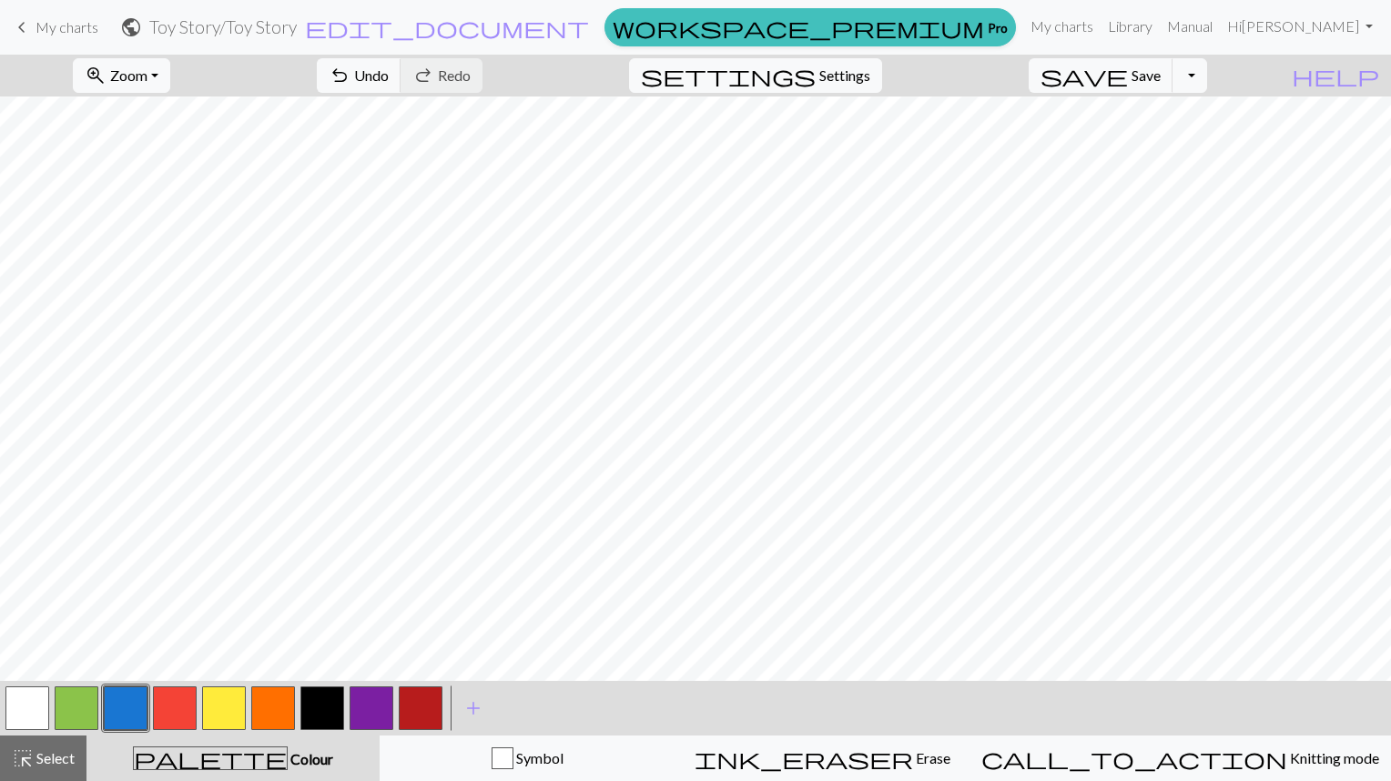
click at [379, 705] on button "button" at bounding box center [372, 709] width 44 height 44
click at [136, 714] on button "button" at bounding box center [126, 709] width 44 height 44
click at [34, 706] on button "button" at bounding box center [27, 709] width 44 height 44
click at [288, 710] on button "button" at bounding box center [273, 709] width 44 height 44
click at [31, 711] on button "button" at bounding box center [27, 709] width 44 height 44
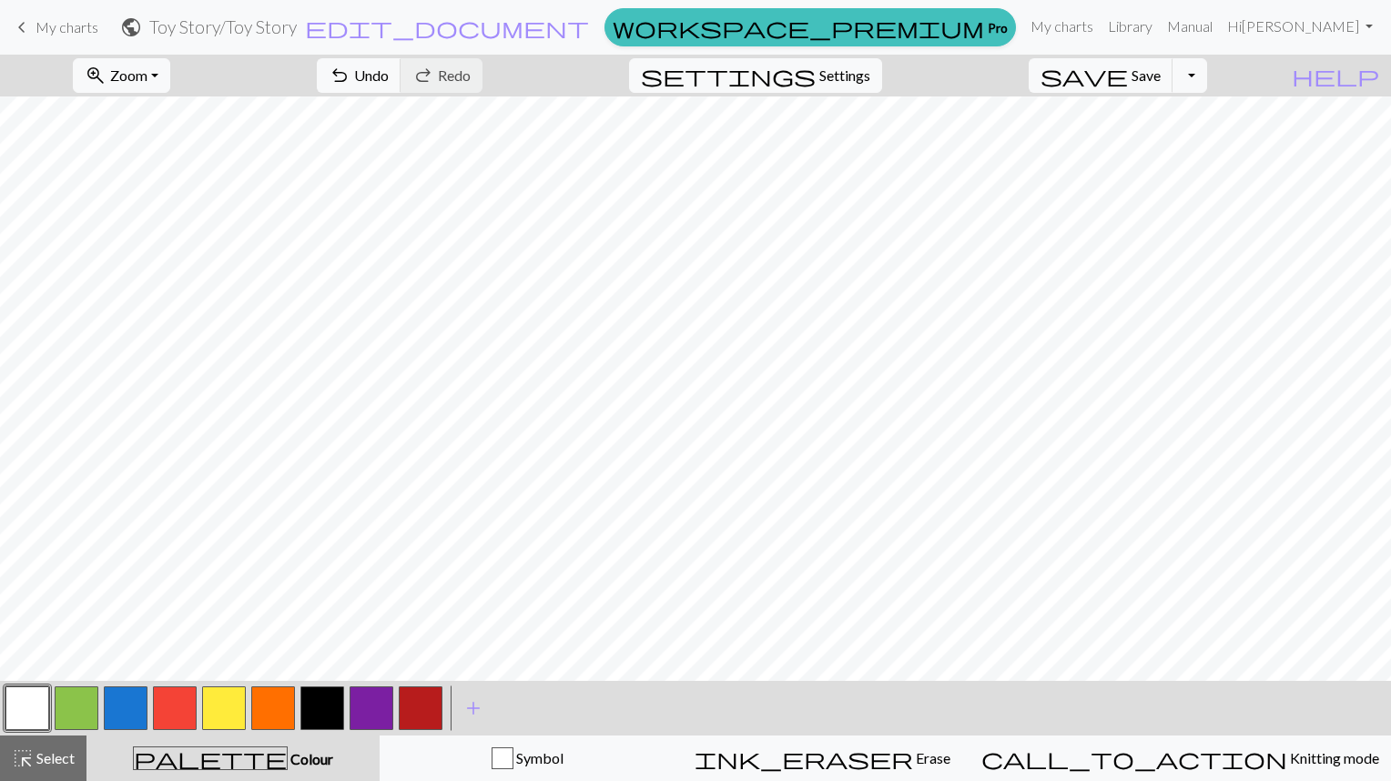
click at [130, 705] on button "button" at bounding box center [126, 709] width 44 height 44
click at [180, 705] on button "button" at bounding box center [175, 709] width 44 height 44
click at [226, 707] on button "button" at bounding box center [224, 709] width 44 height 44
click at [288, 704] on button "button" at bounding box center [273, 709] width 44 height 44
click at [122, 704] on button "button" at bounding box center [126, 709] width 44 height 44
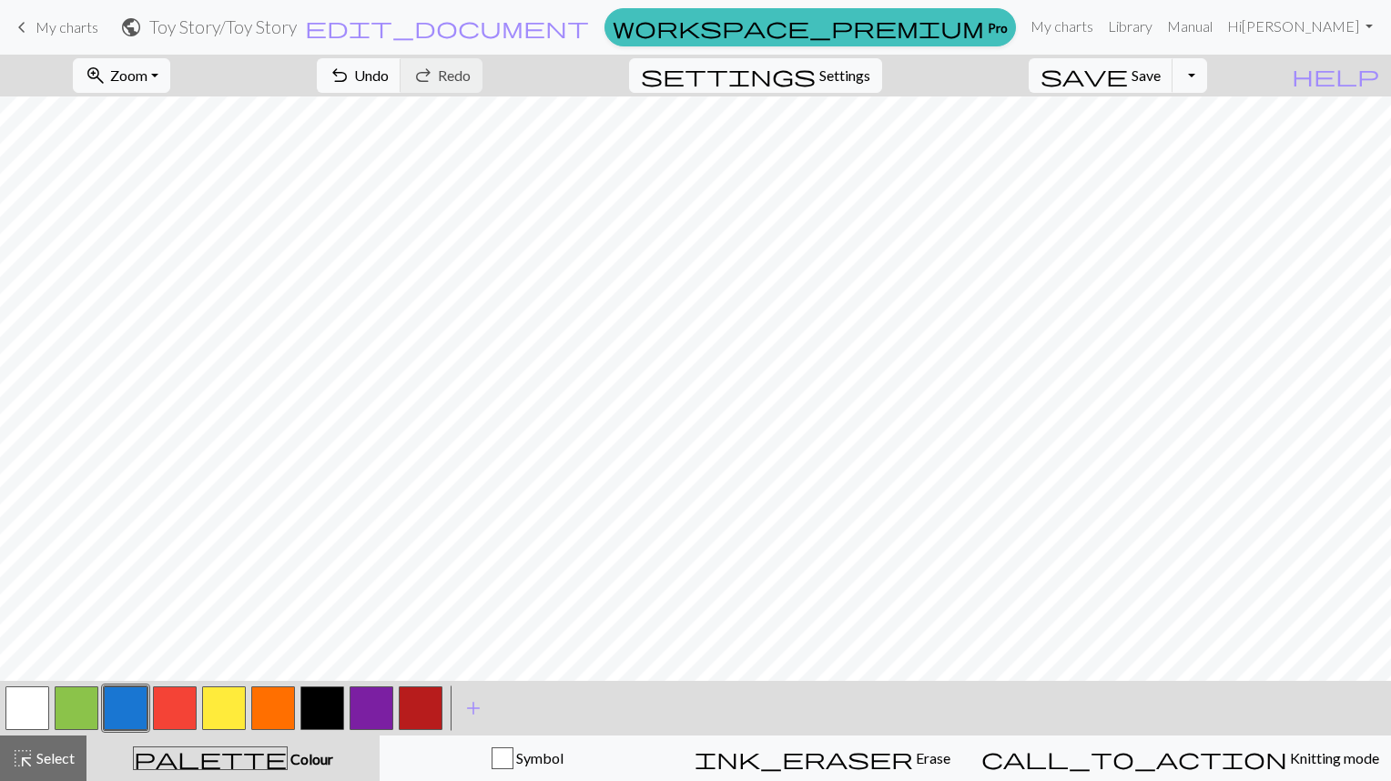
click at [284, 709] on button "button" at bounding box center [273, 709] width 44 height 44
click at [135, 710] on button "button" at bounding box center [126, 709] width 44 height 44
click at [18, 710] on button "button" at bounding box center [27, 709] width 44 height 44
click at [133, 713] on button "button" at bounding box center [126, 709] width 44 height 44
click at [375, 714] on button "button" at bounding box center [372, 709] width 44 height 44
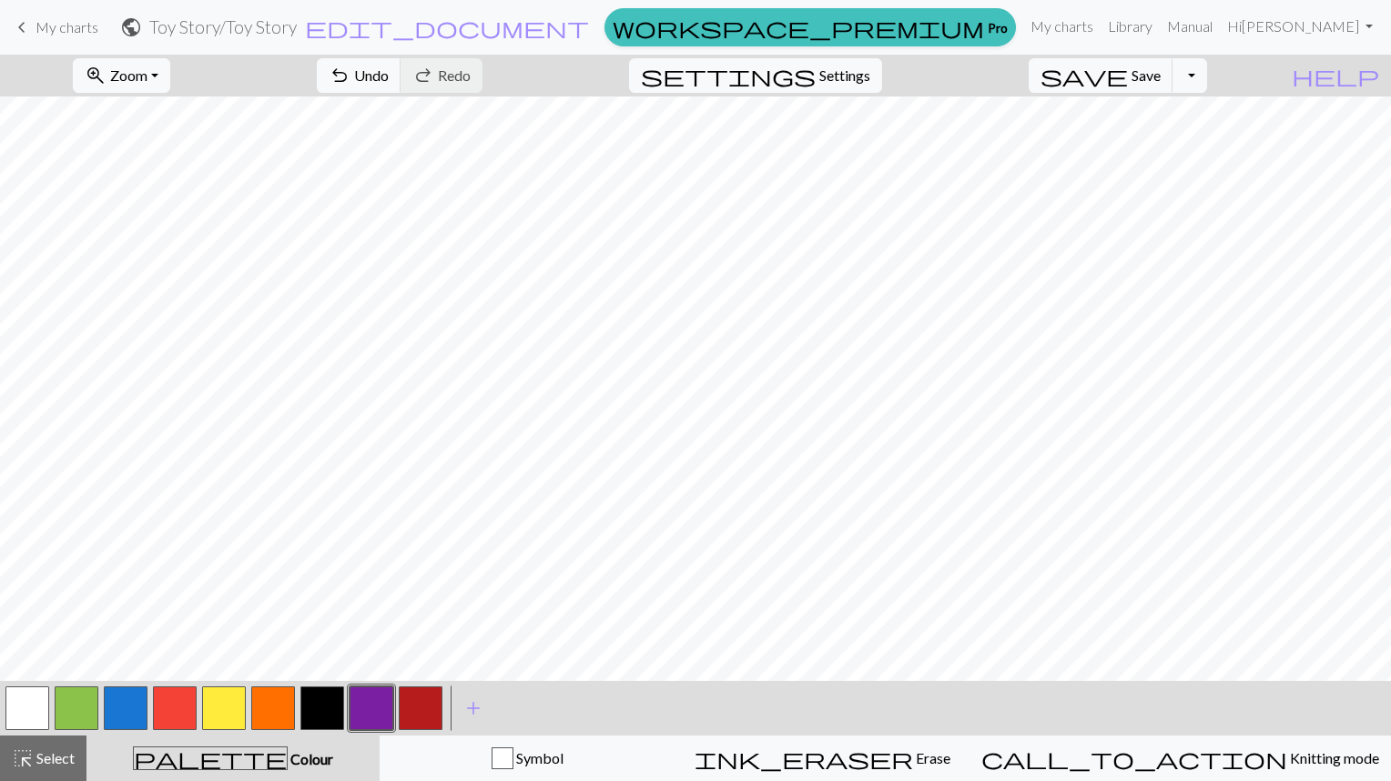
click at [138, 719] on button "button" at bounding box center [126, 709] width 44 height 44
click at [381, 713] on button "button" at bounding box center [372, 709] width 44 height 44
click at [14, 713] on button "button" at bounding box center [27, 709] width 44 height 44
click at [130, 718] on button "button" at bounding box center [126, 709] width 44 height 44
click at [226, 722] on button "button" at bounding box center [224, 709] width 44 height 44
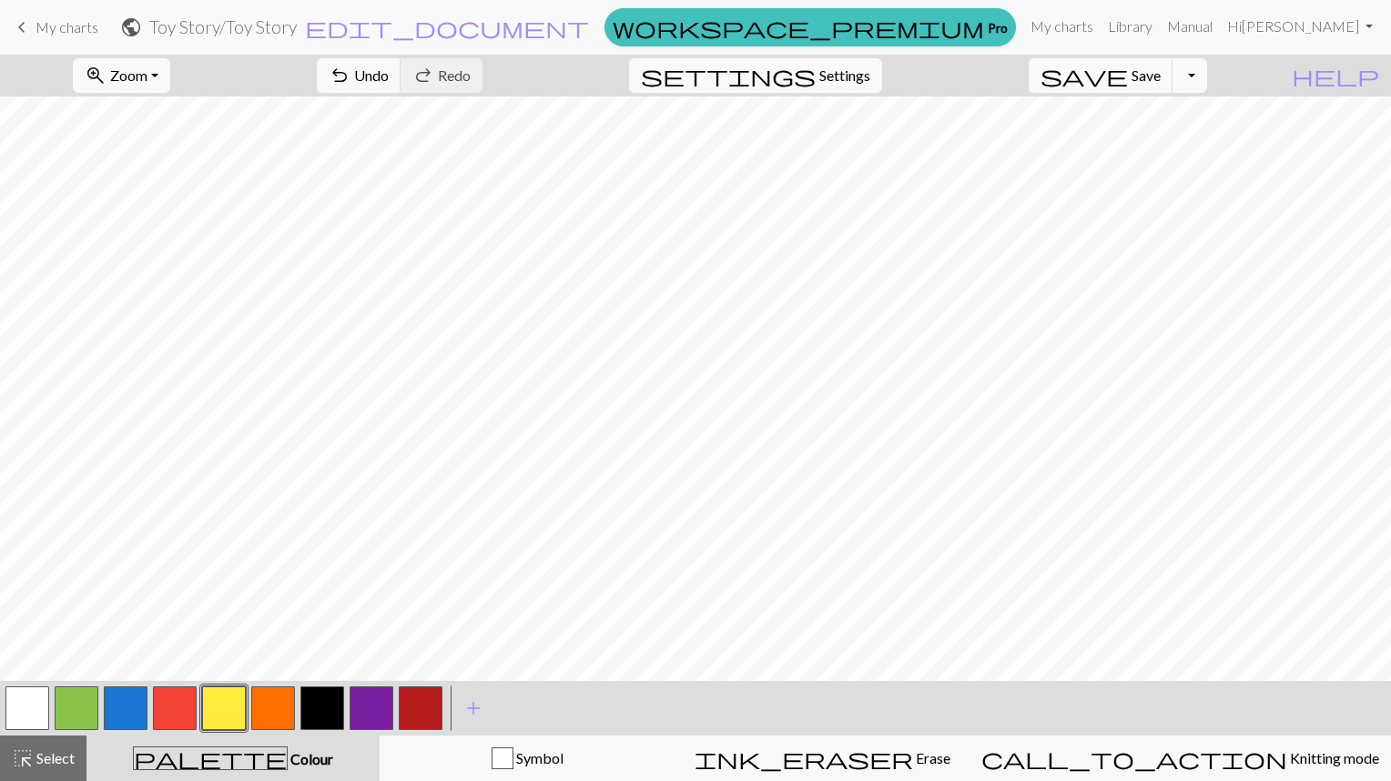
click at [139, 717] on button "button" at bounding box center [126, 709] width 44 height 44
click at [483, 716] on span "add" at bounding box center [474, 708] width 22 height 25
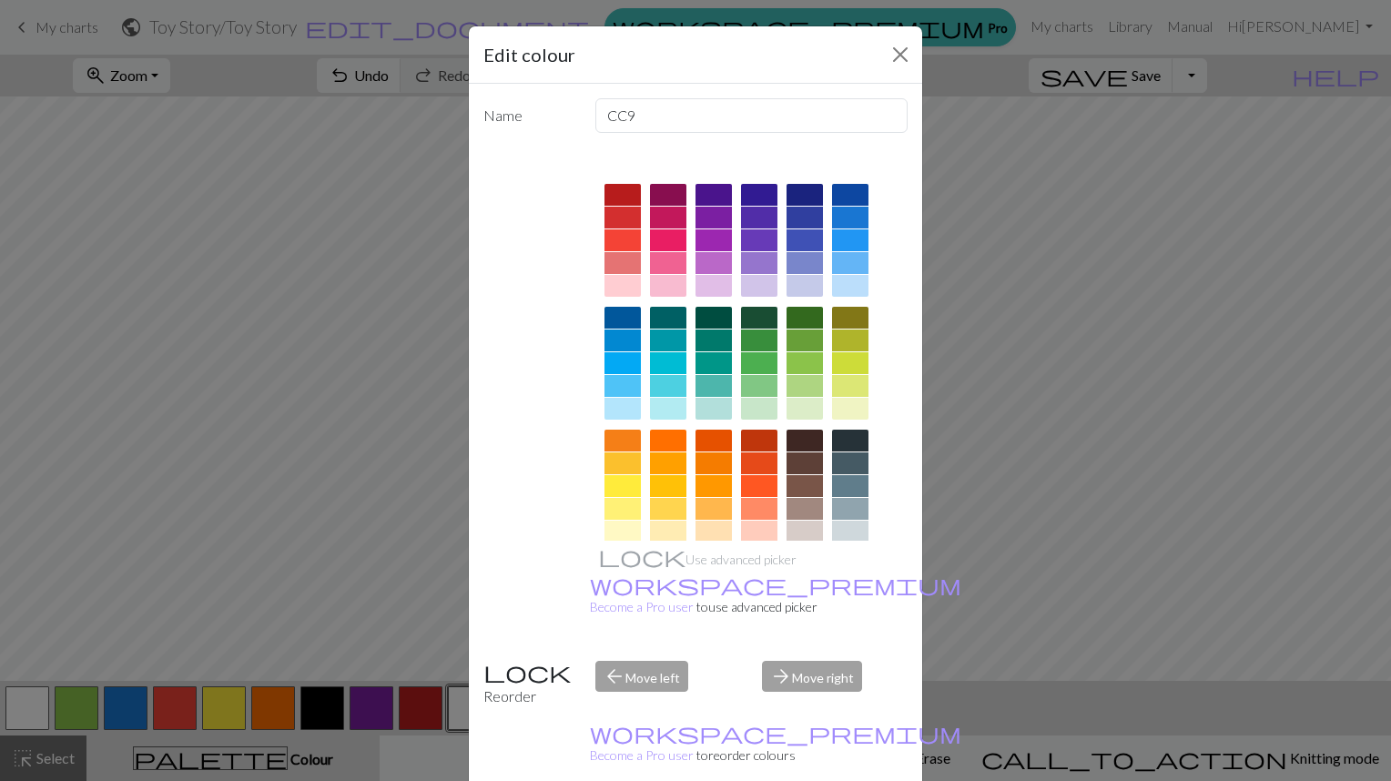
click at [799, 204] on div at bounding box center [805, 195] width 36 height 22
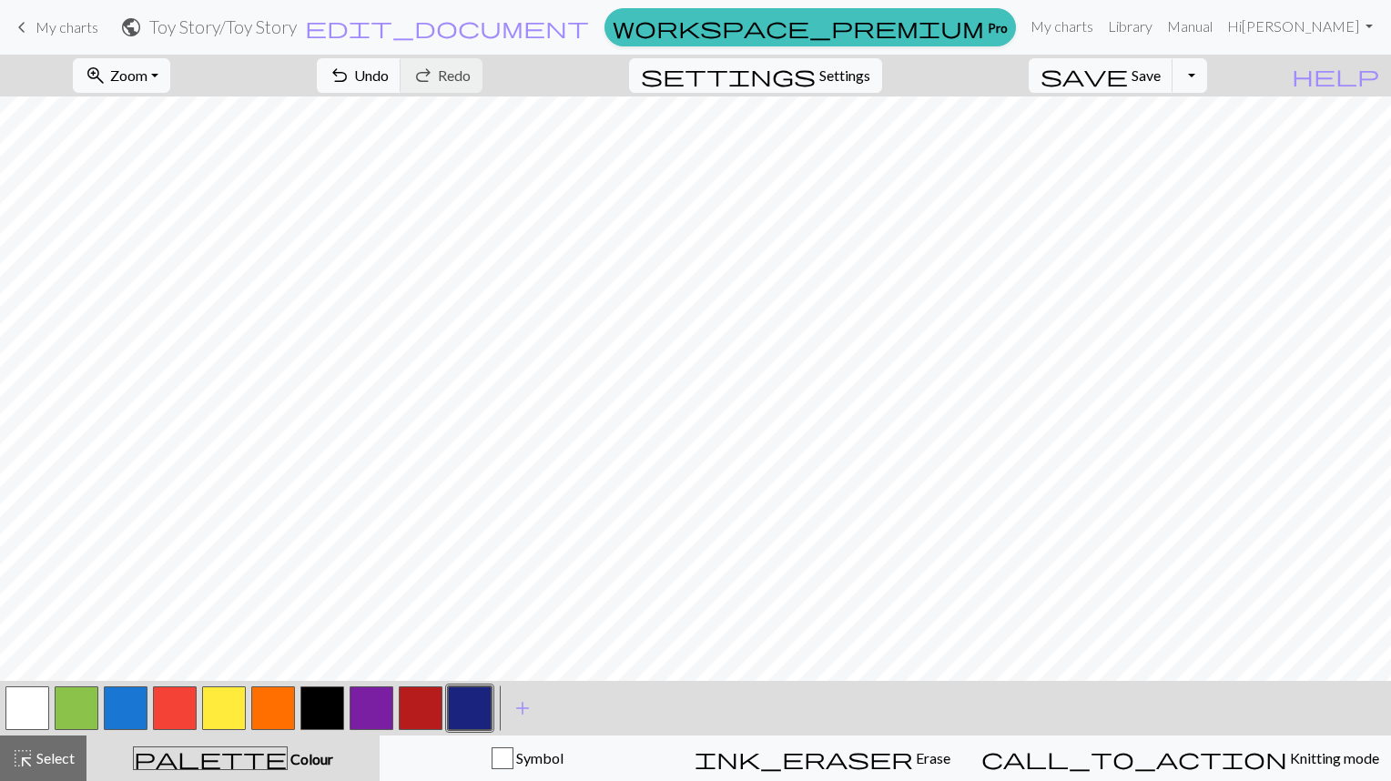
click at [33, 717] on button "button" at bounding box center [27, 709] width 44 height 44
click at [474, 720] on button "button" at bounding box center [470, 709] width 44 height 44
click at [37, 717] on button "button" at bounding box center [27, 709] width 44 height 44
click at [481, 711] on button "button" at bounding box center [470, 709] width 44 height 44
click at [25, 704] on button "button" at bounding box center [27, 709] width 44 height 44
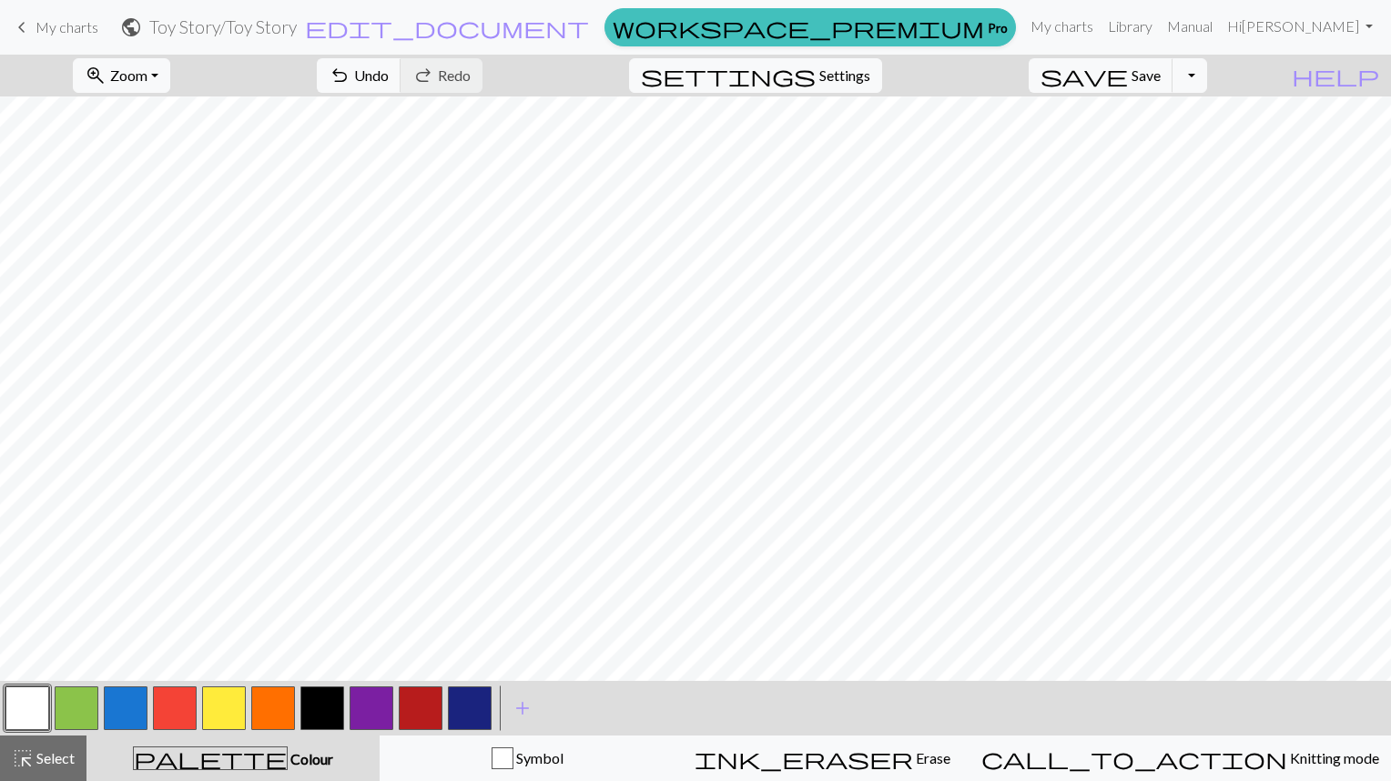
click at [478, 710] on button "button" at bounding box center [470, 709] width 44 height 44
click at [35, 707] on button "button" at bounding box center [27, 709] width 44 height 44
click at [483, 717] on button "button" at bounding box center [470, 709] width 44 height 44
click at [181, 709] on button "button" at bounding box center [175, 709] width 44 height 44
click at [25, 704] on button "button" at bounding box center [27, 709] width 44 height 44
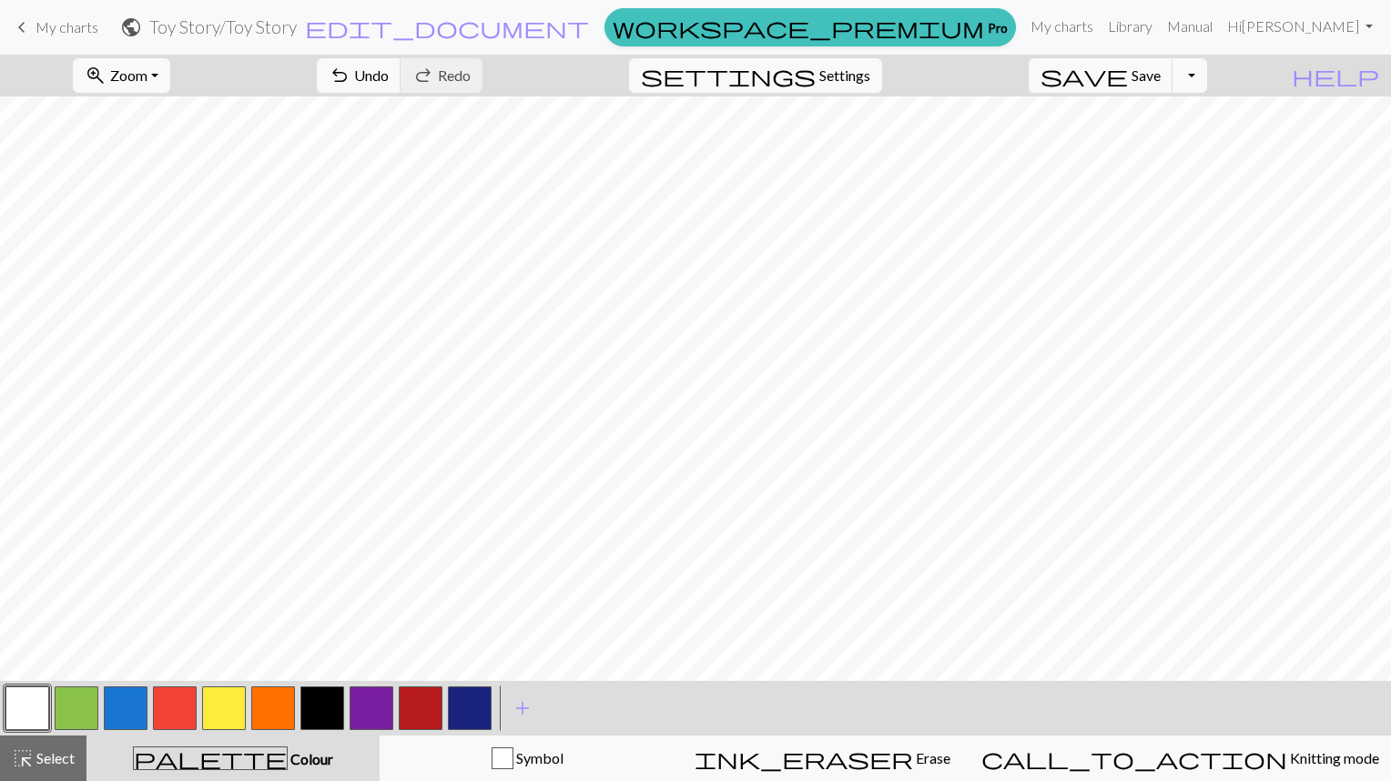
click at [90, 707] on button "button" at bounding box center [77, 709] width 44 height 44
